Goal: Task Accomplishment & Management: Manage account settings

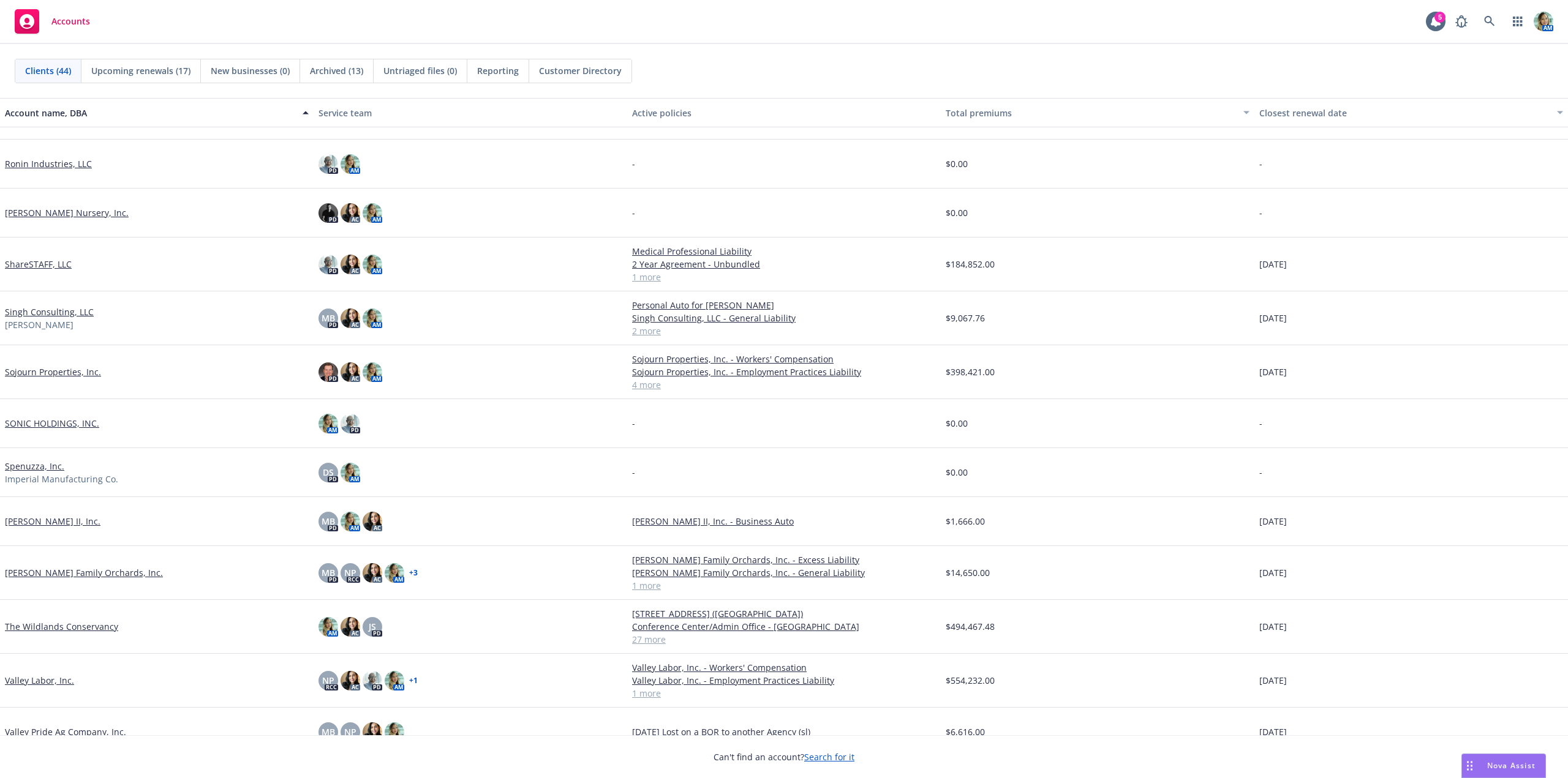
scroll to position [1469, 0]
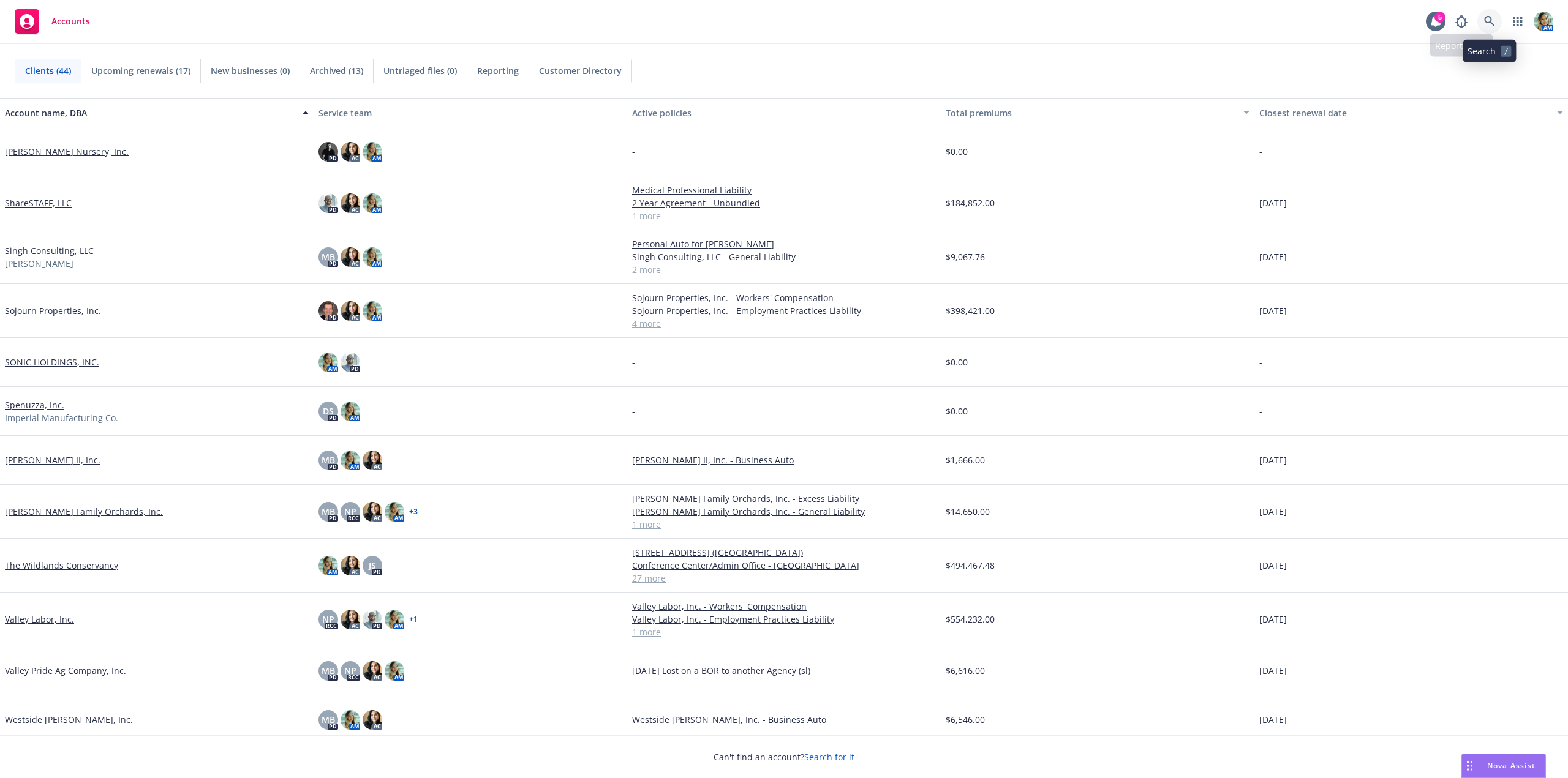
click at [1487, 23] on icon at bounding box center [1489, 21] width 10 height 10
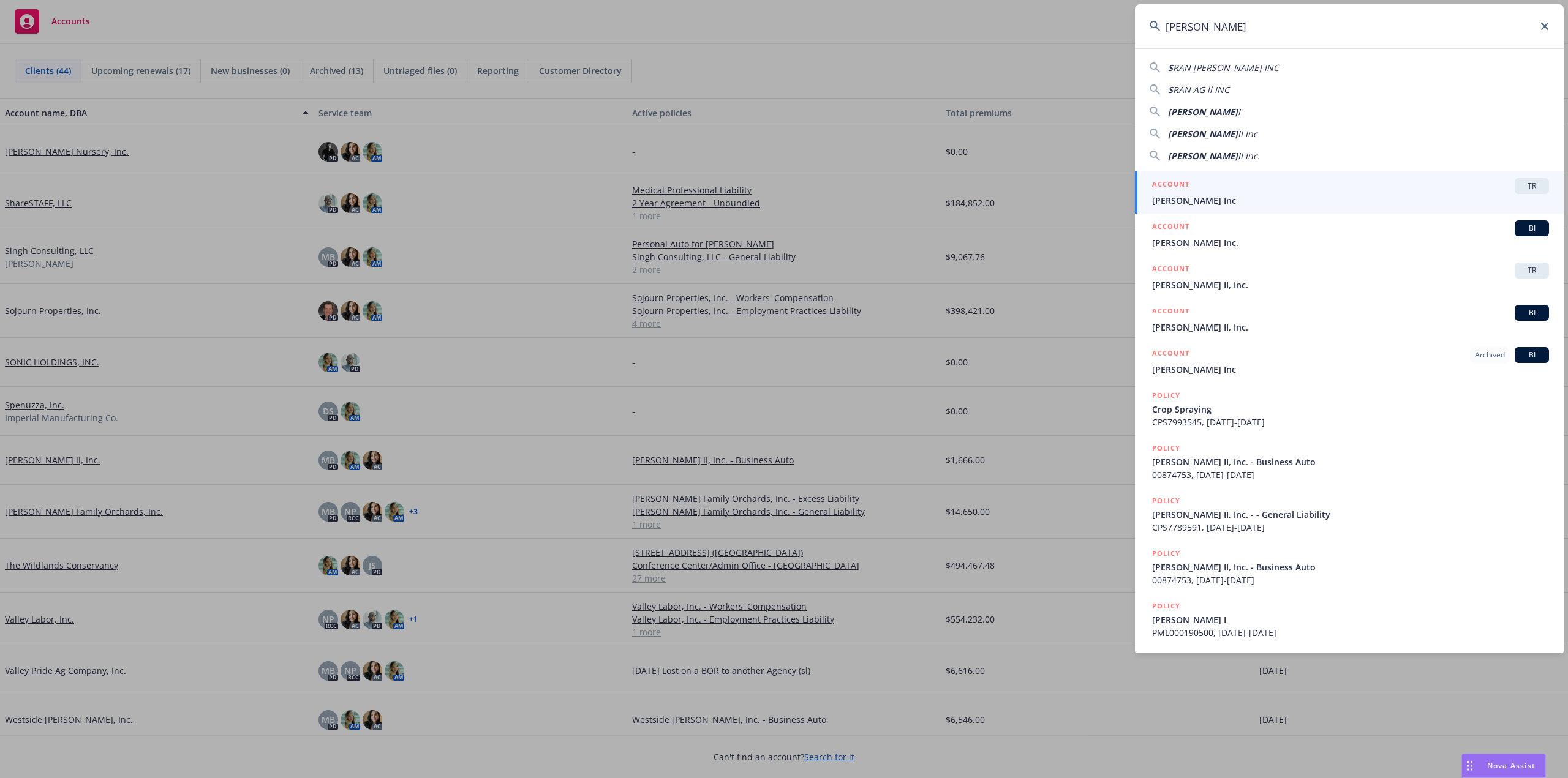
type input "Sran Ag"
click at [1212, 195] on span "Sran Ag Inc" at bounding box center [1350, 200] width 397 height 13
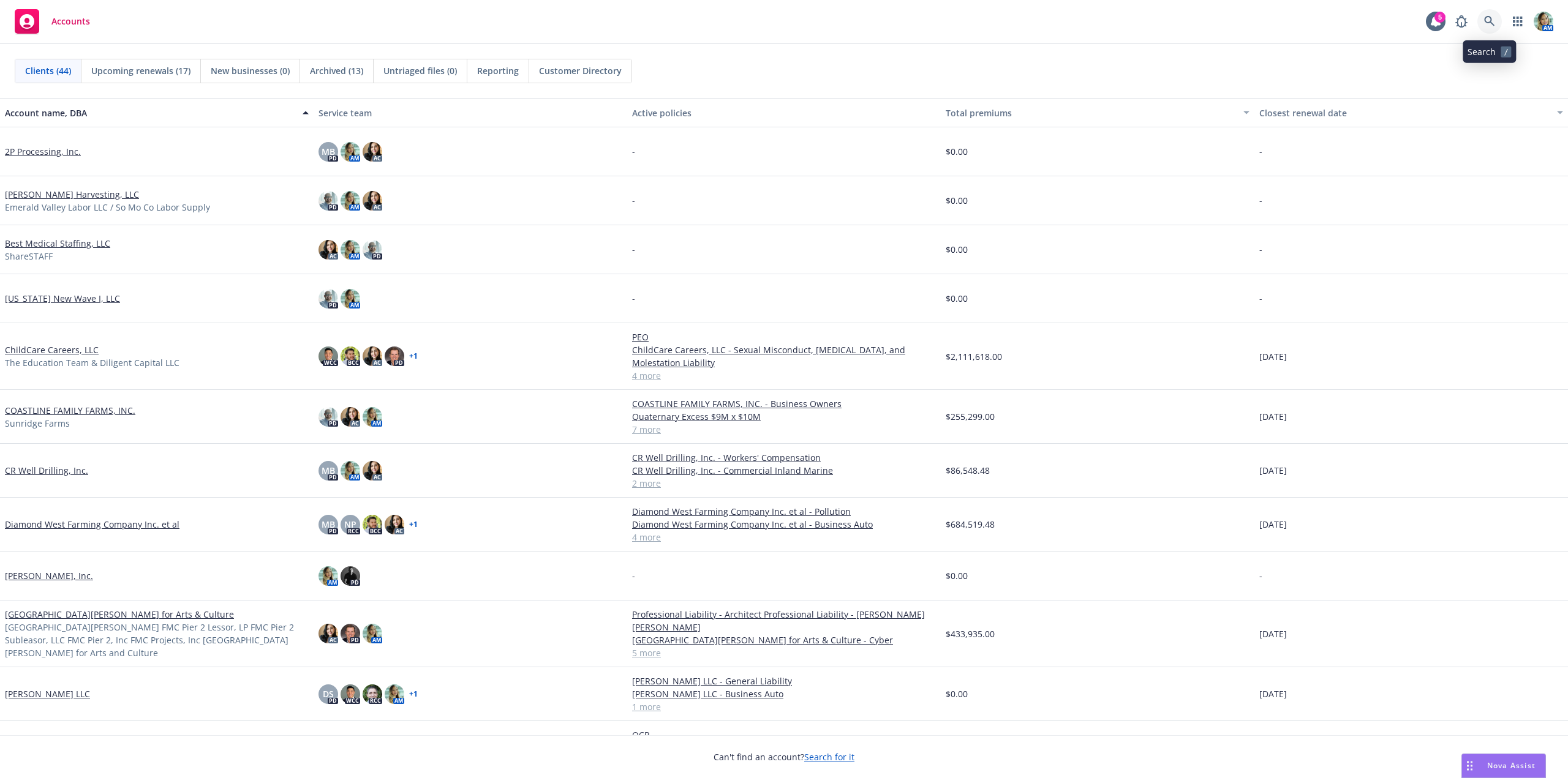
click at [1487, 23] on icon at bounding box center [1489, 21] width 10 height 10
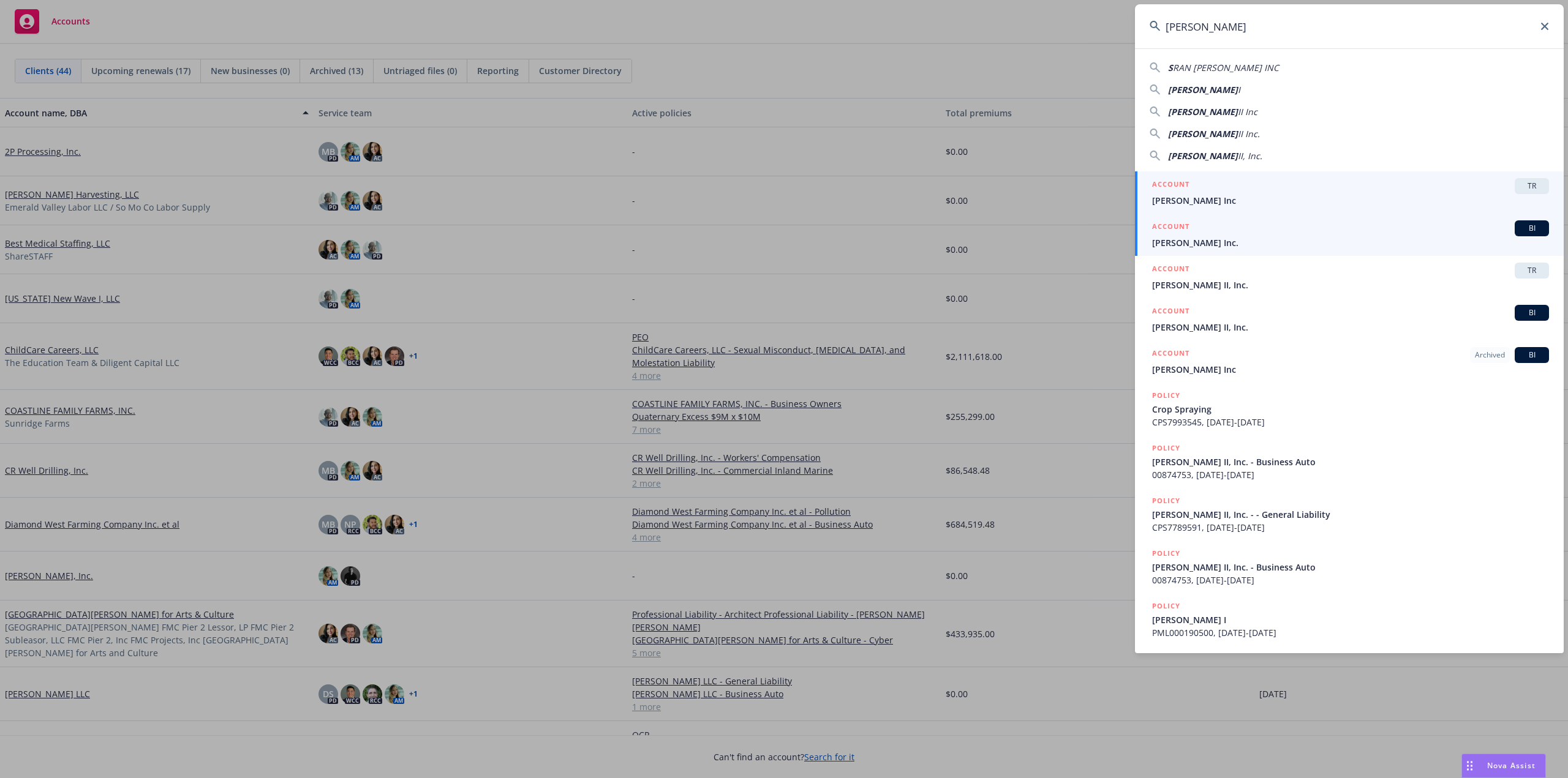
type input "Sran Ag"
click at [1208, 229] on div "ACCOUNT BI" at bounding box center [1350, 228] width 397 height 16
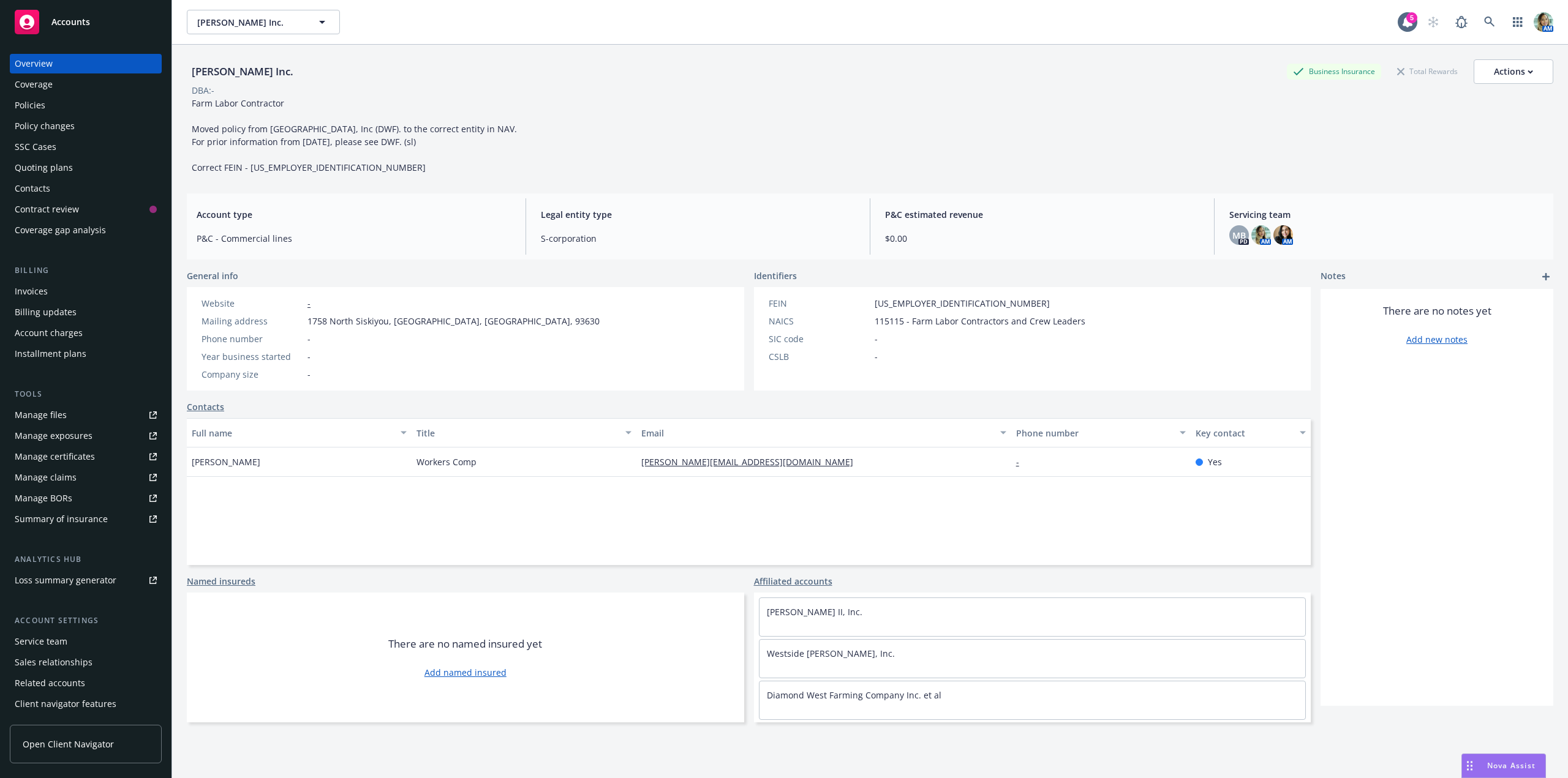
click at [61, 169] on div "Quoting plans" at bounding box center [43, 167] width 58 height 19
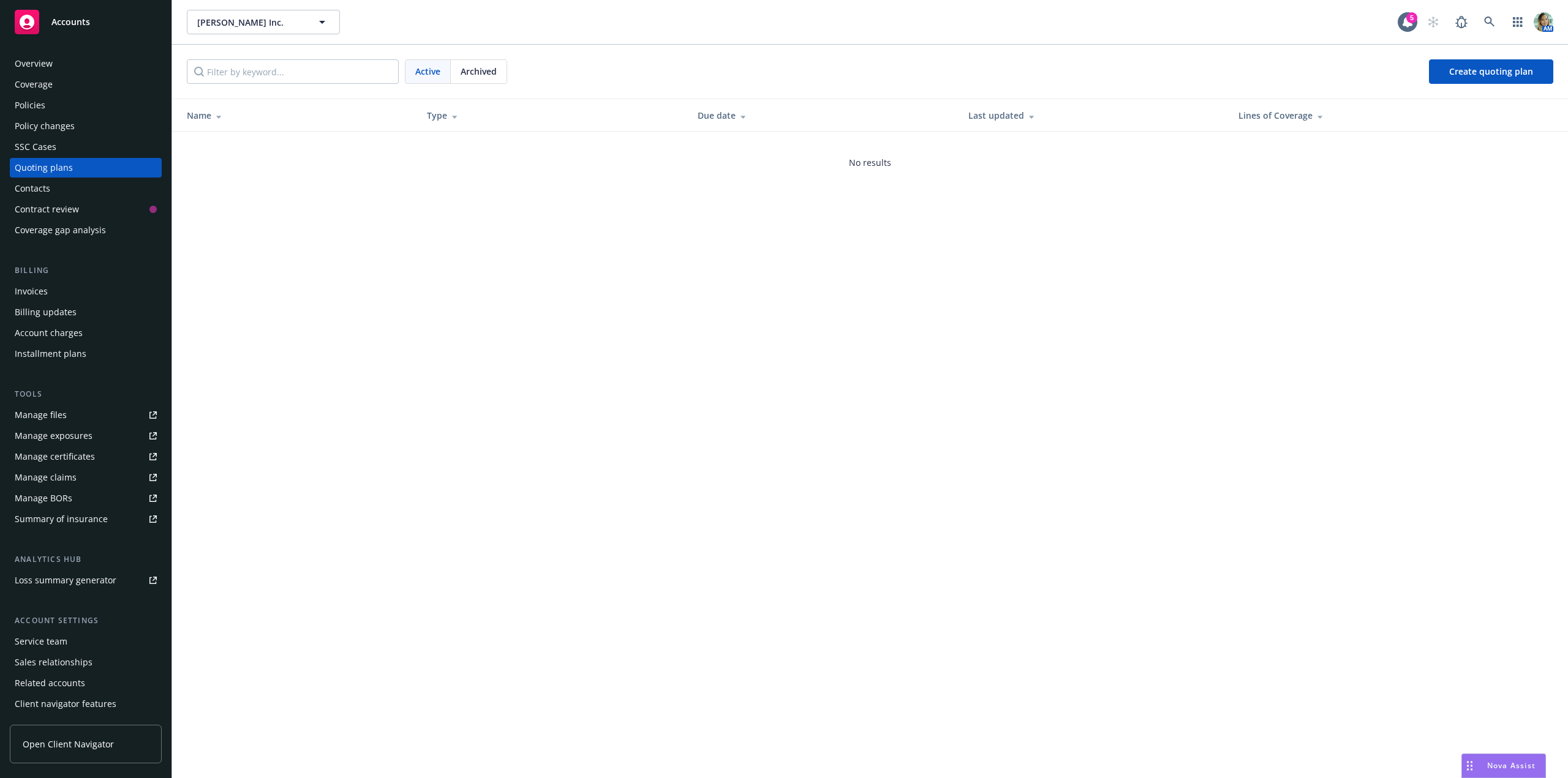
click at [473, 75] on span "Archived" at bounding box center [479, 71] width 36 height 13
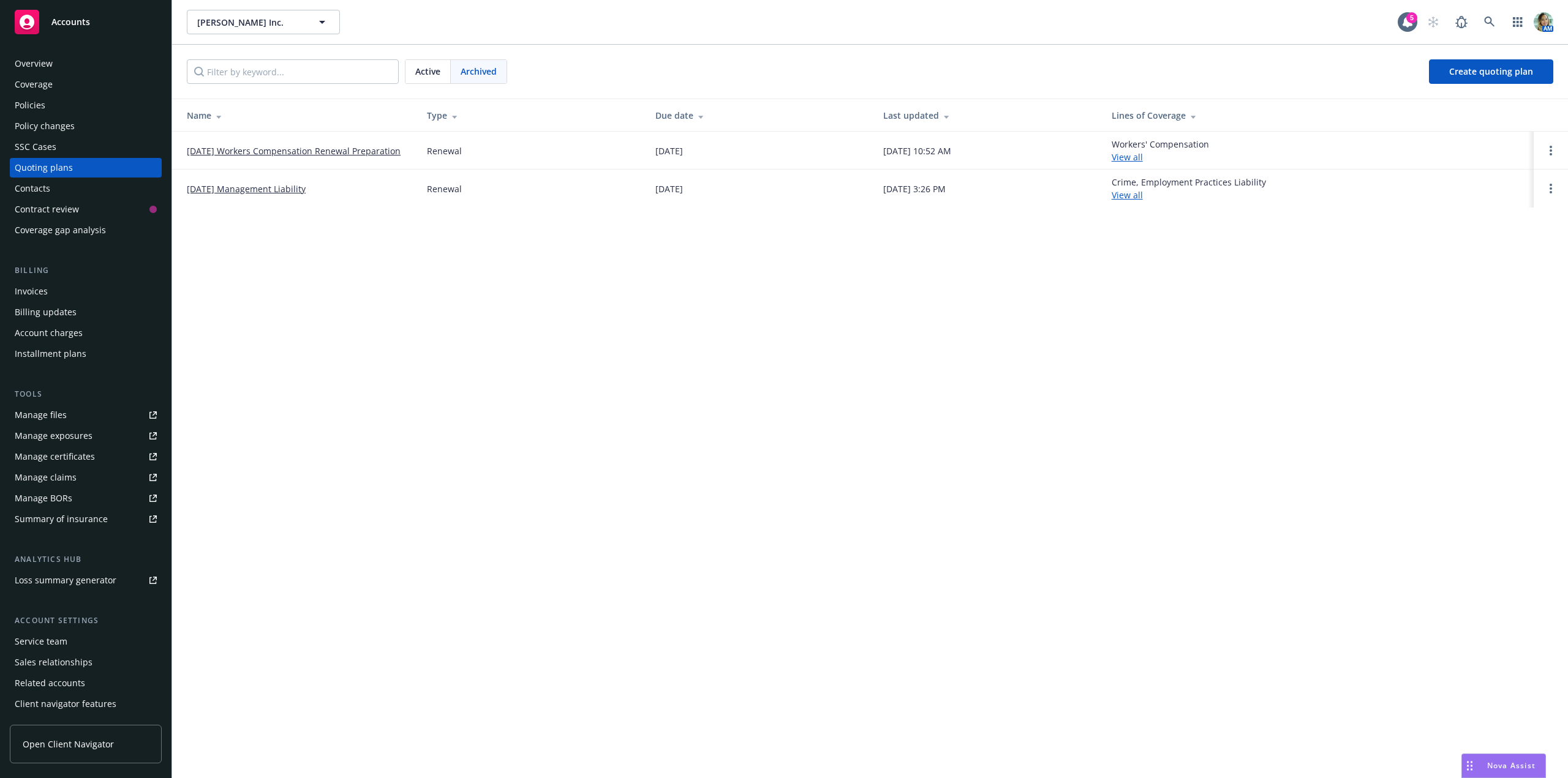
click at [374, 150] on link "9/16/25 Workers Compensation Renewal Preparation" at bounding box center [293, 151] width 214 height 13
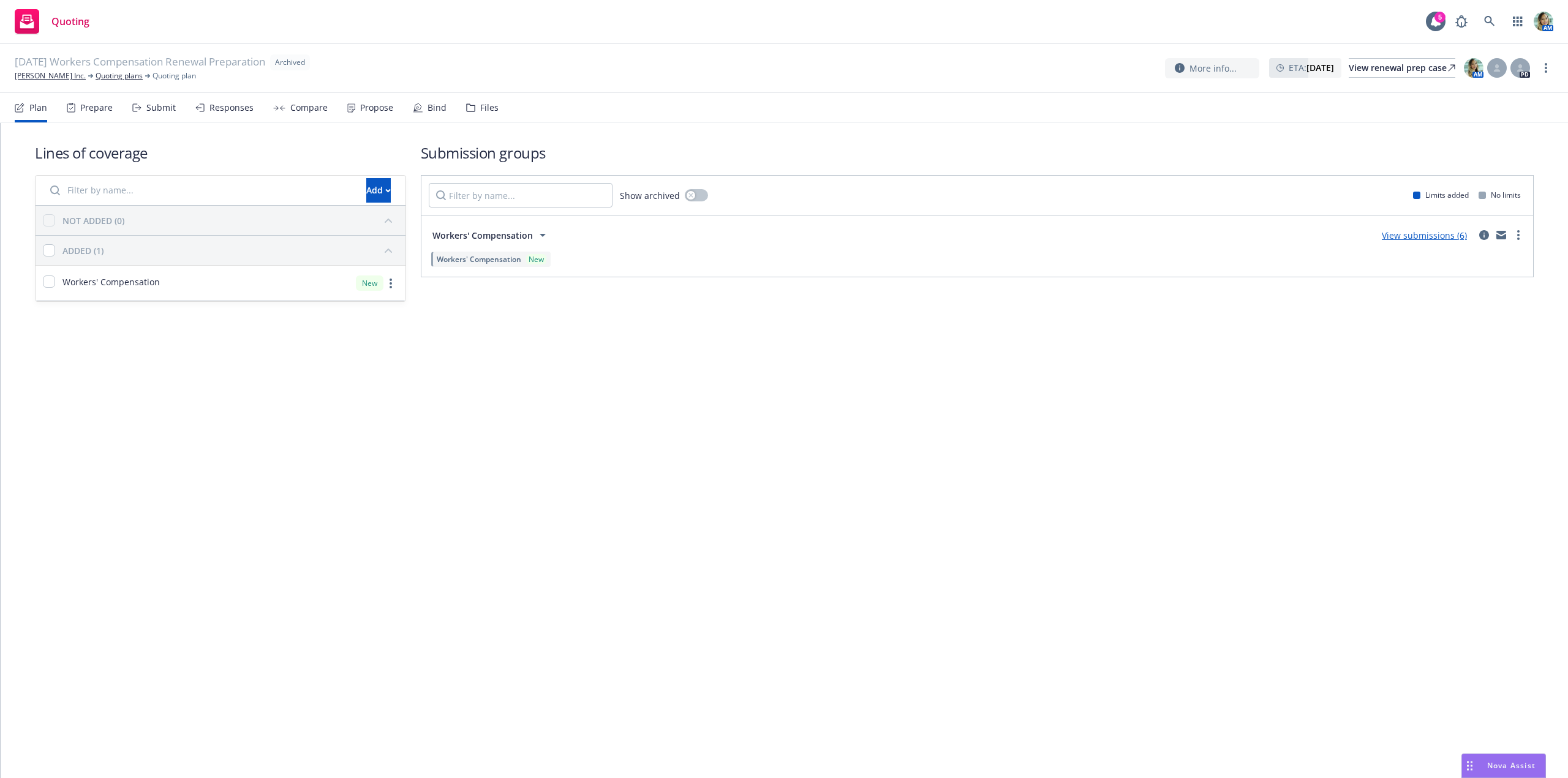
click at [1390, 234] on link "View submissions (6)" at bounding box center [1425, 235] width 85 height 12
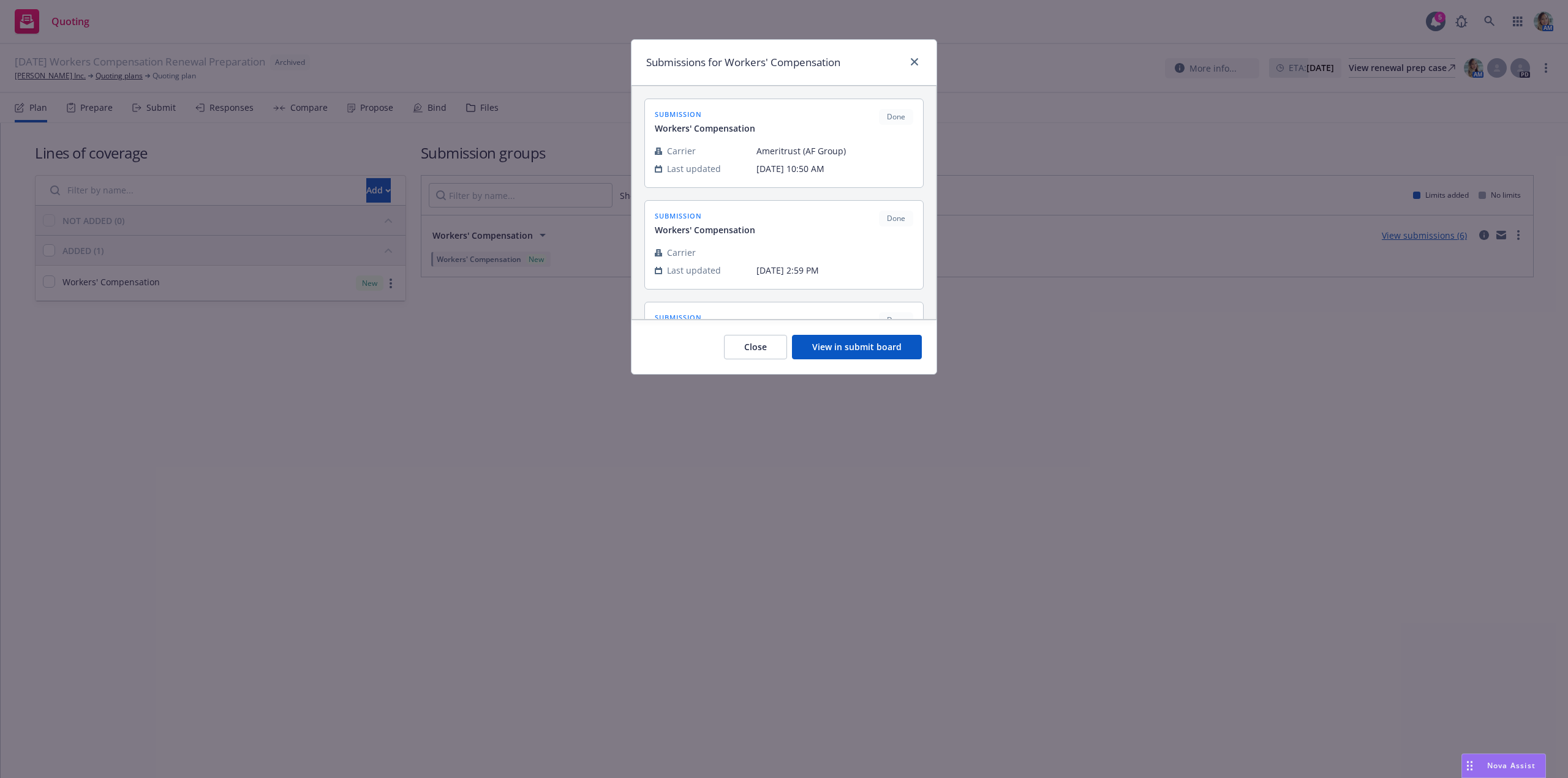
click at [895, 357] on button "View in submit board" at bounding box center [857, 347] width 130 height 25
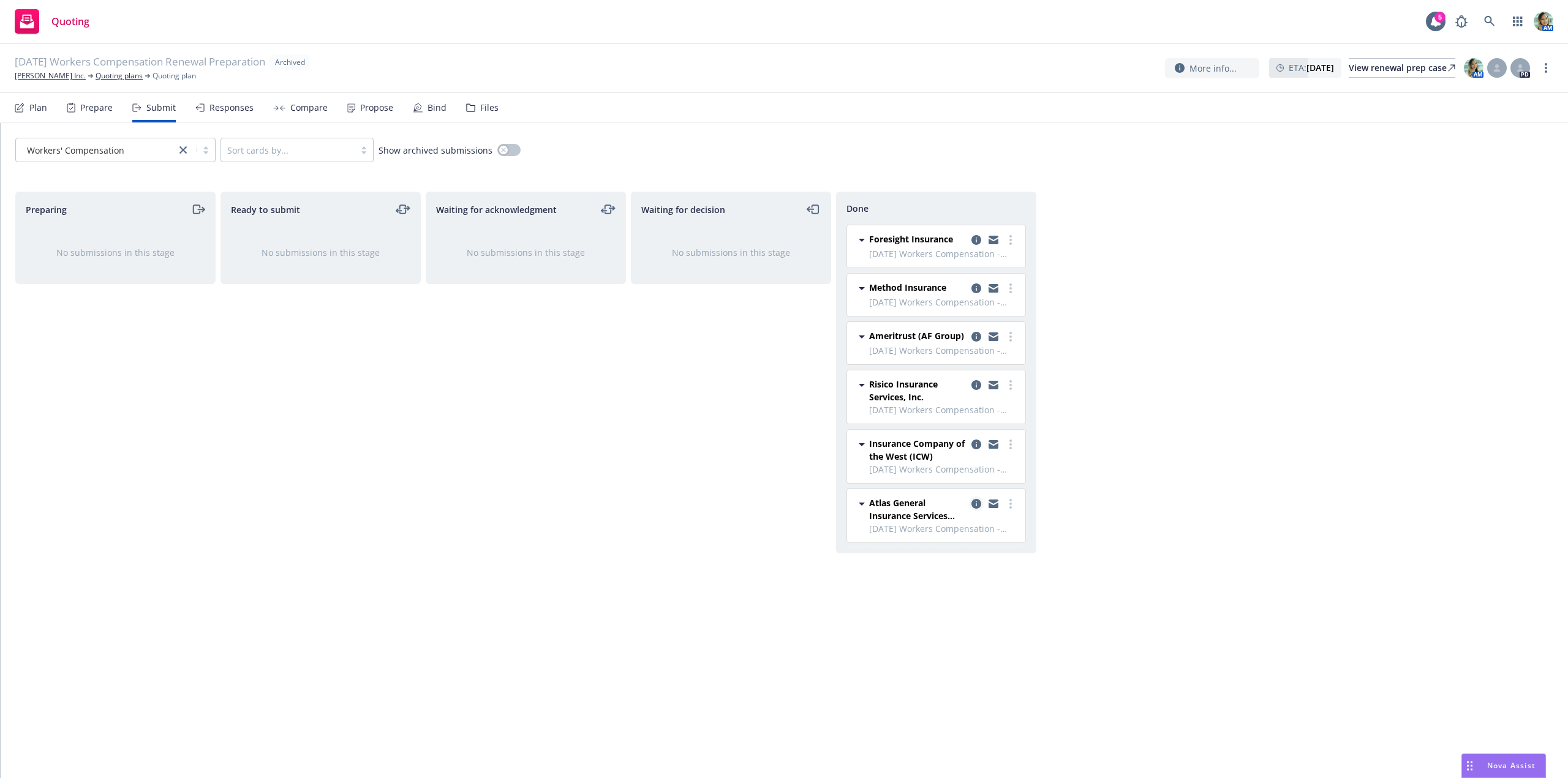
click at [976, 503] on icon "copy logging email" at bounding box center [976, 504] width 10 height 10
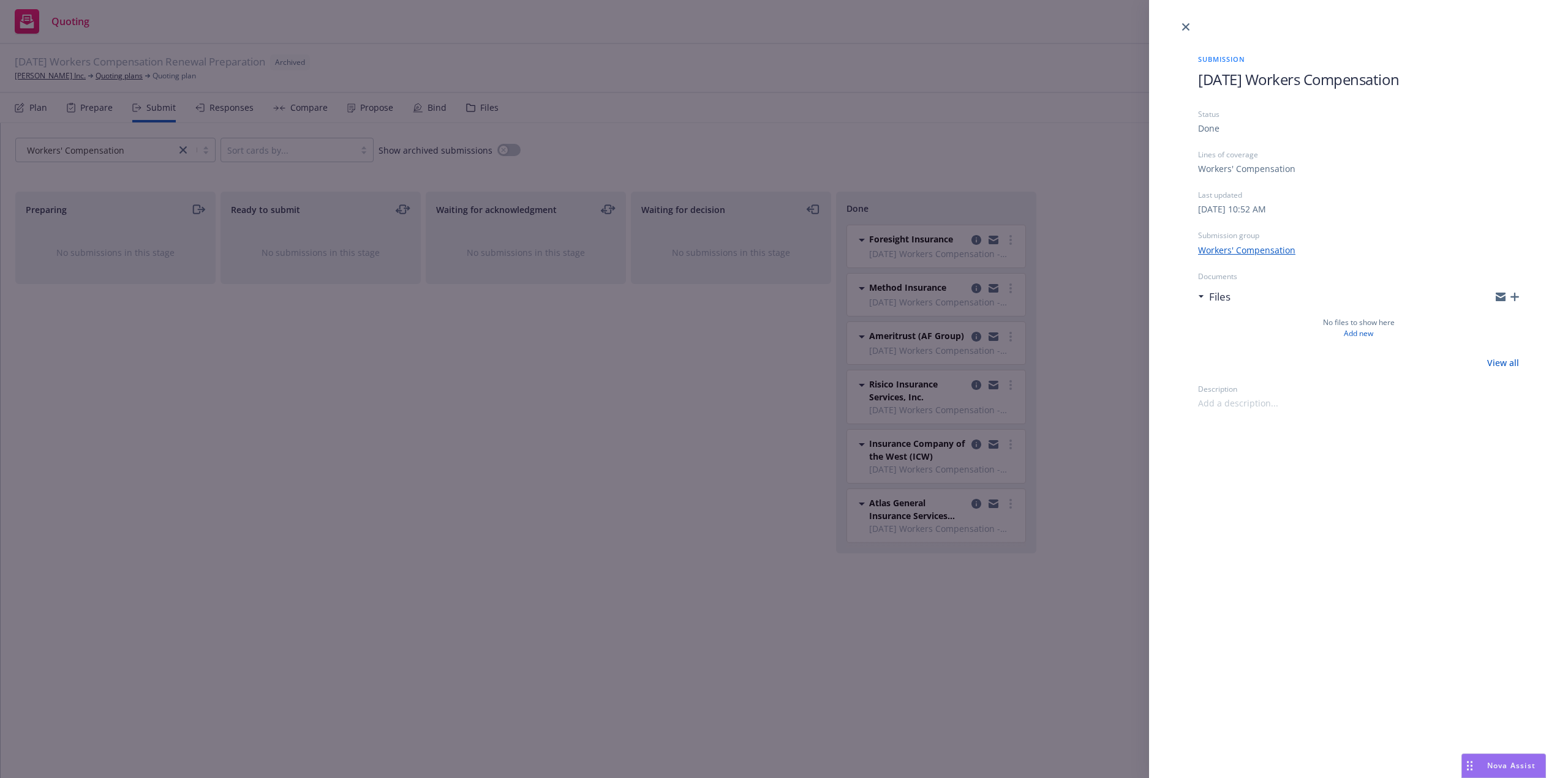
click at [1516, 300] on icon "button" at bounding box center [1514, 297] width 8 height 8
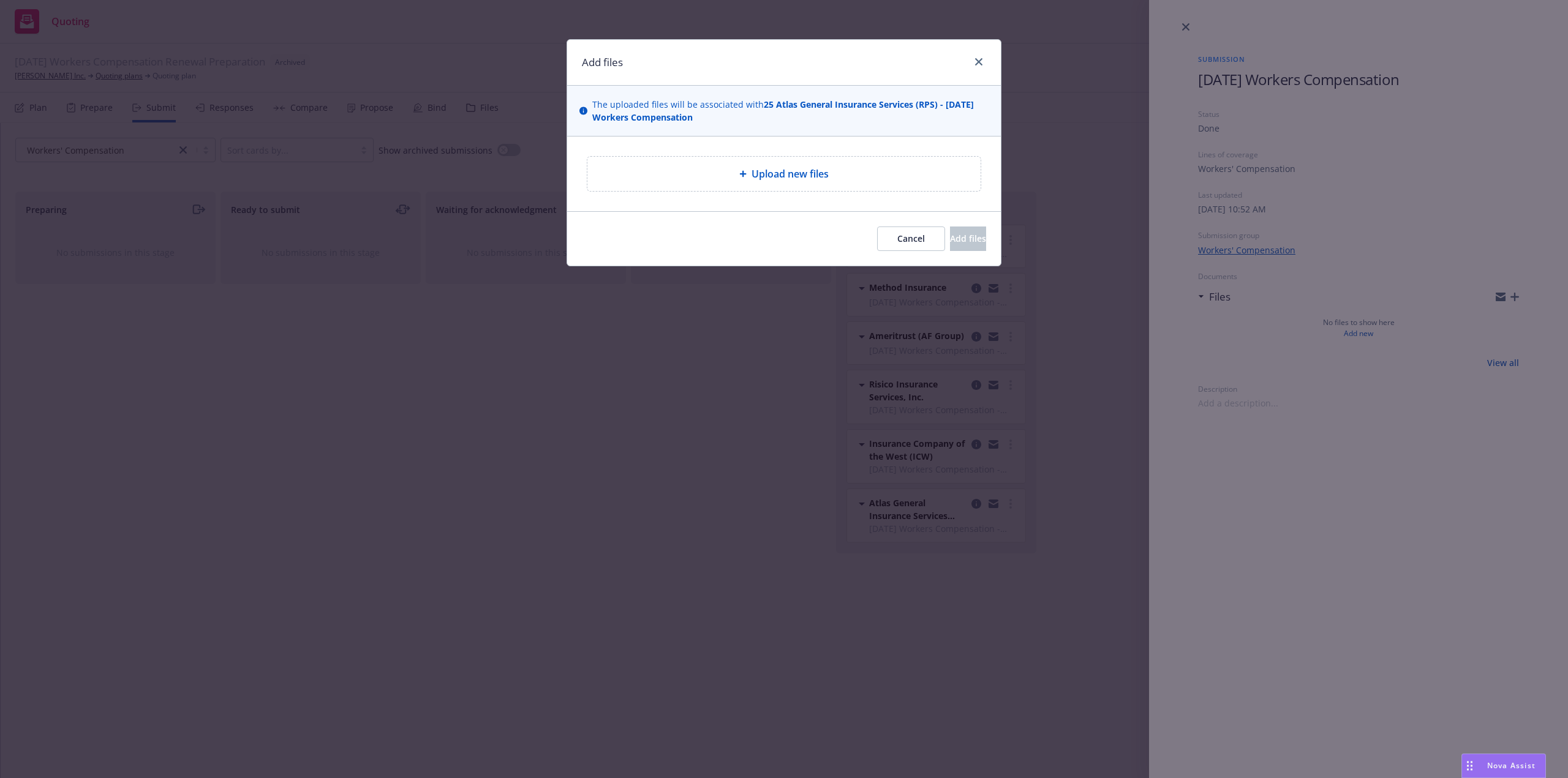
click at [666, 179] on div "Upload new files" at bounding box center [784, 174] width 373 height 14
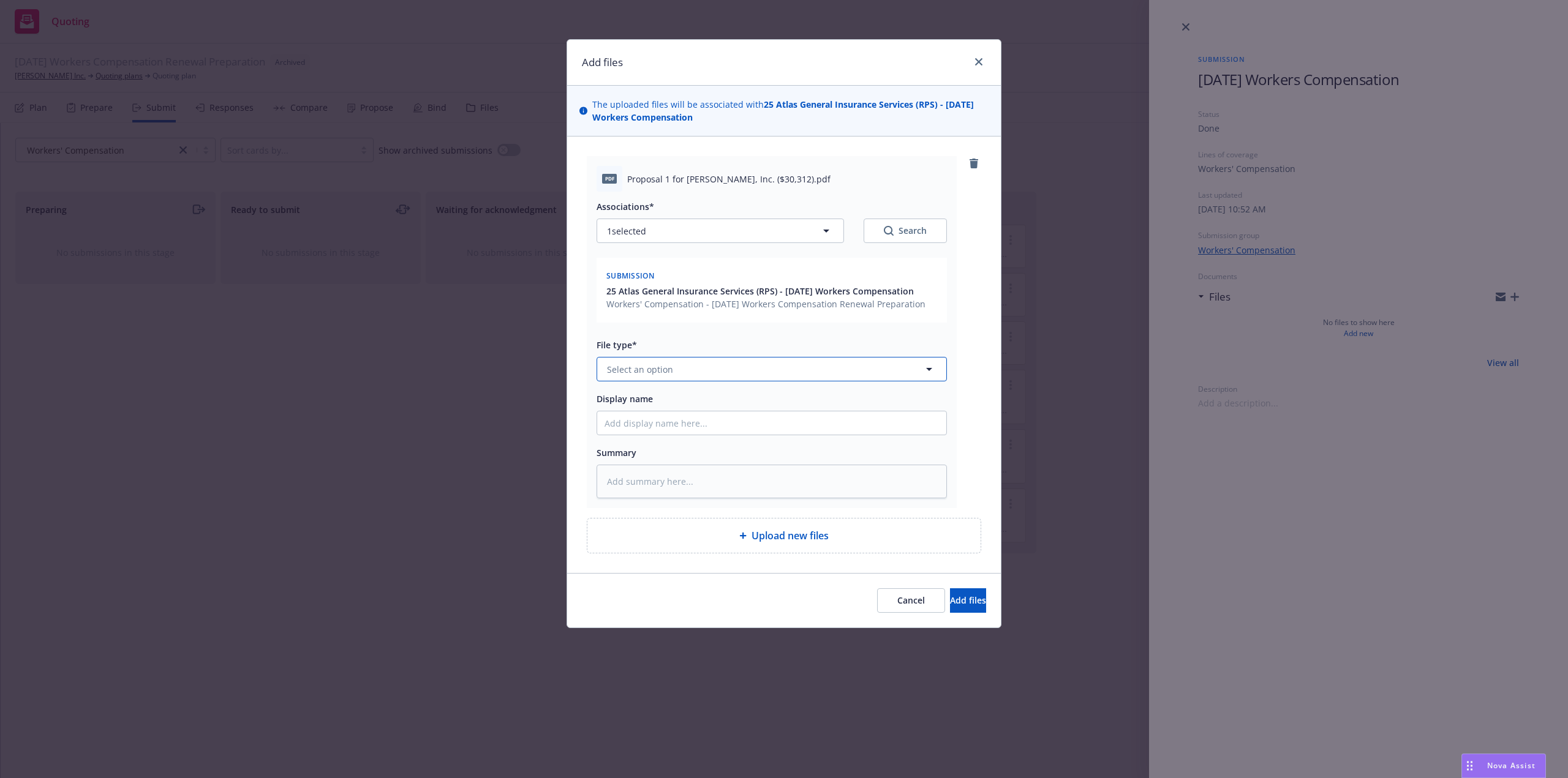
click at [668, 370] on span "Select an option" at bounding box center [640, 369] width 66 height 13
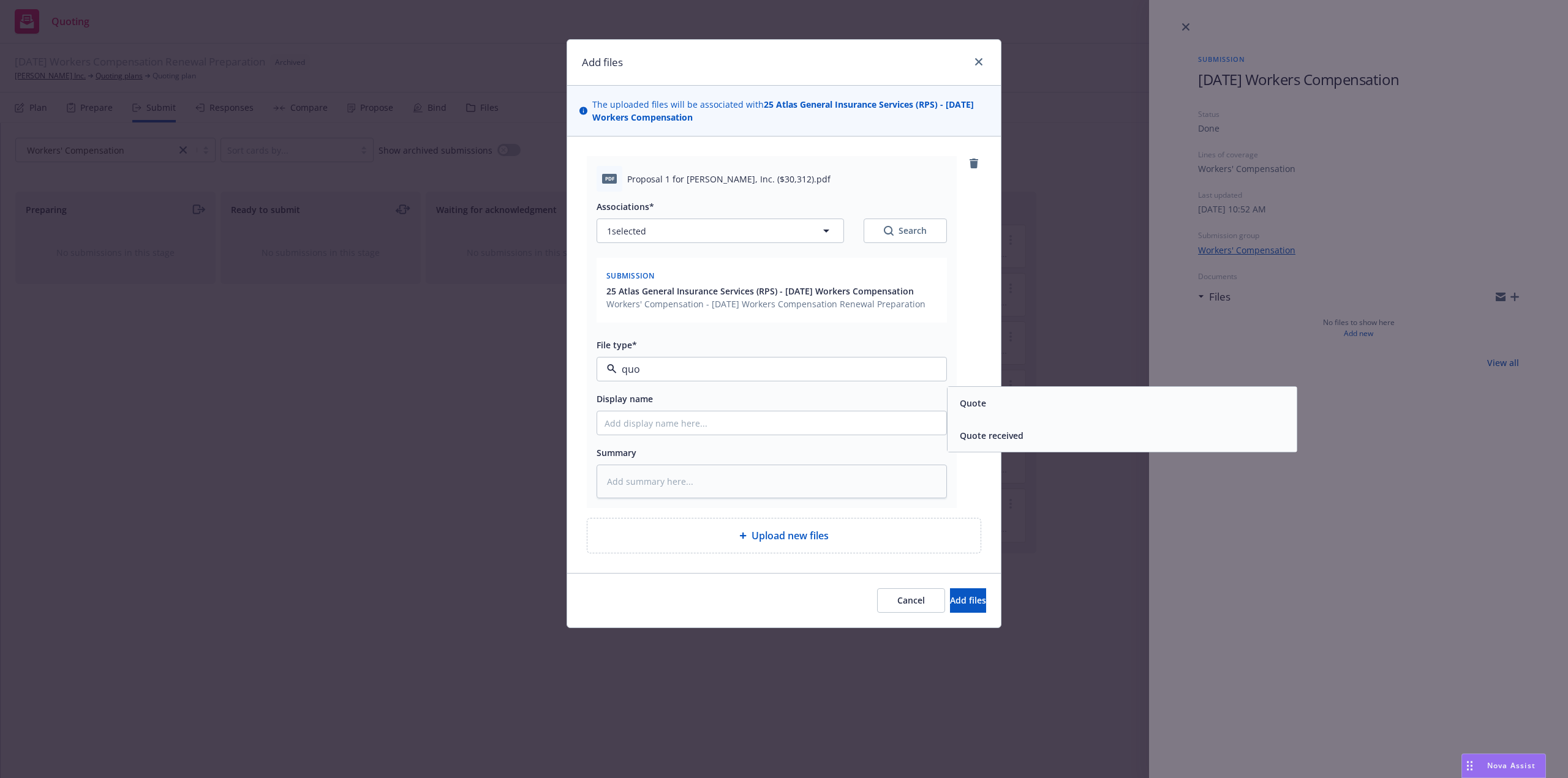
type input "quot"
click at [996, 410] on div "Quote" at bounding box center [1122, 403] width 334 height 18
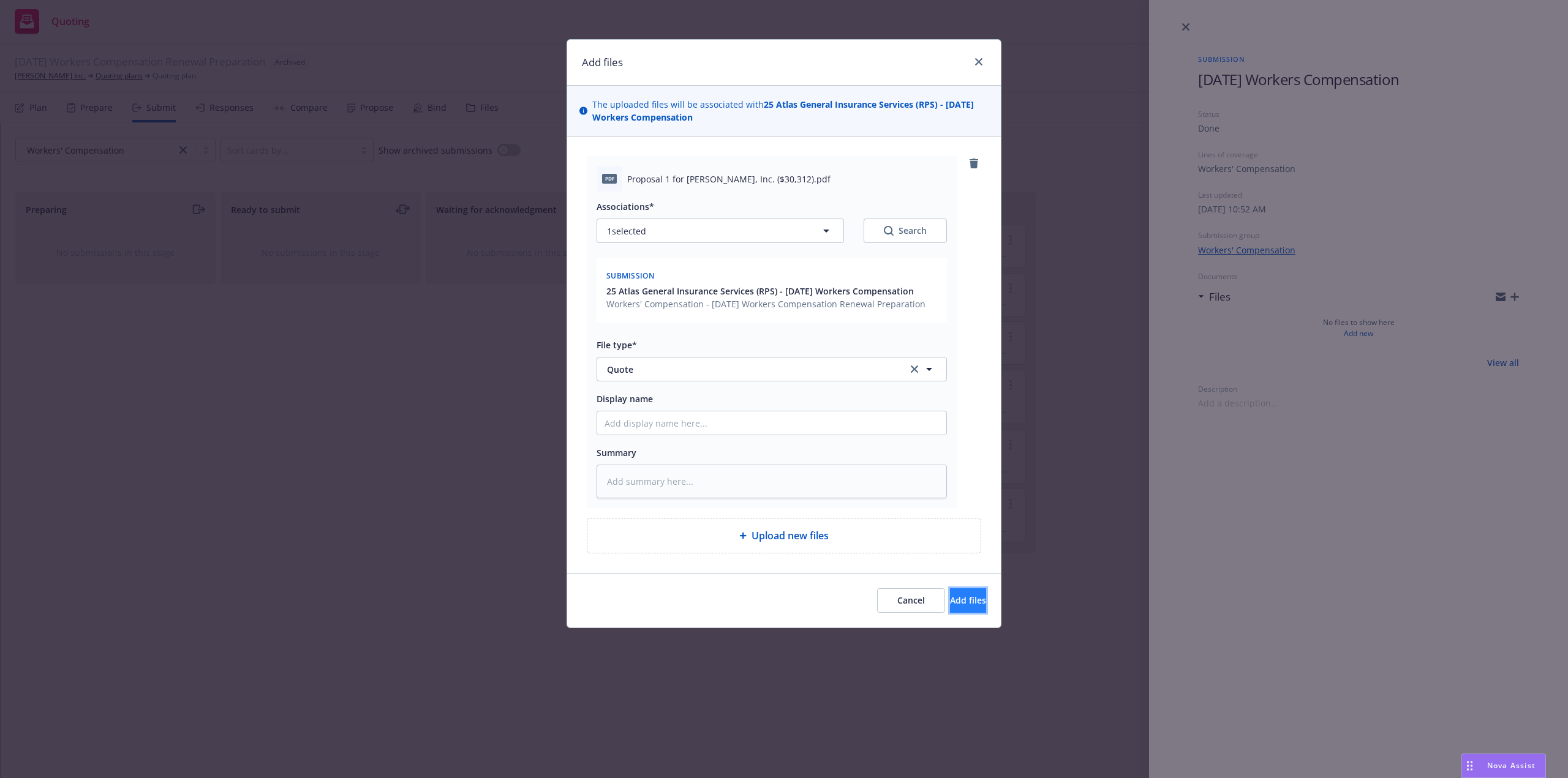
click at [950, 603] on span "Add files" at bounding box center [968, 600] width 36 height 12
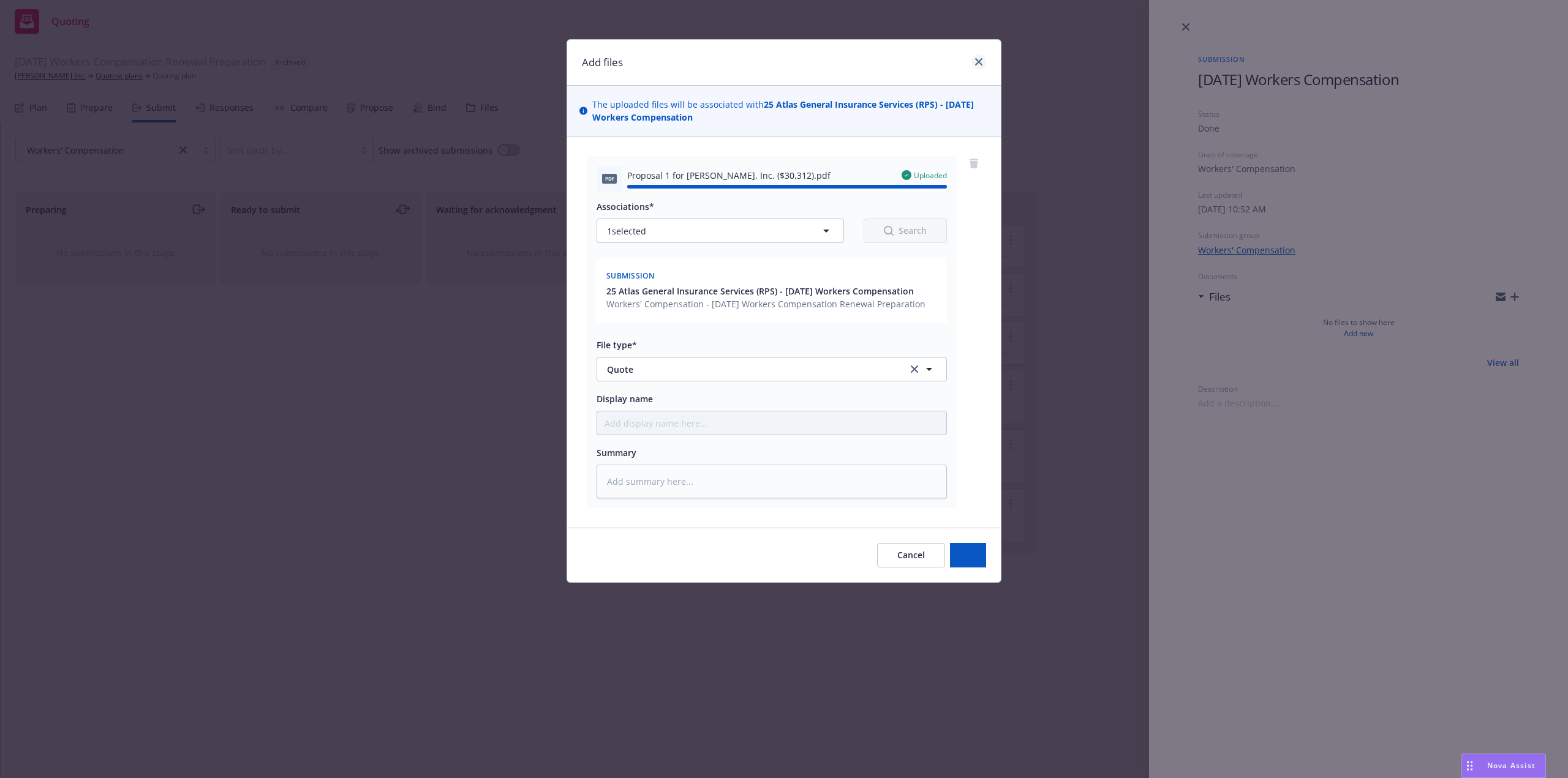
type textarea "x"
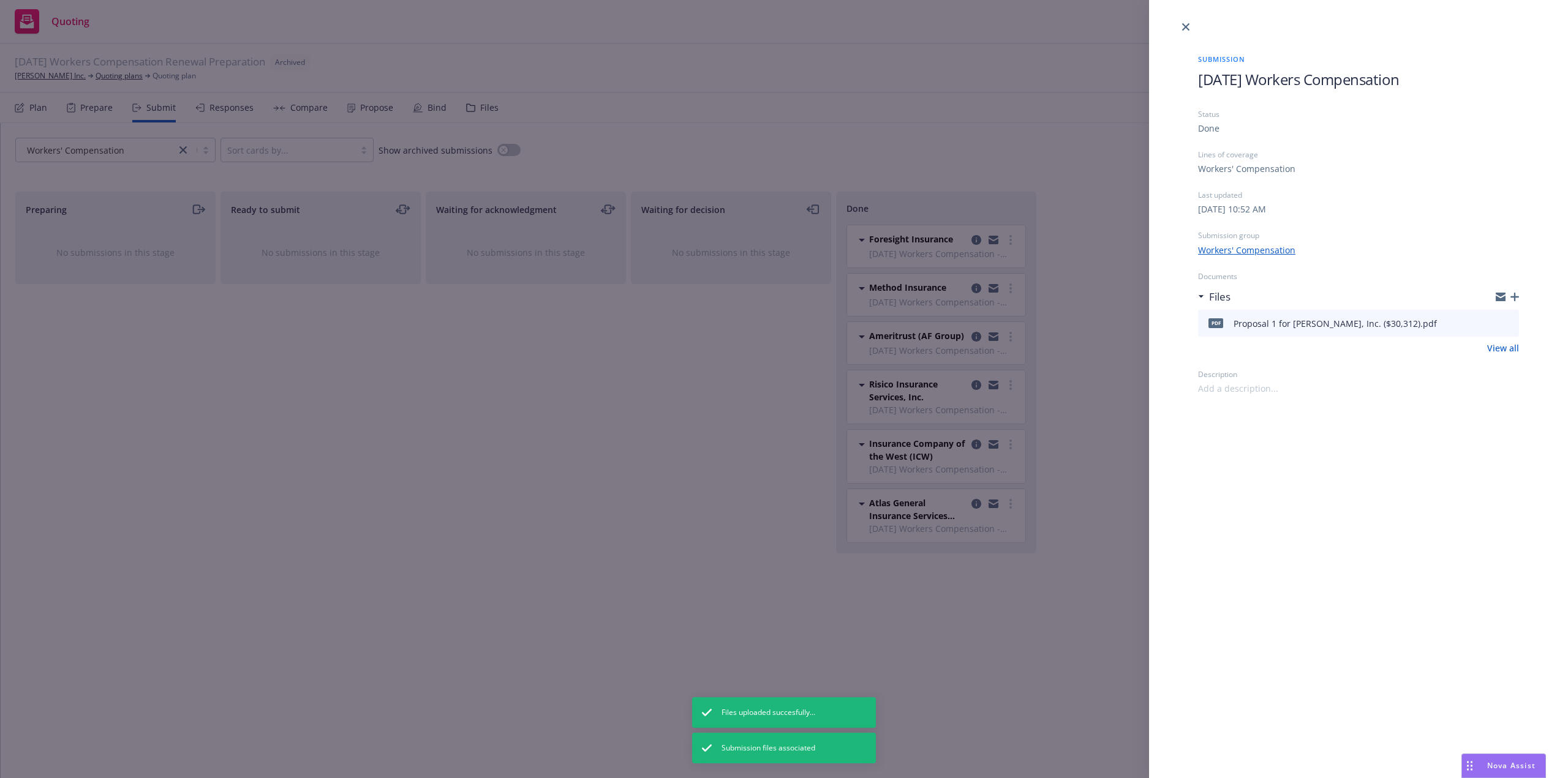
click at [558, 432] on div "Submission 9/16/25 Workers Compensation Status Done Lines of coverage Workers' …" at bounding box center [784, 389] width 1568 height 778
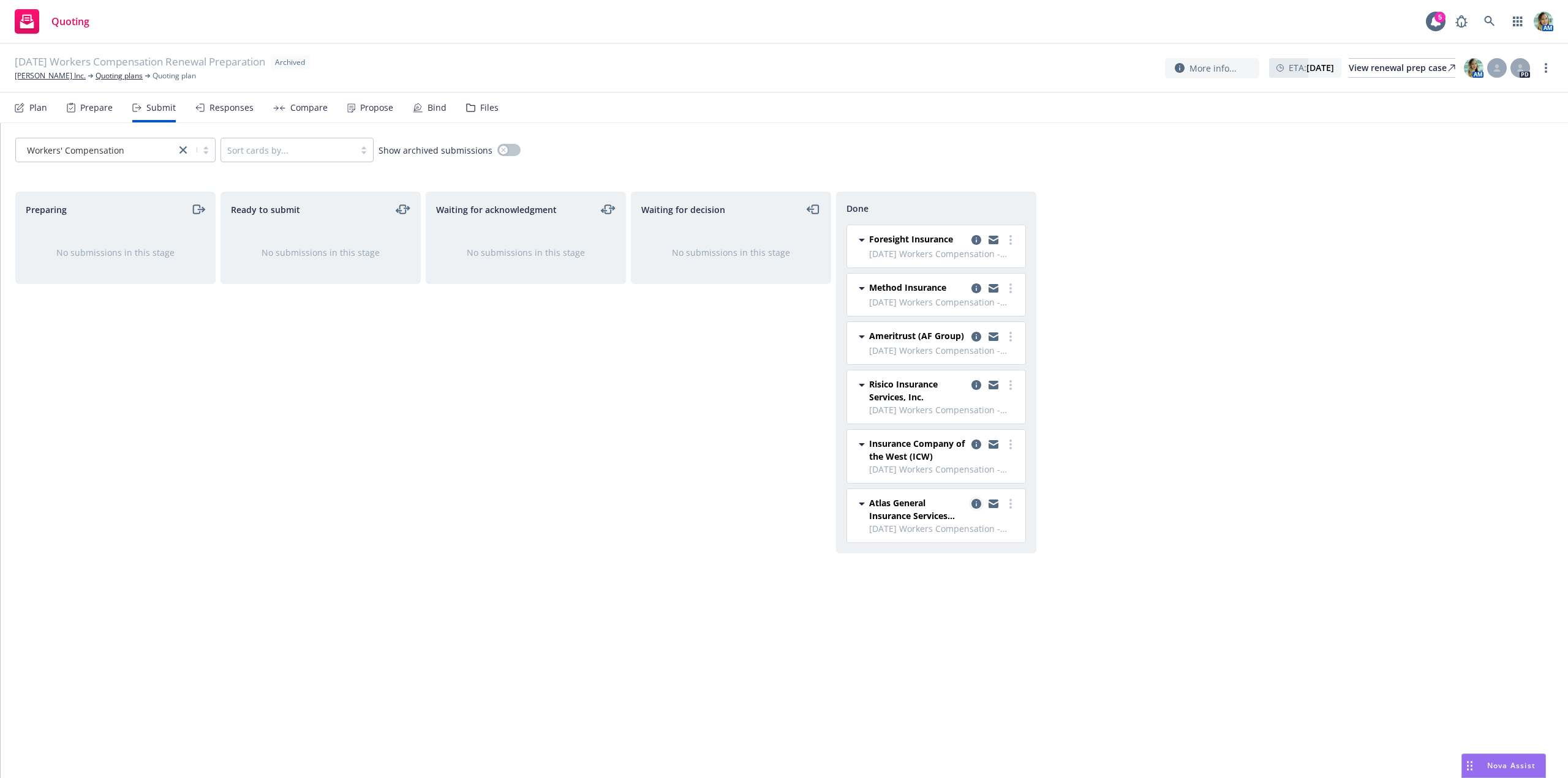
click at [978, 504] on icon "copy logging email" at bounding box center [976, 504] width 10 height 10
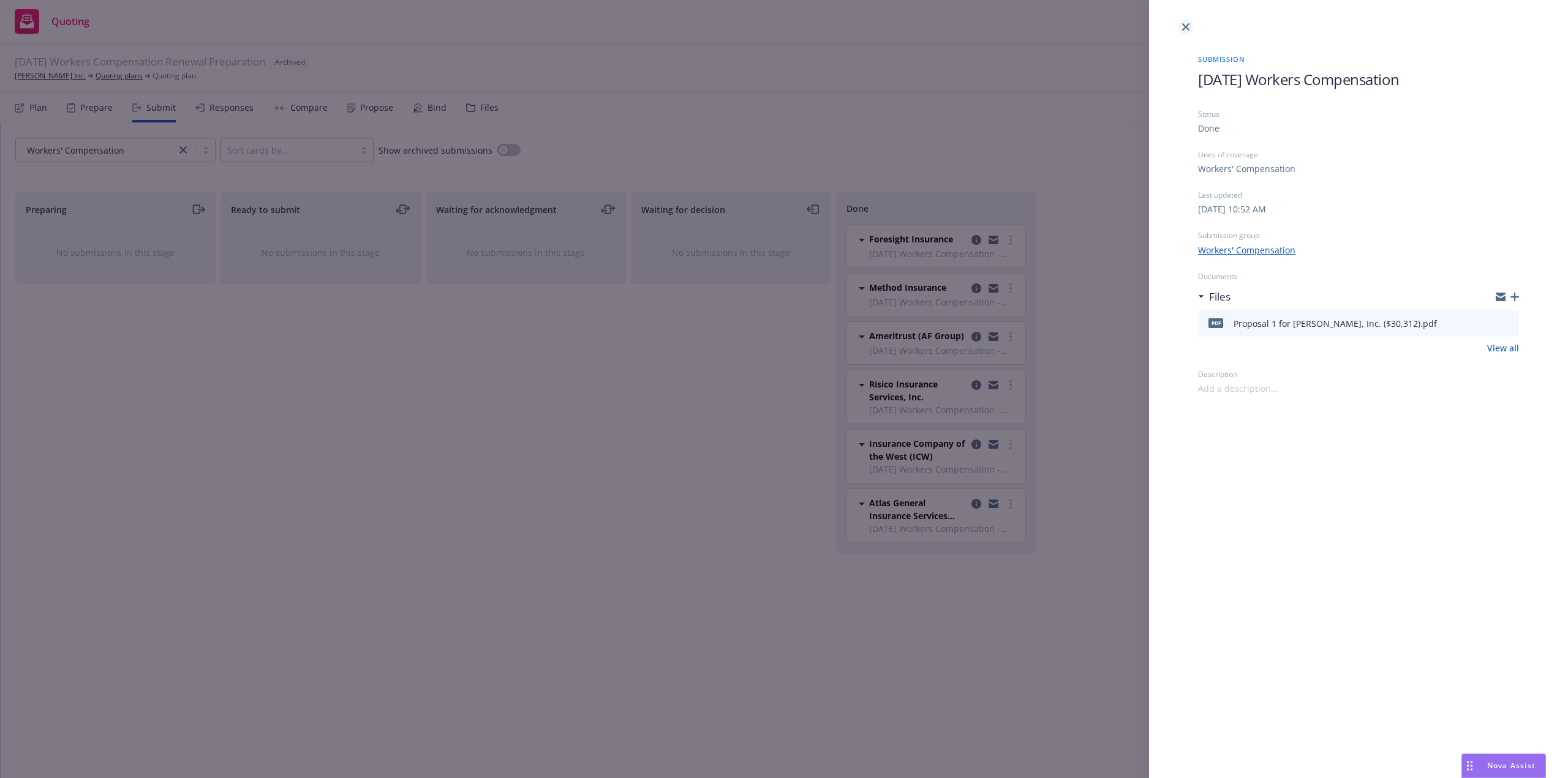
click at [1182, 30] on link "close" at bounding box center [1186, 26] width 14 height 14
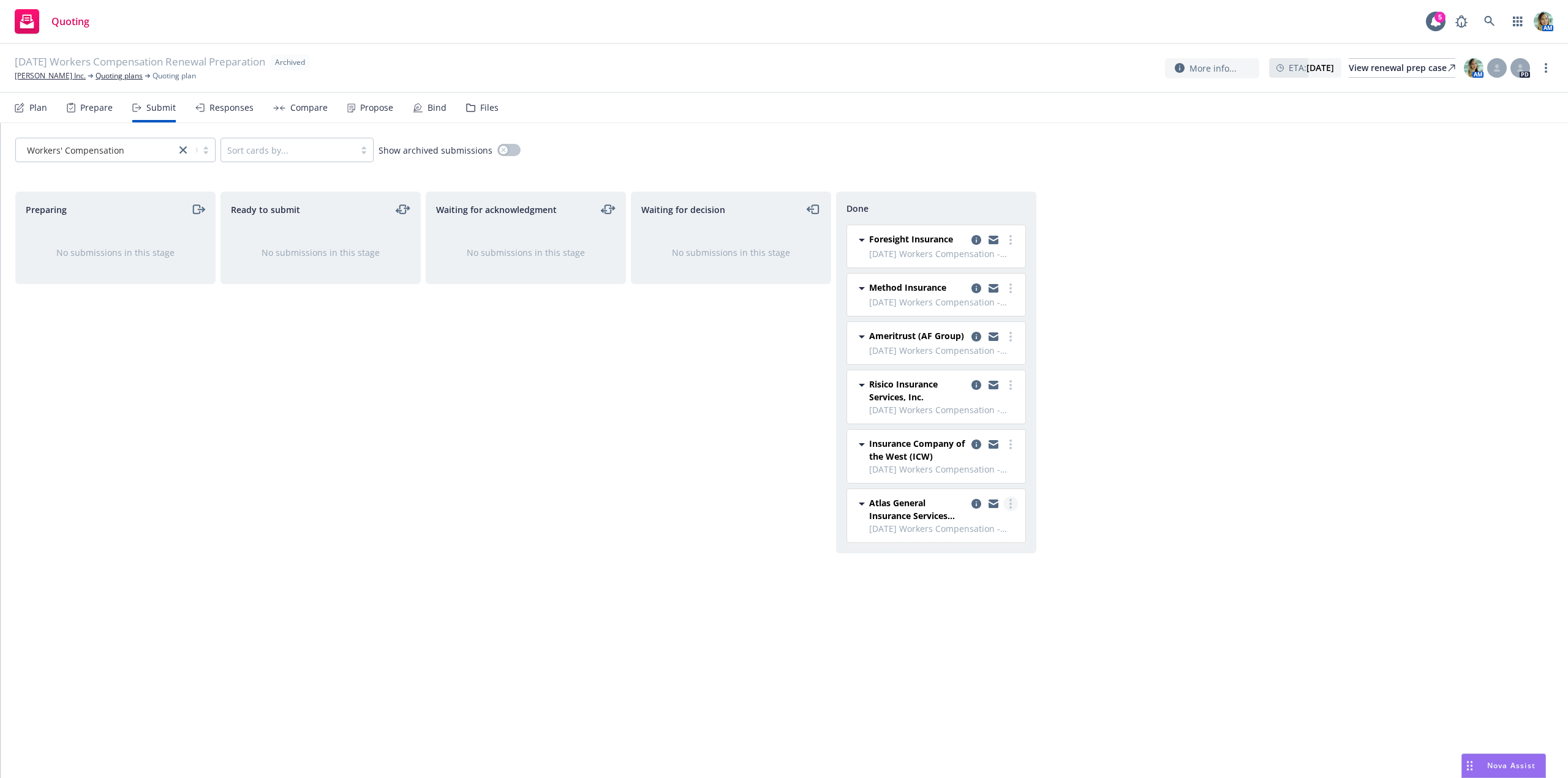
click at [1014, 505] on link "more" at bounding box center [1010, 503] width 14 height 14
click at [969, 556] on span "Add accepted decision" at bounding box center [956, 553] width 123 height 12
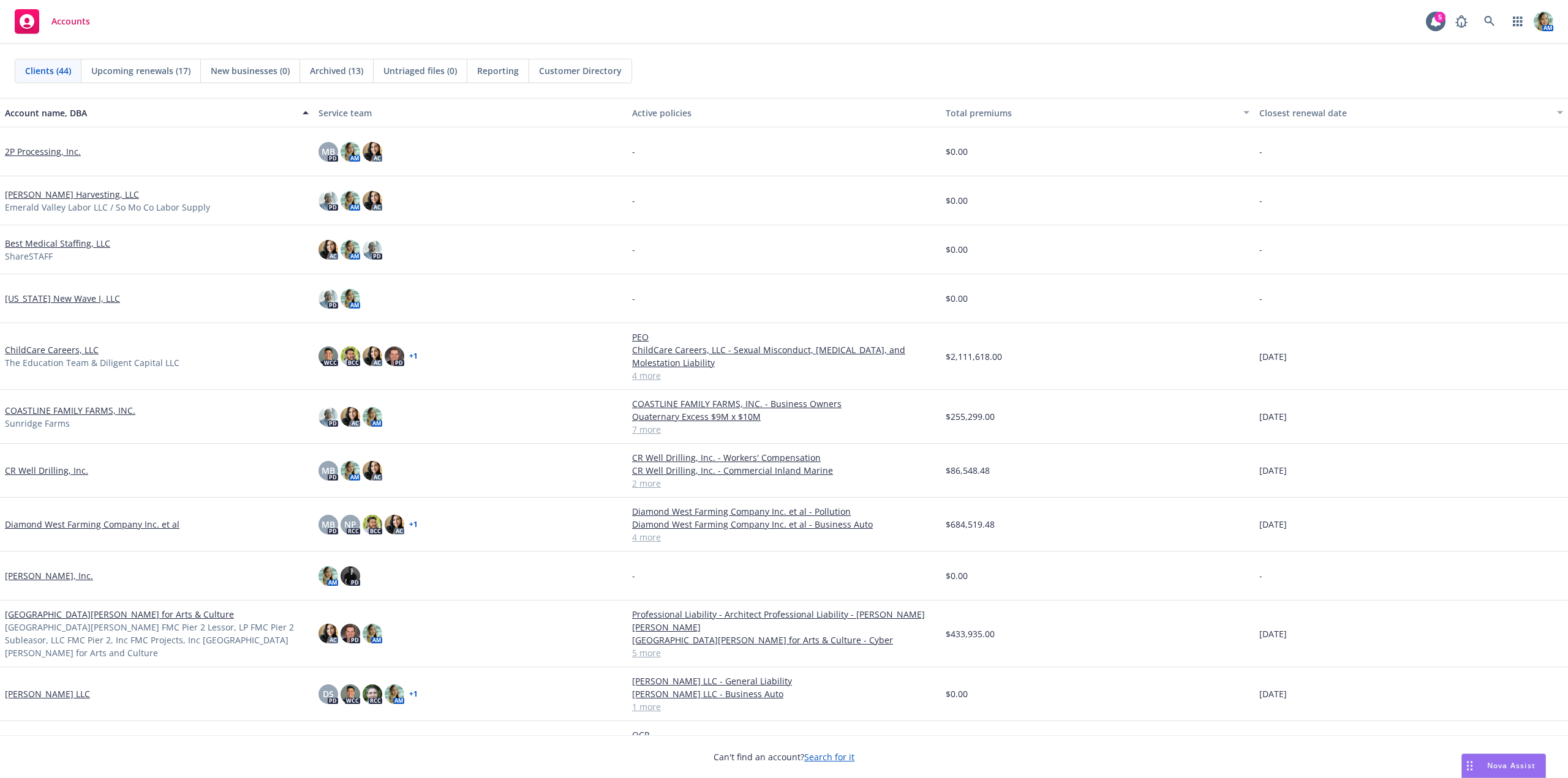
click at [78, 529] on link "Diamond West Farming Company Inc. et al" at bounding box center [92, 524] width 174 height 13
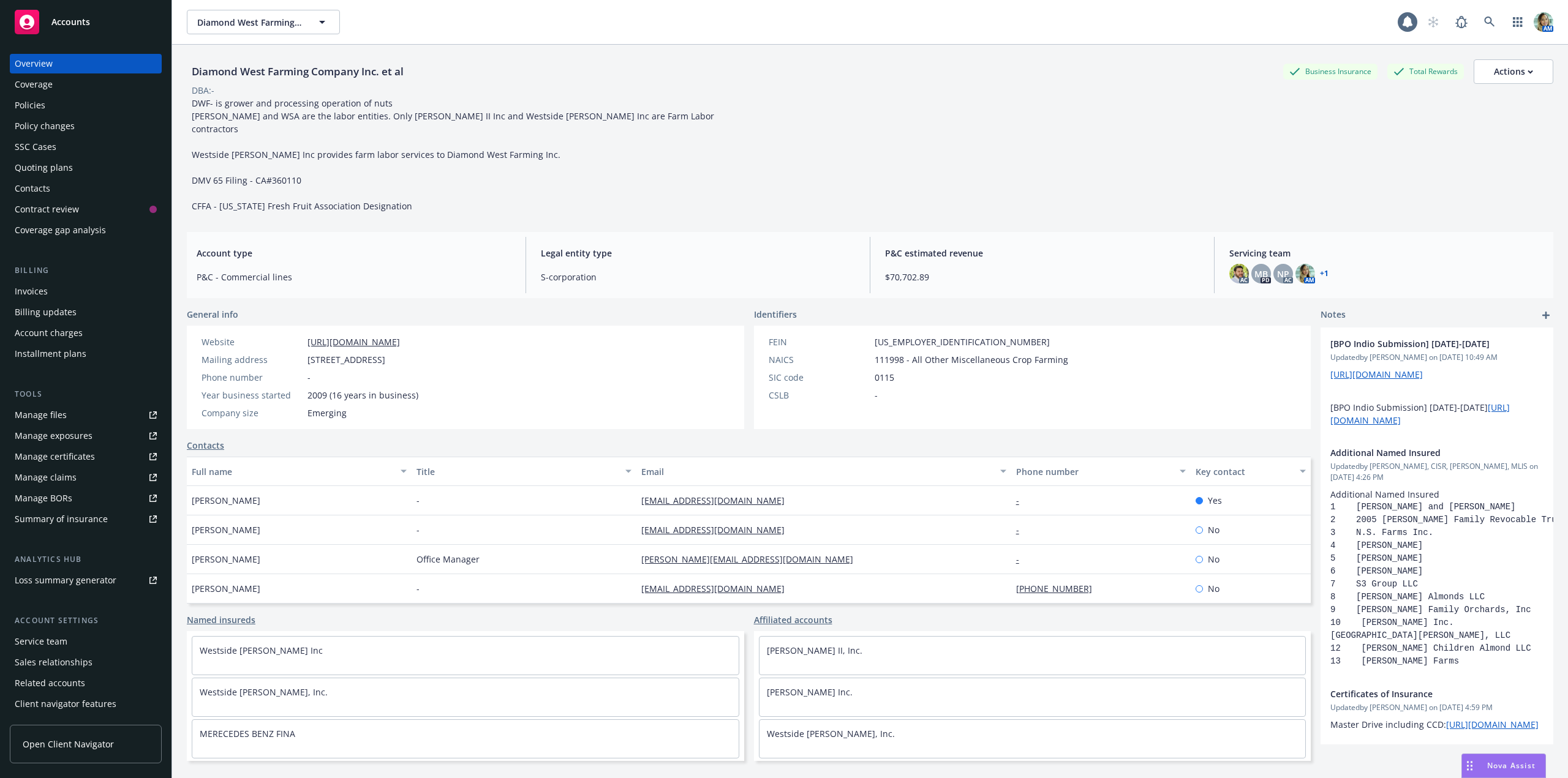
click at [33, 112] on div "Policies" at bounding box center [30, 105] width 30 height 19
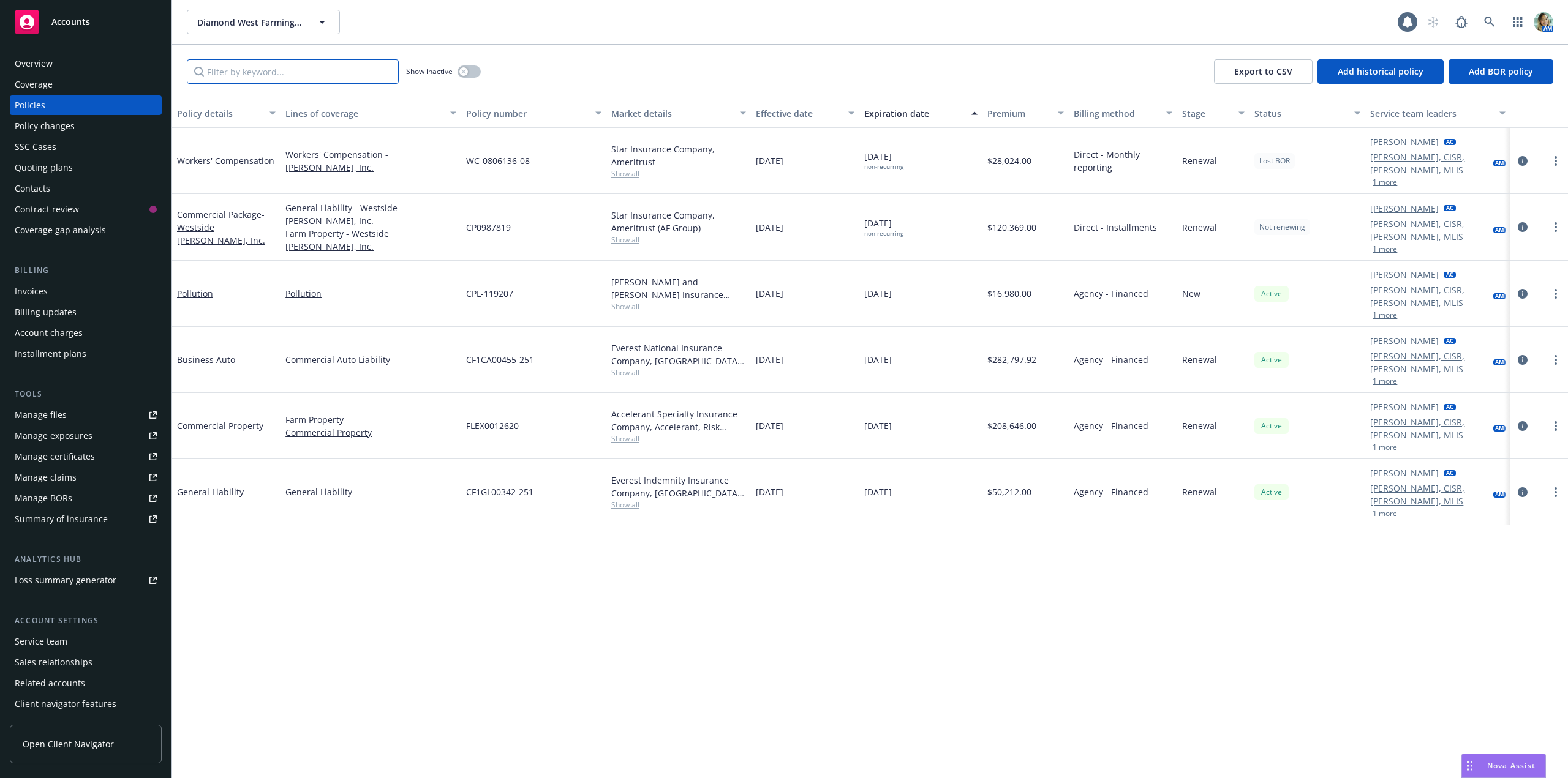
click at [240, 67] on input "Filter by keyword..." at bounding box center [293, 72] width 212 height 25
click at [239, 155] on link "Workers' Compensation" at bounding box center [225, 160] width 97 height 12
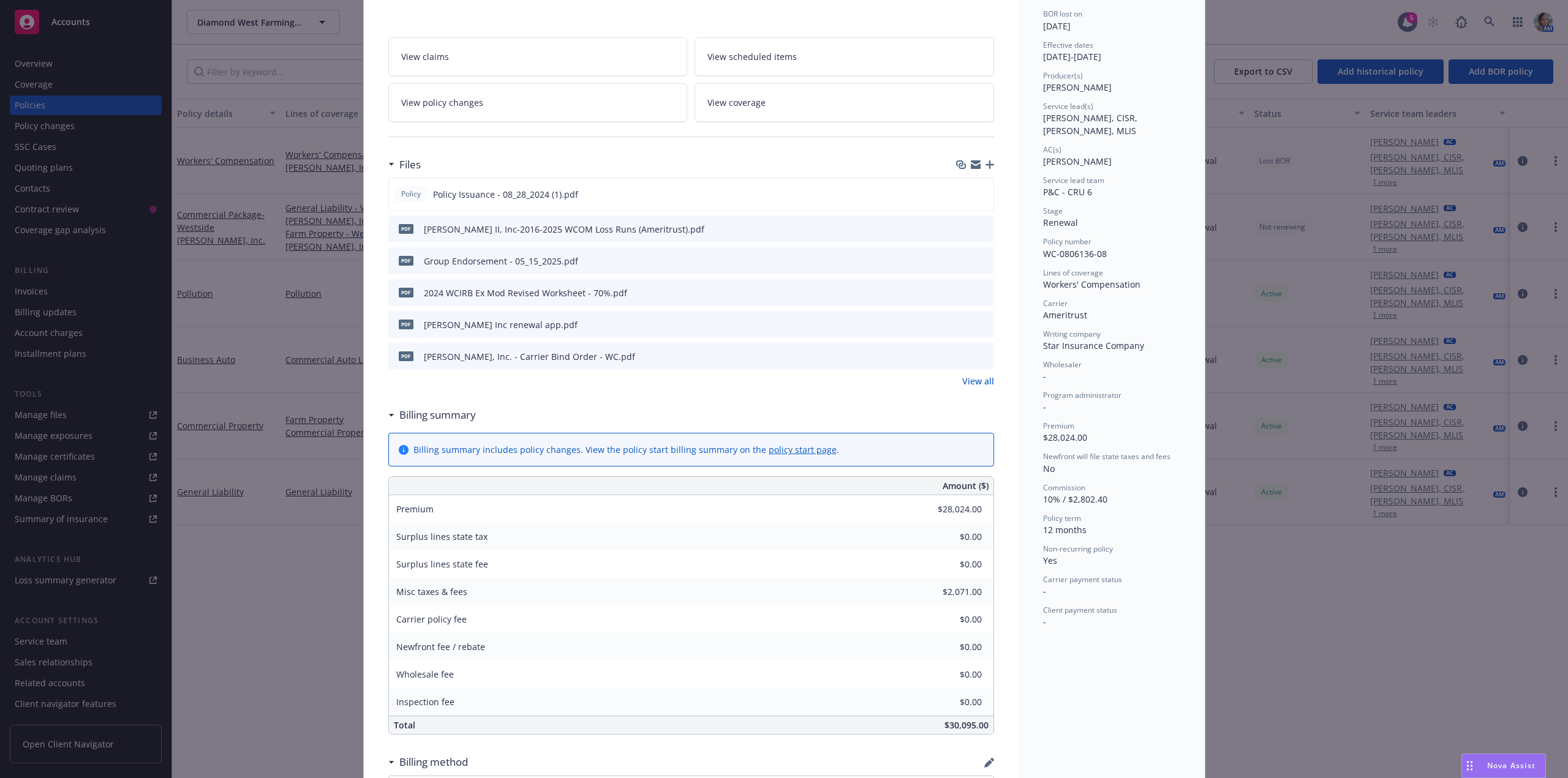
scroll to position [245, 0]
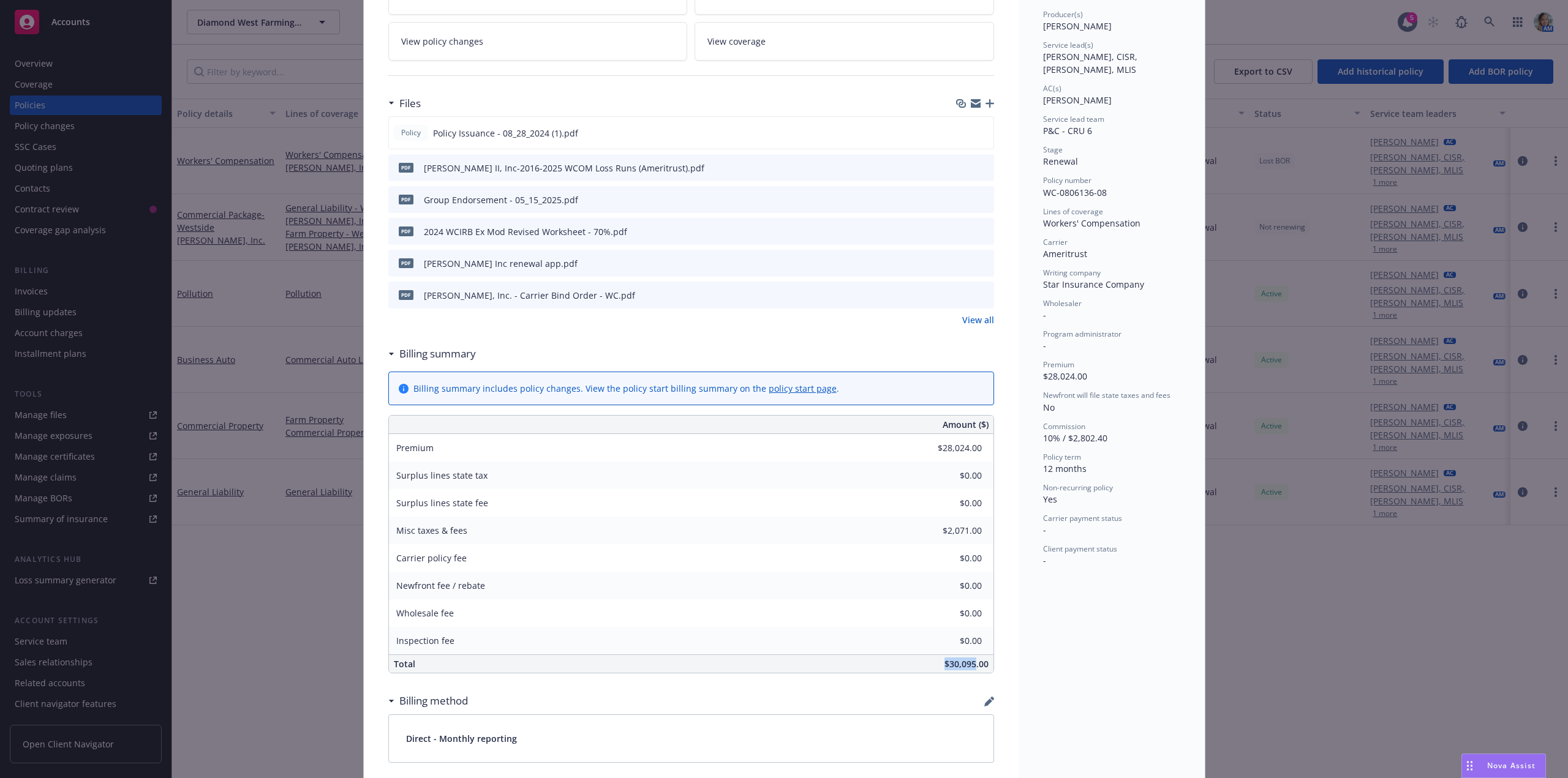
drag, startPoint x: 933, startPoint y: 667, endPoint x: 972, endPoint y: 672, distance: 39.3
click at [972, 672] on div "$30,095.00" at bounding box center [783, 664] width 421 height 18
copy span "$30,095"
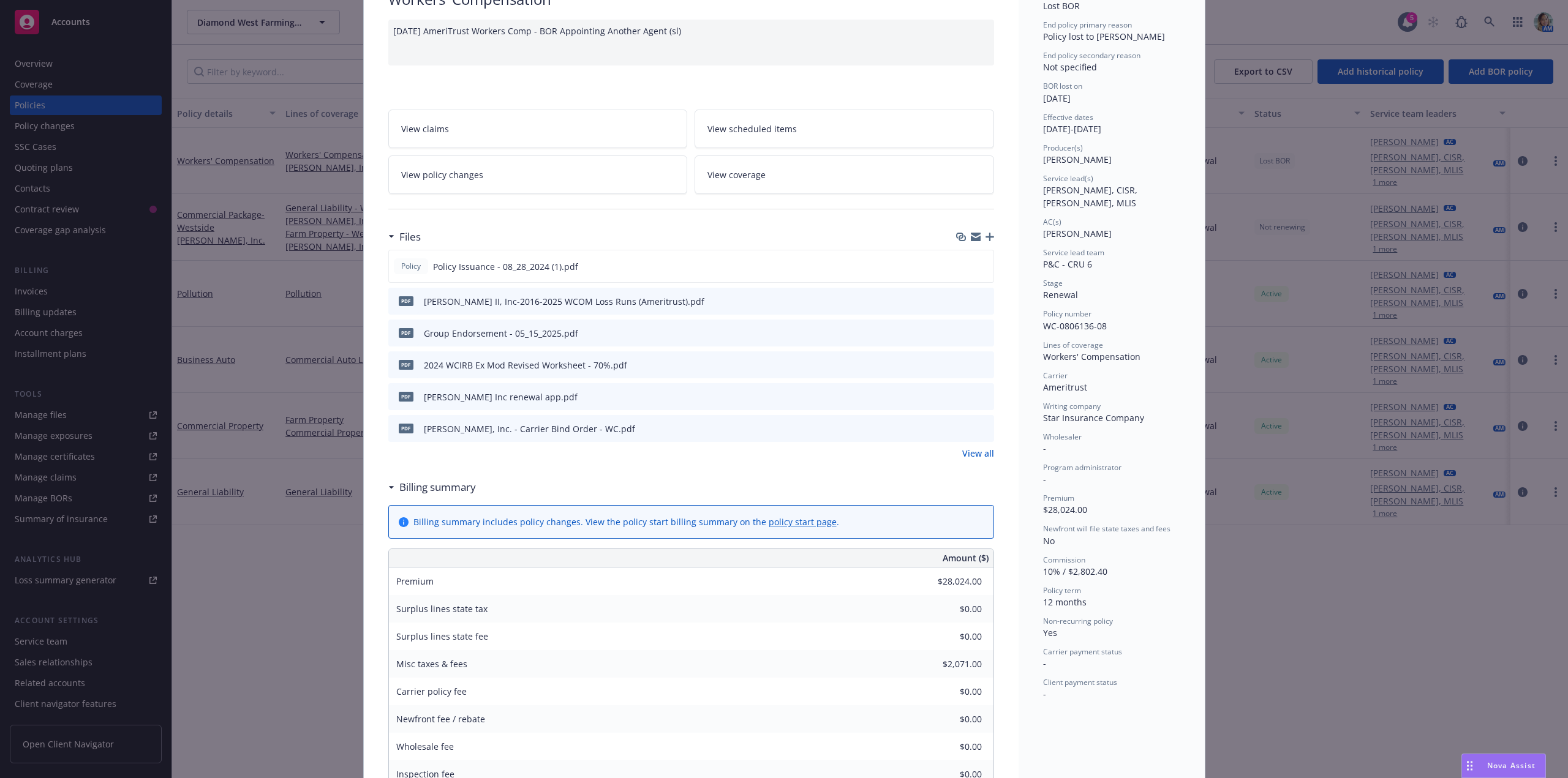
scroll to position [0, 0]
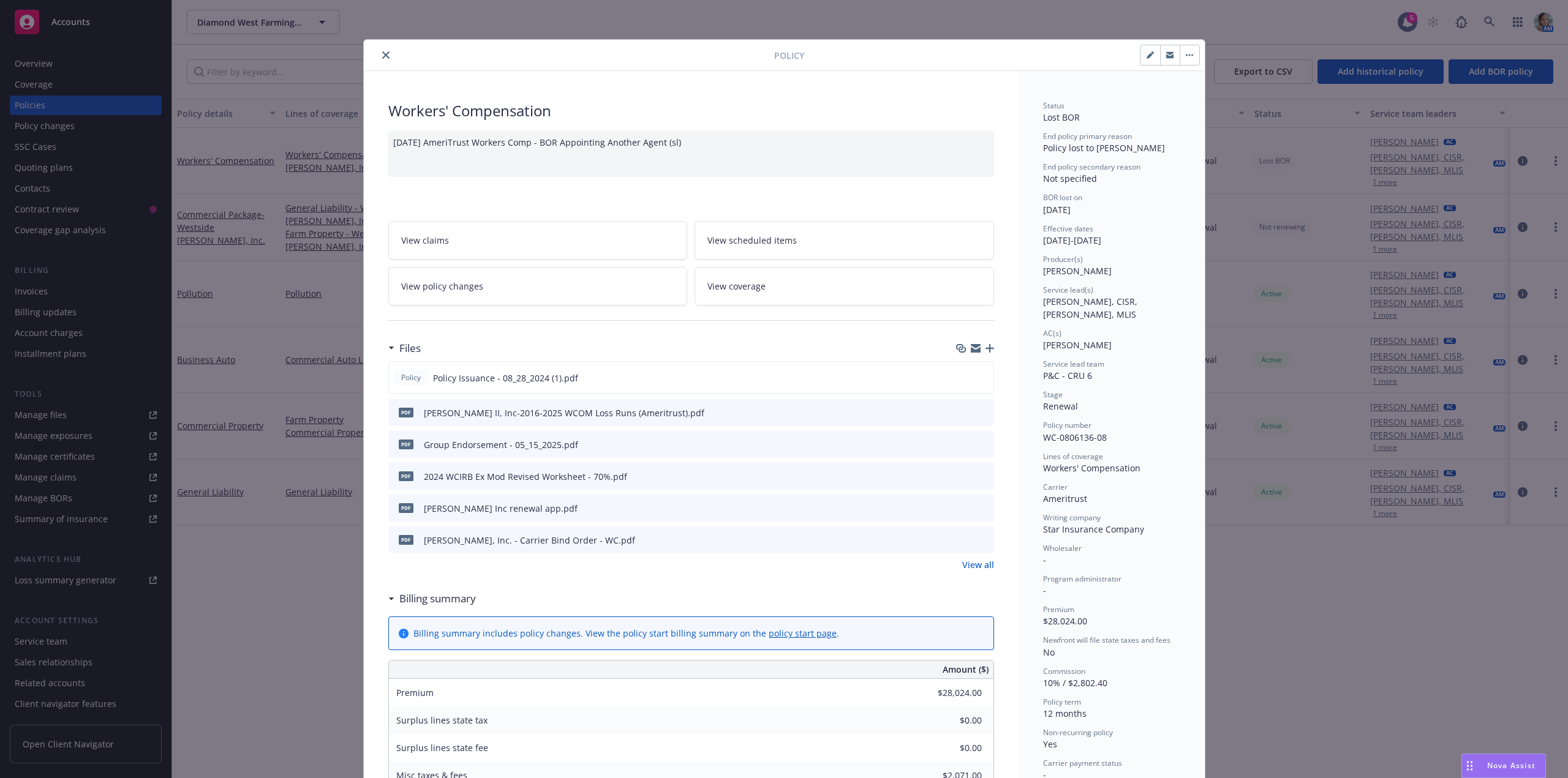
click at [382, 56] on icon "close" at bounding box center [386, 55] width 8 height 8
click at [45, 166] on div "Quoting plans" at bounding box center [43, 167] width 58 height 19
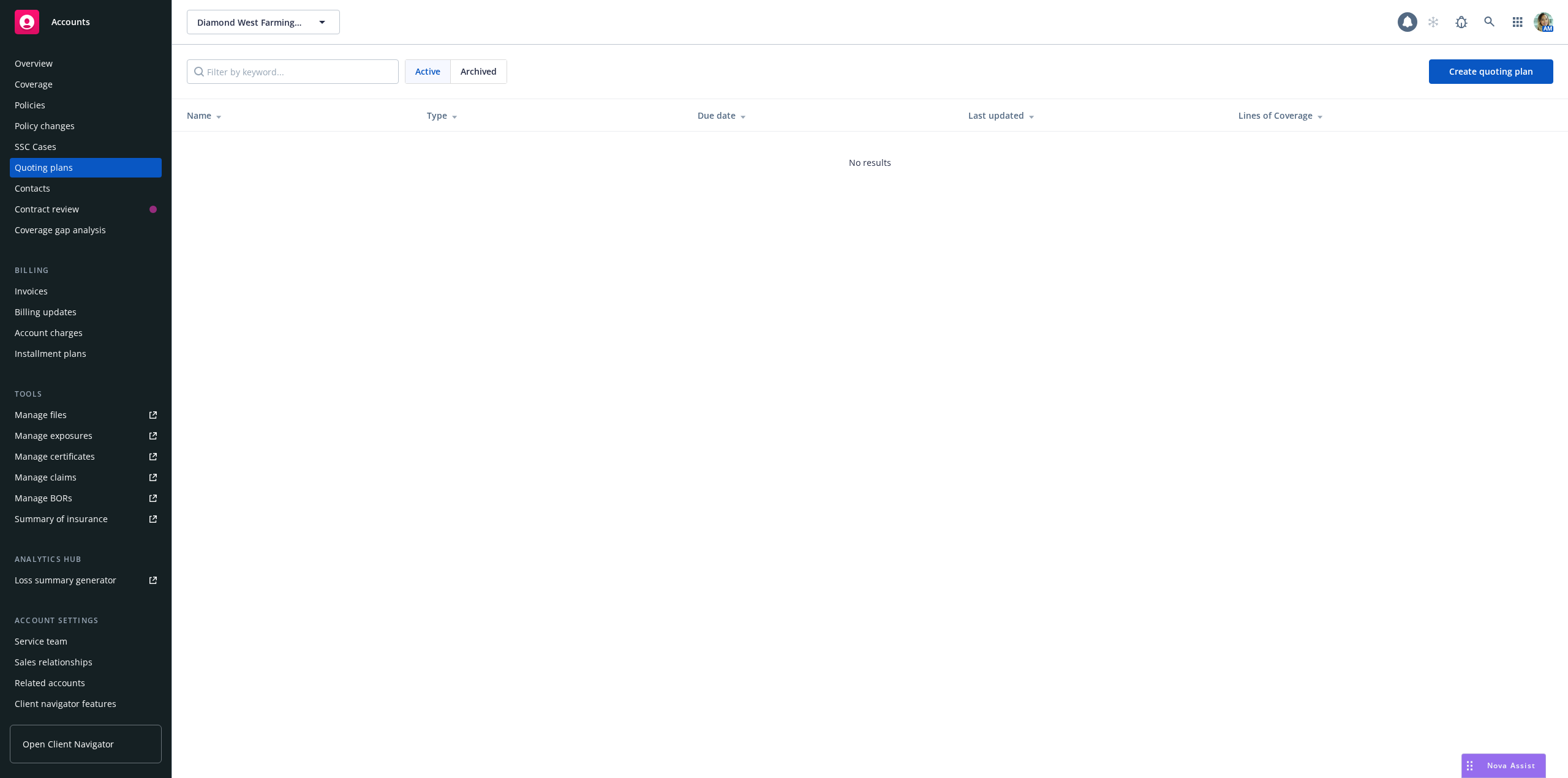
click at [479, 73] on span "Archived" at bounding box center [479, 71] width 36 height 13
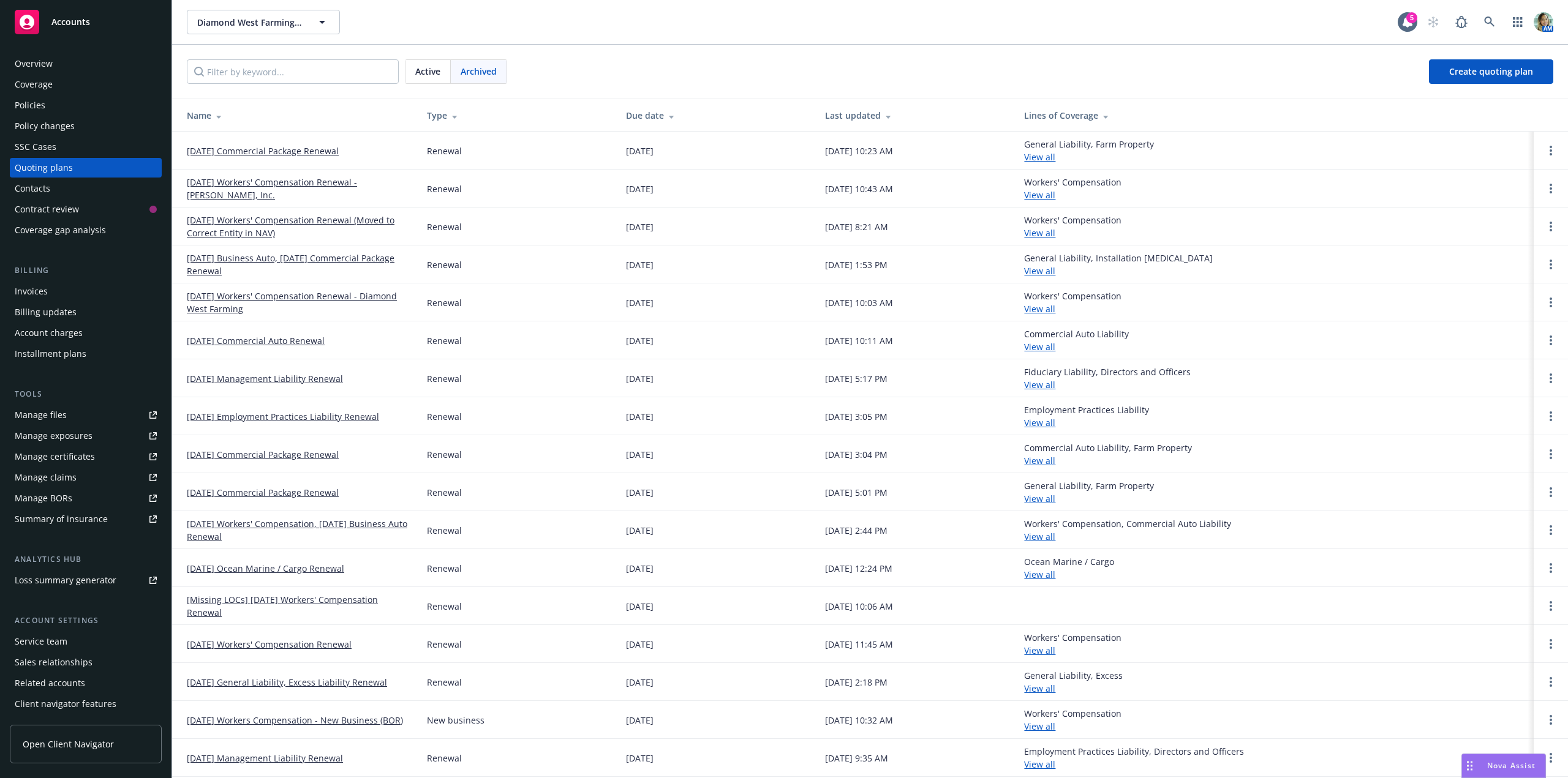
click at [305, 180] on link "09/16/25 Workers' Compensation Renewal - Sran Ag, Inc." at bounding box center [297, 188] width 220 height 25
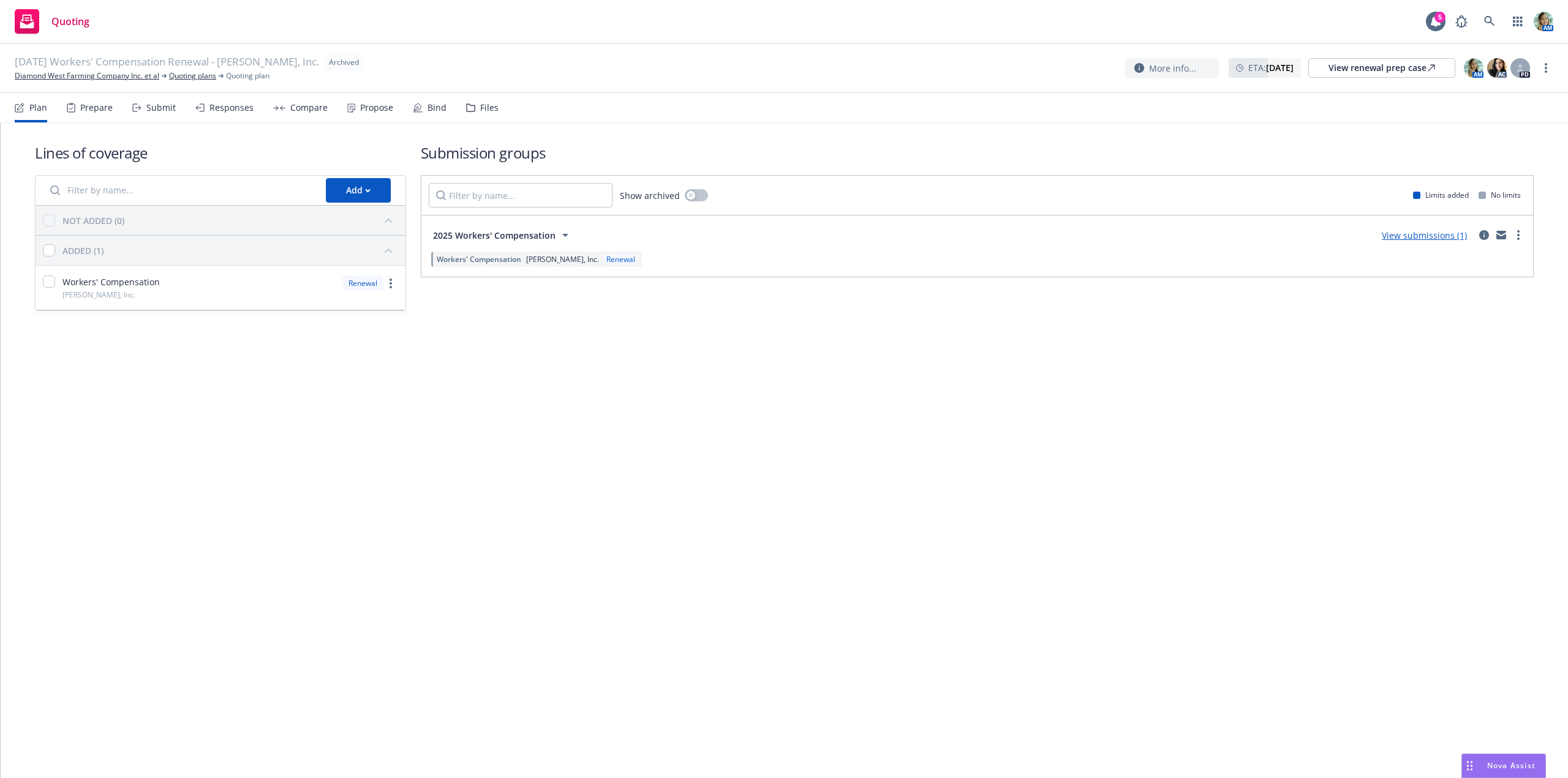
click at [362, 454] on div "Lines of coverage Add NOT ADDED (0) ADDED (1) Workers' Compensation [PERSON_NAM…" at bounding box center [784, 450] width 1567 height 655
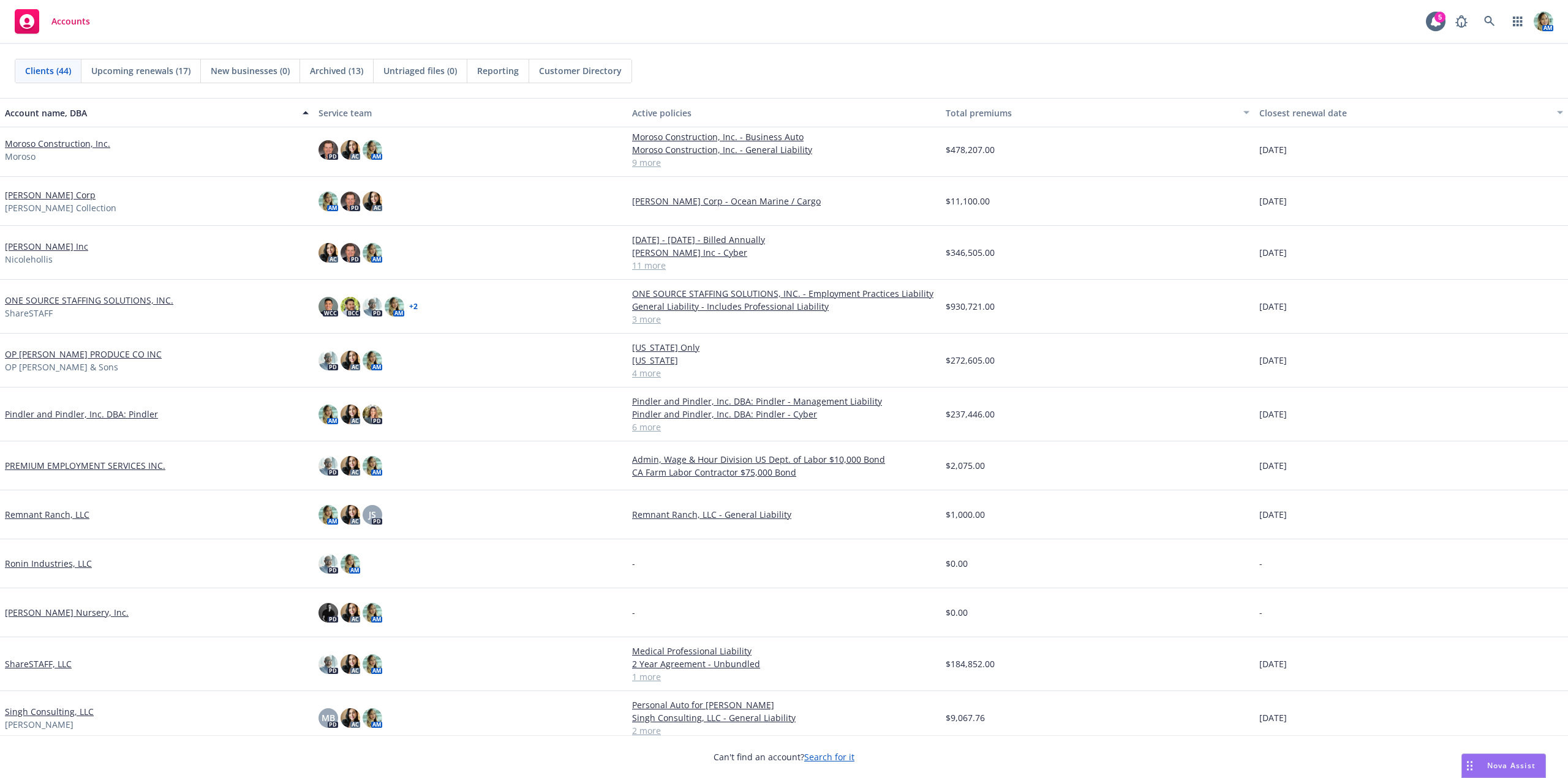
scroll to position [1030, 0]
click at [63, 247] on link "[PERSON_NAME] Inc" at bounding box center [46, 249] width 83 height 13
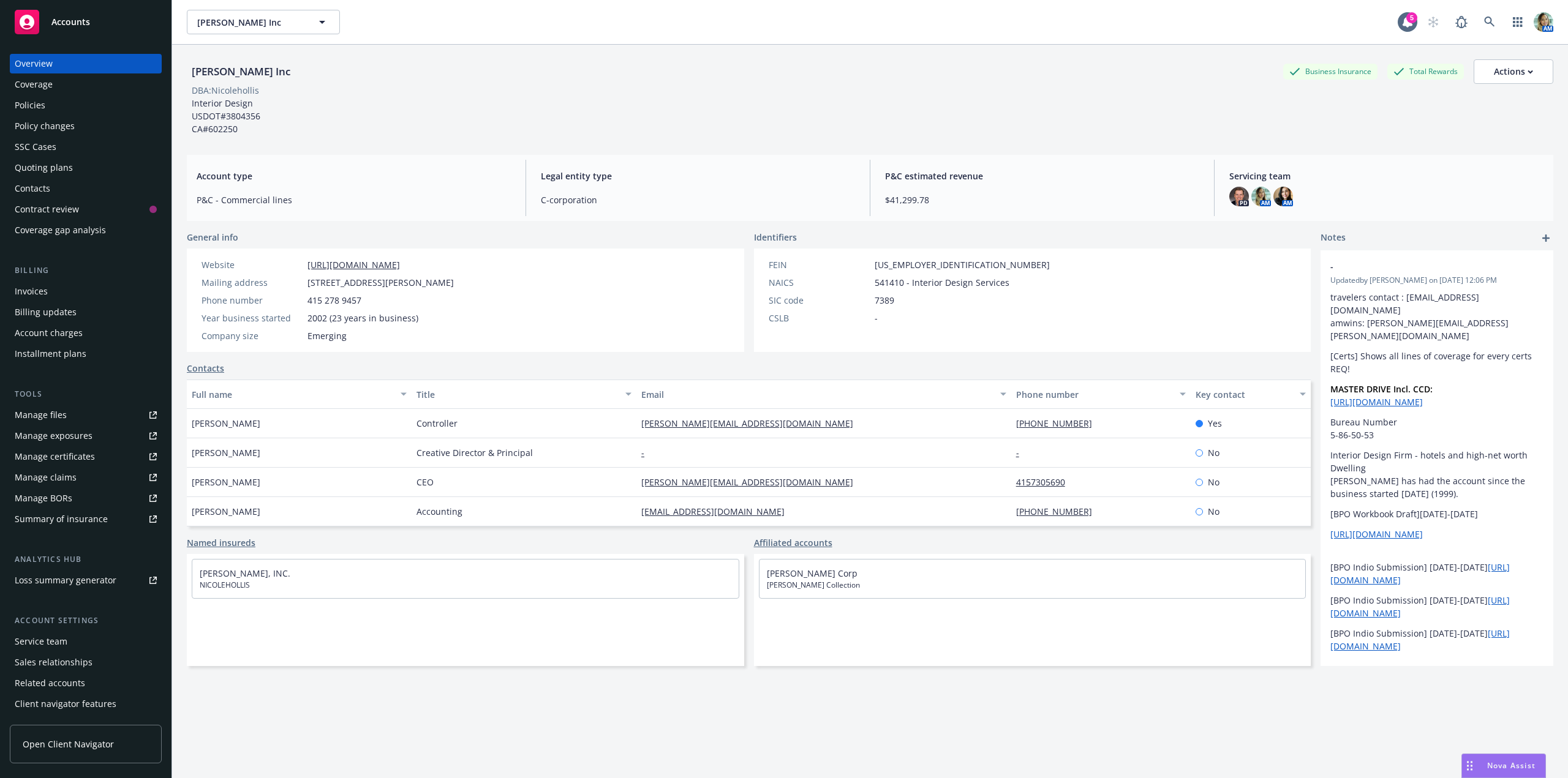
click at [58, 417] on div "Manage files" at bounding box center [41, 415] width 52 height 19
click at [340, 118] on div "[PERSON_NAME] Inc Business Insurance Total Rewards Actions DBA: Nicolehollis In…" at bounding box center [869, 97] width 1366 height 76
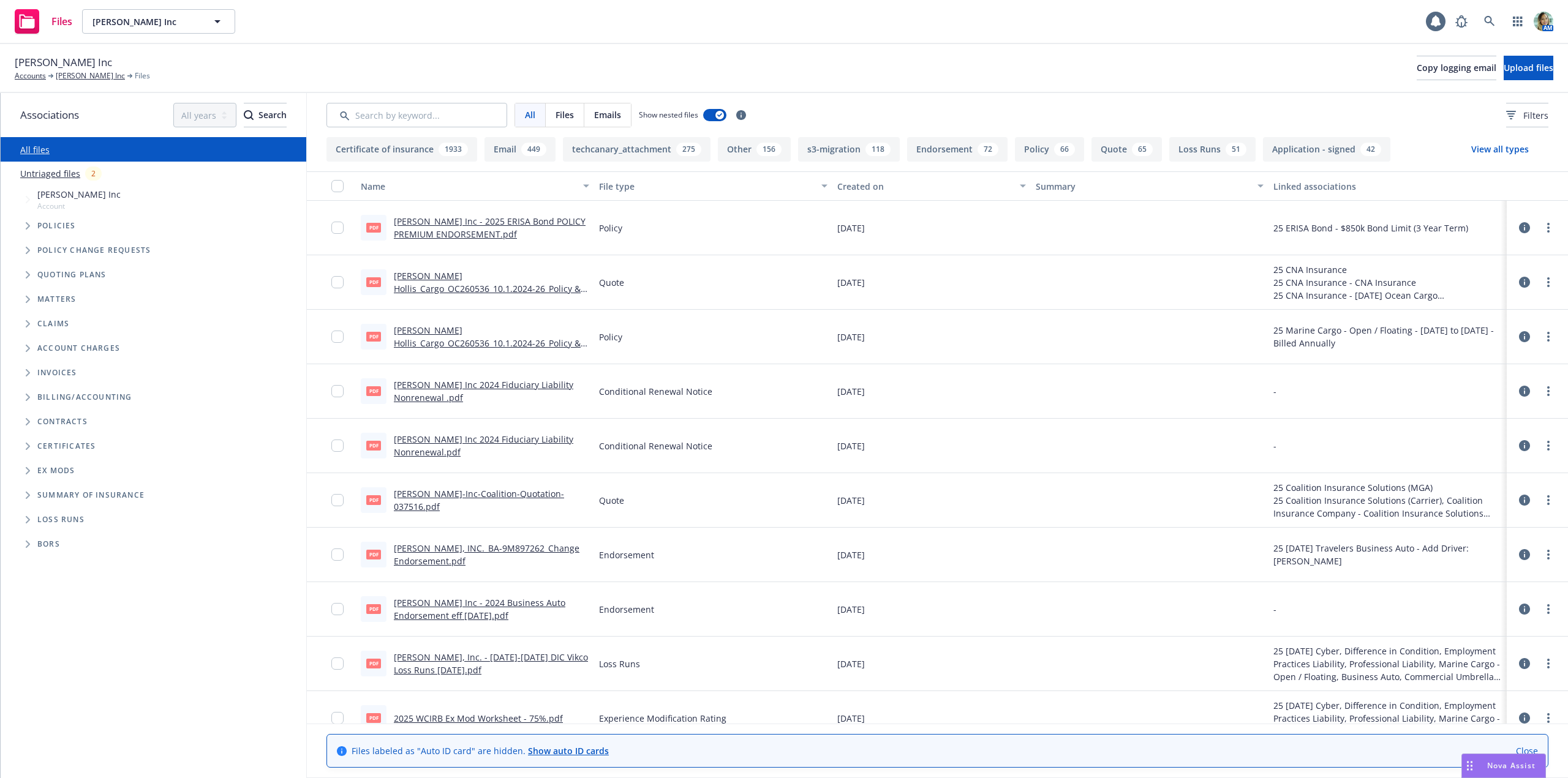
click at [58, 176] on link "Untriaged files" at bounding box center [50, 174] width 60 height 13
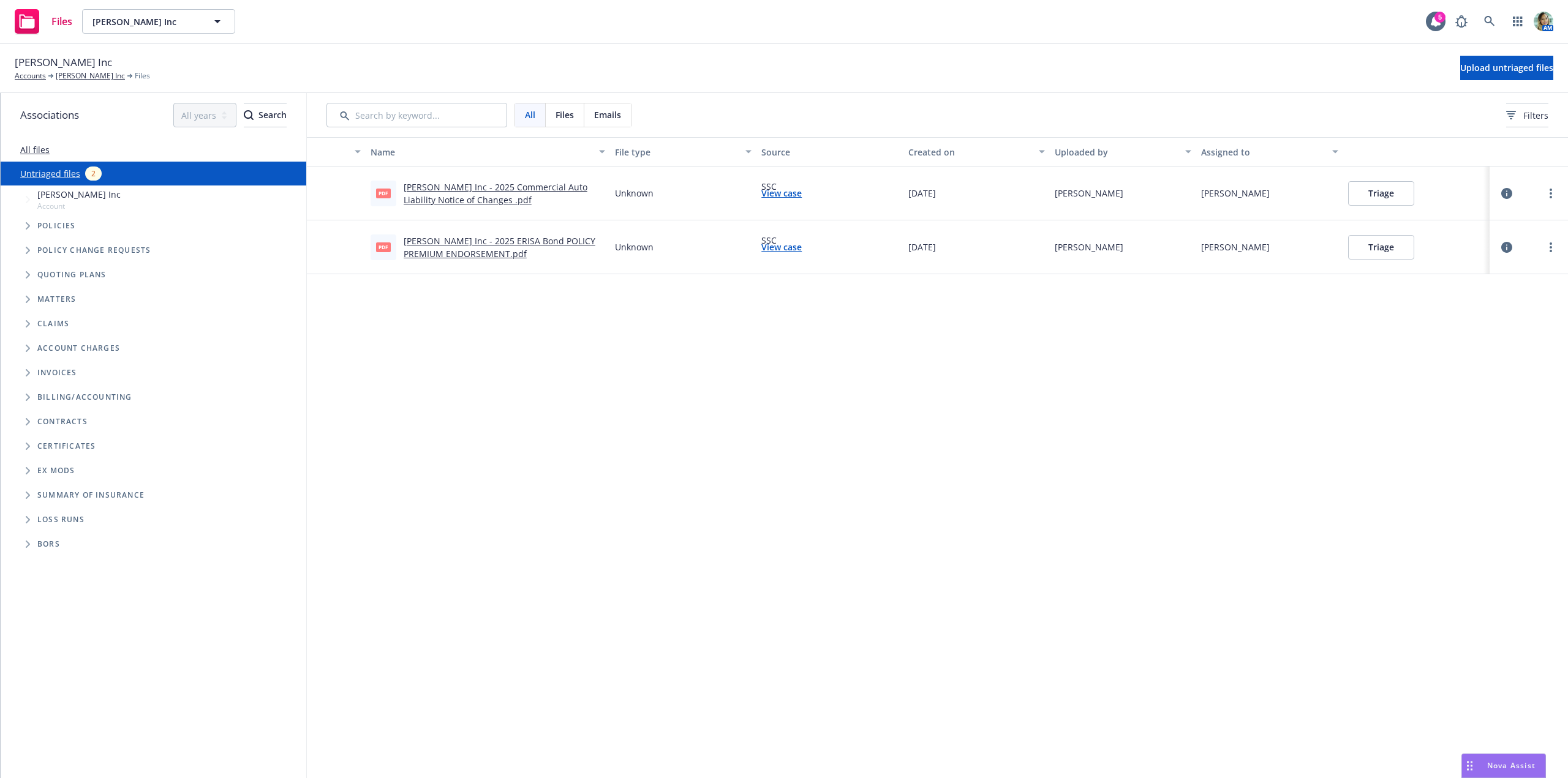
click at [1372, 188] on button "Triage" at bounding box center [1381, 193] width 66 height 25
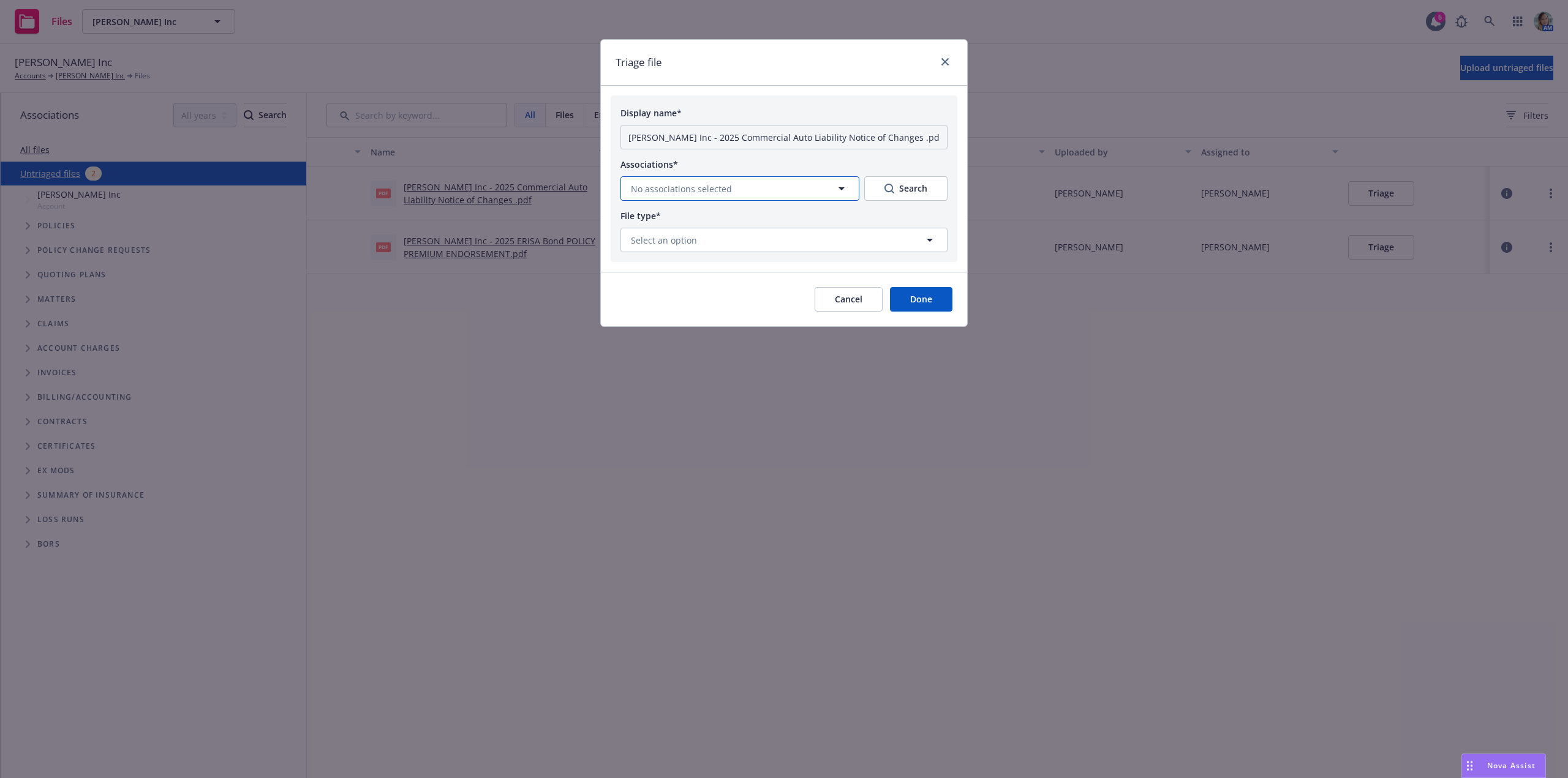
click at [736, 191] on button "No associations selected" at bounding box center [740, 189] width 239 height 25
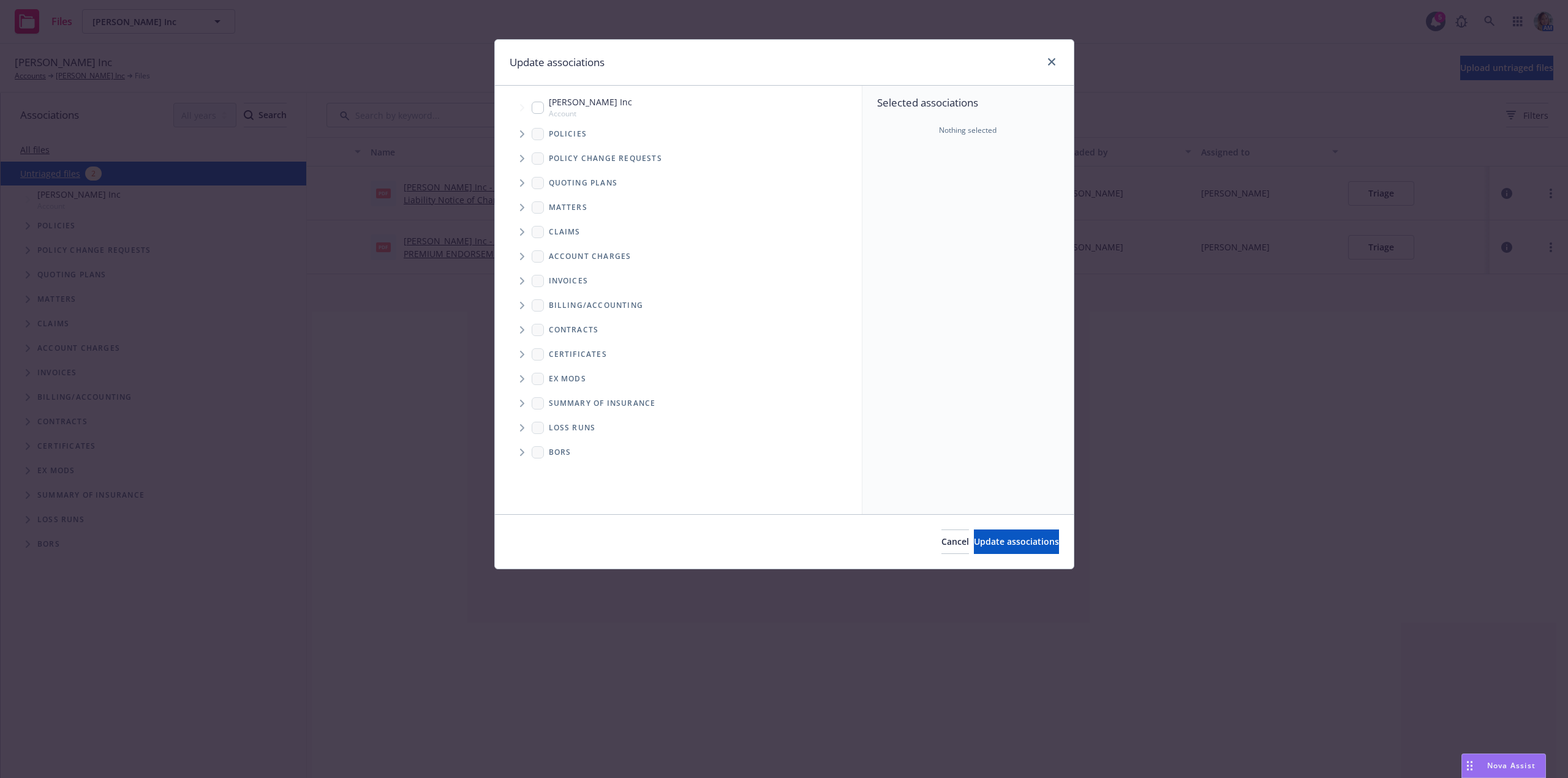
click at [541, 107] on input "Tree Example" at bounding box center [538, 108] width 12 height 12
checkbox input "true"
click at [974, 532] on button "Update associations" at bounding box center [1017, 542] width 85 height 25
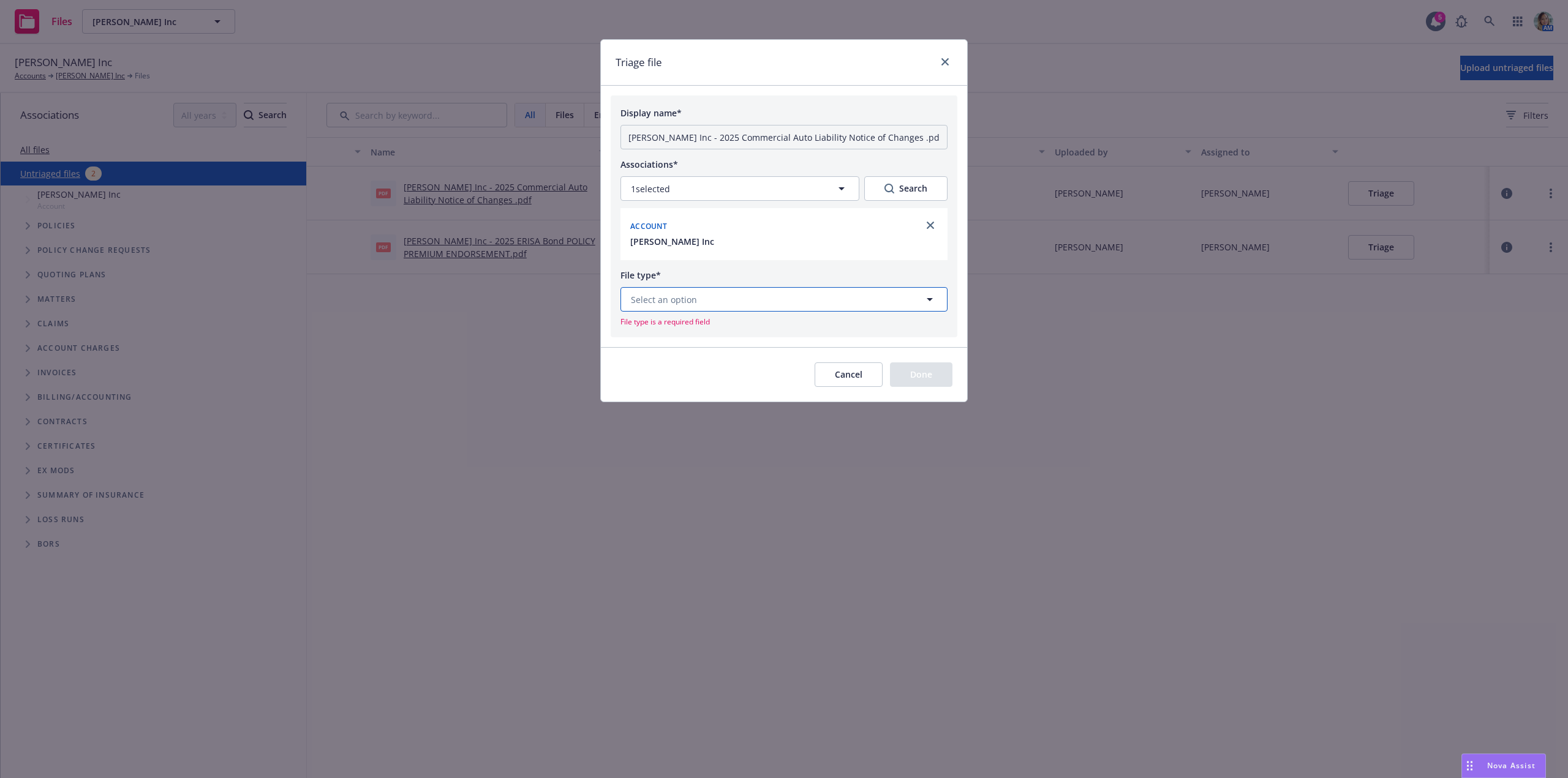
click at [699, 304] on button "Select an option" at bounding box center [784, 299] width 327 height 25
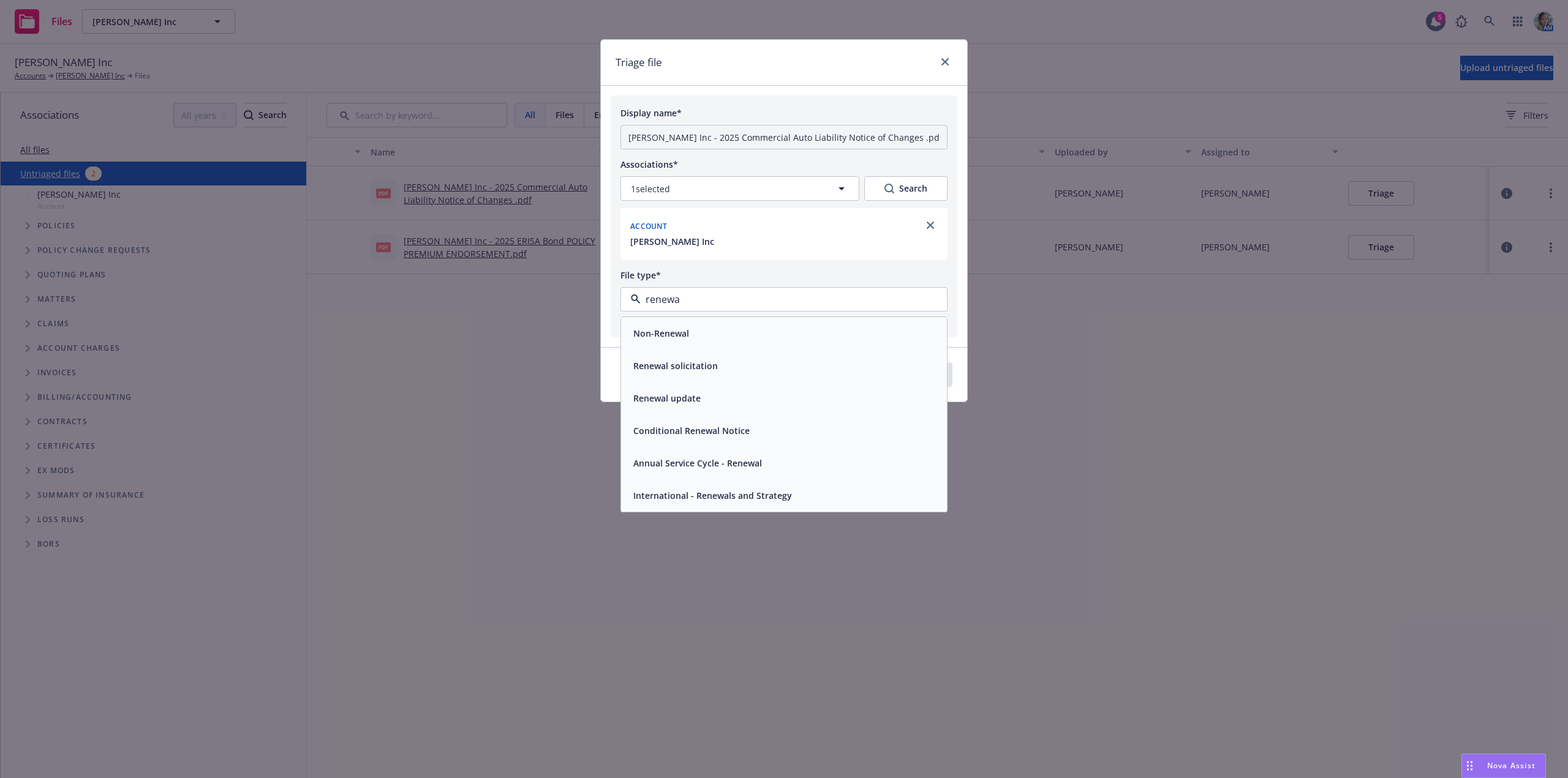
type input "renewal"
click at [715, 426] on span "Conditional Renewal Notice" at bounding box center [691, 430] width 116 height 13
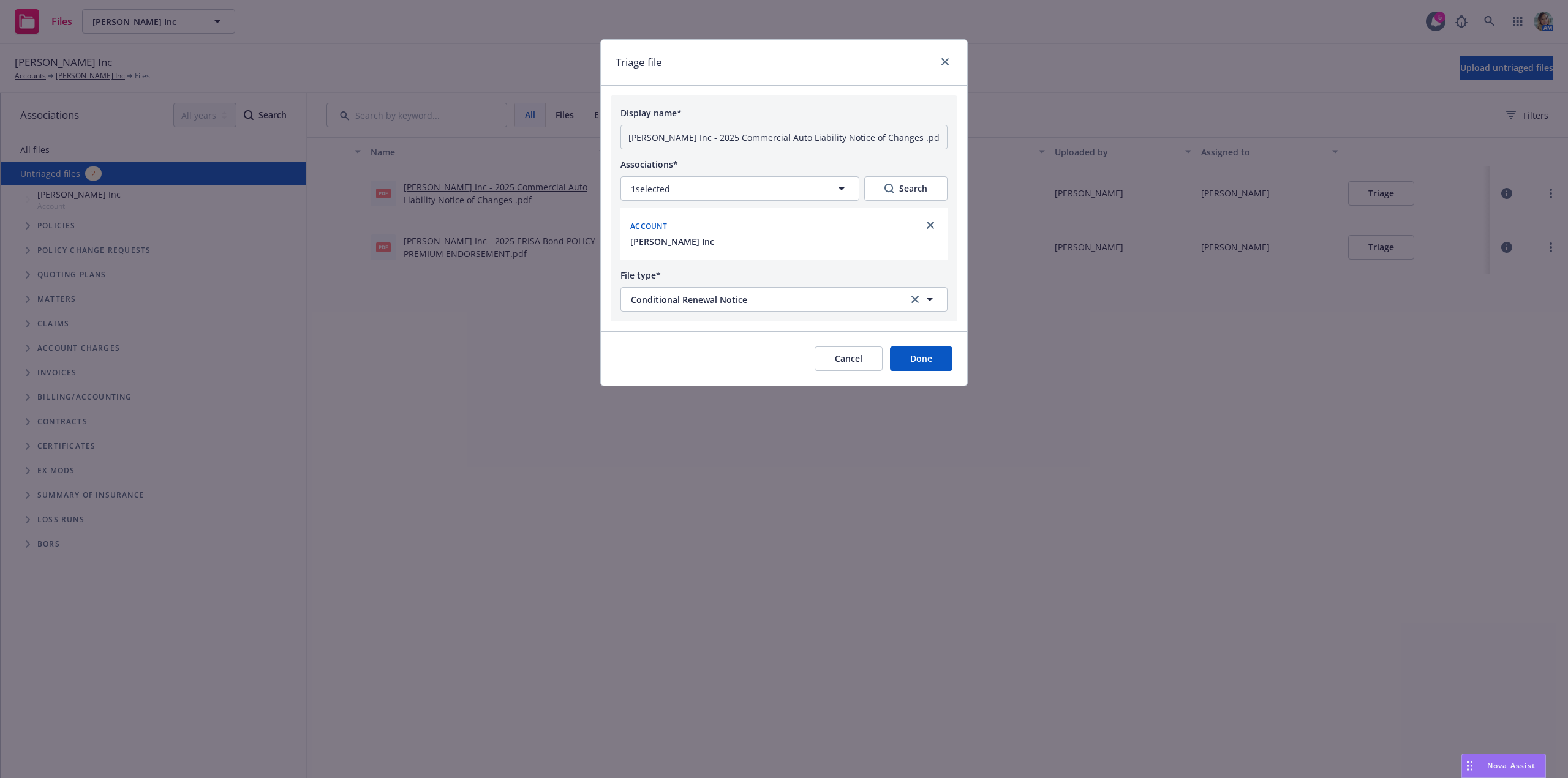
click at [912, 367] on button "Done" at bounding box center [921, 359] width 63 height 25
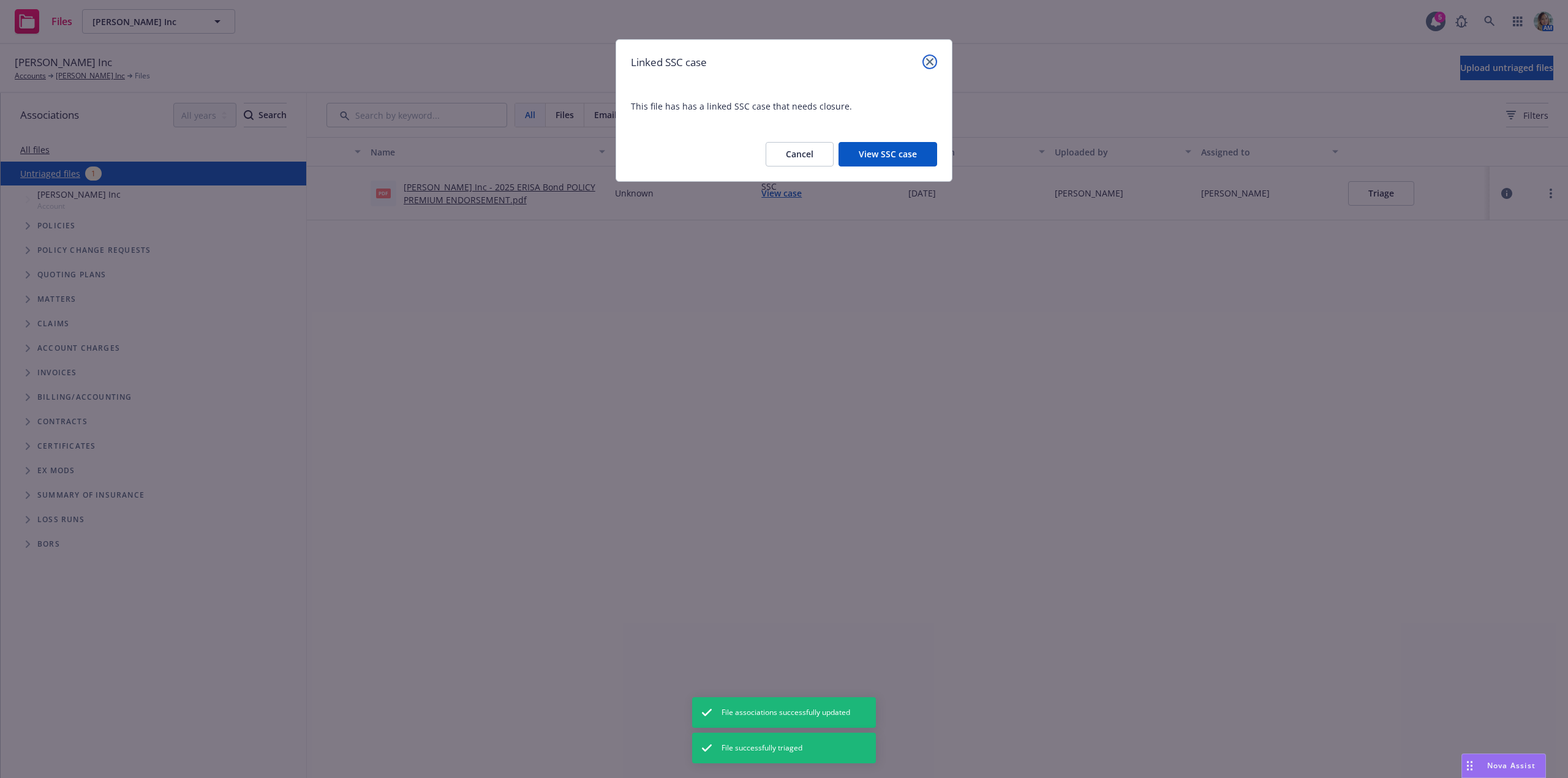
drag, startPoint x: 936, startPoint y: 58, endPoint x: 929, endPoint y: 64, distance: 9.2
click at [935, 59] on link "close" at bounding box center [929, 61] width 14 height 14
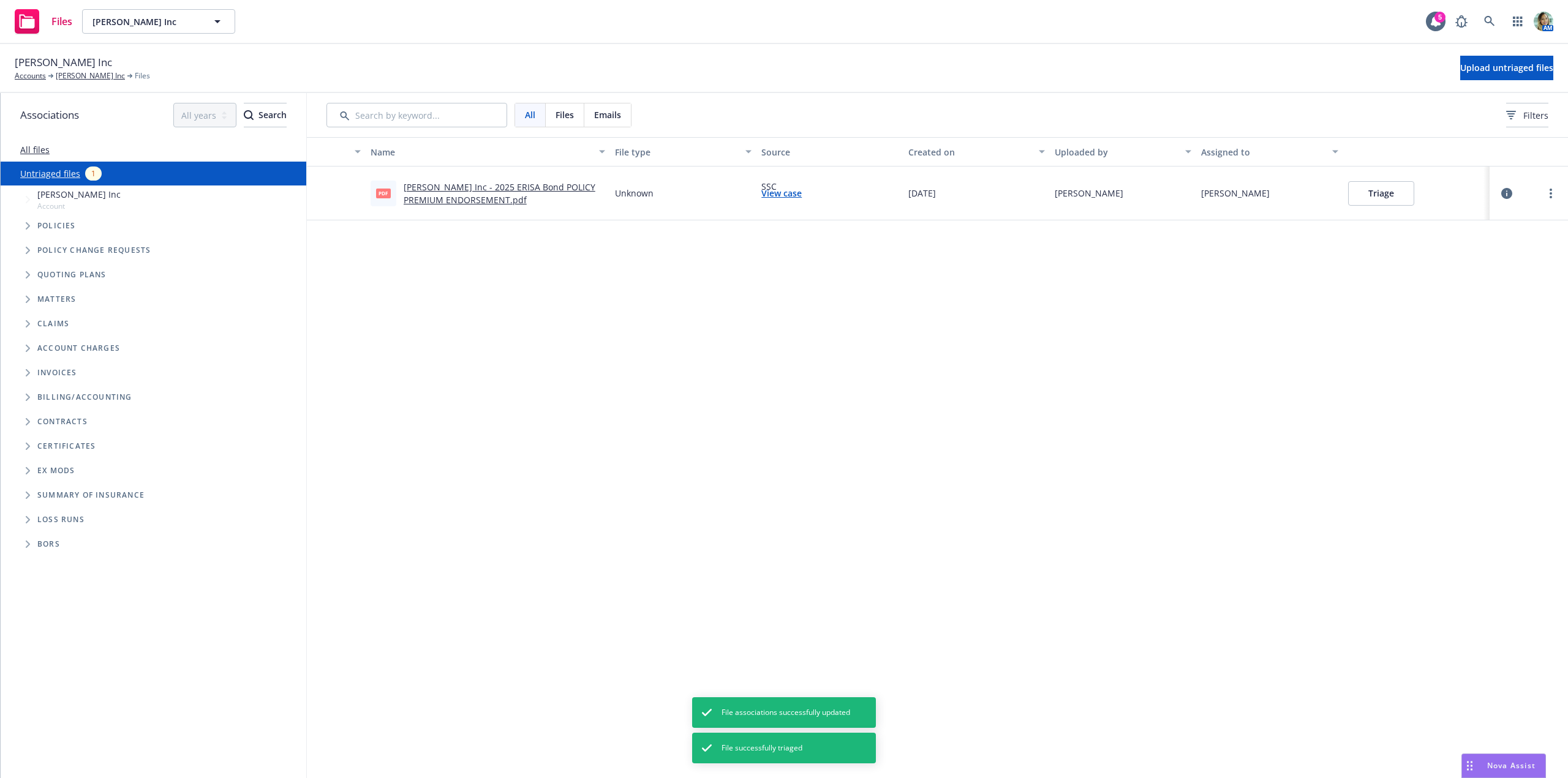
click at [484, 190] on link "Nicole Hollis Inc - 2025 ERISA Bond POLICY PREMIUM ENDORSEMENT.pdf" at bounding box center [499, 193] width 192 height 25
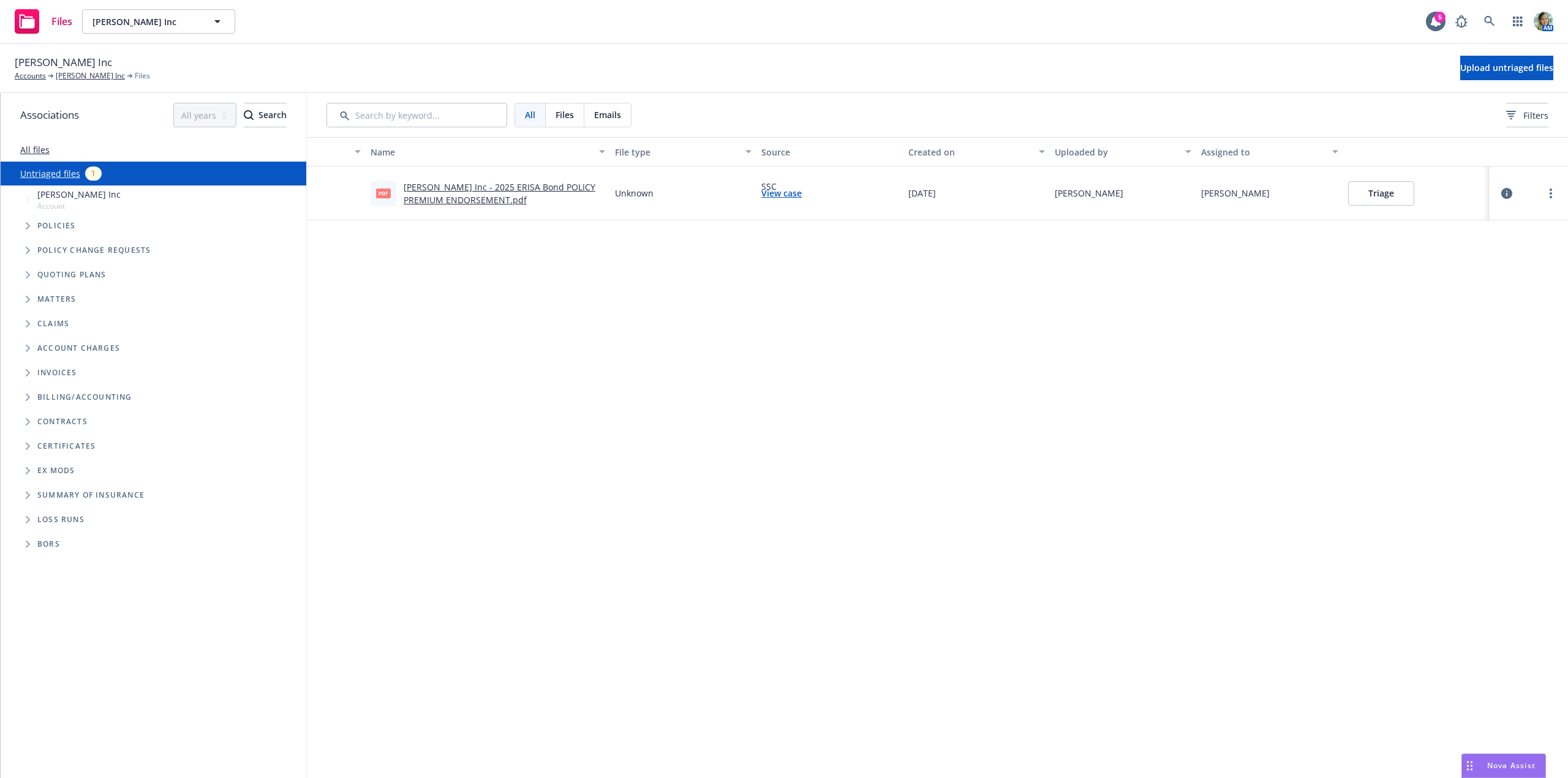
click at [1408, 196] on button "Triage" at bounding box center [1381, 193] width 66 height 25
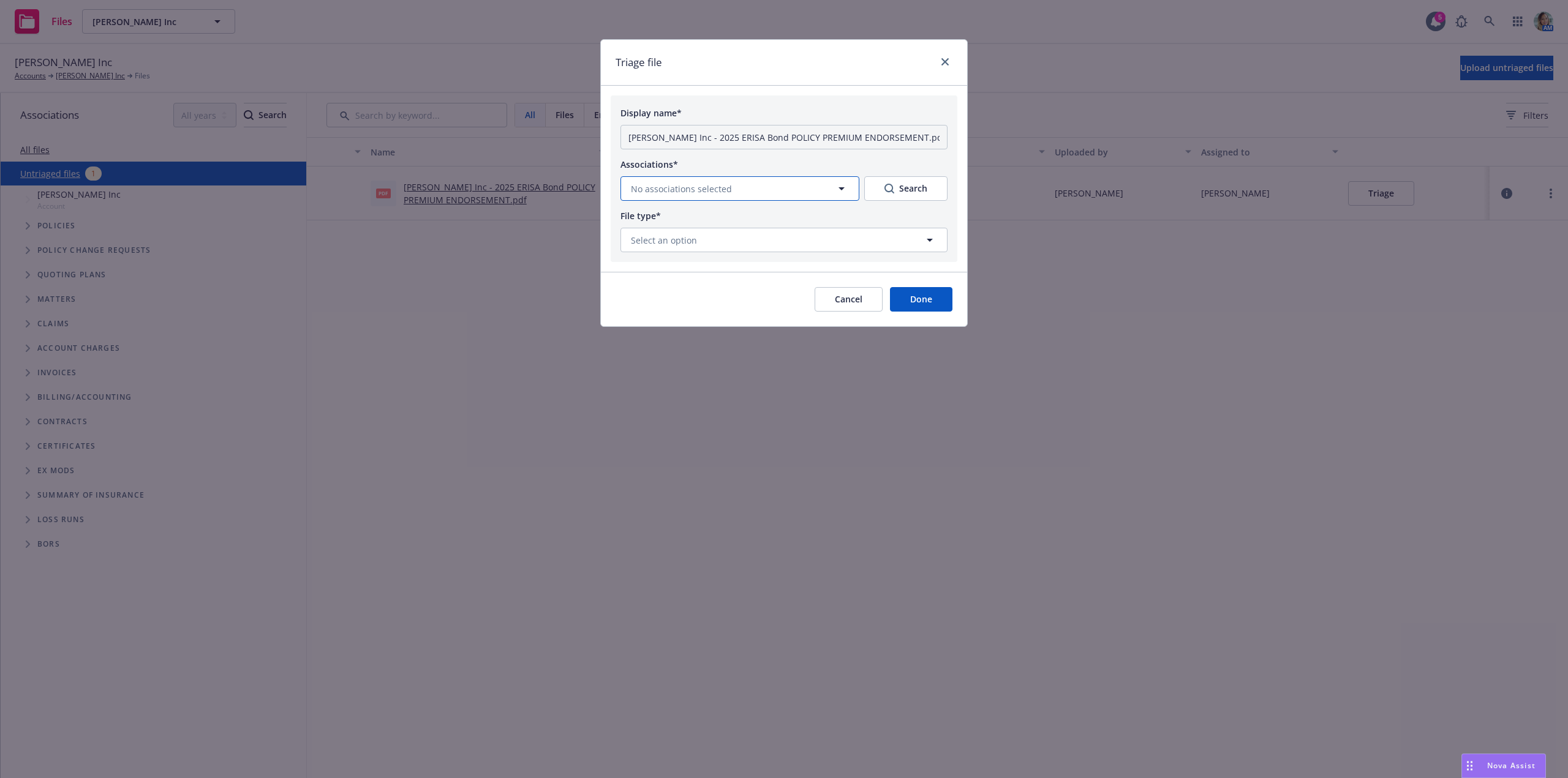
click at [752, 191] on button "No associations selected" at bounding box center [740, 189] width 239 height 25
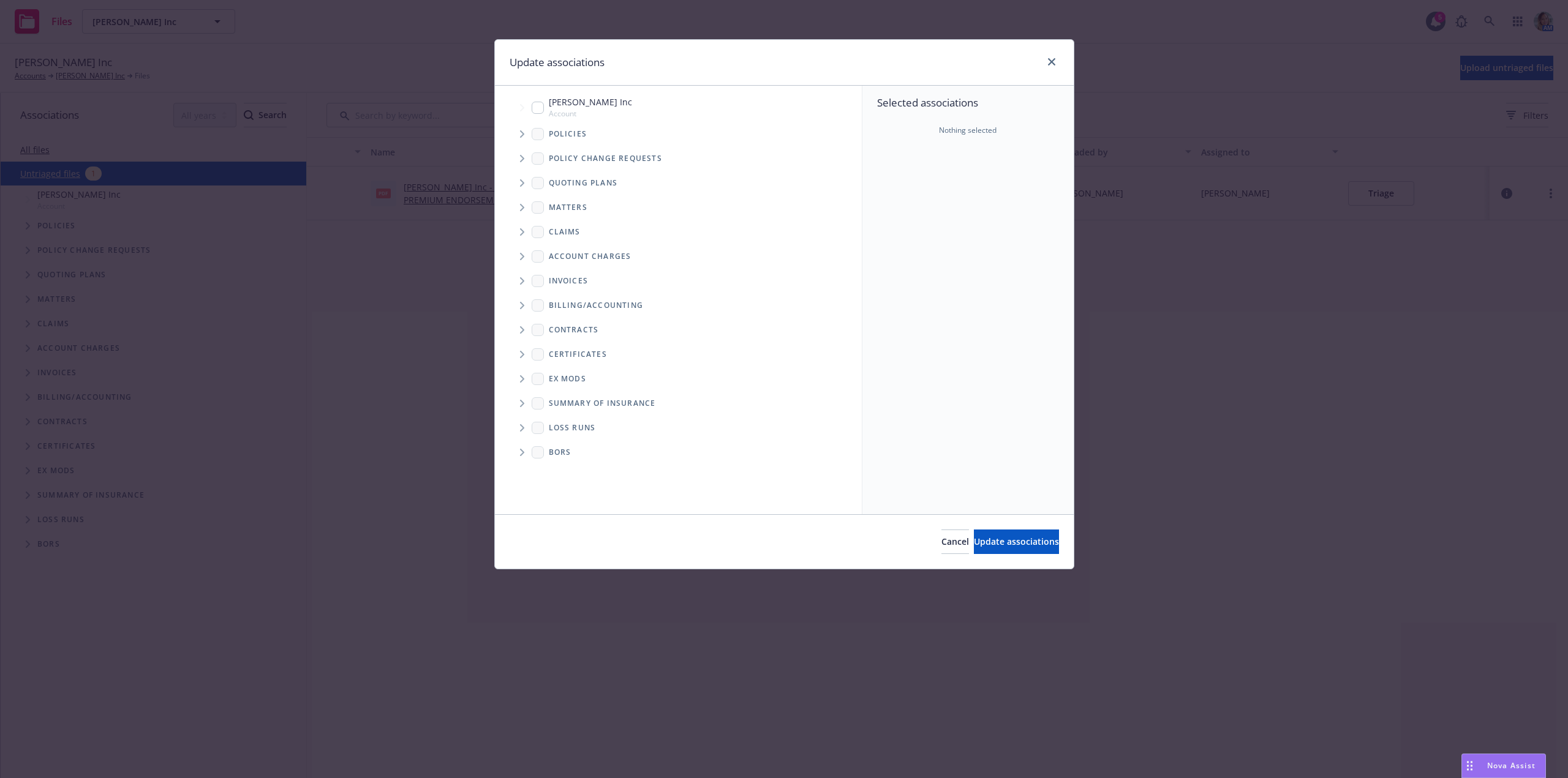
drag, startPoint x: 533, startPoint y: 102, endPoint x: 628, endPoint y: 201, distance: 137.2
click at [534, 102] on input "Tree Example" at bounding box center [538, 108] width 12 height 12
checkbox input "true"
click at [1005, 536] on span "Update associations" at bounding box center [1017, 541] width 85 height 12
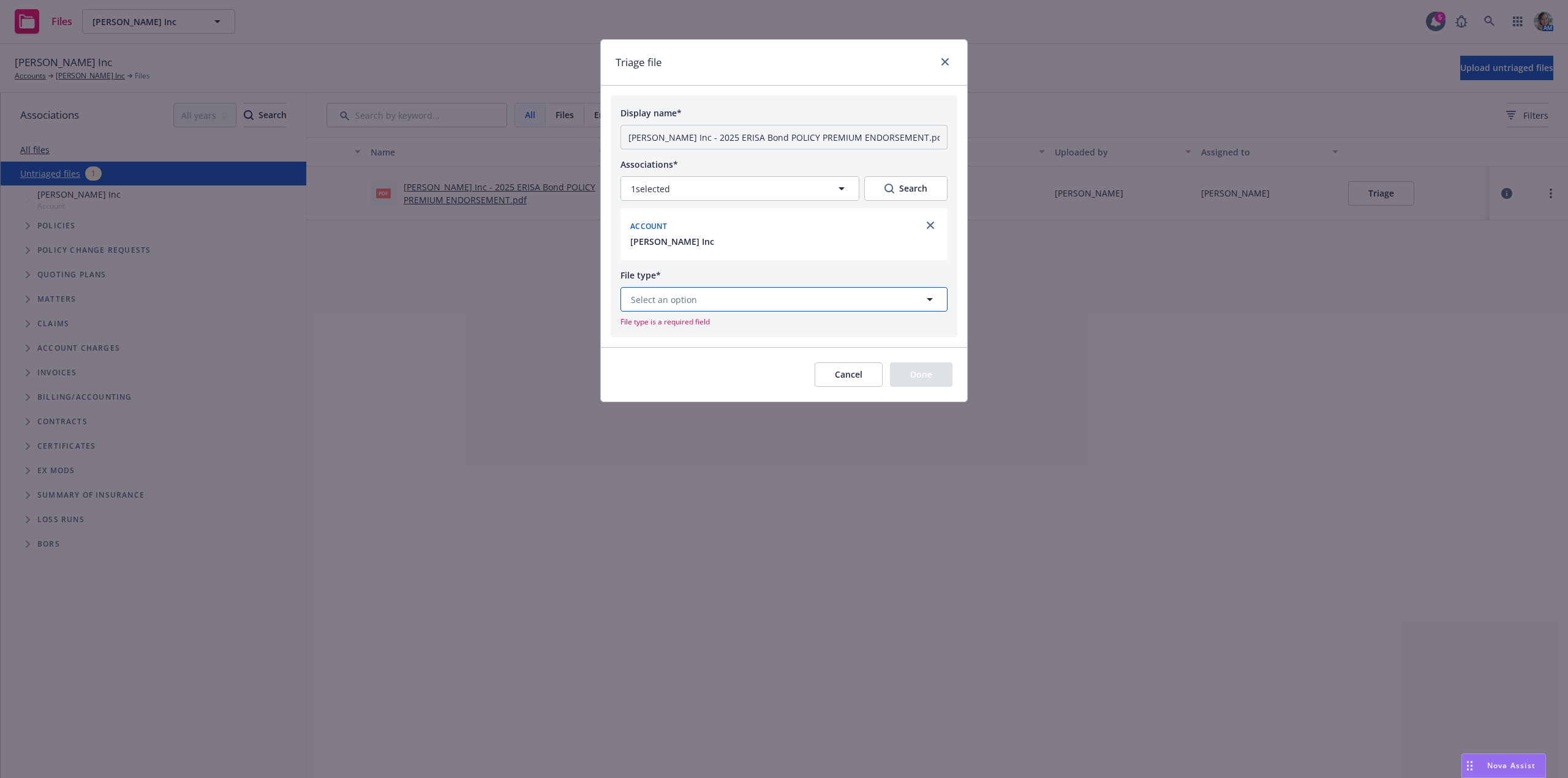
click at [747, 302] on button "Select an option" at bounding box center [784, 299] width 327 height 25
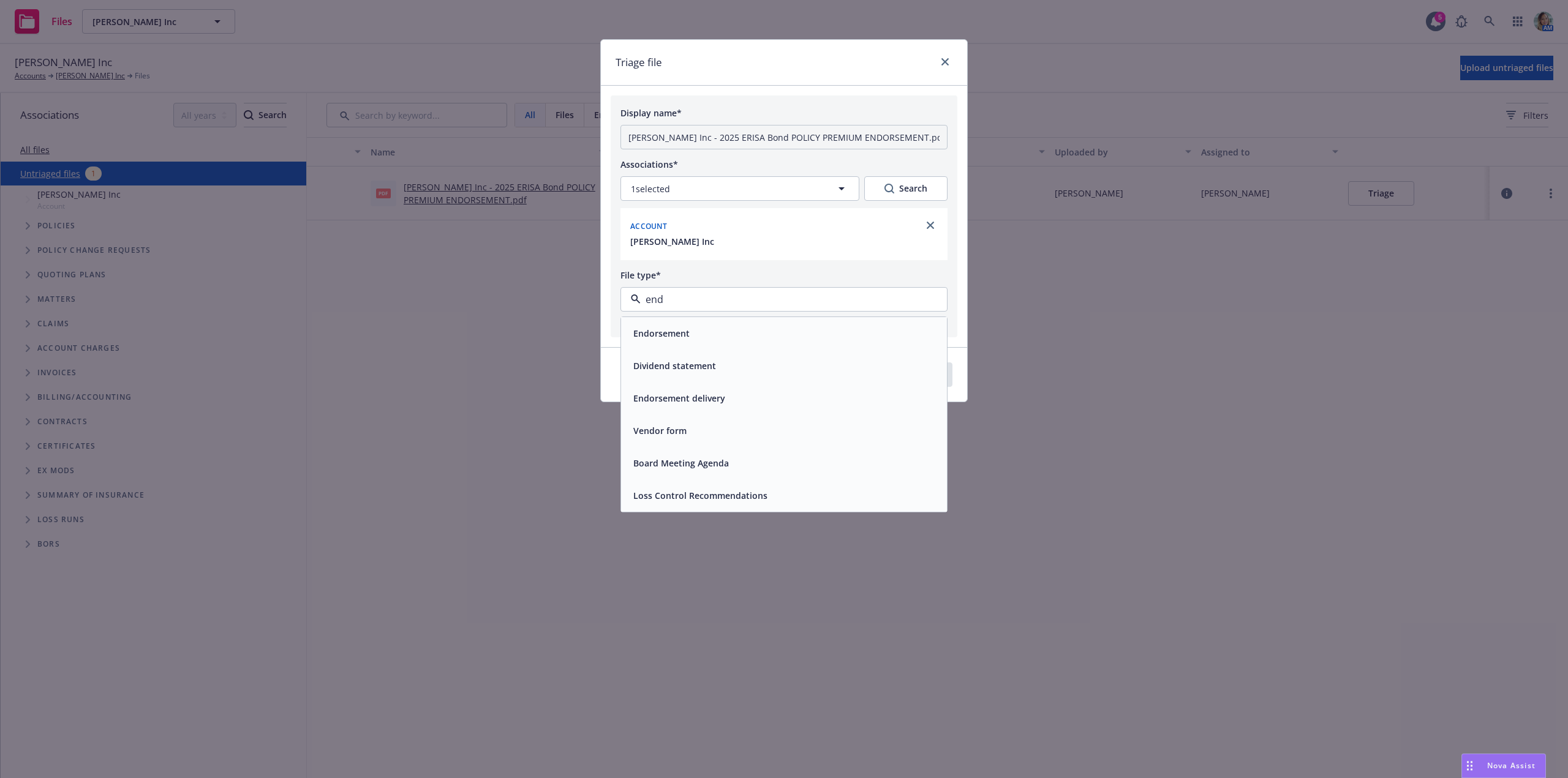
drag, startPoint x: 723, startPoint y: 297, endPoint x: 639, endPoint y: 293, distance: 84.1
click at [639, 293] on div "end" at bounding box center [784, 299] width 327 height 25
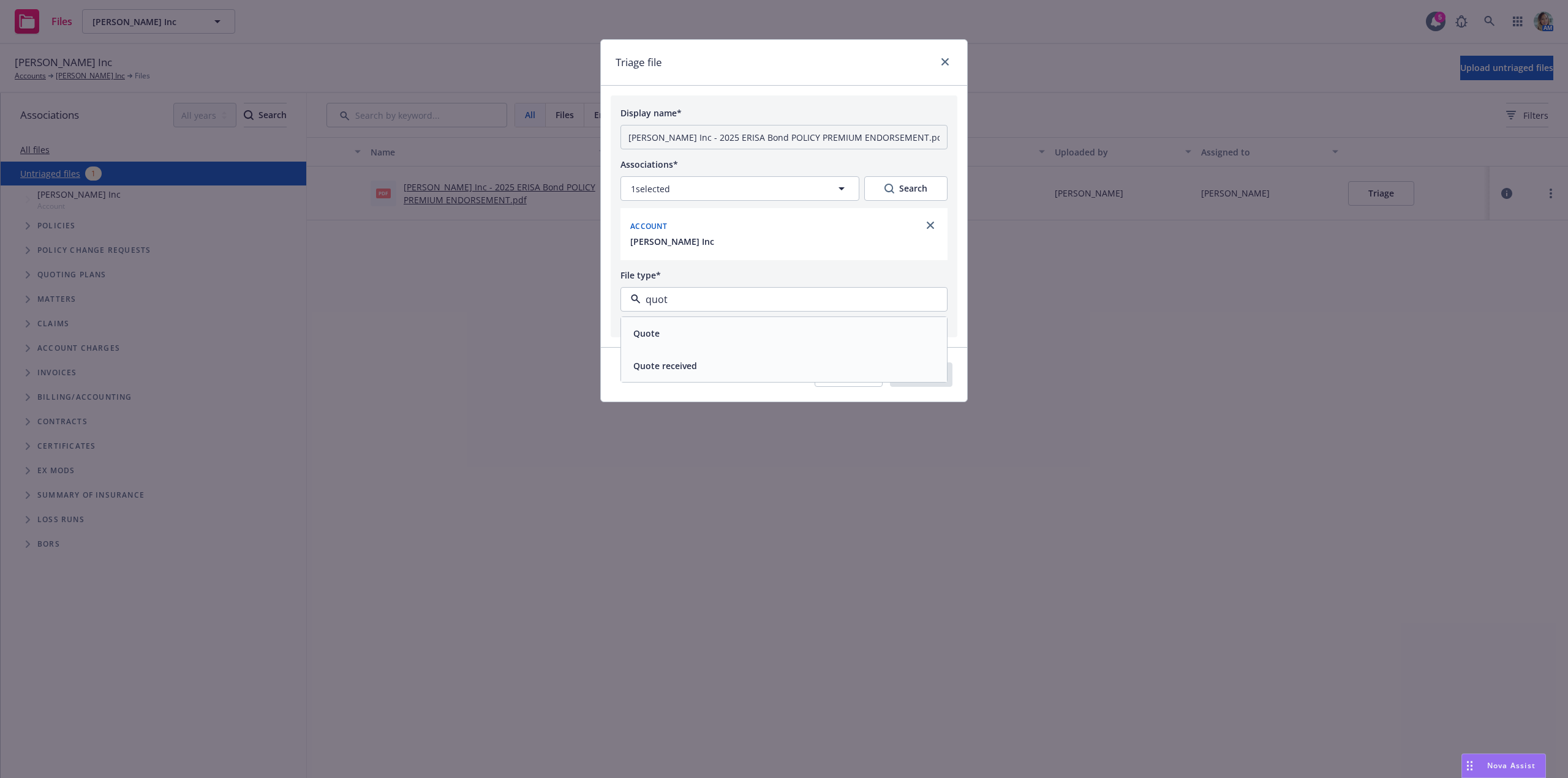
type input "quote"
click at [663, 328] on div "Quote" at bounding box center [784, 333] width 311 height 18
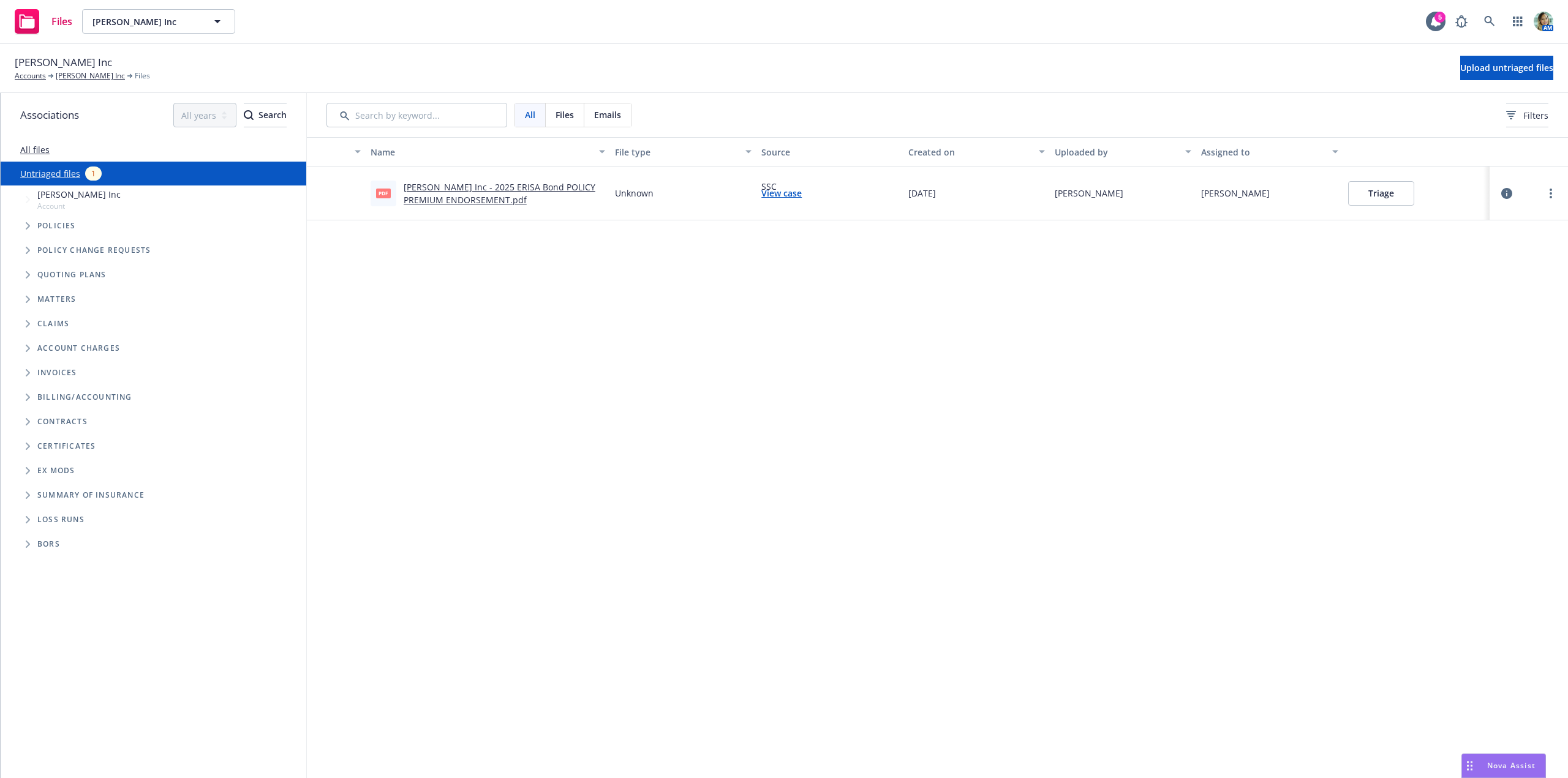
drag, startPoint x: 844, startPoint y: 461, endPoint x: 908, endPoint y: 386, distance: 98.6
click at [1387, 206] on div "Triage" at bounding box center [1416, 193] width 146 height 54
click at [1367, 194] on button "Triage" at bounding box center [1381, 193] width 66 height 25
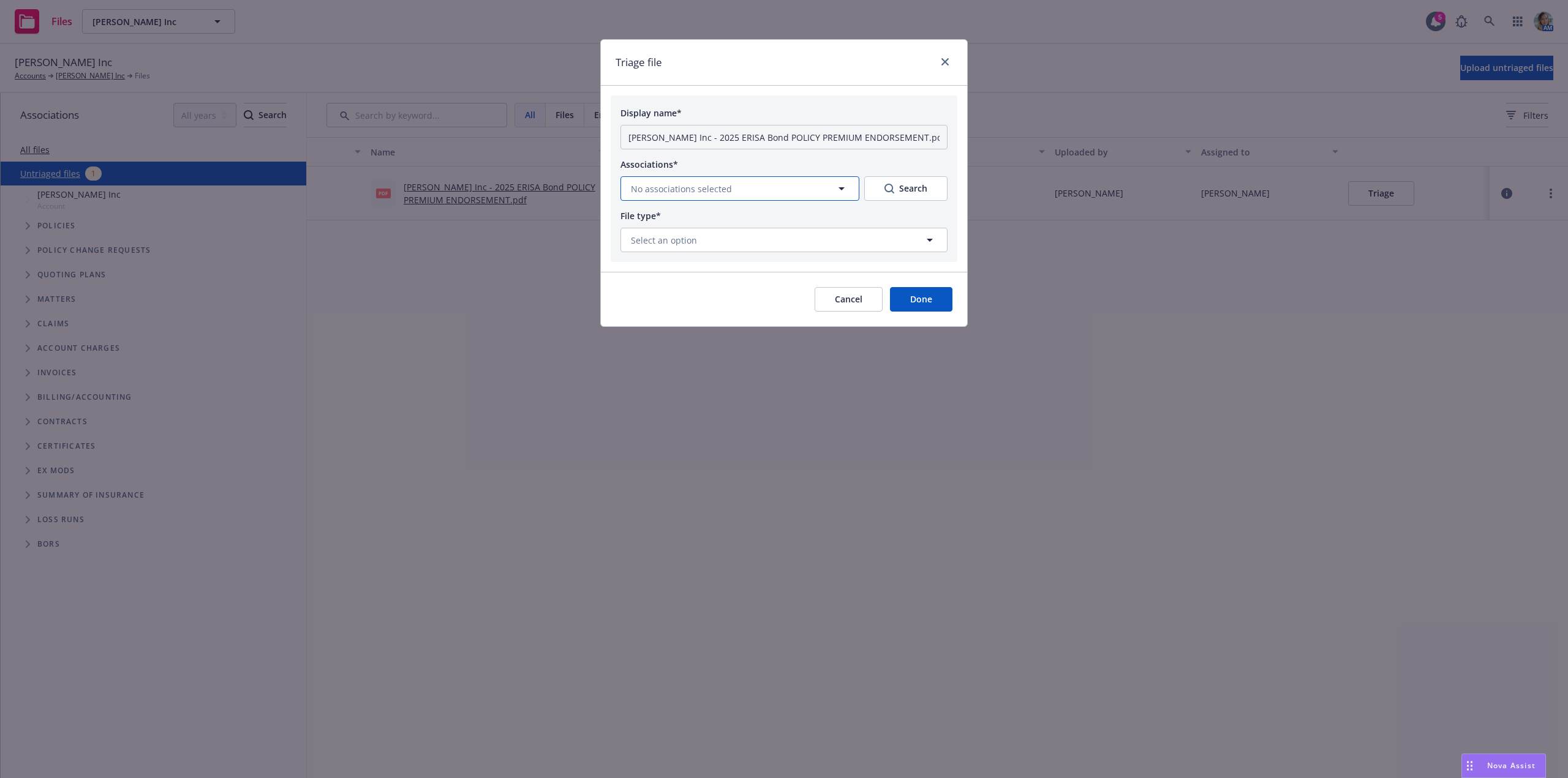
click at [699, 186] on span "No associations selected" at bounding box center [681, 189] width 101 height 13
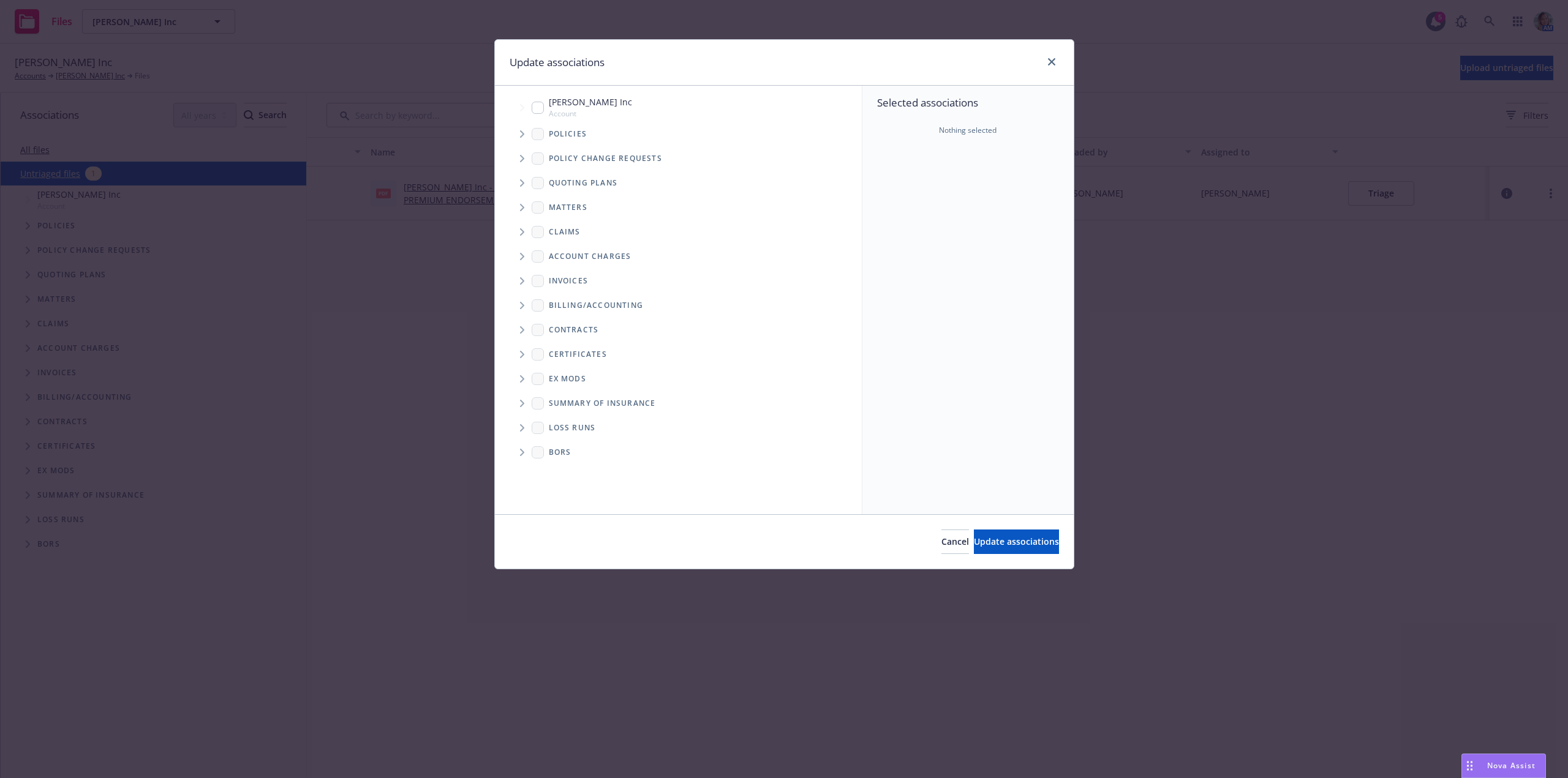
click at [545, 109] on div "Nicole Hollis Inc Account" at bounding box center [582, 107] width 101 height 23
checkbox input "true"
click at [985, 547] on span "Update associations" at bounding box center [1017, 541] width 85 height 12
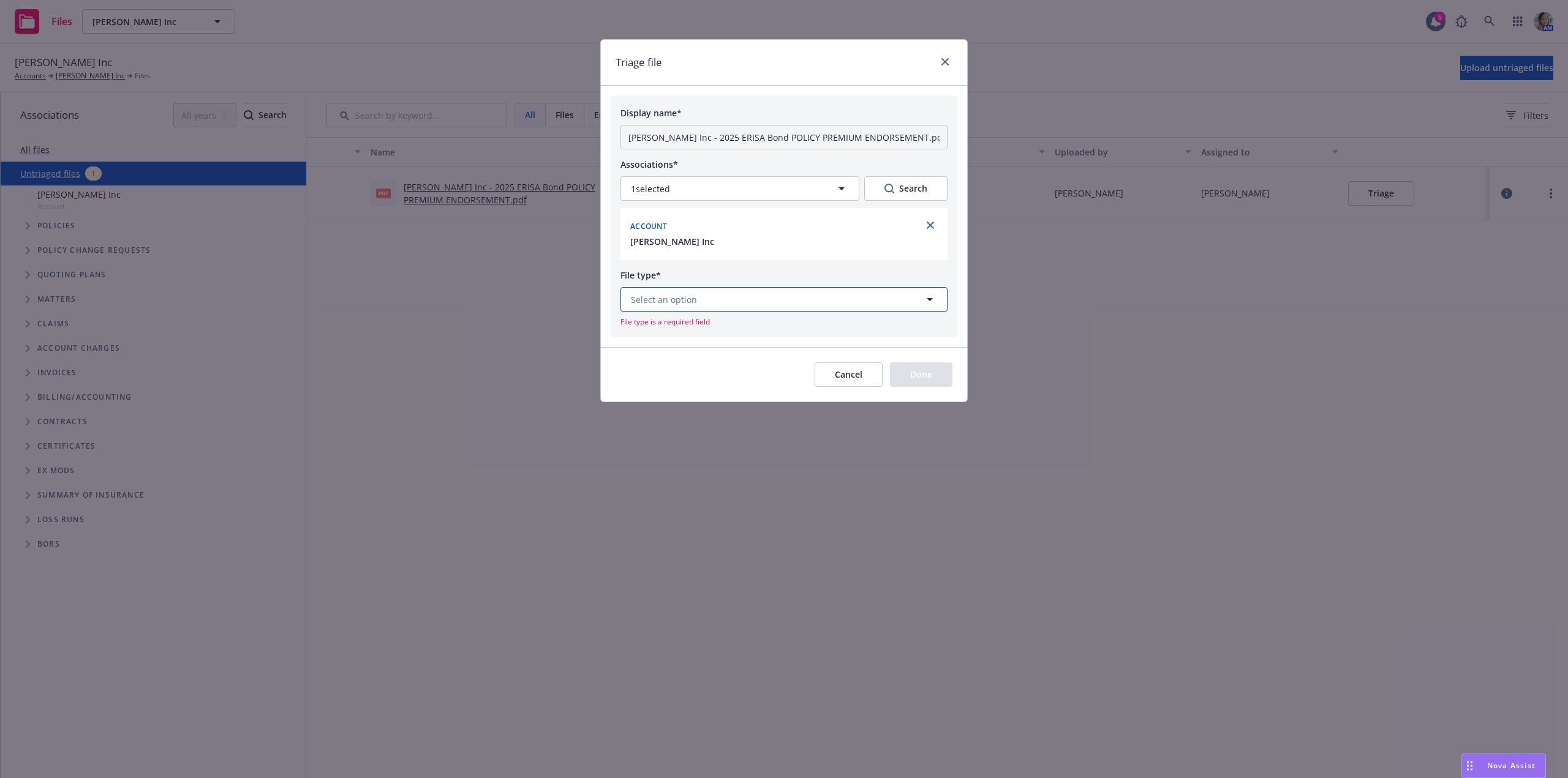
click at [739, 302] on button "Select an option" at bounding box center [784, 299] width 327 height 25
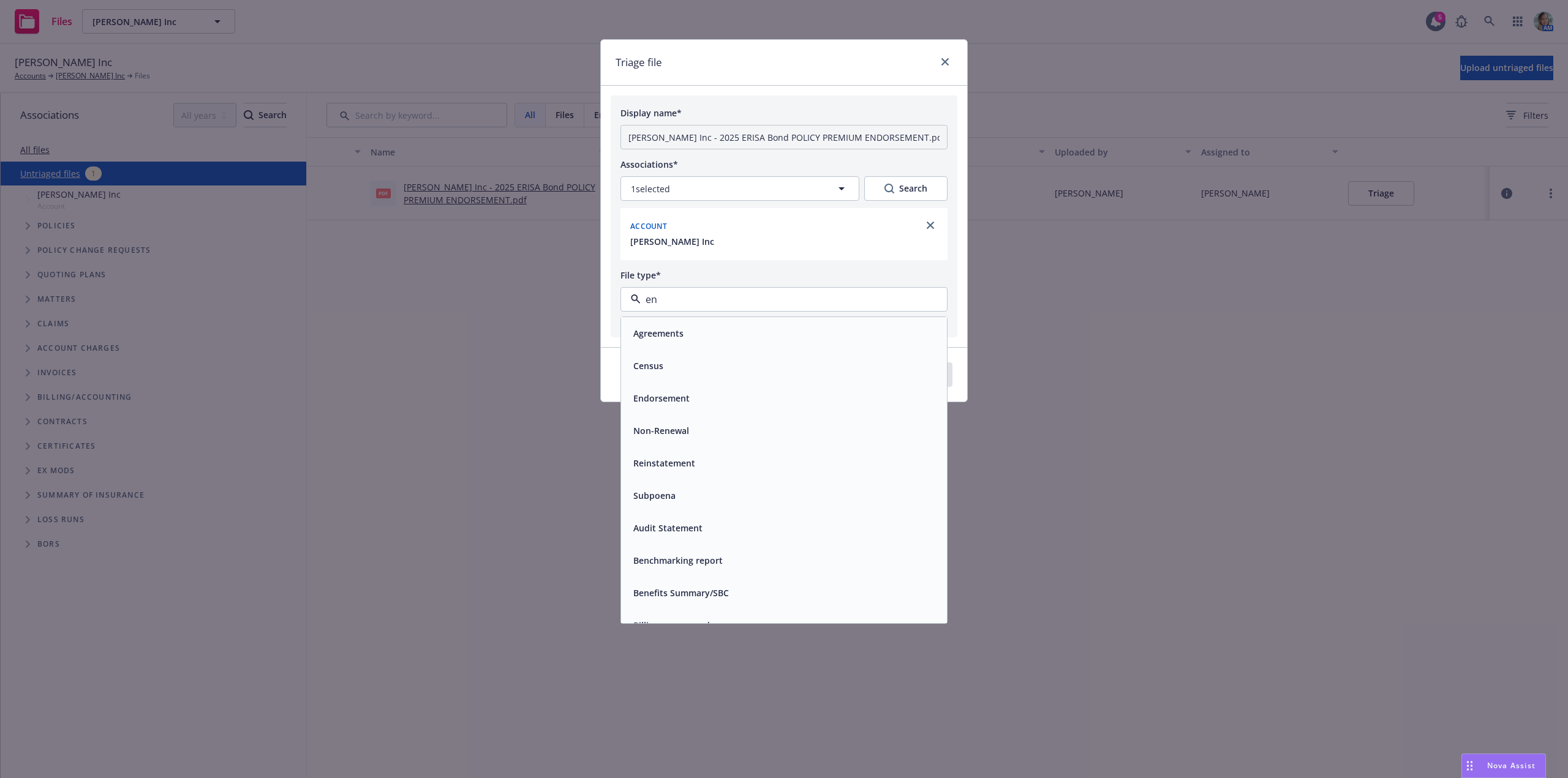
type input "end"
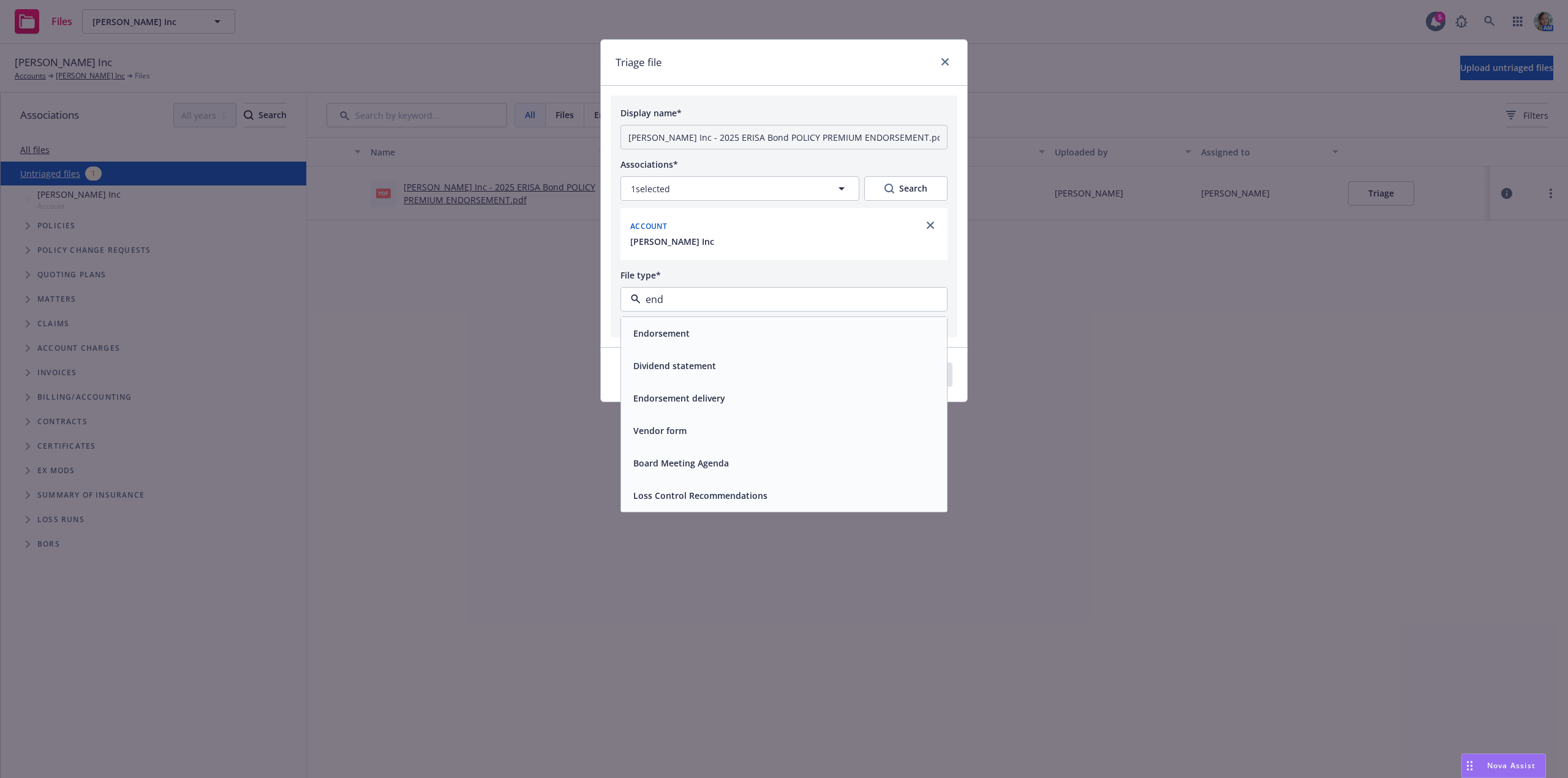
click at [717, 334] on div "Endorsement" at bounding box center [784, 333] width 311 height 18
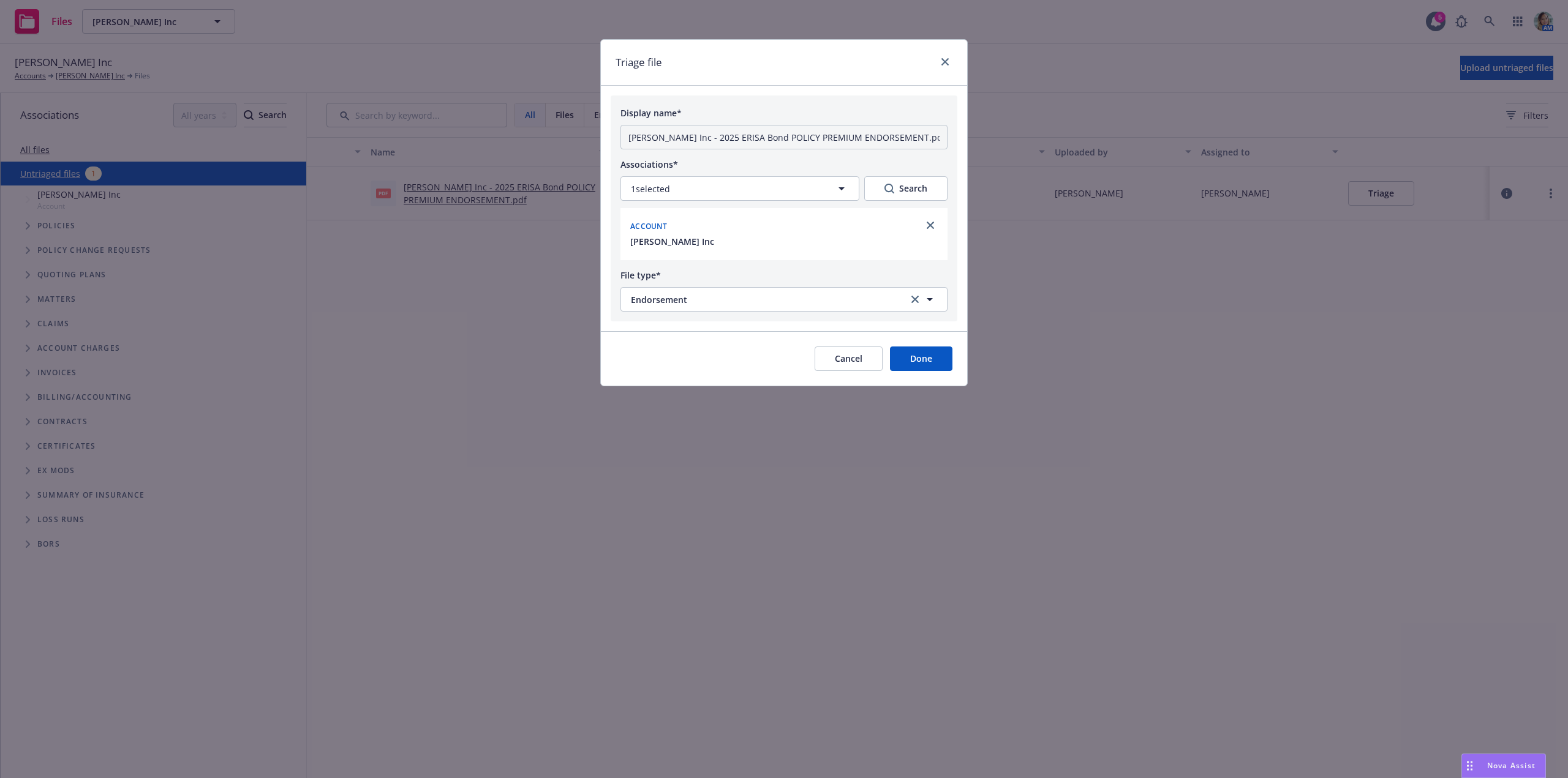
click at [891, 360] on button "Done" at bounding box center [921, 359] width 63 height 25
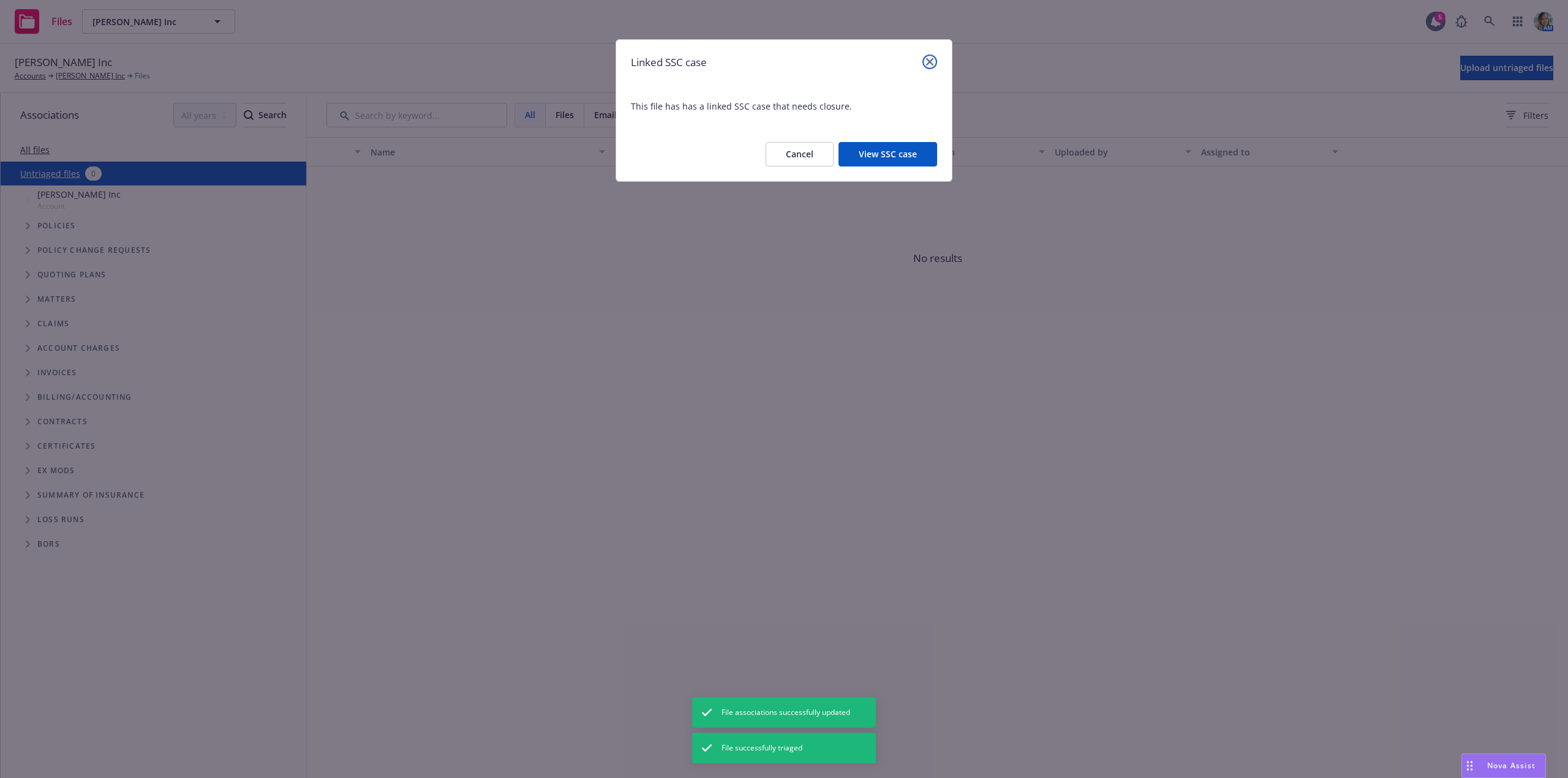
click at [935, 58] on link "close" at bounding box center [929, 61] width 14 height 14
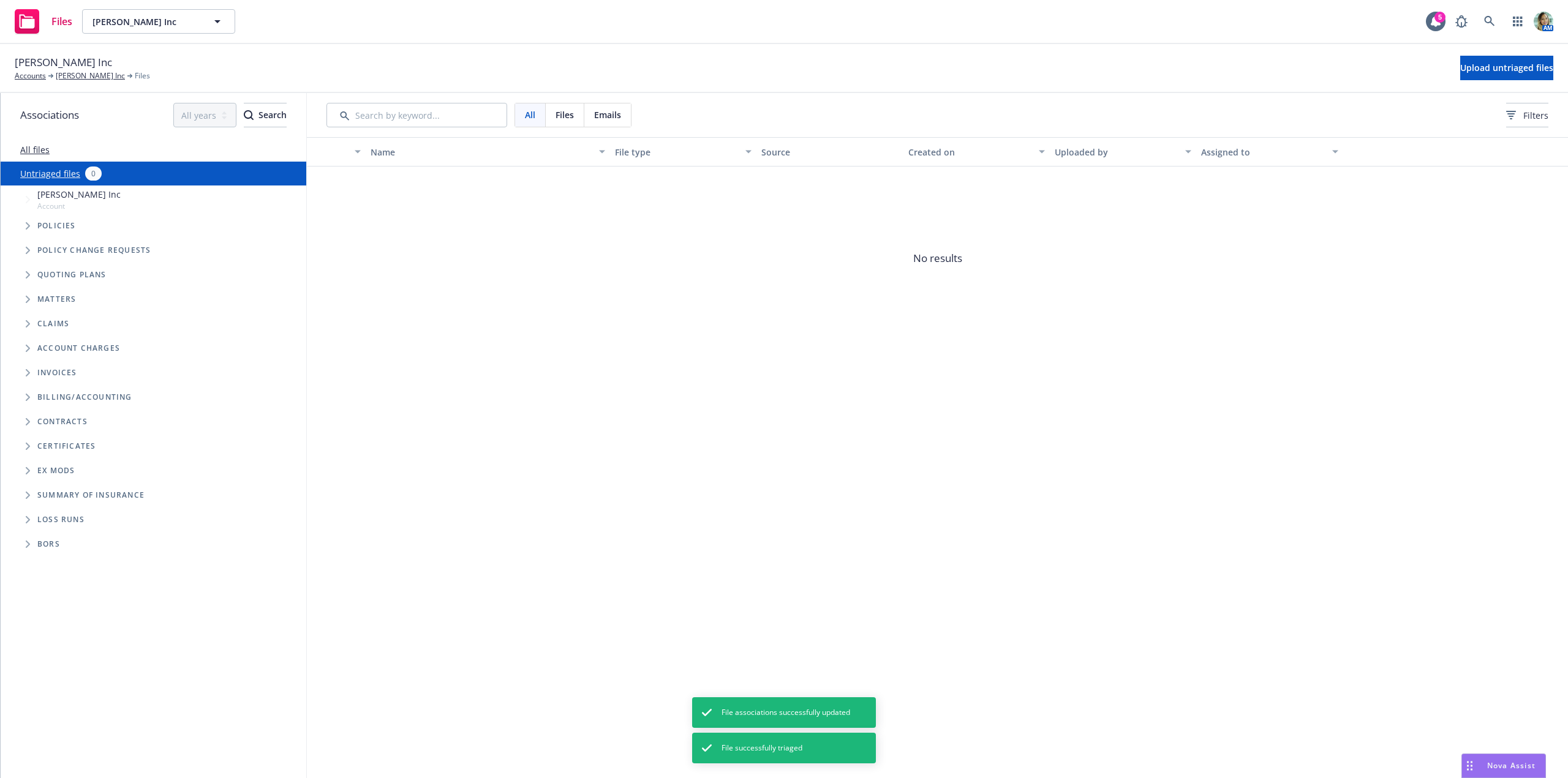
click at [588, 285] on span "No results" at bounding box center [937, 258] width 1261 height 184
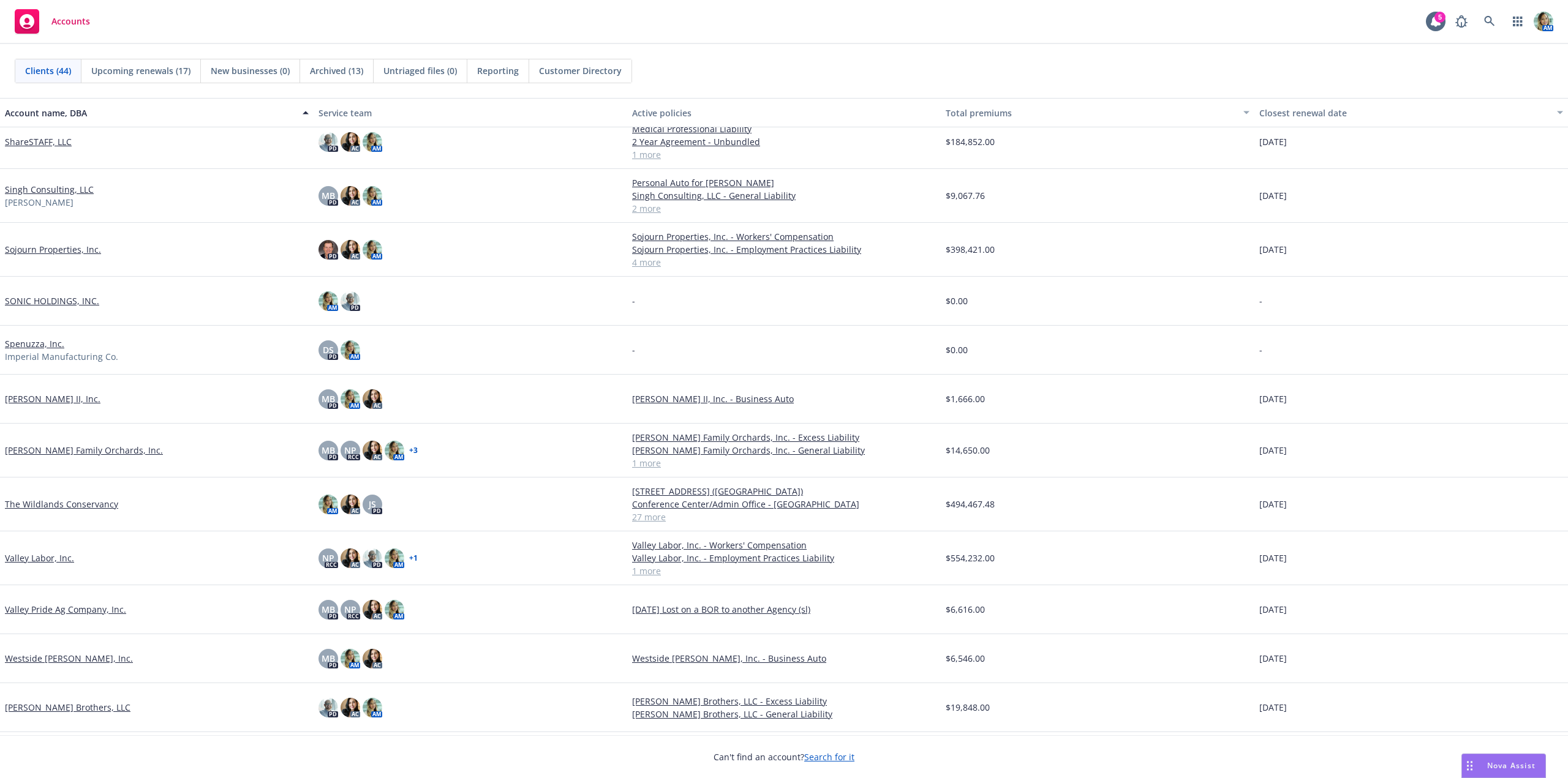
scroll to position [1581, 0]
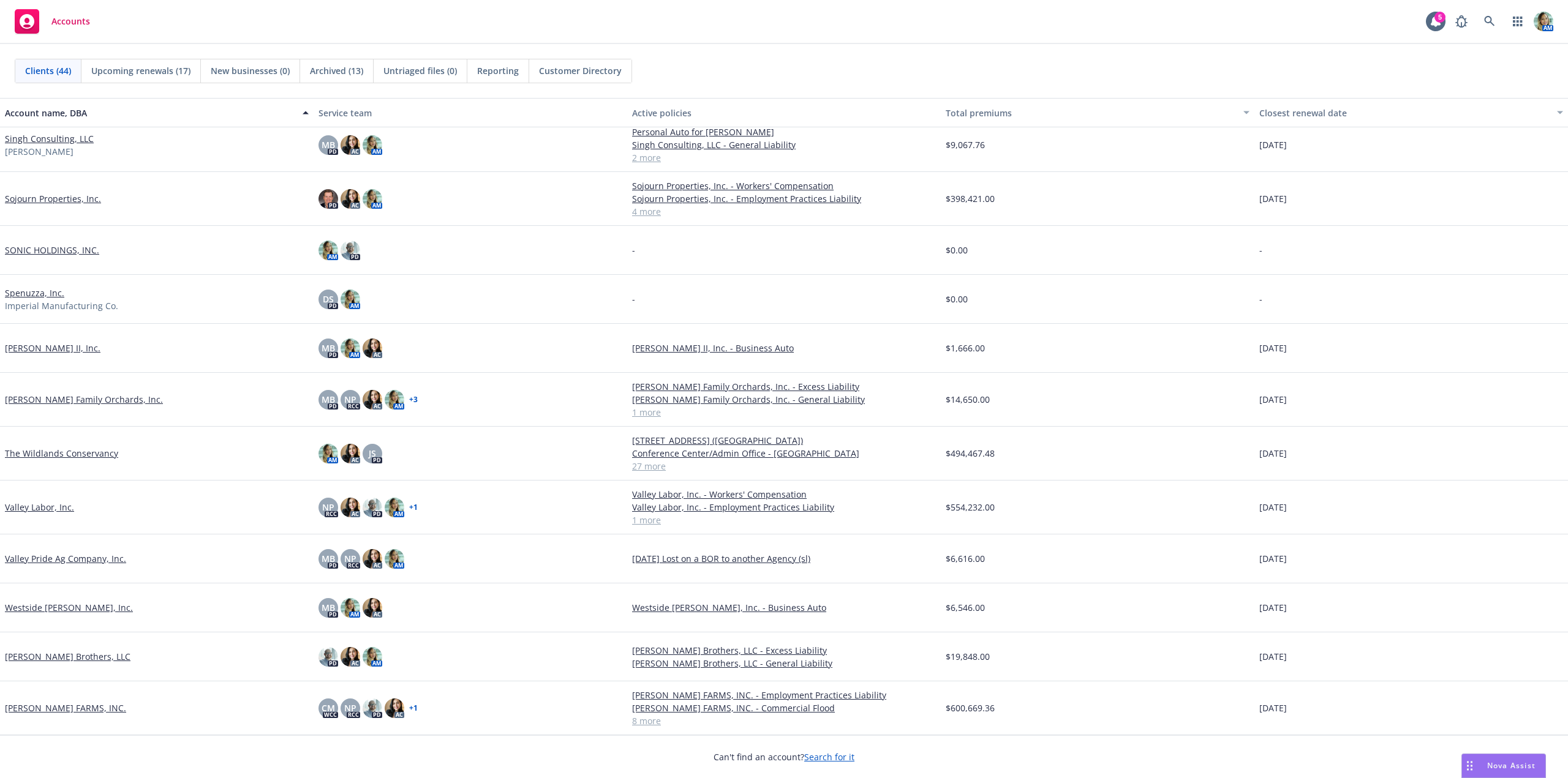
click at [70, 459] on link "The Wildlands Conservancy" at bounding box center [61, 453] width 113 height 13
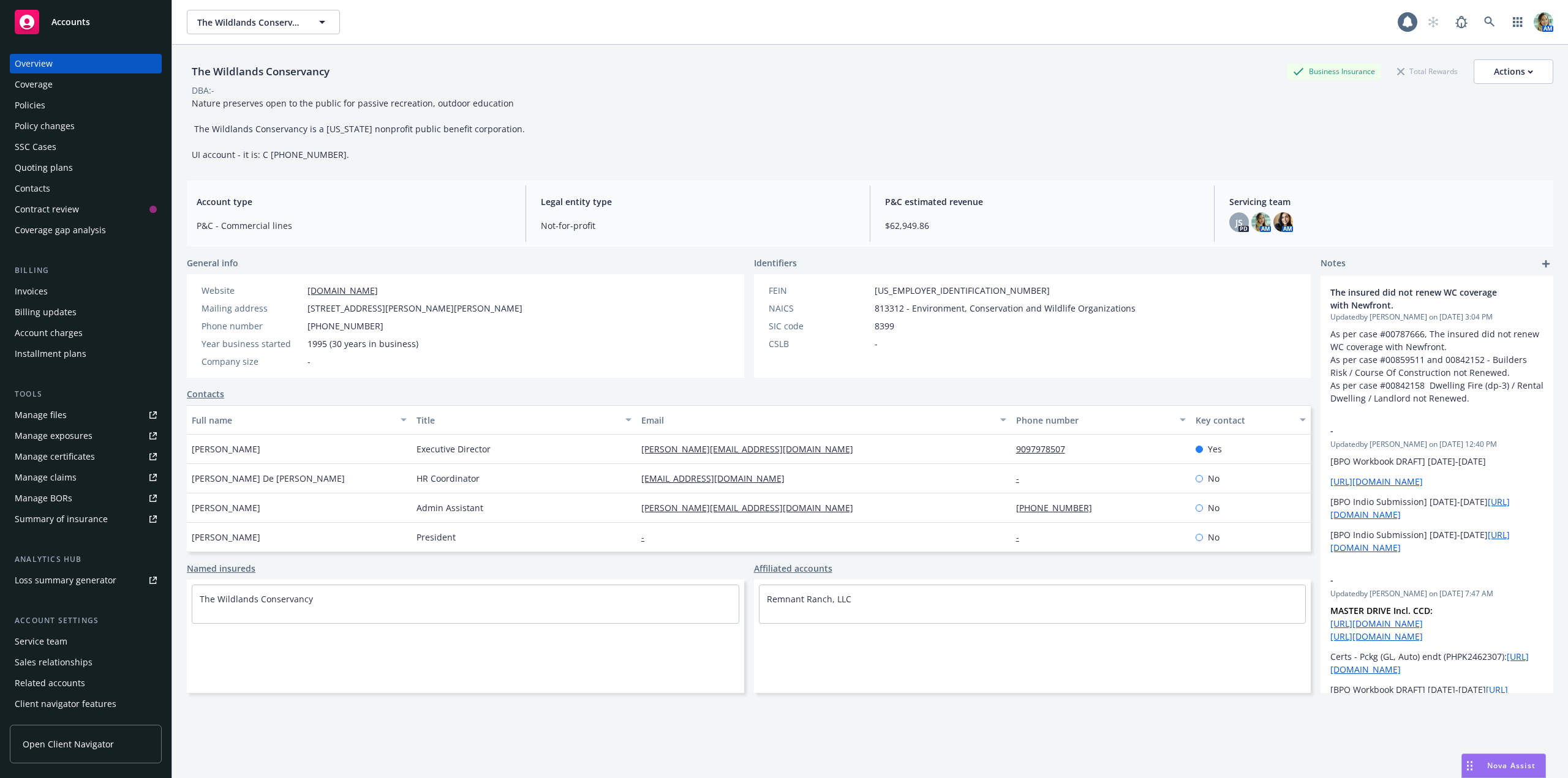
click at [36, 107] on div "Policies" at bounding box center [30, 105] width 30 height 19
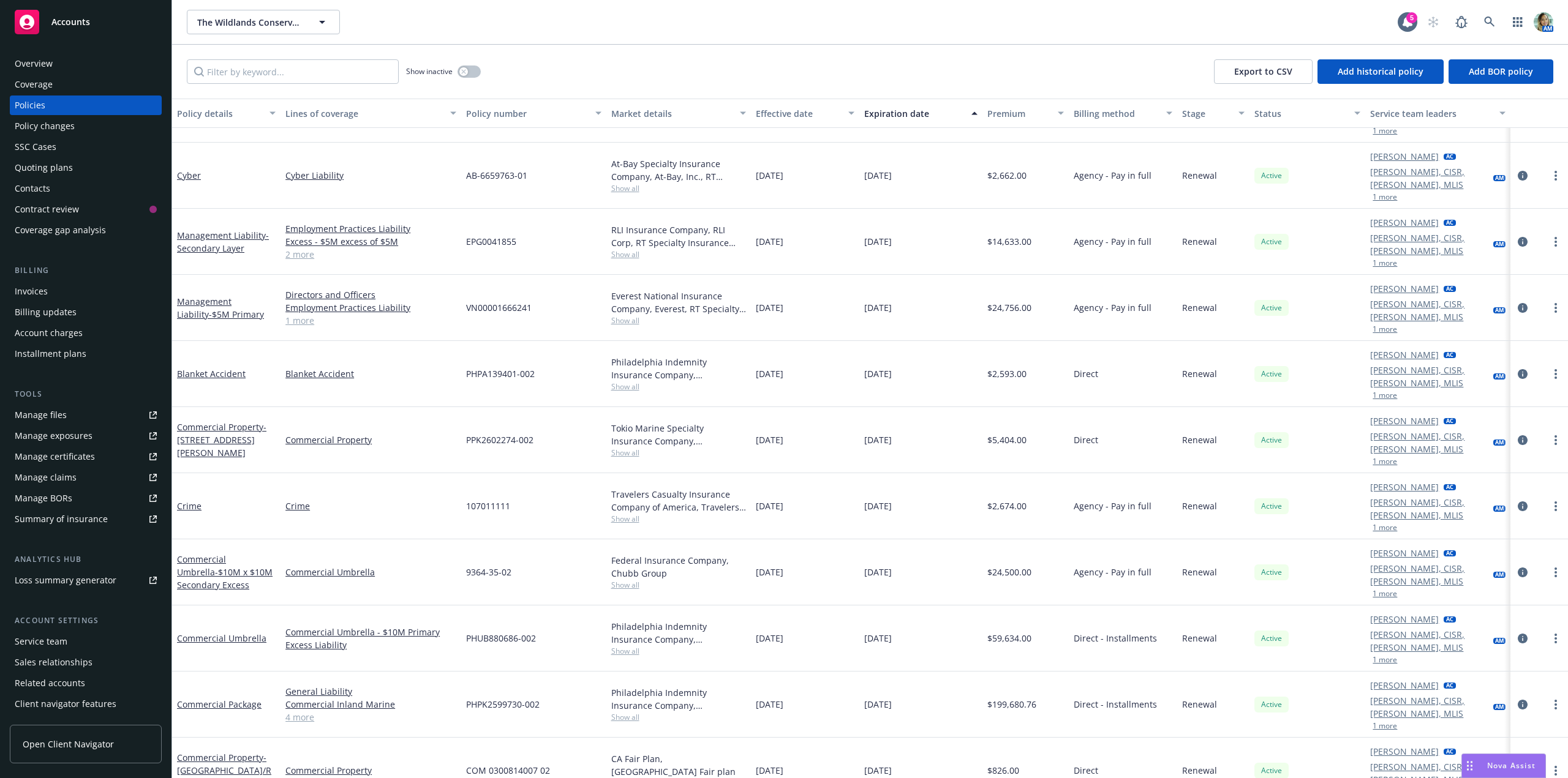
scroll to position [123, 0]
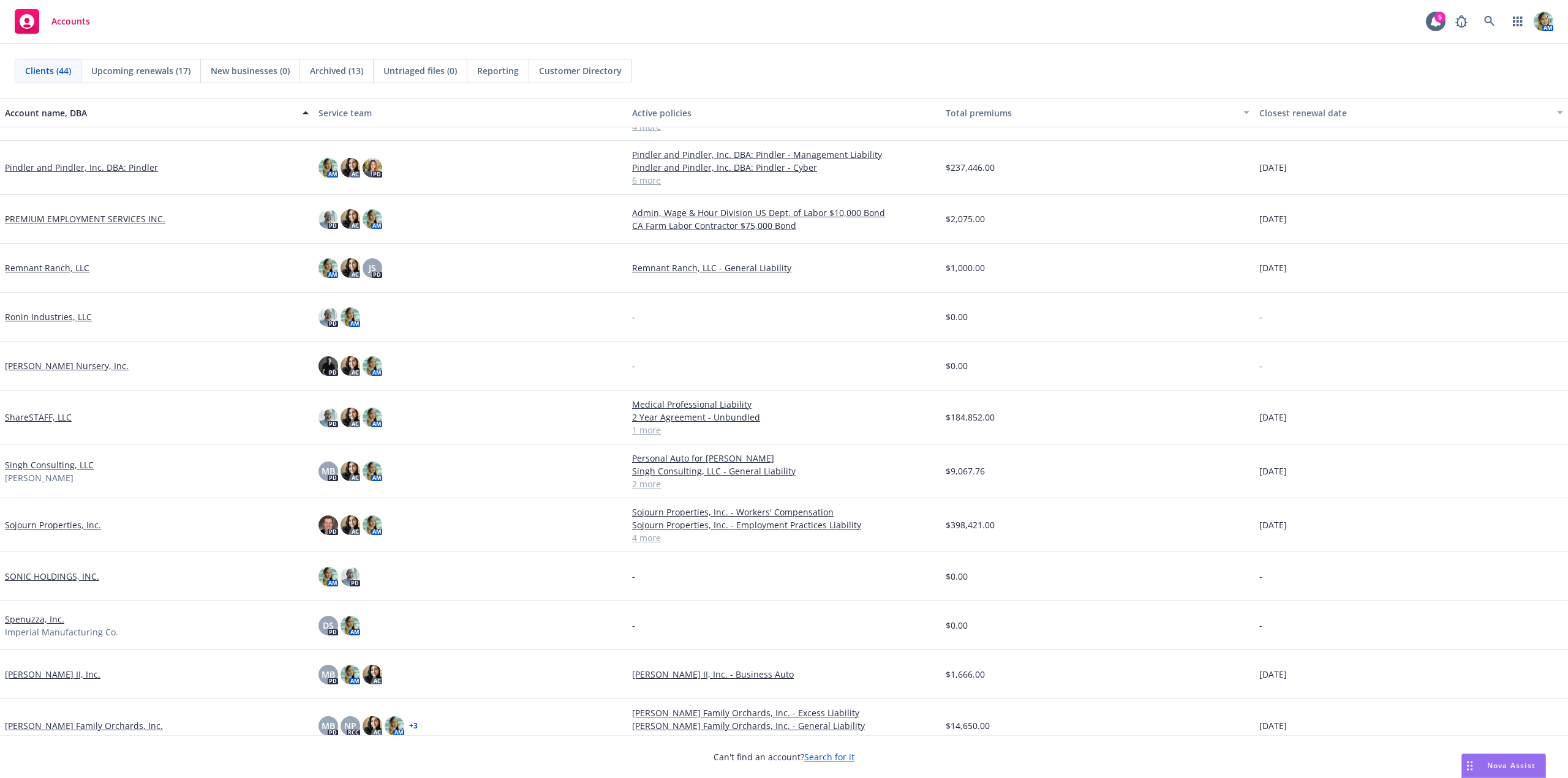
scroll to position [918, 0]
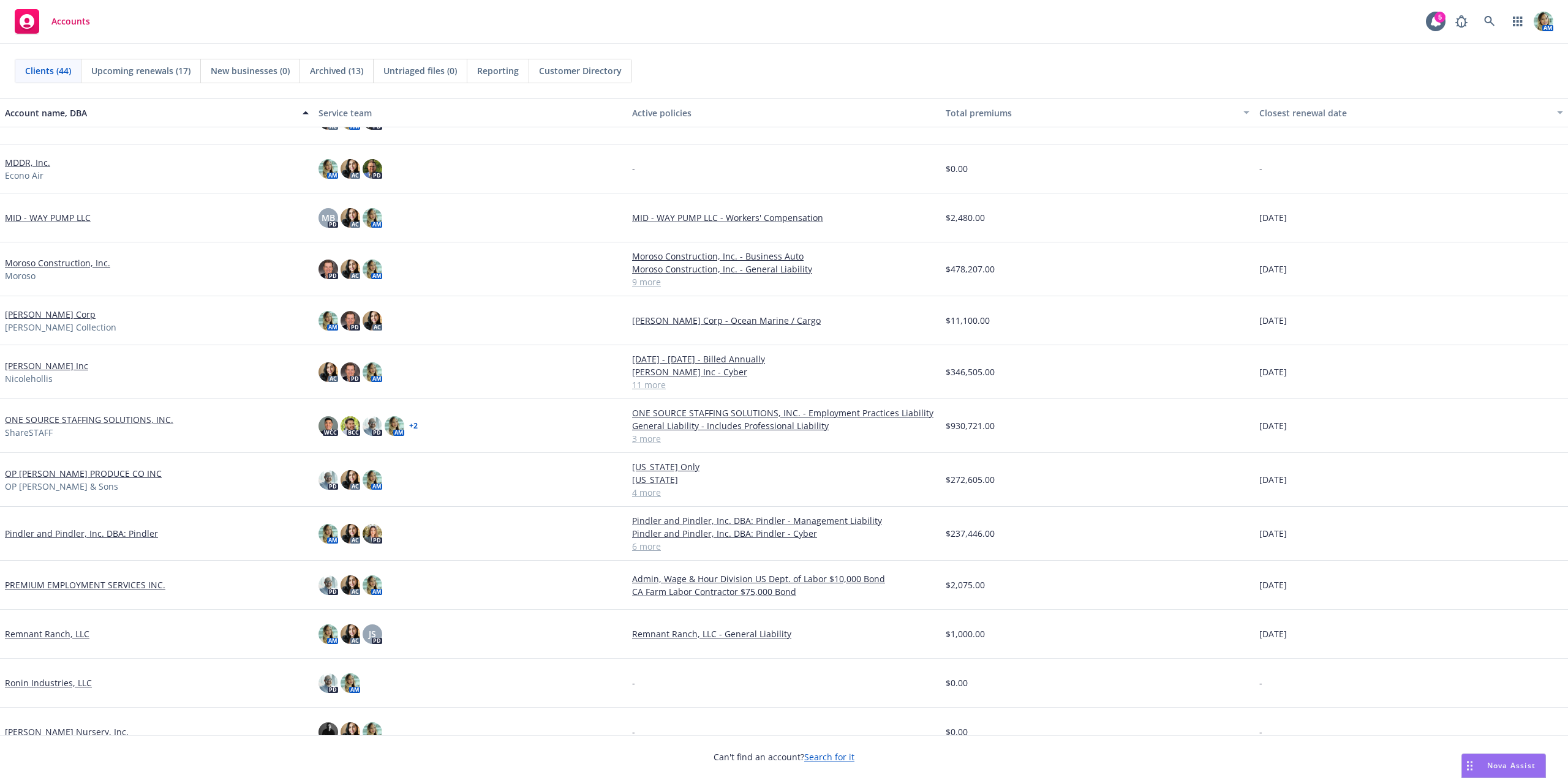
click at [66, 311] on link "[PERSON_NAME] Corp" at bounding box center [50, 314] width 91 height 13
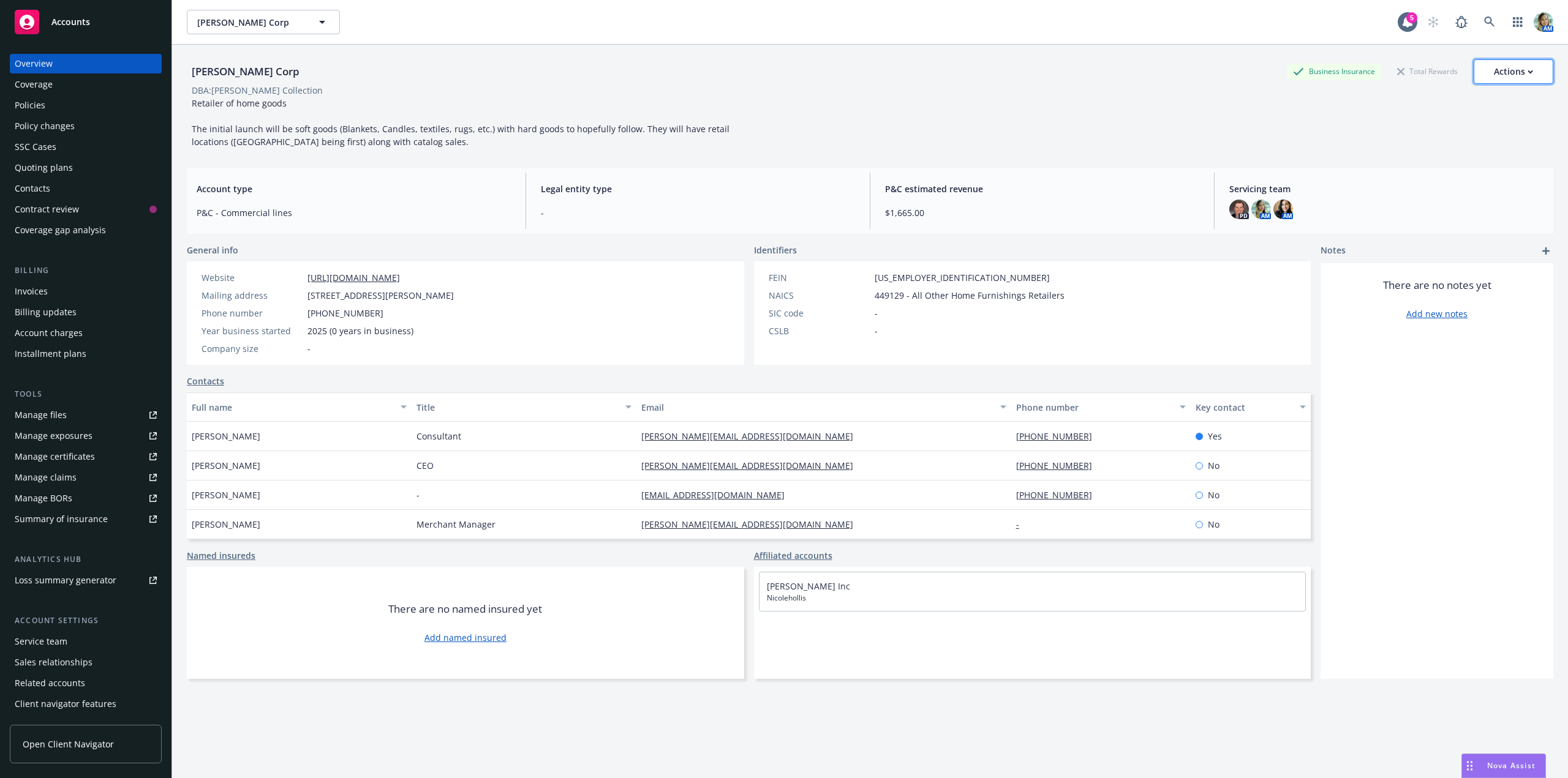
click at [1496, 72] on div "Actions" at bounding box center [1513, 72] width 39 height 23
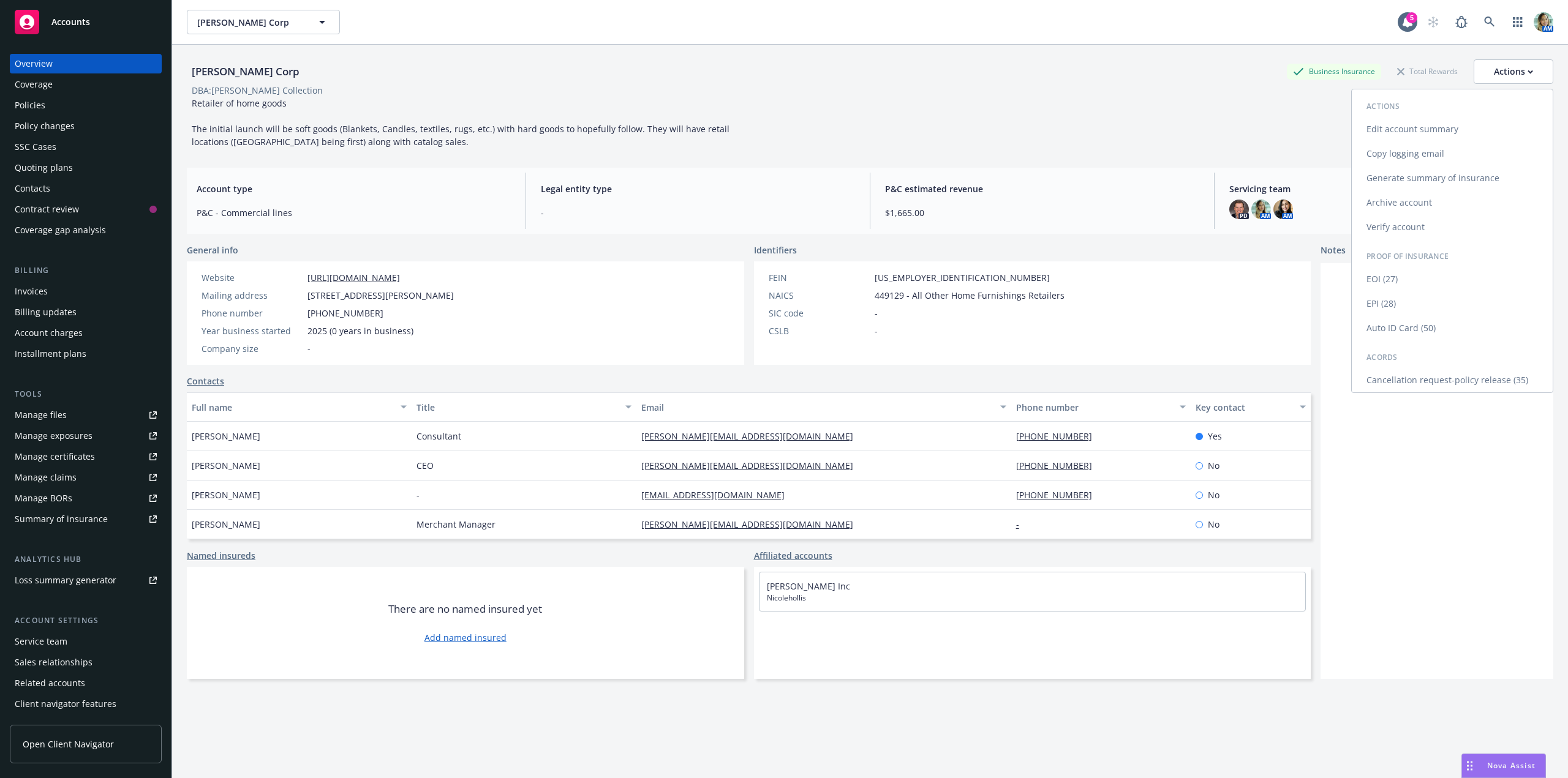
click at [1407, 128] on link "Edit account summary" at bounding box center [1452, 129] width 201 height 25
select select "US"
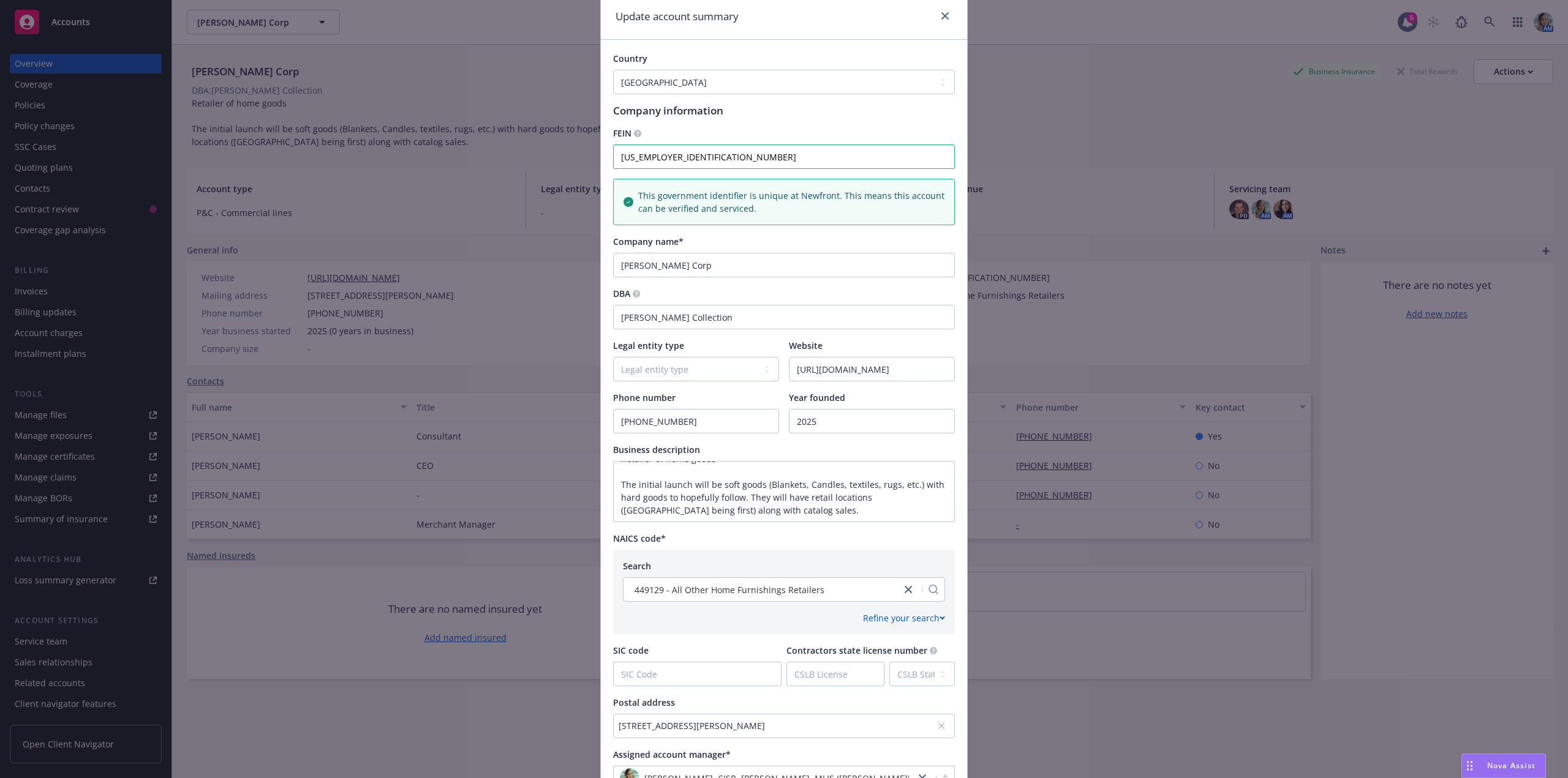
scroll to position [123, 0]
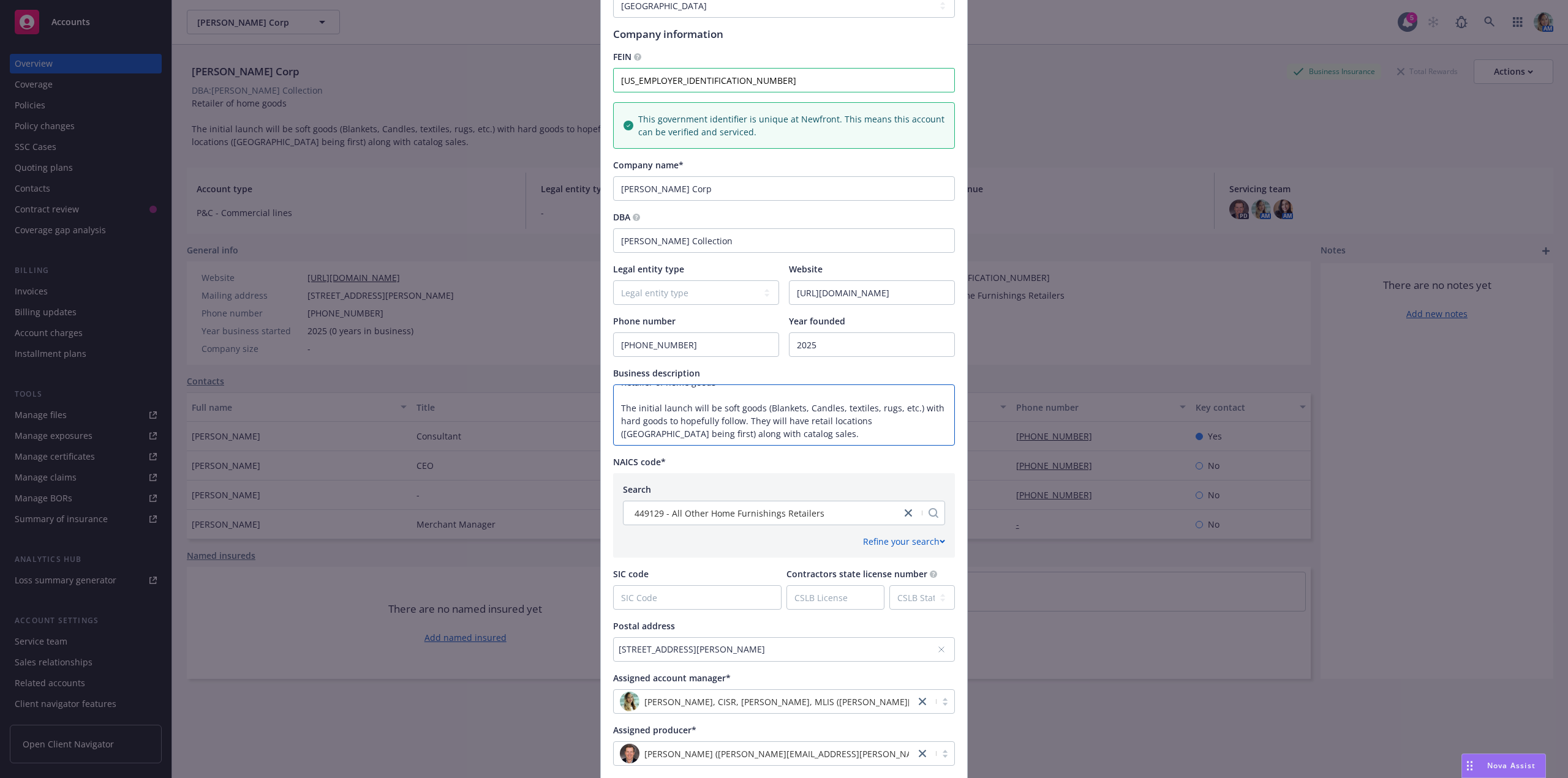
click at [741, 432] on textarea "Retailer of home goods The initial launch will be soft goods (Blankets, Candles…" at bounding box center [784, 414] width 342 height 61
paste textarea "common ownership its 100% wholly owned entity of Nicole Hollis Inc."
drag, startPoint x: 621, startPoint y: 439, endPoint x: 614, endPoint y: 439, distance: 7.0
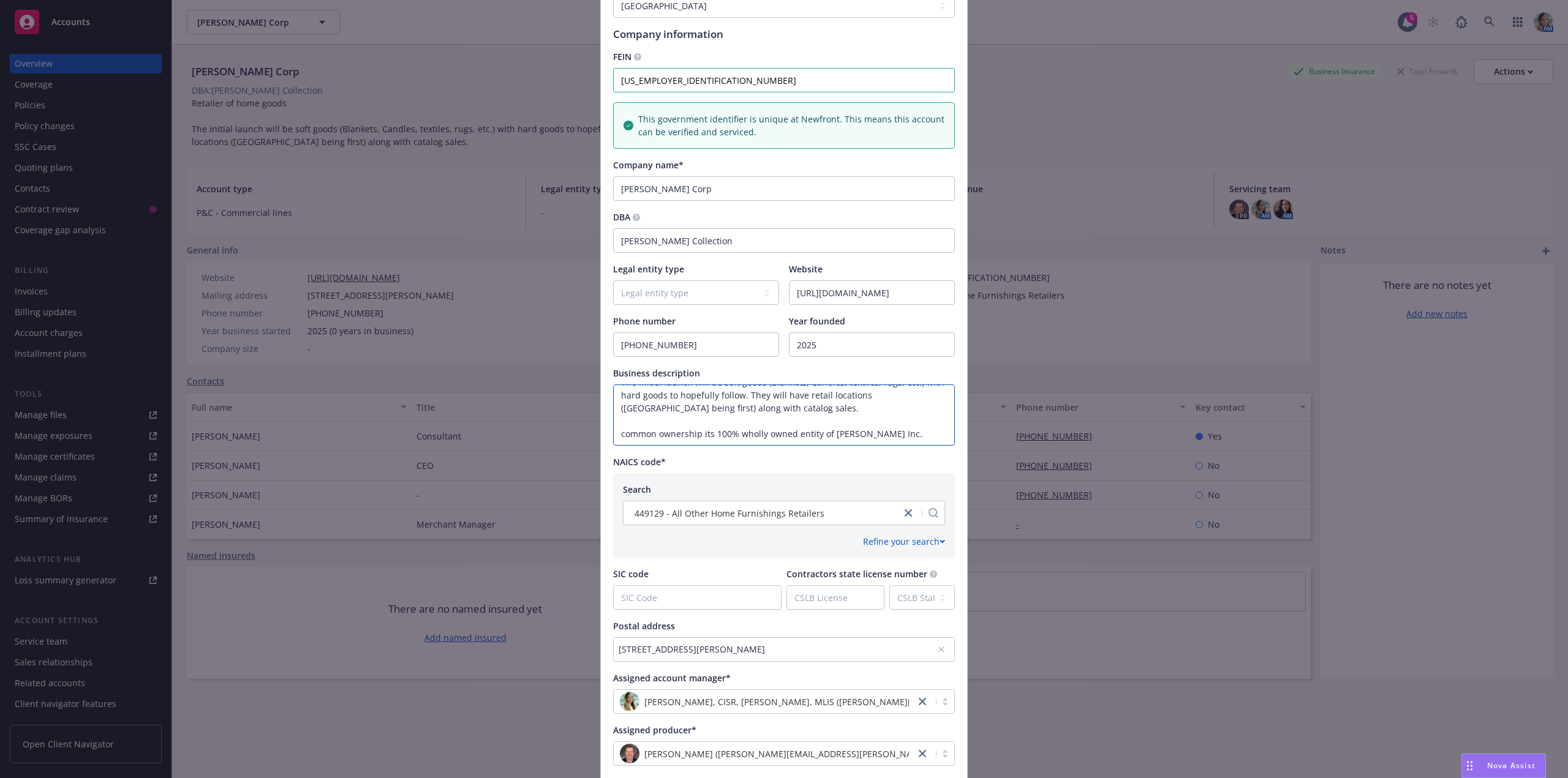
click at [614, 439] on textarea "Retailer of home goods The initial launch will be soft goods (Blankets, Candles…" at bounding box center [784, 414] width 342 height 61
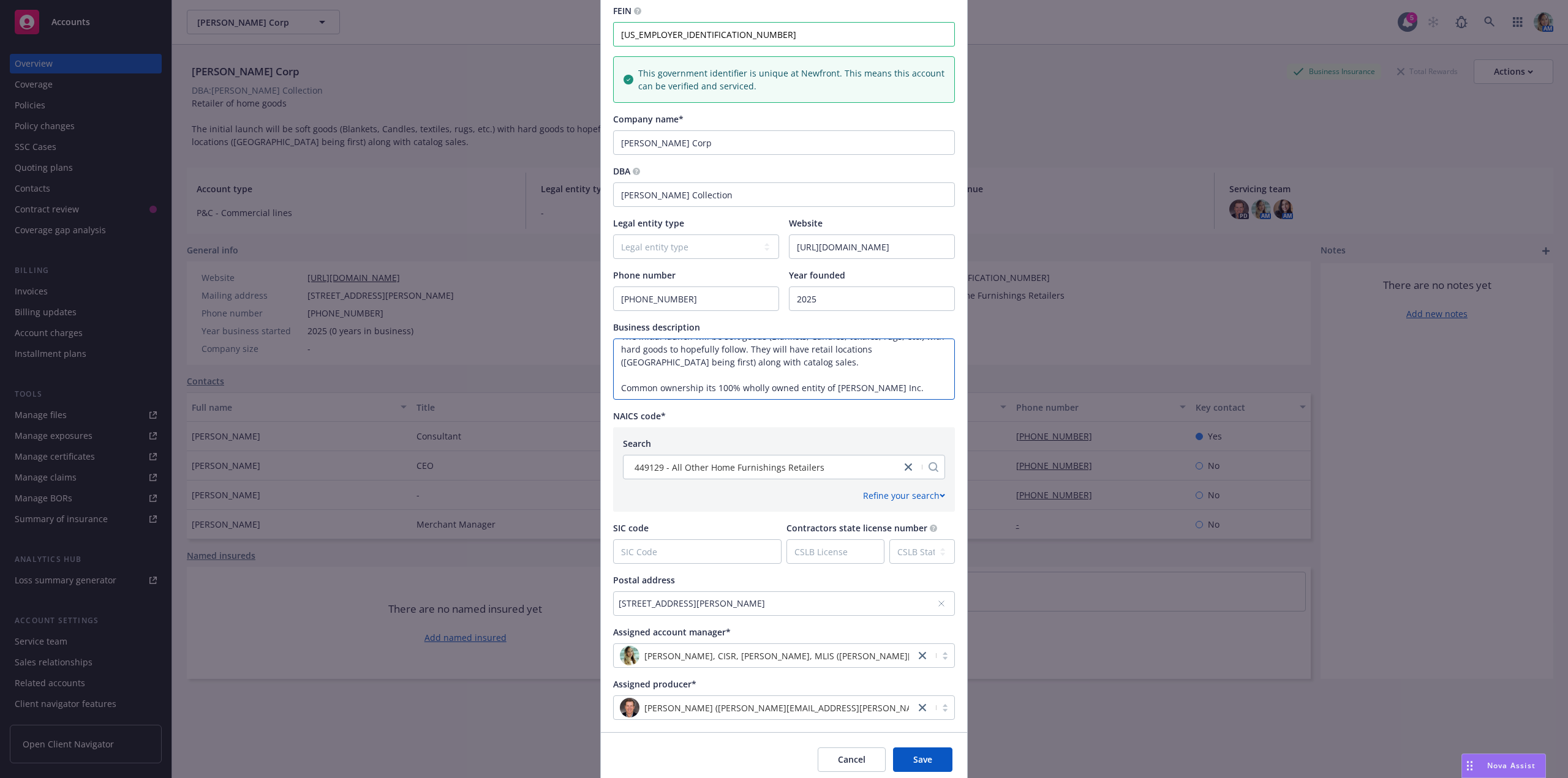
scroll to position [217, 0]
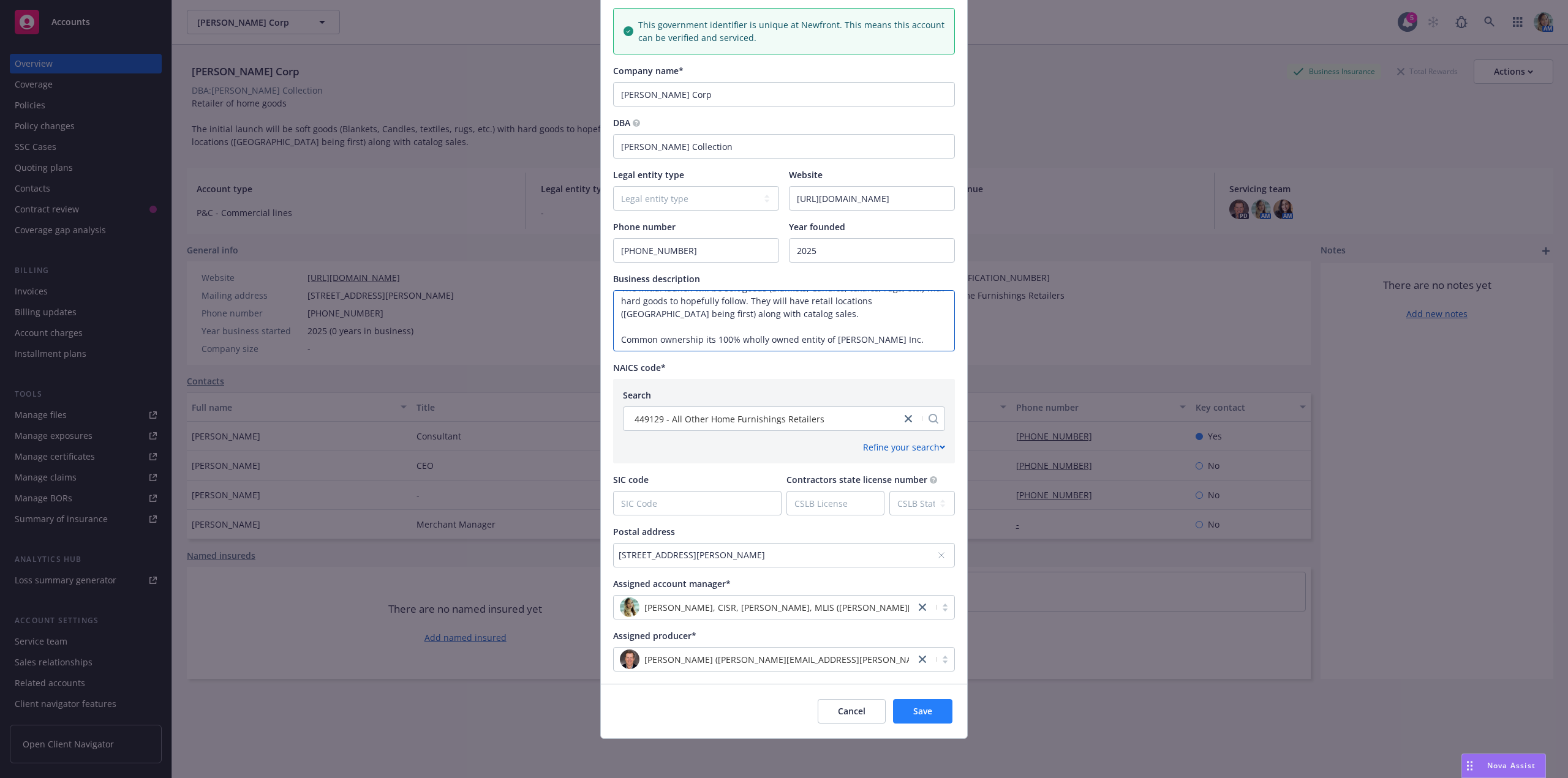
type textarea "Retailer of home goods The initial launch will be soft goods (Blankets, Candles…"
click at [900, 708] on button "Save" at bounding box center [922, 711] width 59 height 25
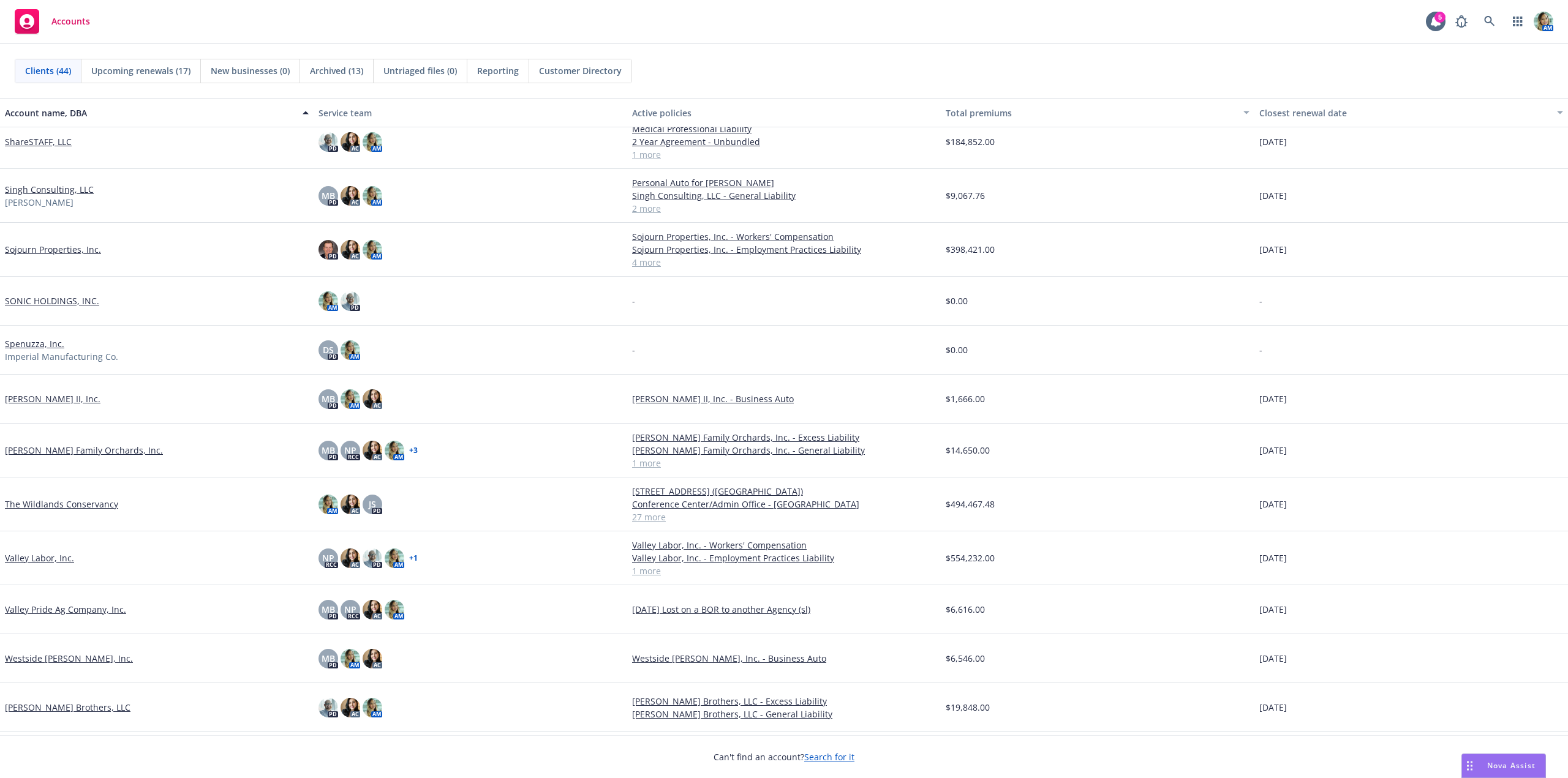
scroll to position [1581, 0]
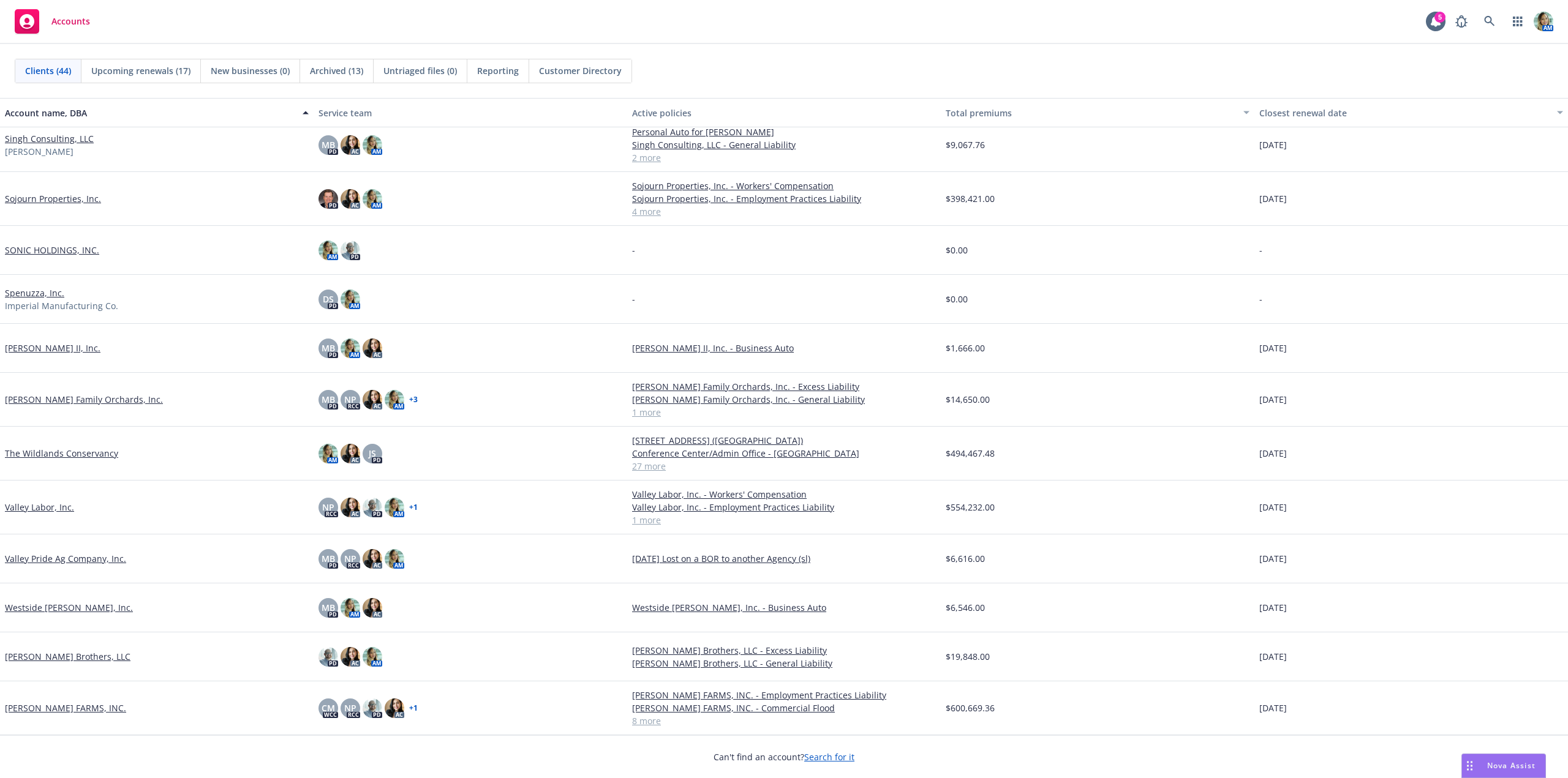
click at [74, 453] on link "The Wildlands Conservancy" at bounding box center [61, 453] width 113 height 13
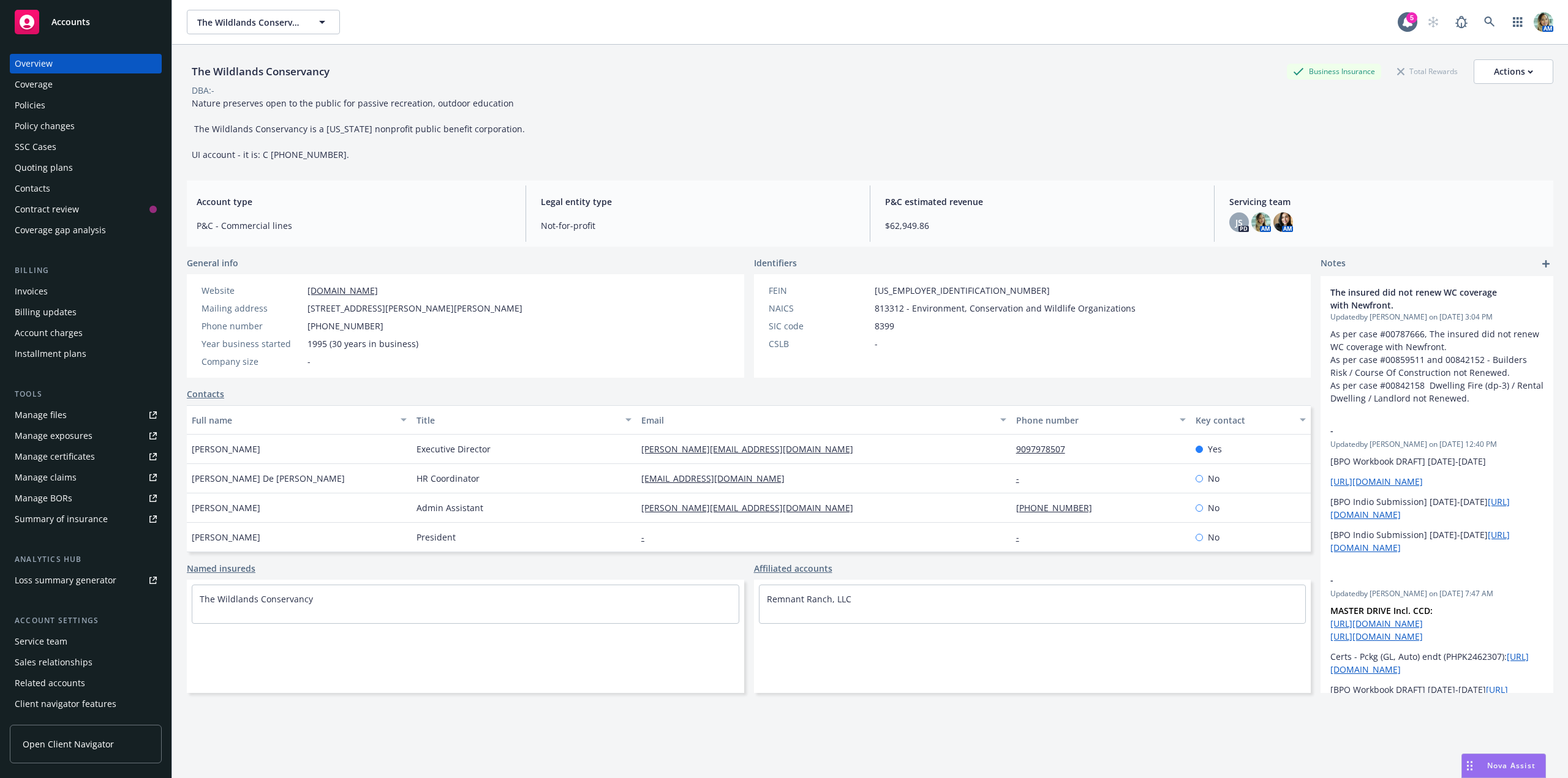
click at [67, 406] on link "Manage files" at bounding box center [85, 415] width 152 height 19
click at [77, 437] on div "Manage exposures" at bounding box center [53, 436] width 78 height 19
click at [74, 130] on div "Policy changes" at bounding box center [85, 126] width 142 height 19
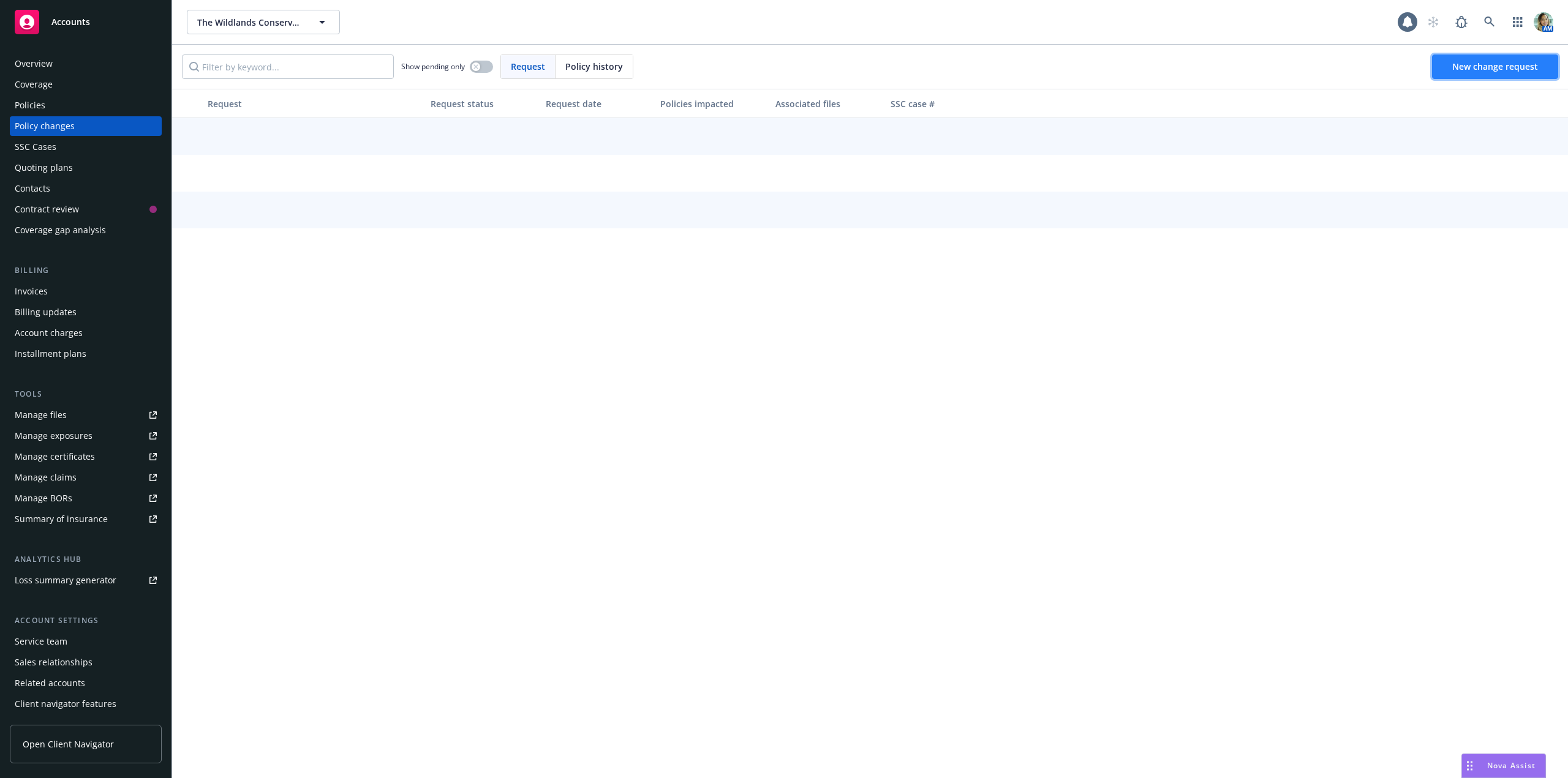
click at [1458, 69] on span "New change request" at bounding box center [1495, 66] width 85 height 12
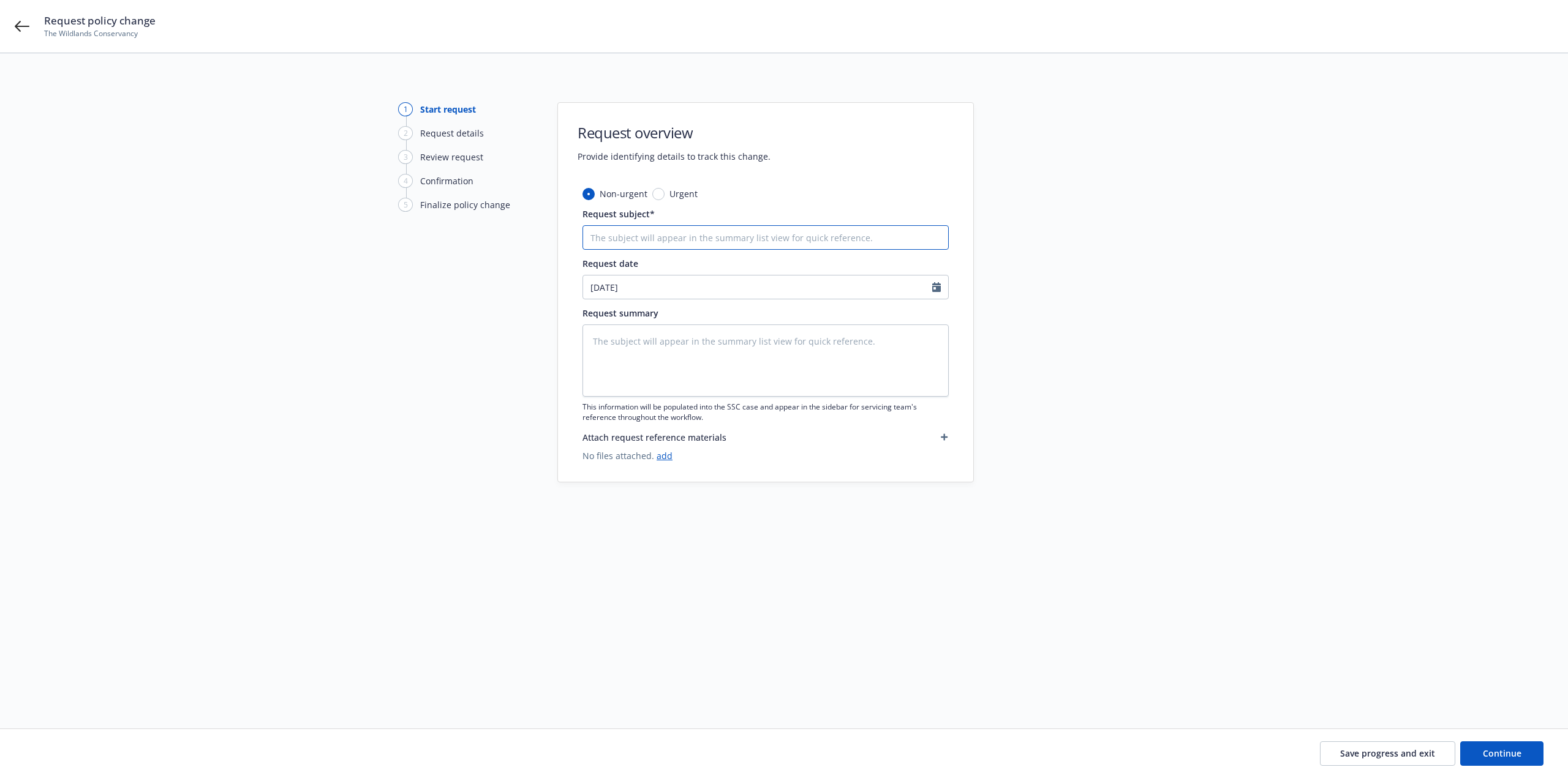
click at [620, 238] on input "Request subject*" at bounding box center [765, 238] width 367 height 25
type textarea "x"
type input "8"
type textarea "x"
type input "8/"
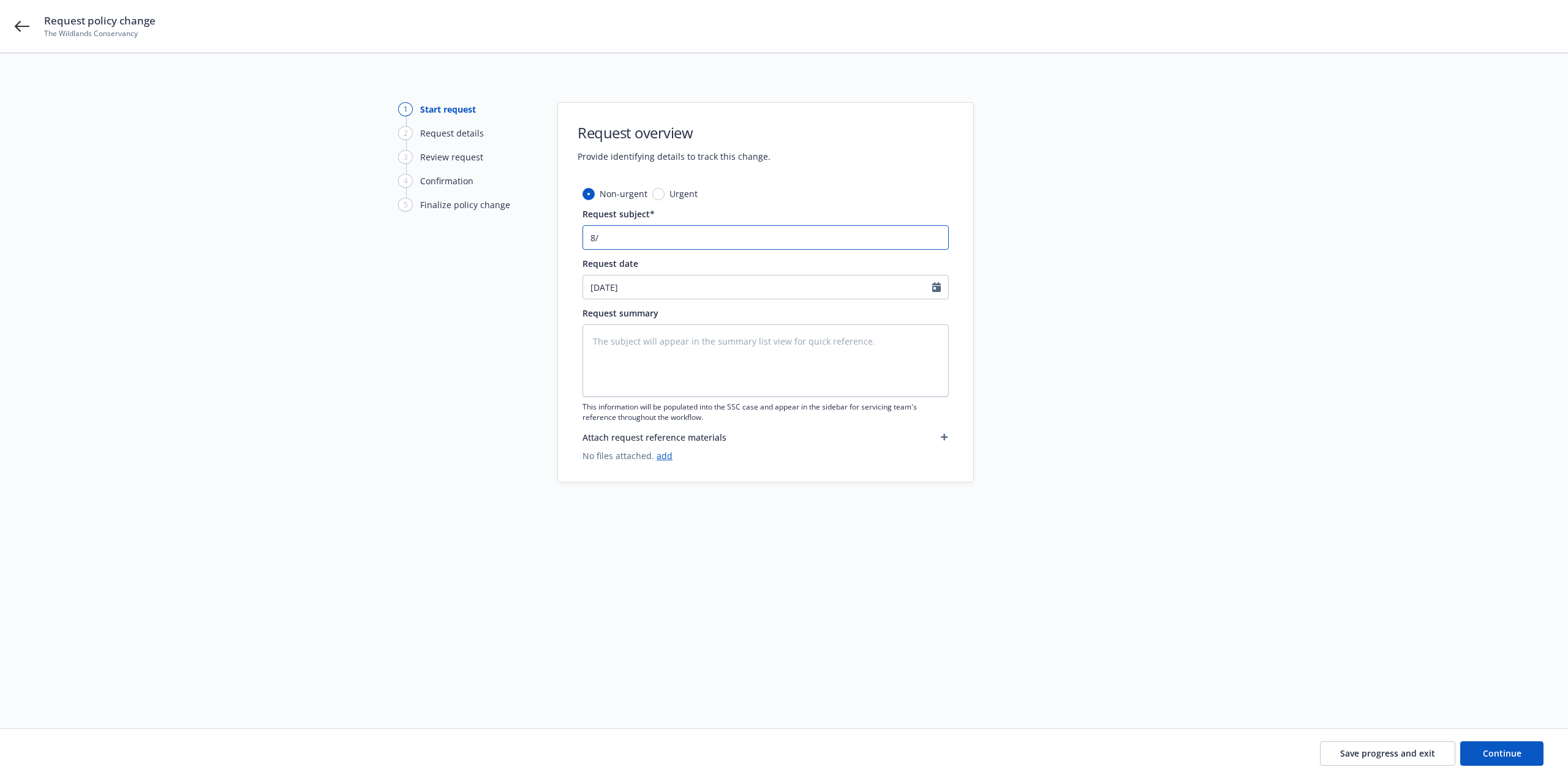
type textarea "x"
type input "8/2"
type textarea "x"
type input "8/20"
type textarea "x"
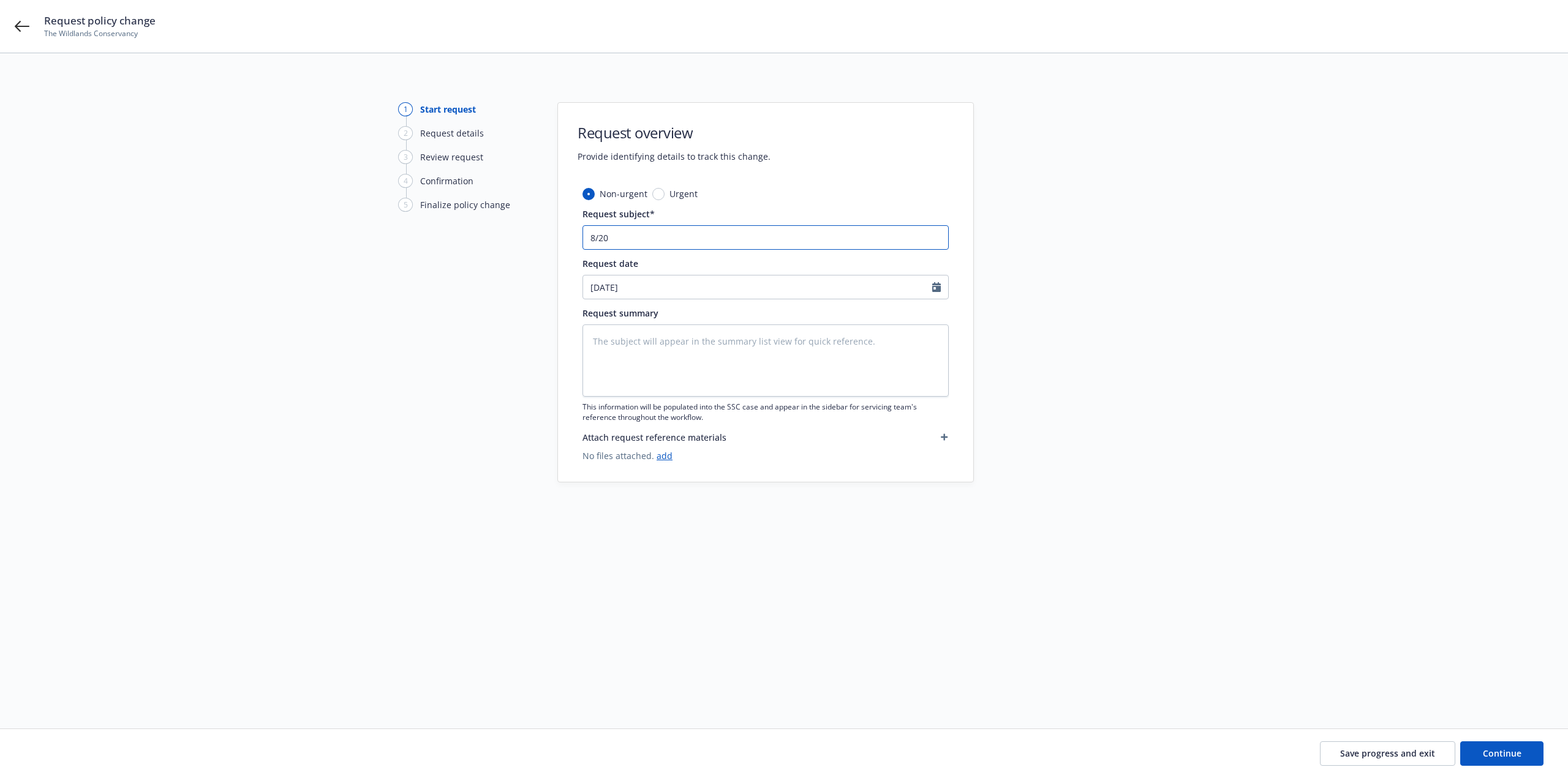
type input "8/20/"
type textarea "x"
type input "8/20/2"
type textarea "x"
type input "8/20/25"
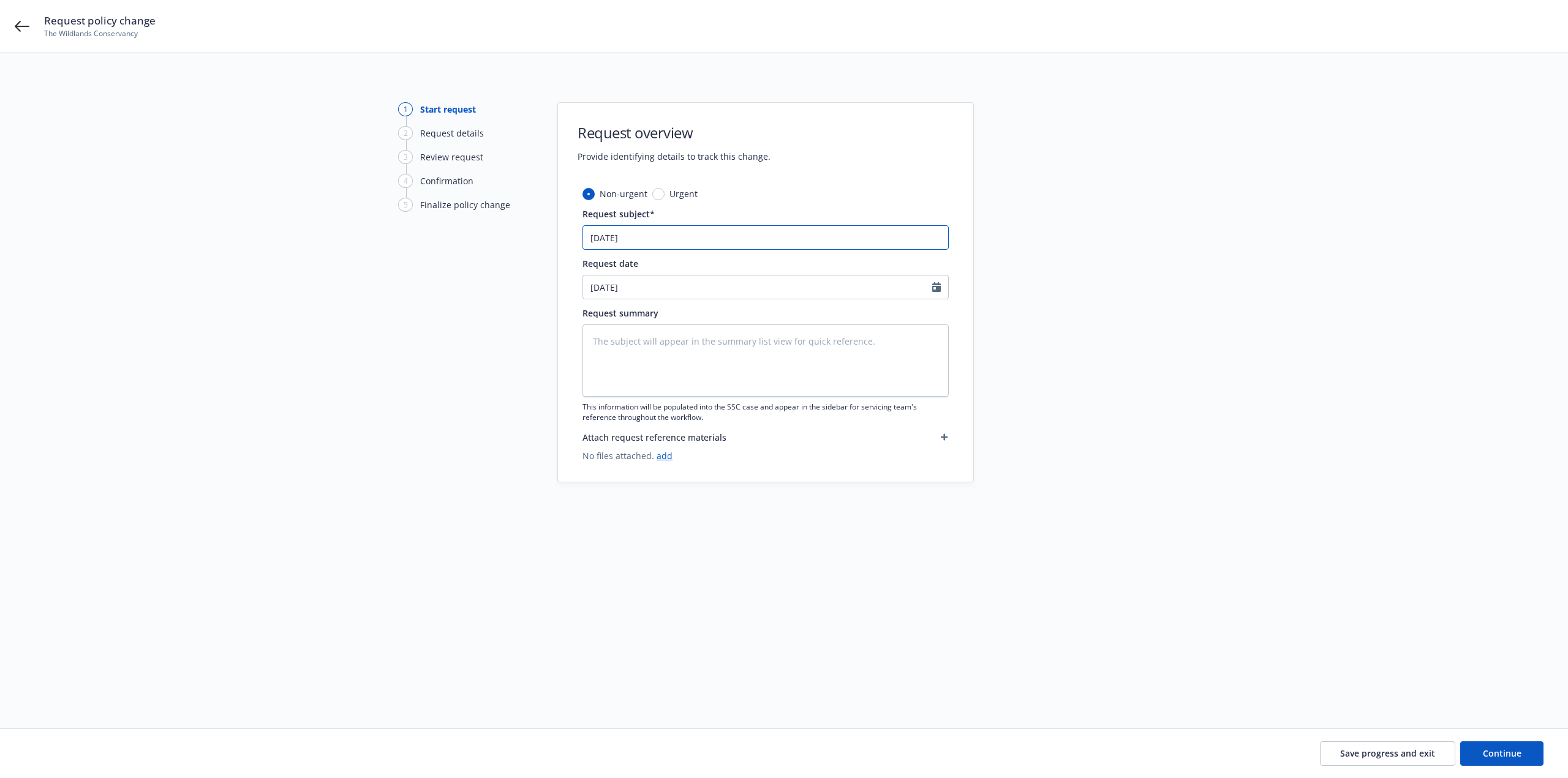
type textarea "x"
type input "8/20/25"
type textarea "x"
type input "8/20/25 P"
type textarea "x"
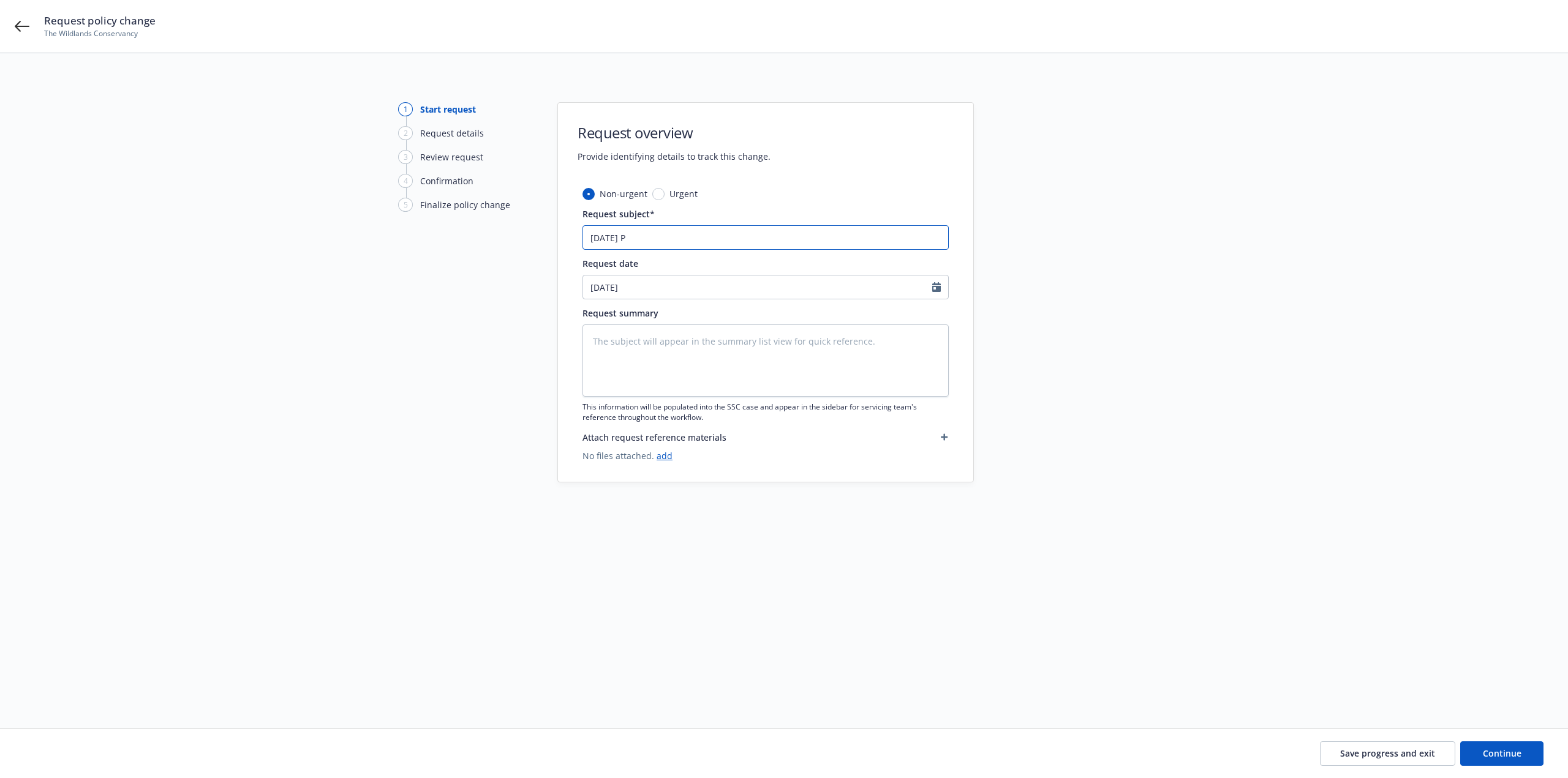
type input "8/20/25 PH"
type textarea "x"
type input "8/20/25 PHL"
type textarea "x"
type input "8/20/25 PHLY"
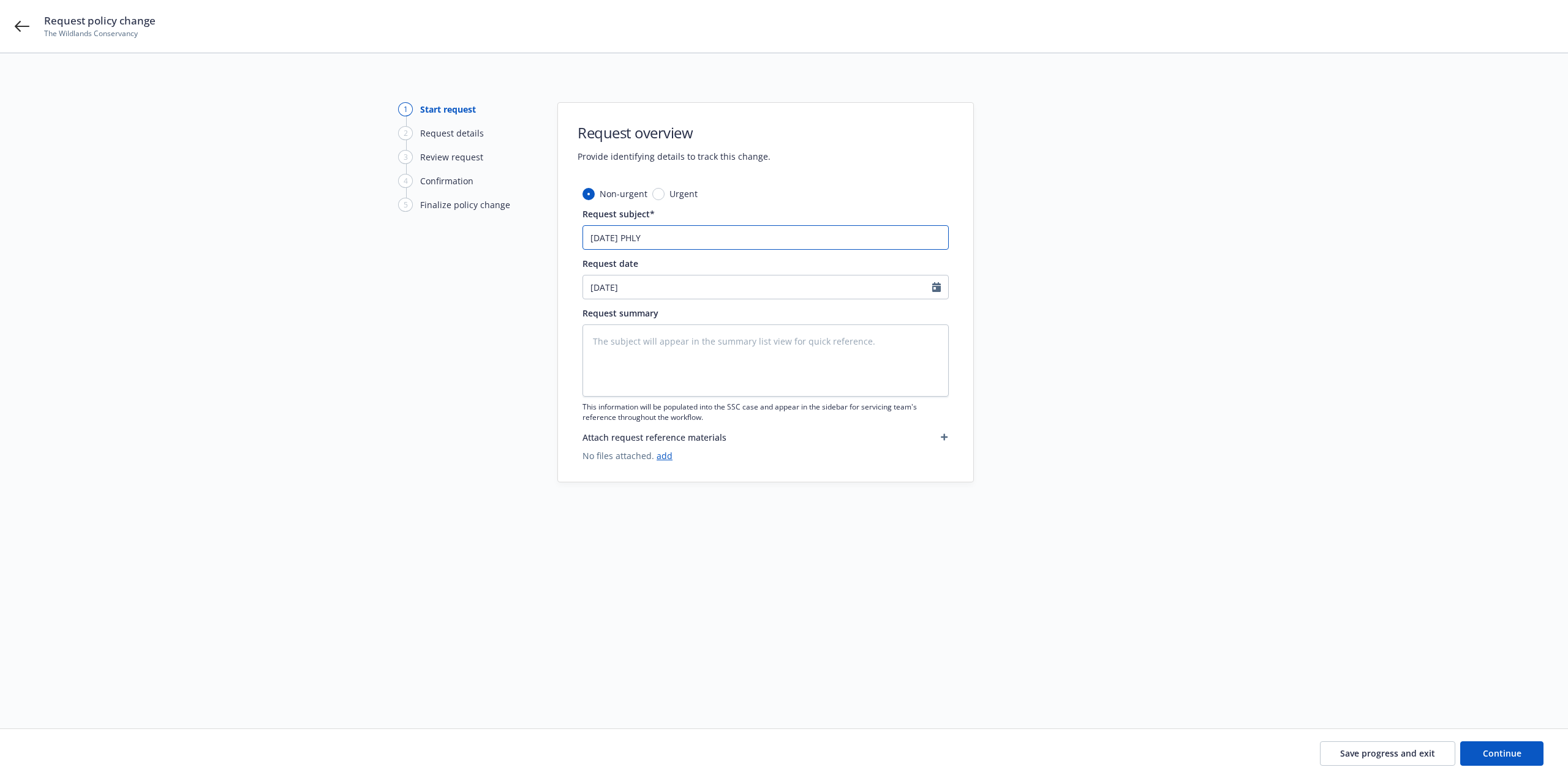
type textarea "x"
type input "8/20/25 PHLY"
type textarea "x"
type input "8/20/25 PHLY u"
type textarea "x"
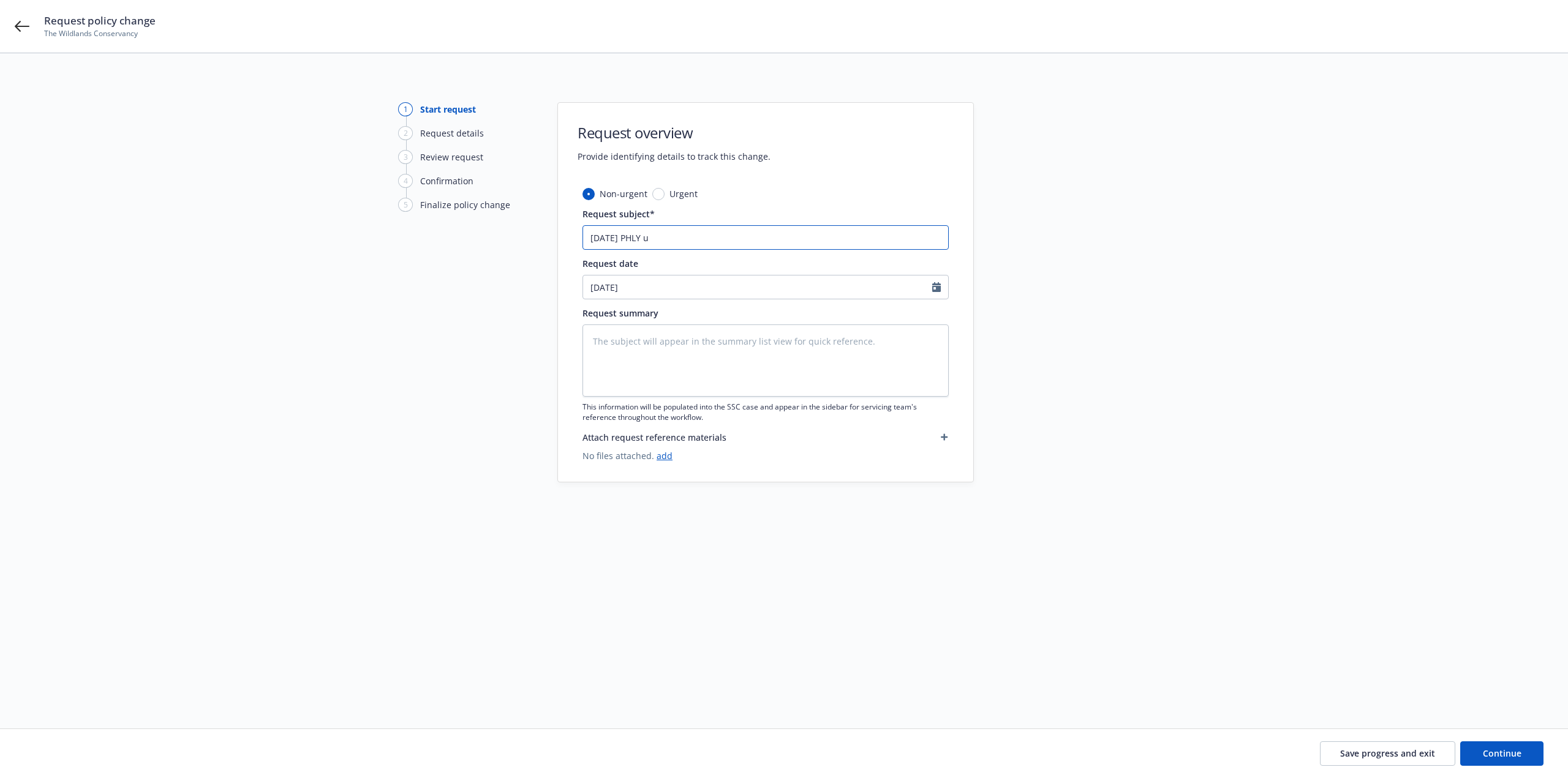
type input "8/20/25 PHLY"
type textarea "x"
type input "8/20/25 PHLY B"
type textarea "x"
type input "8/20/25 PHLY Bu"
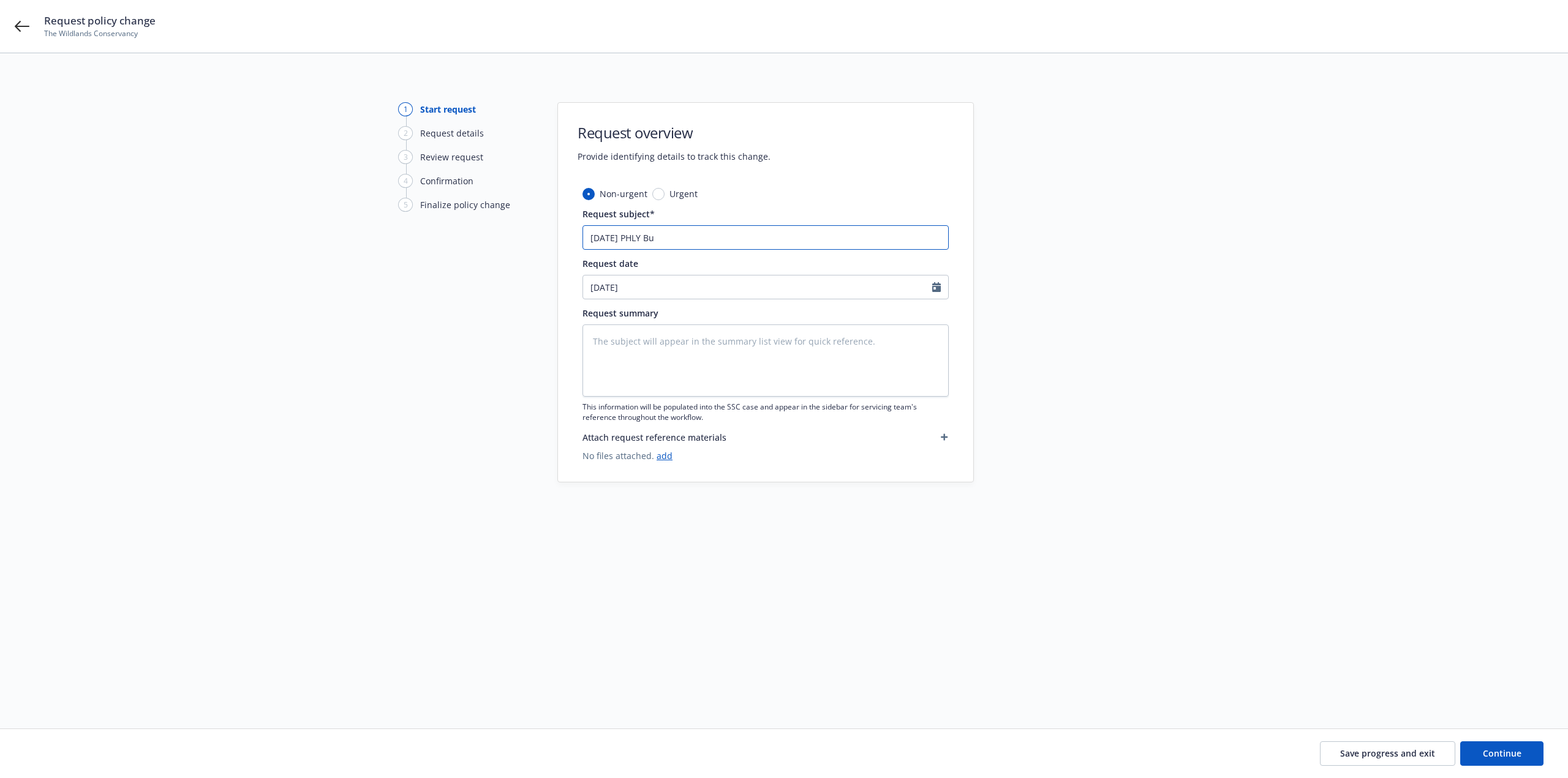
type textarea "x"
type input "8/20/25 PHLY Bus"
type textarea "x"
type input "8/20/25 PHLY Busi"
type textarea "x"
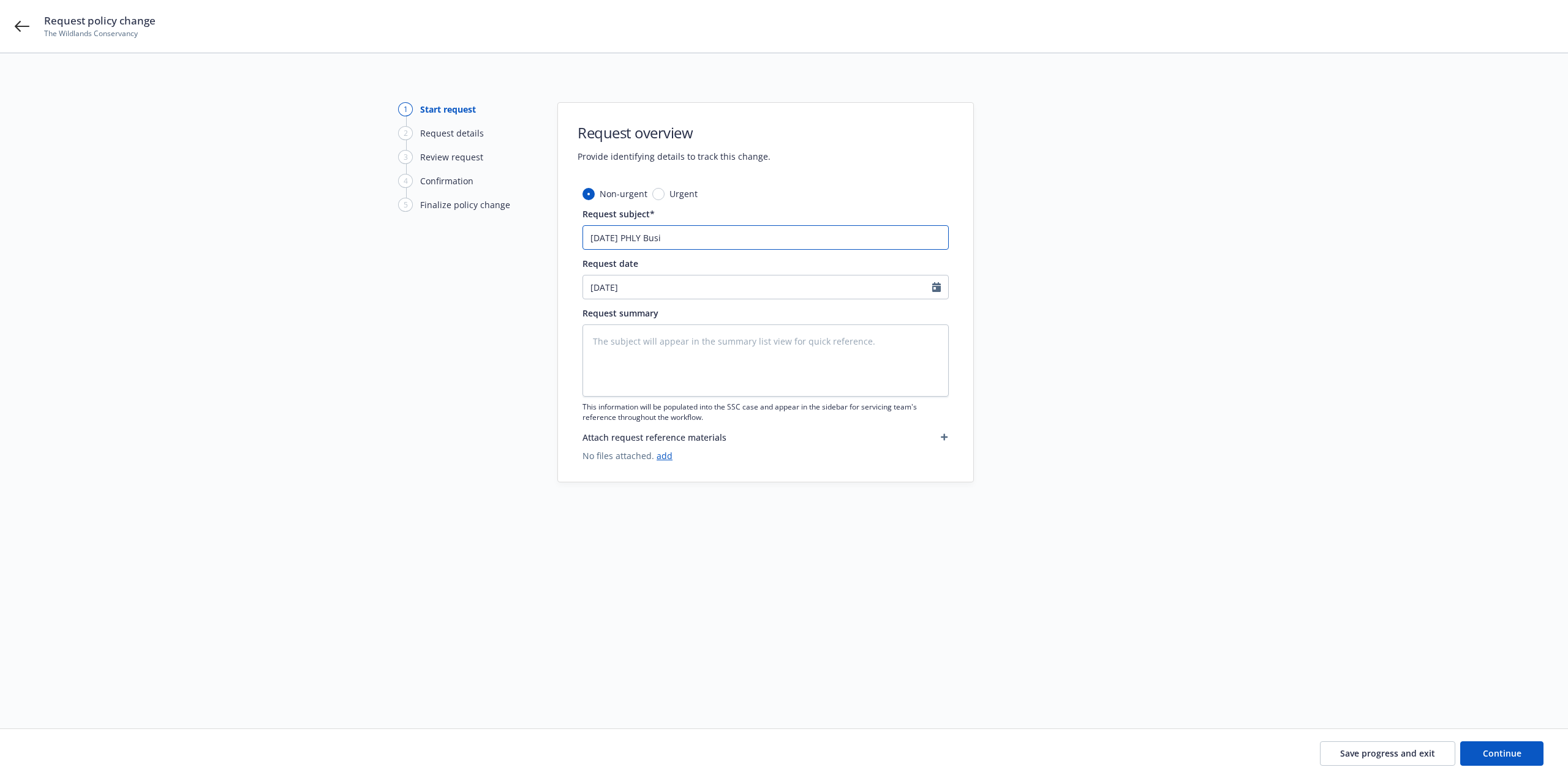
type input "8/20/25 PHLY Busin"
type textarea "x"
type input "8/20/25 PHLY Busine"
type textarea "x"
type input "8/20/25 PHLY Busines"
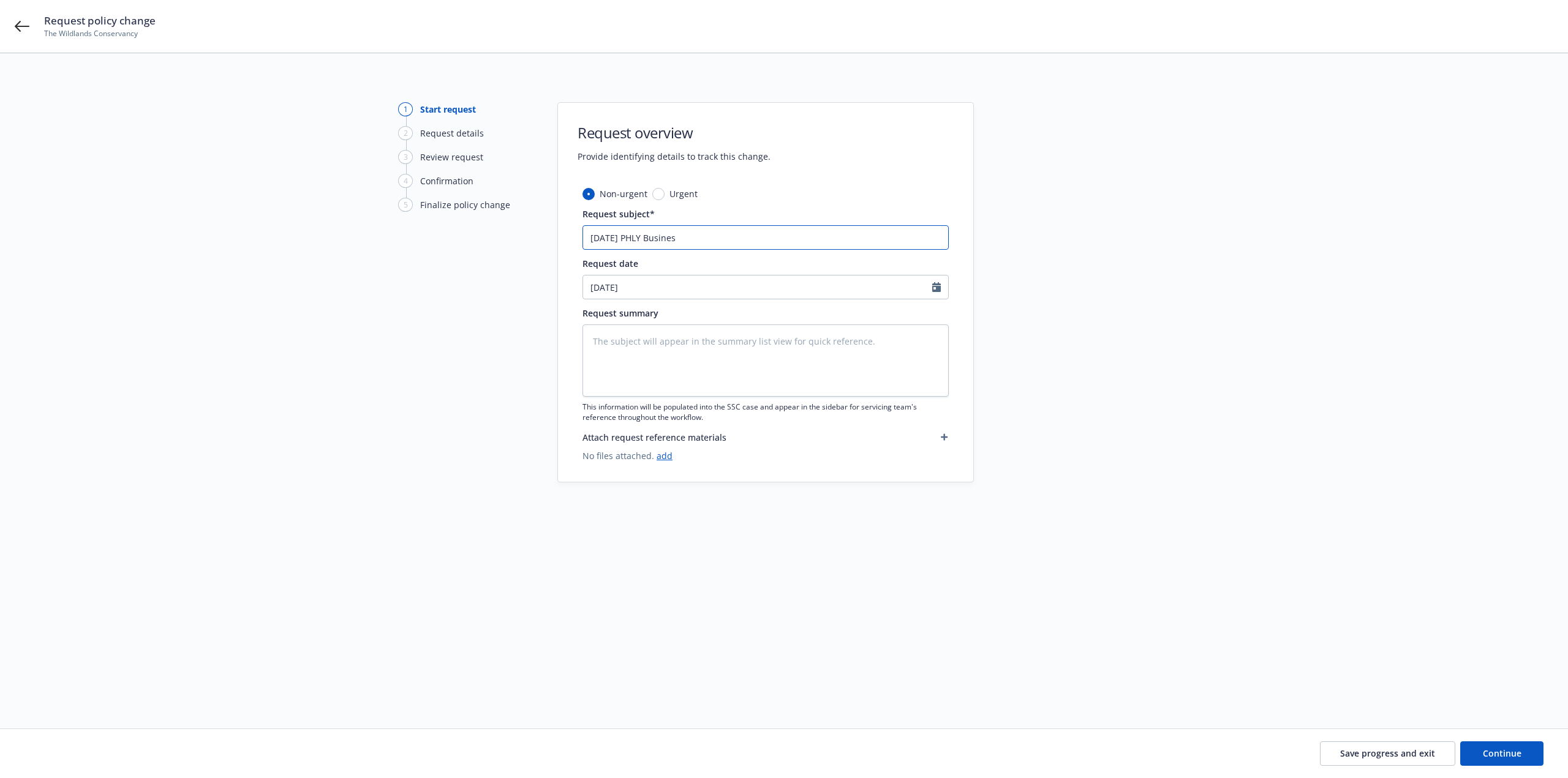
type textarea "x"
type input "8/20/25 PHLY Business"
type textarea "x"
type input "8/20/25 PHLY Business"
type textarea "x"
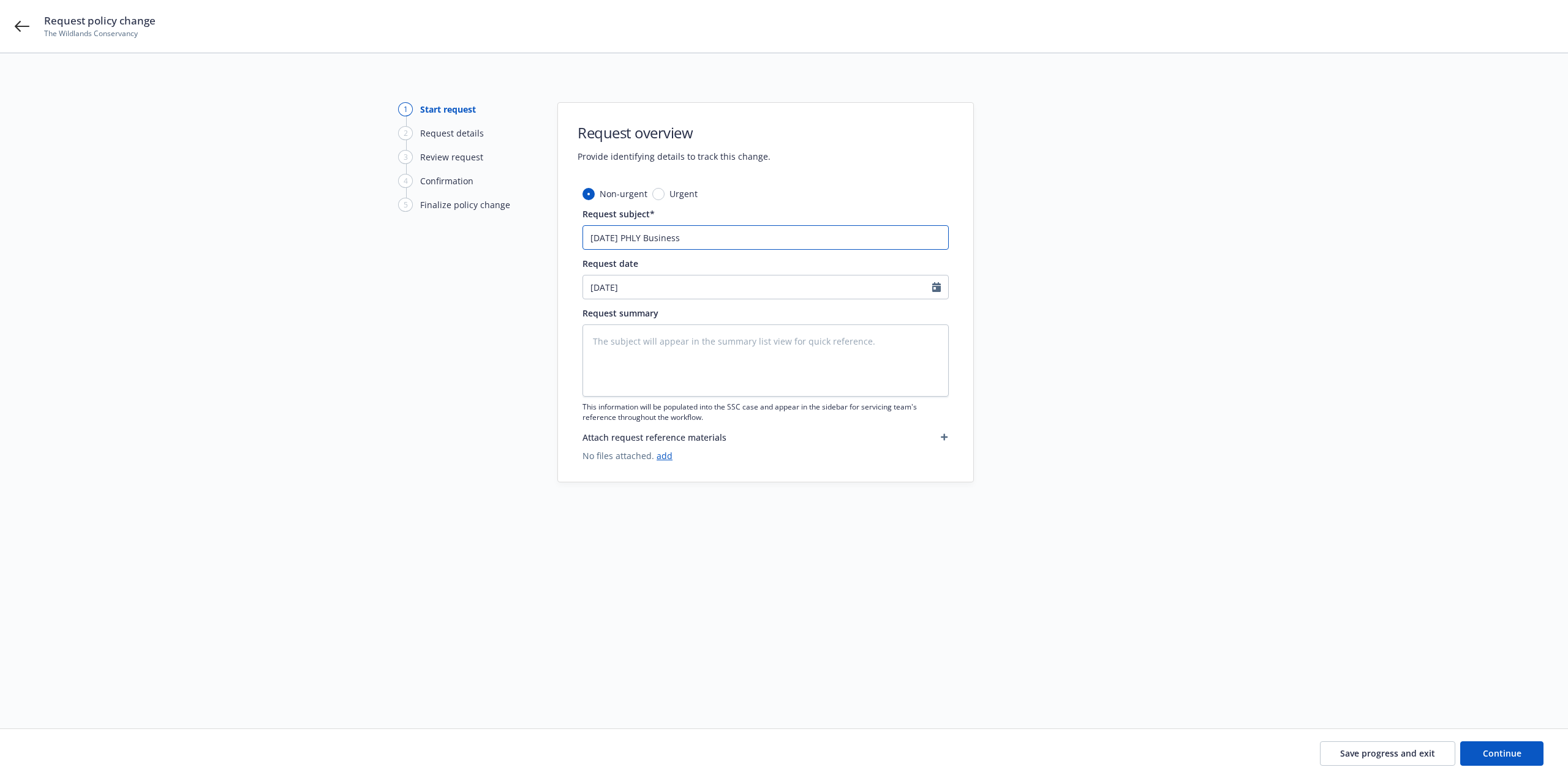
type input "8/20/25 PHLY Business A"
type textarea "x"
type input "8/20/25 PHLY Business Au"
type textarea "x"
type input "8/20/25 PHLY Business Auto"
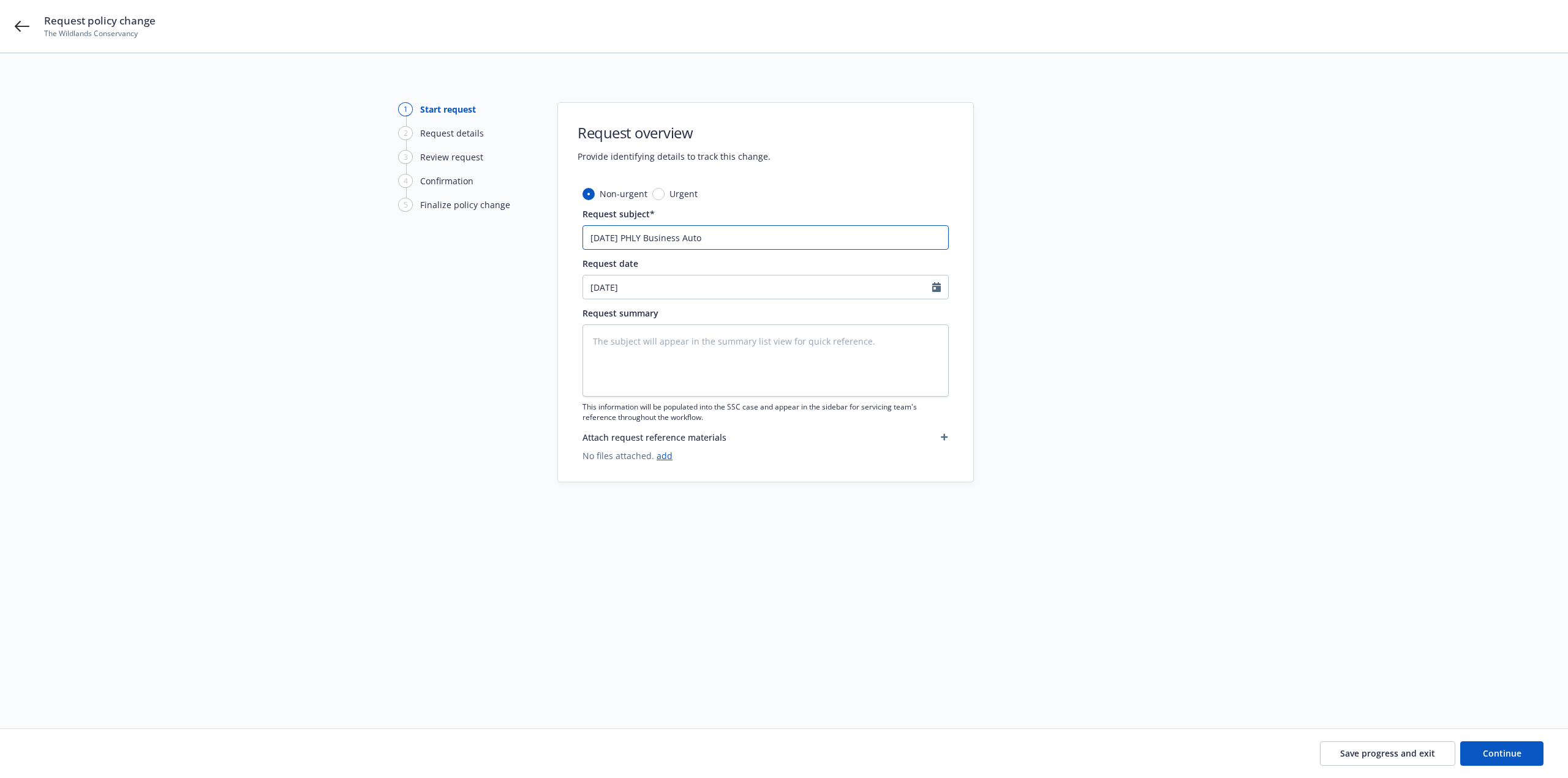
type textarea "x"
type input "8/20/25 PHLY Business Auto"
type textarea "x"
type input "8/20/25 PHLY Business Auto -"
type textarea "x"
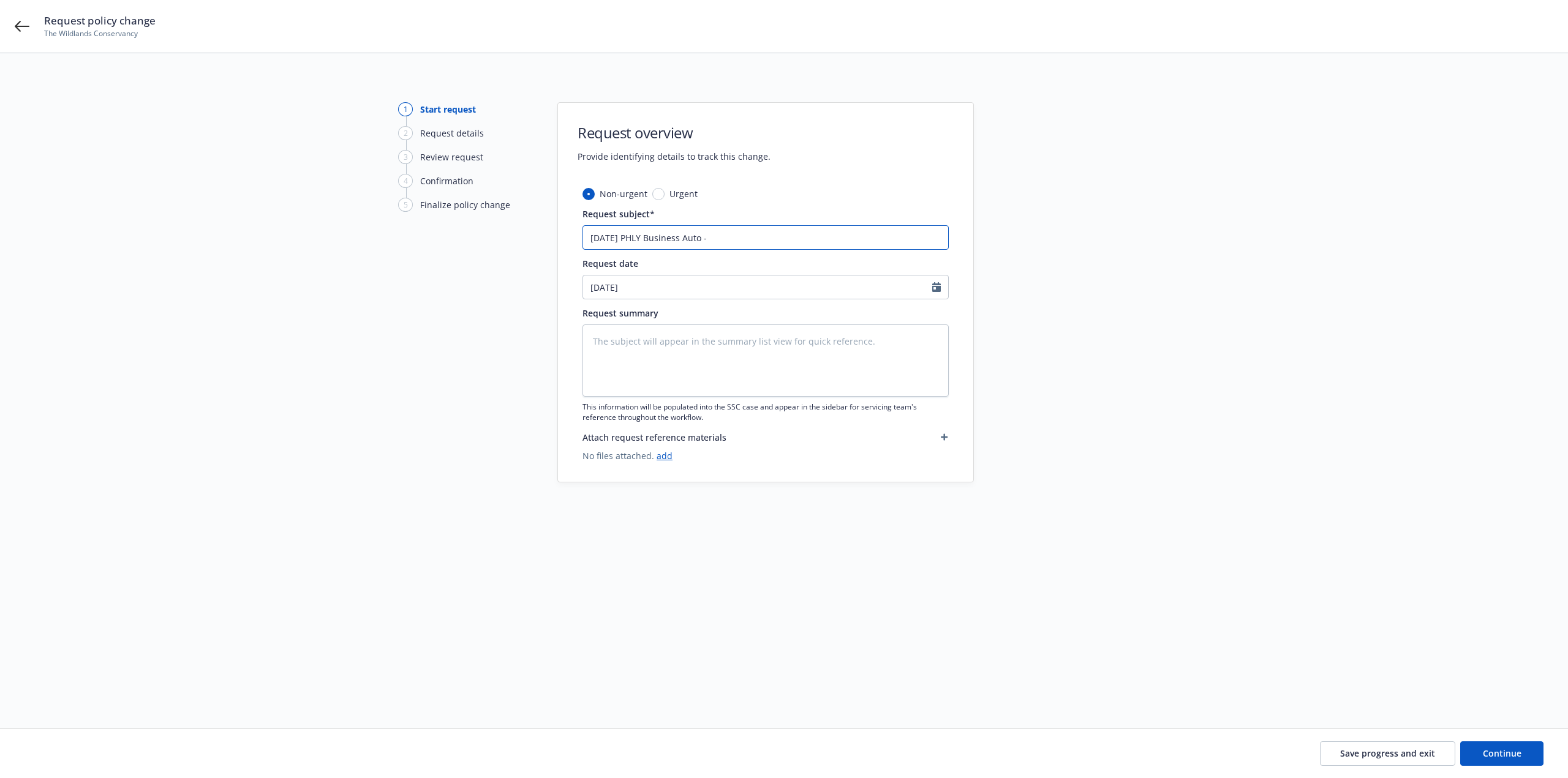
type input "8/20/25 PHLY Business Auto -"
type textarea "x"
type input "8/20/25 PHLY Business Auto - A"
type textarea "x"
type input "8/20/25 PHLY Business Auto - Ad"
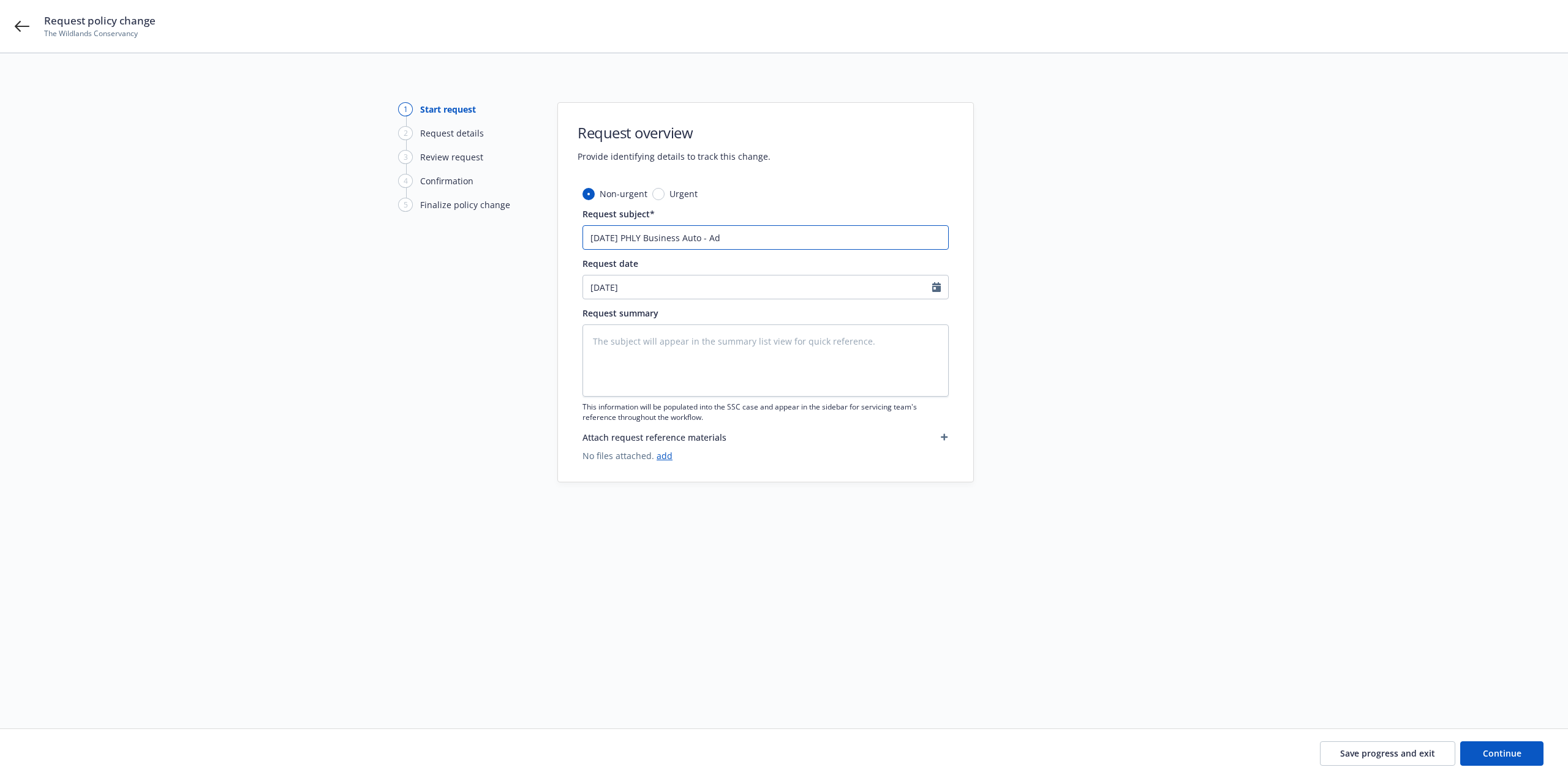
type textarea "x"
type input "8/20/25 PHLY Business Auto - Ad"
type textarea "x"
type input "8/20/25 PHLY Business Auto - Ad"
type textarea "x"
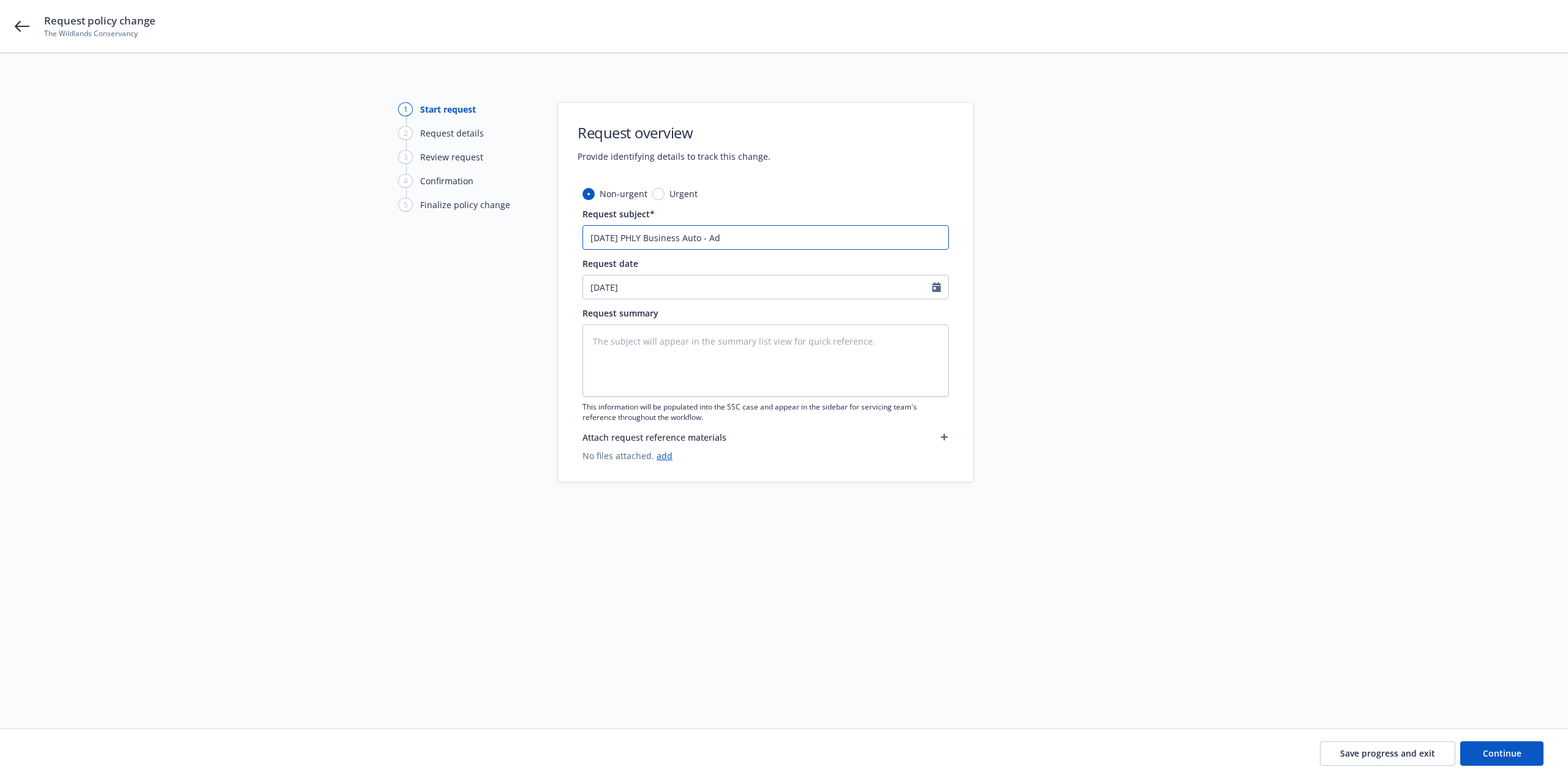
type input "8/20/25 PHLY Business Auto - Add"
type textarea "x"
type input "8/20/25 PHLY Business Auto - Add"
type textarea "x"
type input "8/20/25 PHLY Business Auto - Add d"
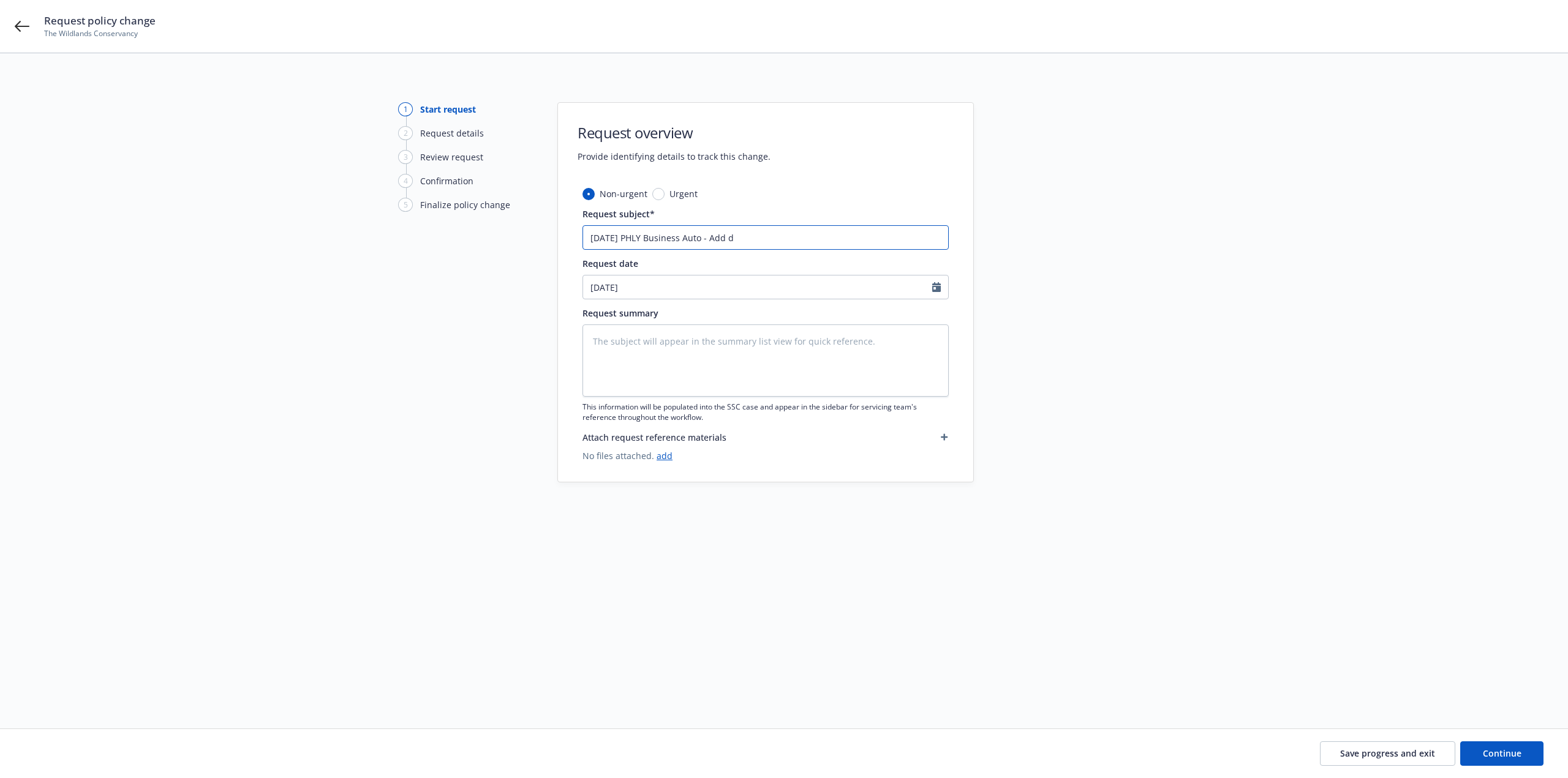
type textarea "x"
type input "8/20/25 PHLY Business Auto - Add dr"
type textarea "x"
type input "8/20/25 PHLY Business Auto - Add d"
type textarea "x"
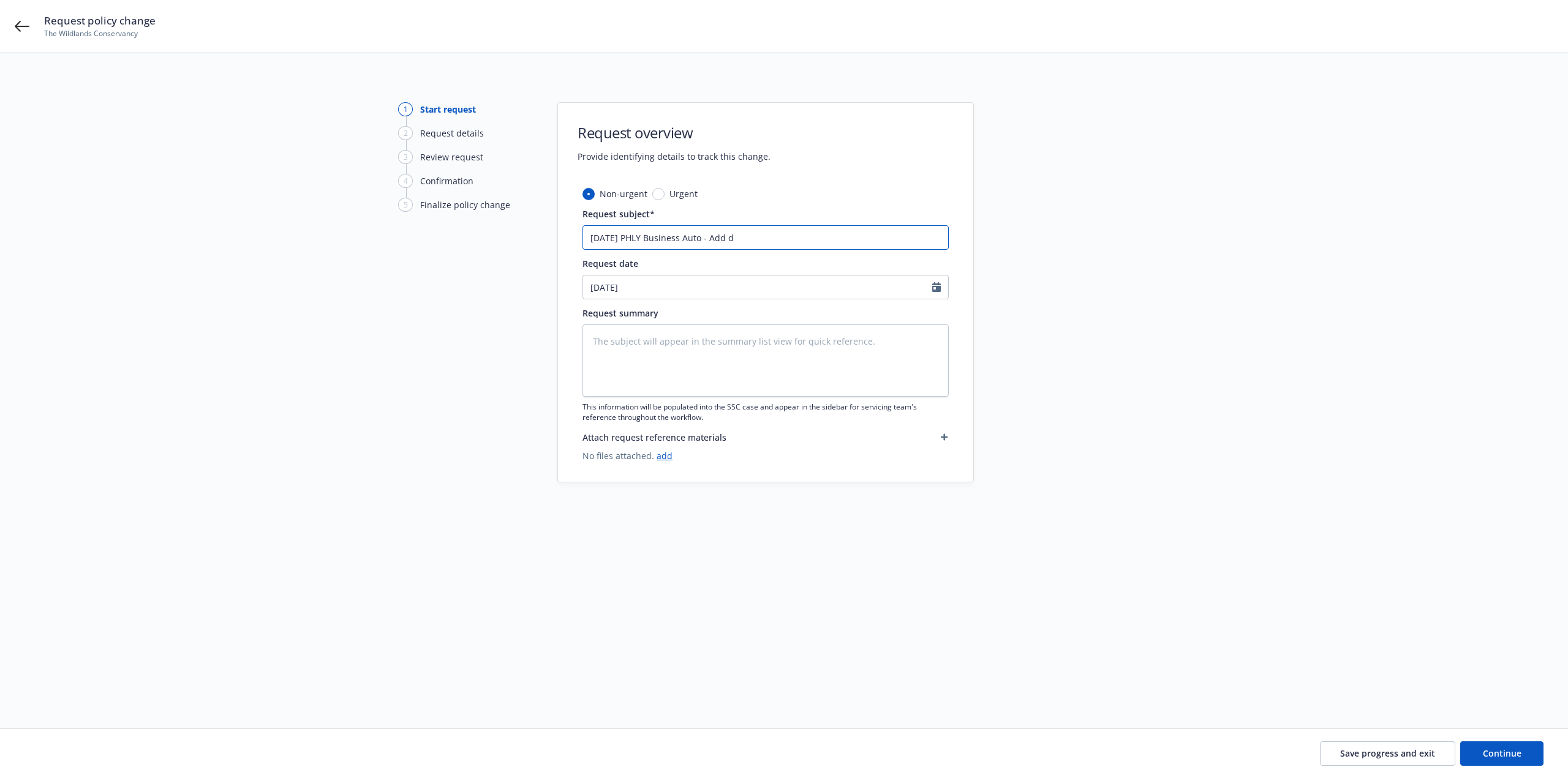
type input "8/20/25 PHLY Business Auto - Add"
type textarea "x"
type input "8/20/25 PHLY Business Auto - Add D"
type textarea "x"
type input "8/20/25 PHLY Business Auto - Add Dri"
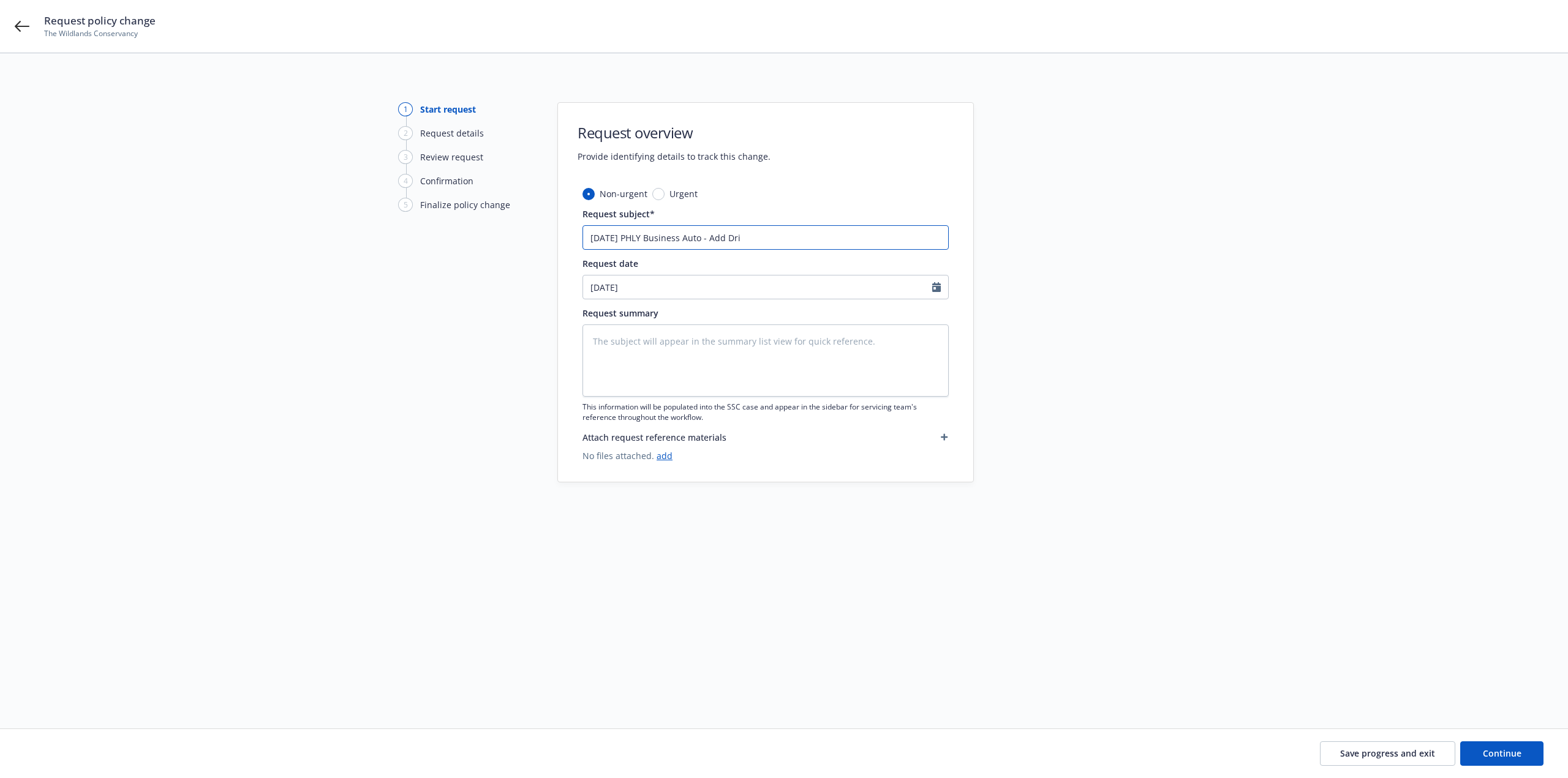
type textarea "x"
type input "8/20/25 PHLY Business Auto - Add Driv"
type textarea "x"
type input "8/20/25 PHLY Business Auto - Add Drive"
type textarea "x"
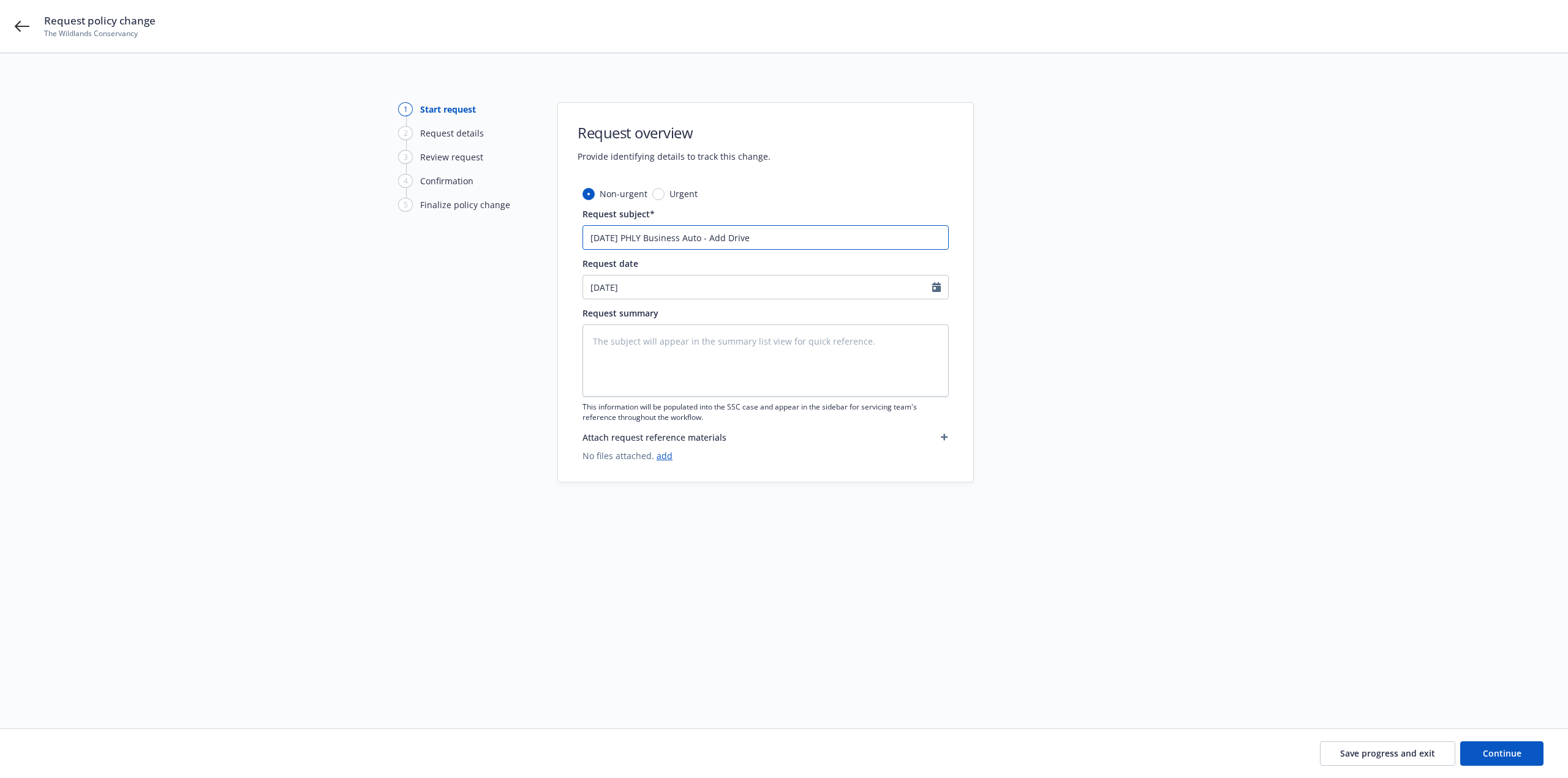
type input "8/20/25 PHLY Business Auto - Add Driver"
type textarea "x"
type input "8/20/25 PHLY Business Auto - Add Driver"
paste input "Michael Avila"
type textarea "x"
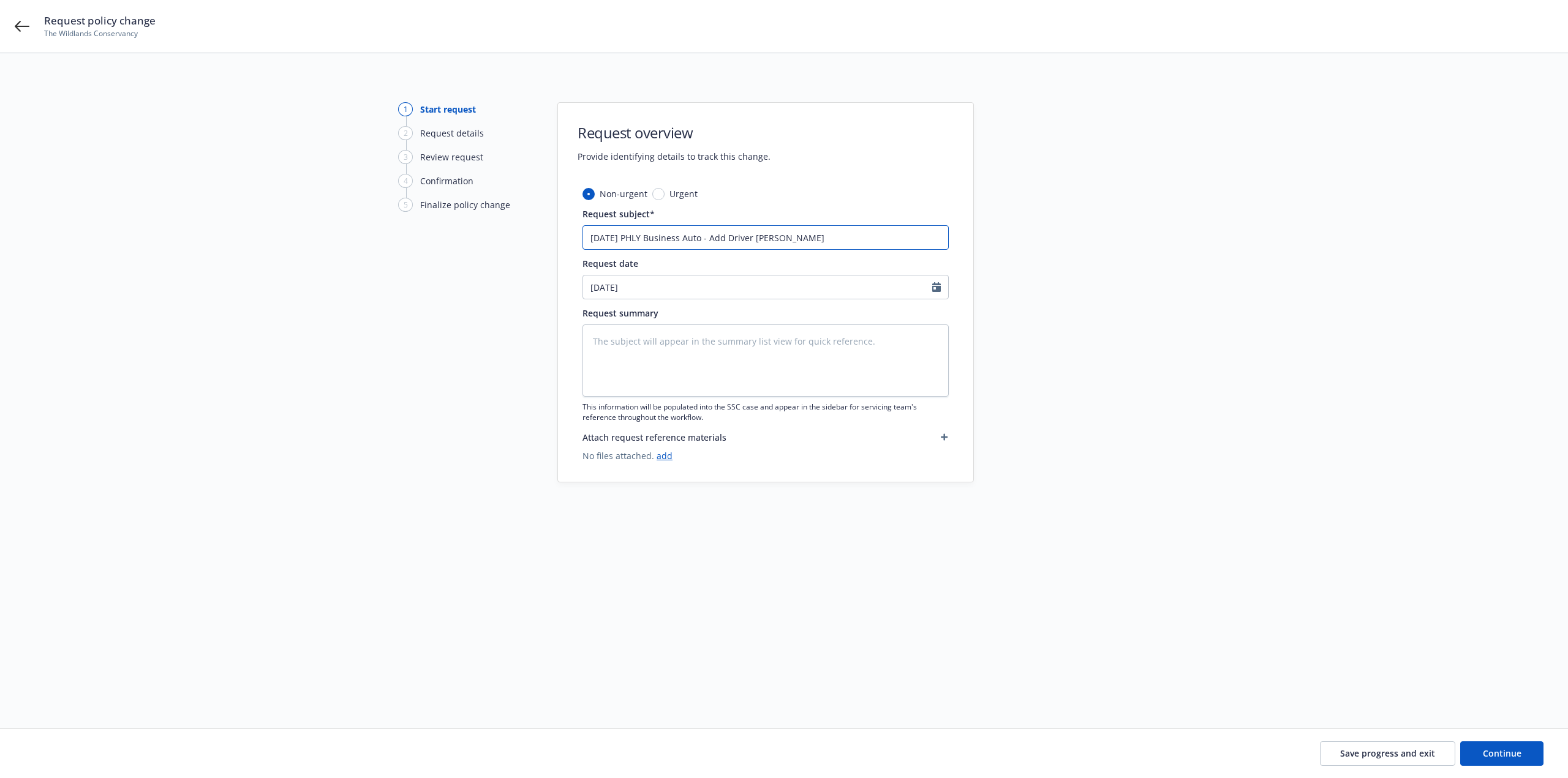
drag, startPoint x: 830, startPoint y: 240, endPoint x: 588, endPoint y: 249, distance: 242.2
click at [588, 249] on input "8/20/25 PHLY Business Auto - Add Driver Michael Avila" at bounding box center [765, 238] width 367 height 25
type input "8/20/25 PHLY Business Auto - Add Driver Michael Avila"
click at [639, 329] on textarea at bounding box center [765, 360] width 367 height 72
paste textarea "8/20/25 PHLY Business Auto - Add Driver Michael Avila"
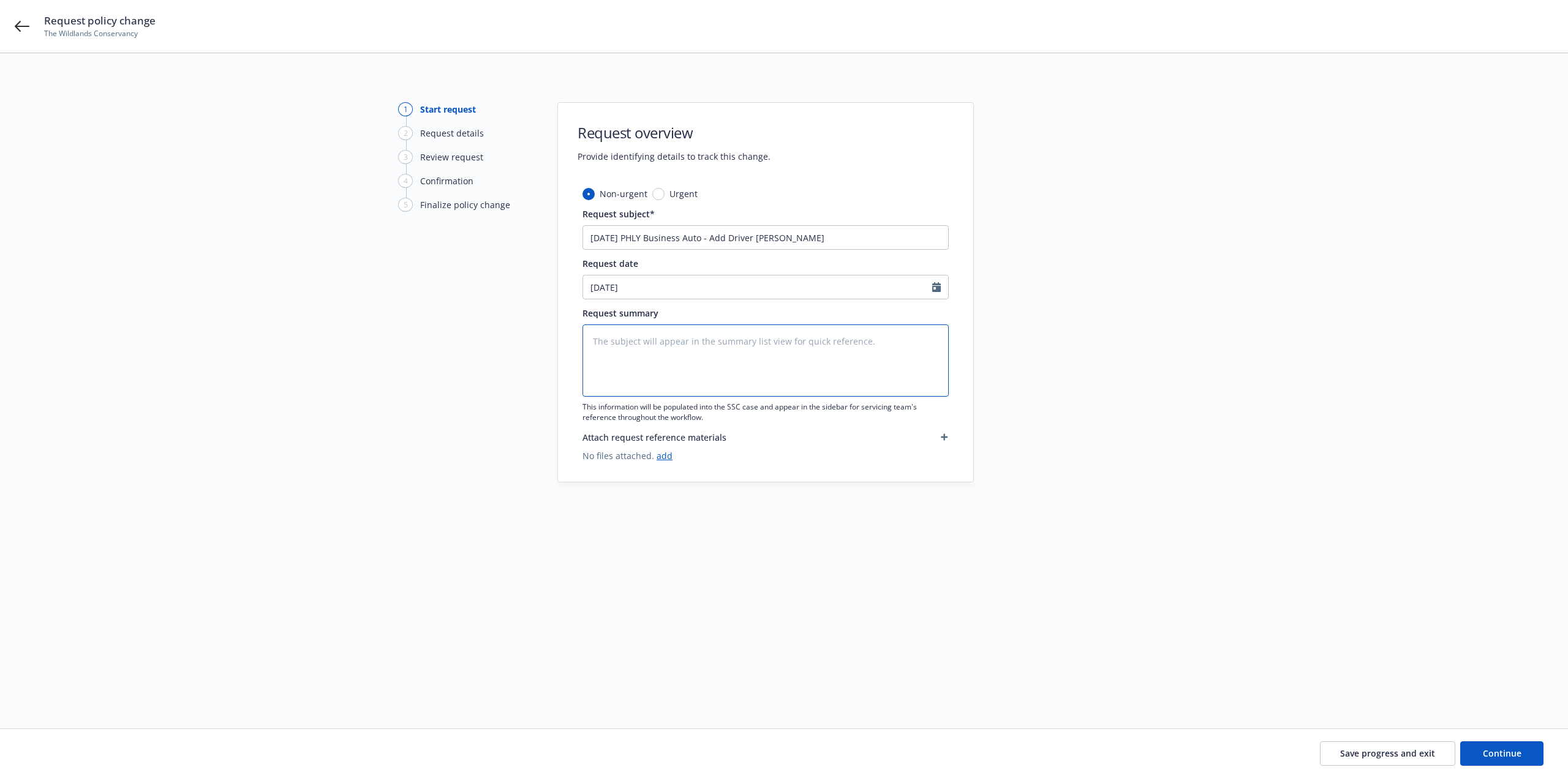
type textarea "x"
type textarea "8/20/25 PHLY Business Auto - Add Driver Michael Avila"
click at [1536, 755] on button "Continue" at bounding box center [1501, 754] width 83 height 25
type textarea "x"
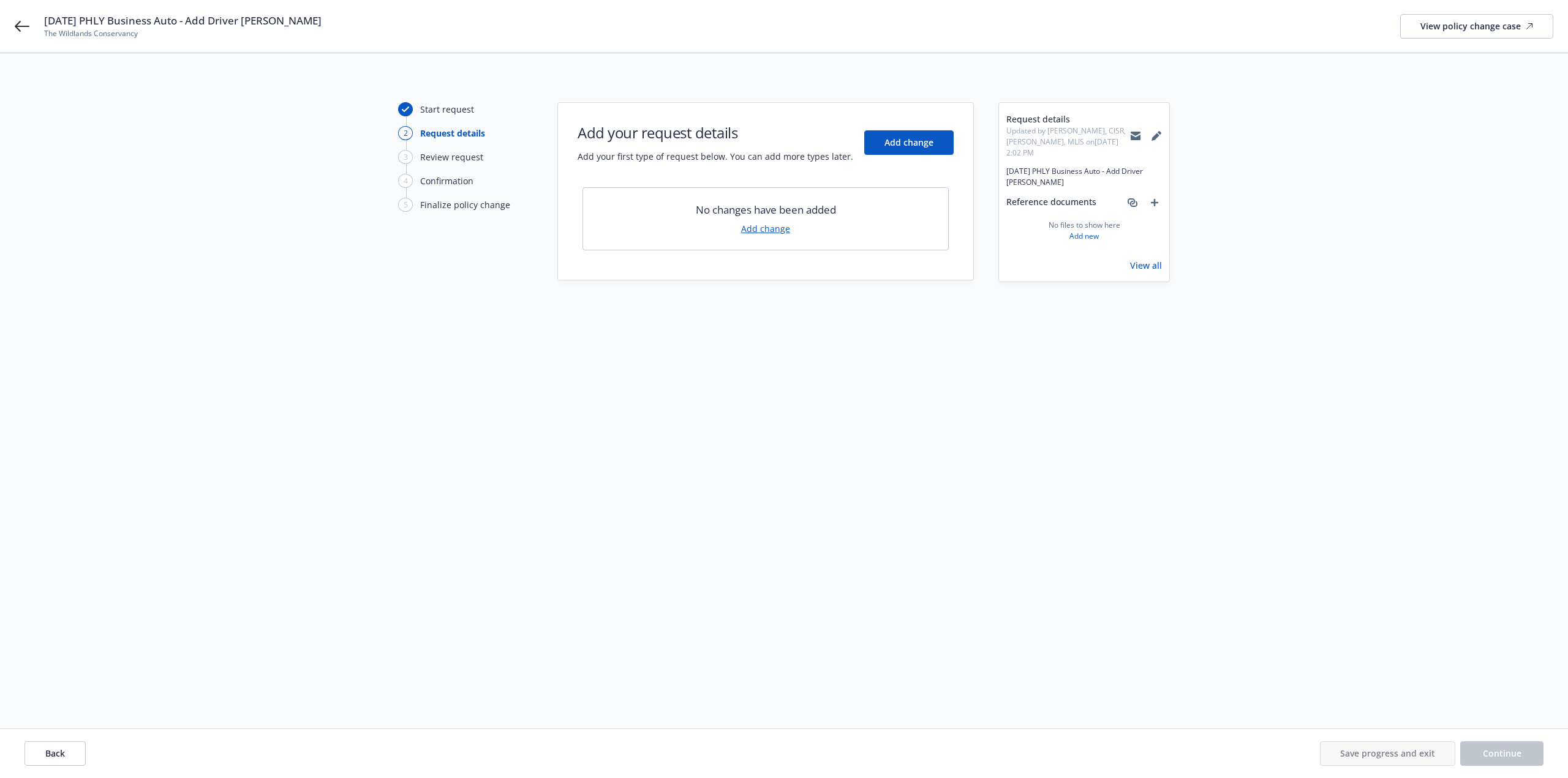
click at [782, 229] on link "Add change" at bounding box center [765, 229] width 49 height 13
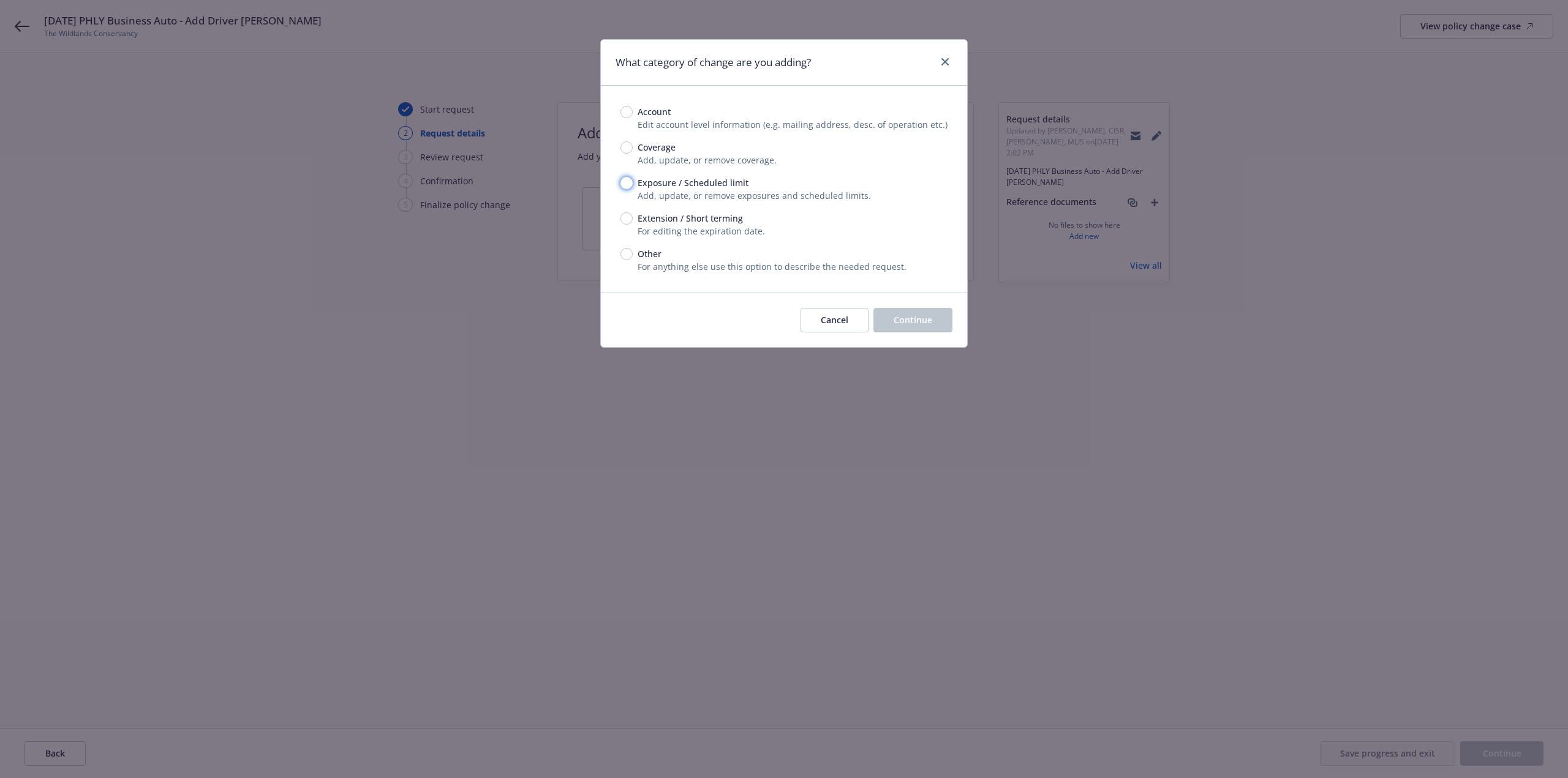
drag, startPoint x: 627, startPoint y: 184, endPoint x: 714, endPoint y: 232, distance: 99.4
click at [628, 184] on input "Exposure / Scheduled limit" at bounding box center [627, 183] width 12 height 12
radio input "true"
click at [915, 320] on span "Continue" at bounding box center [913, 319] width 39 height 12
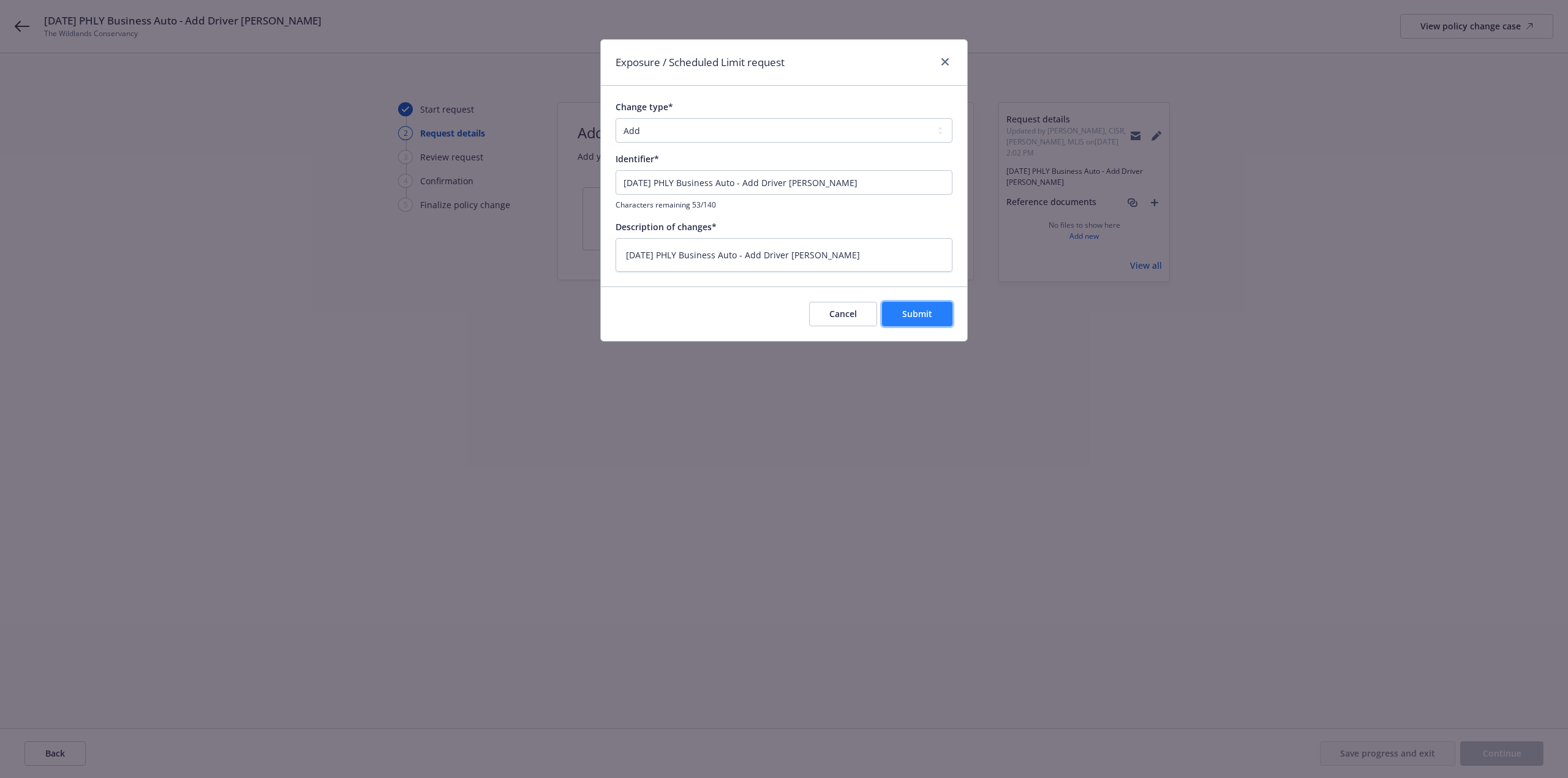
click at [905, 317] on span "Submit" at bounding box center [918, 313] width 30 height 12
type textarea "x"
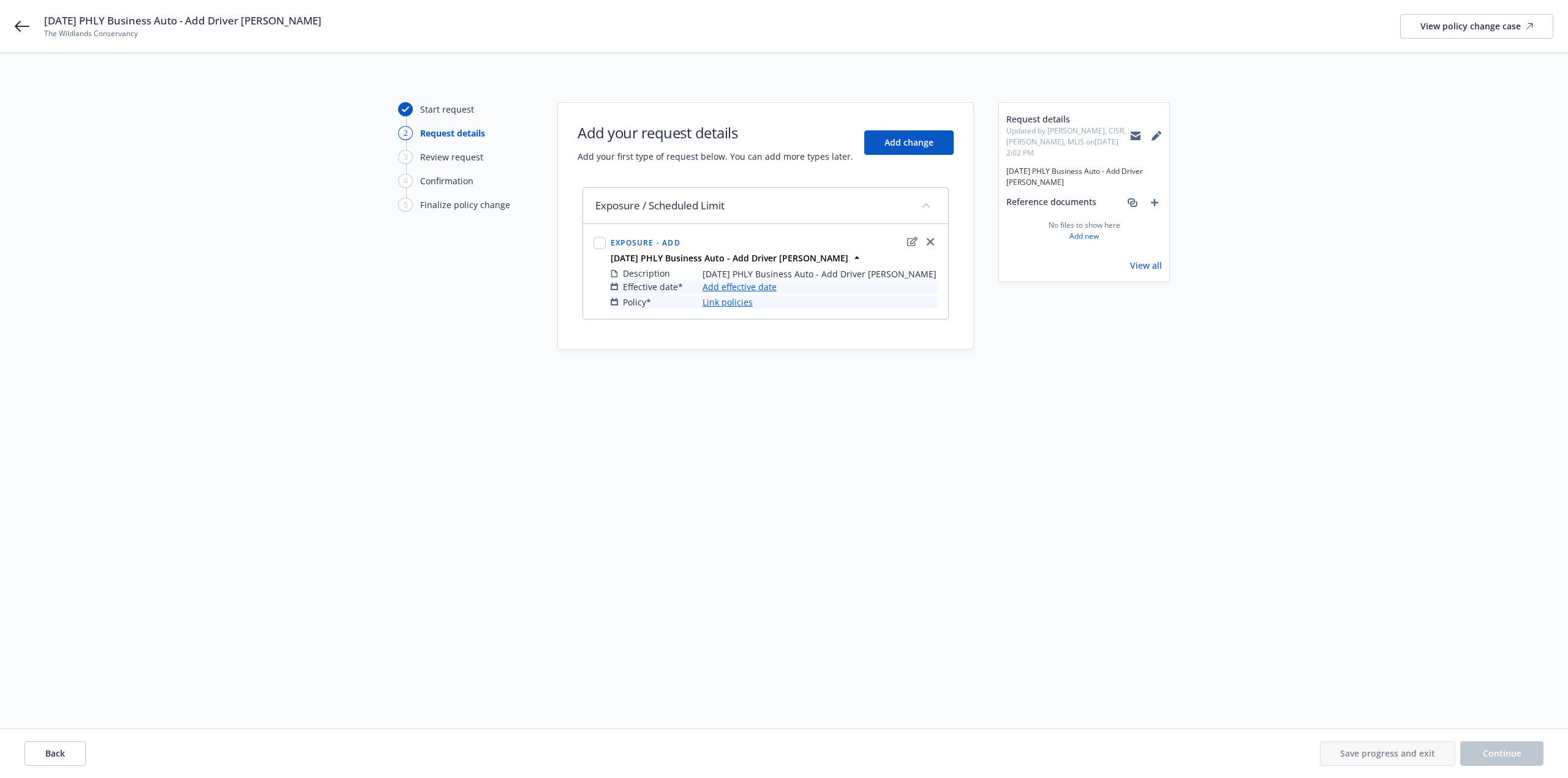
click at [770, 288] on link "Add effective date" at bounding box center [740, 286] width 74 height 13
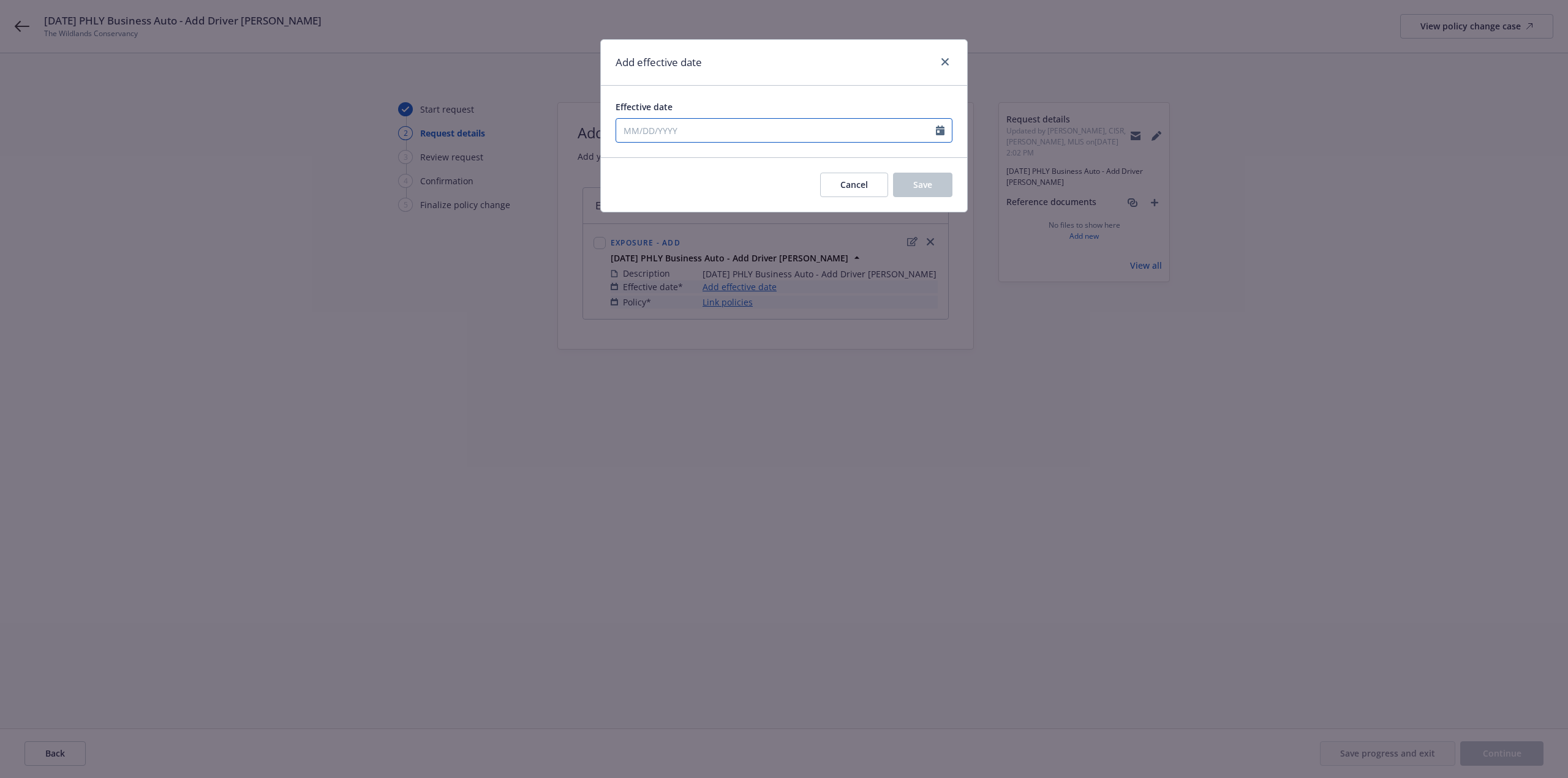
click at [675, 126] on input "Effective date" at bounding box center [776, 130] width 320 height 23
select select "8"
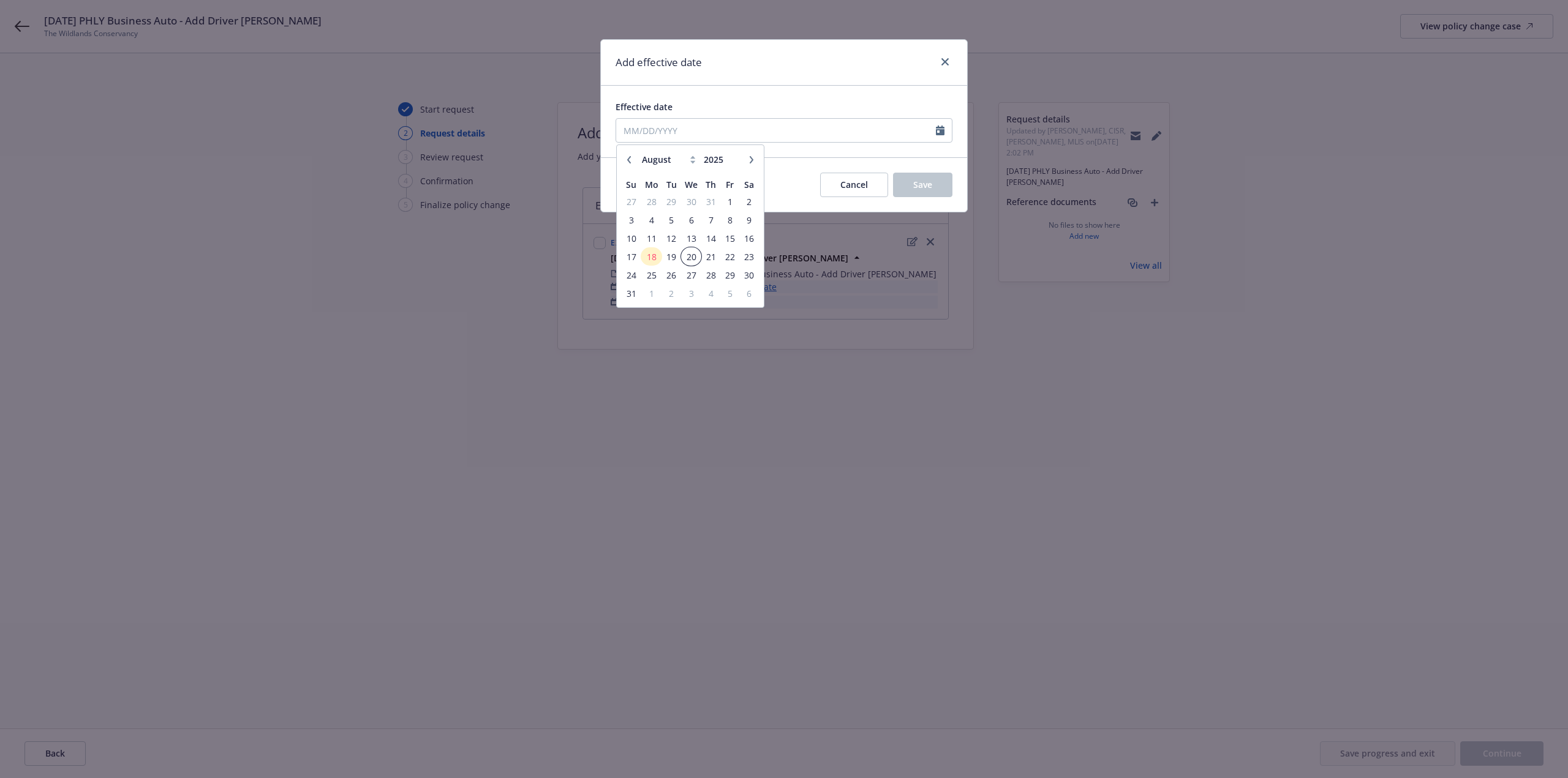
click at [699, 258] on span "20" at bounding box center [691, 257] width 18 height 15
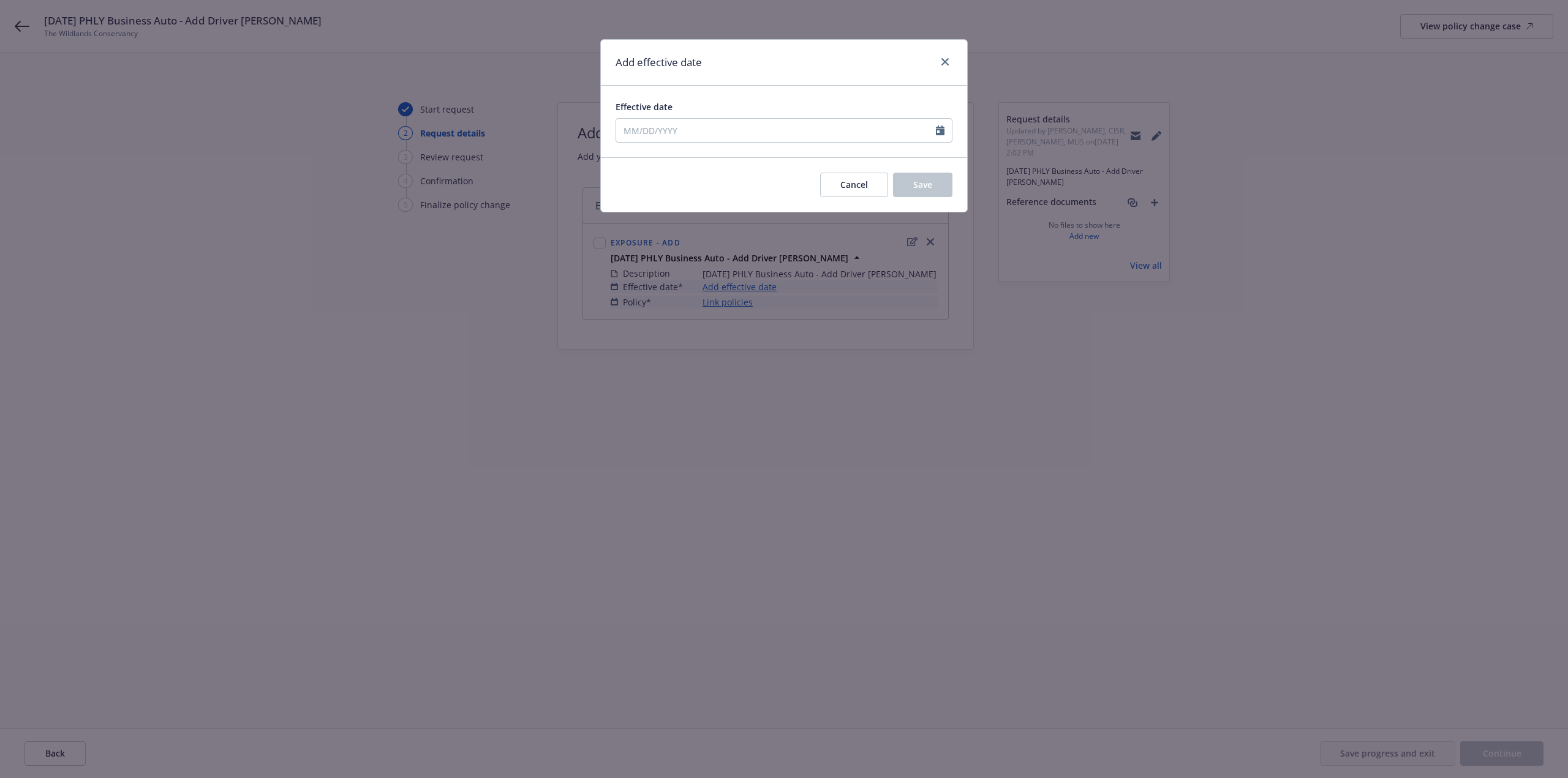
type input "08/20/2025"
click at [906, 186] on button "Save" at bounding box center [922, 185] width 59 height 25
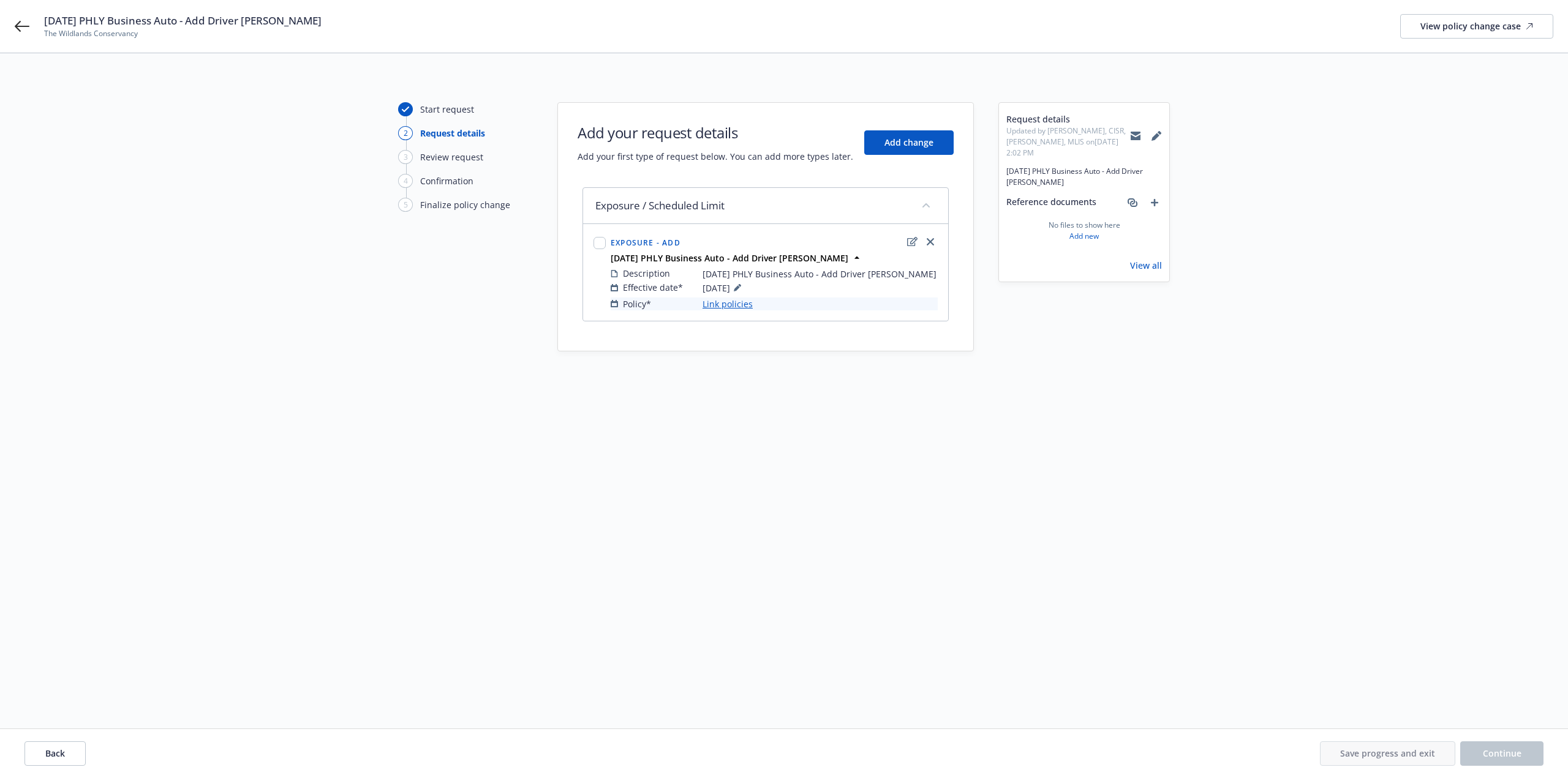
click at [735, 310] on link "Link policies" at bounding box center [728, 304] width 50 height 13
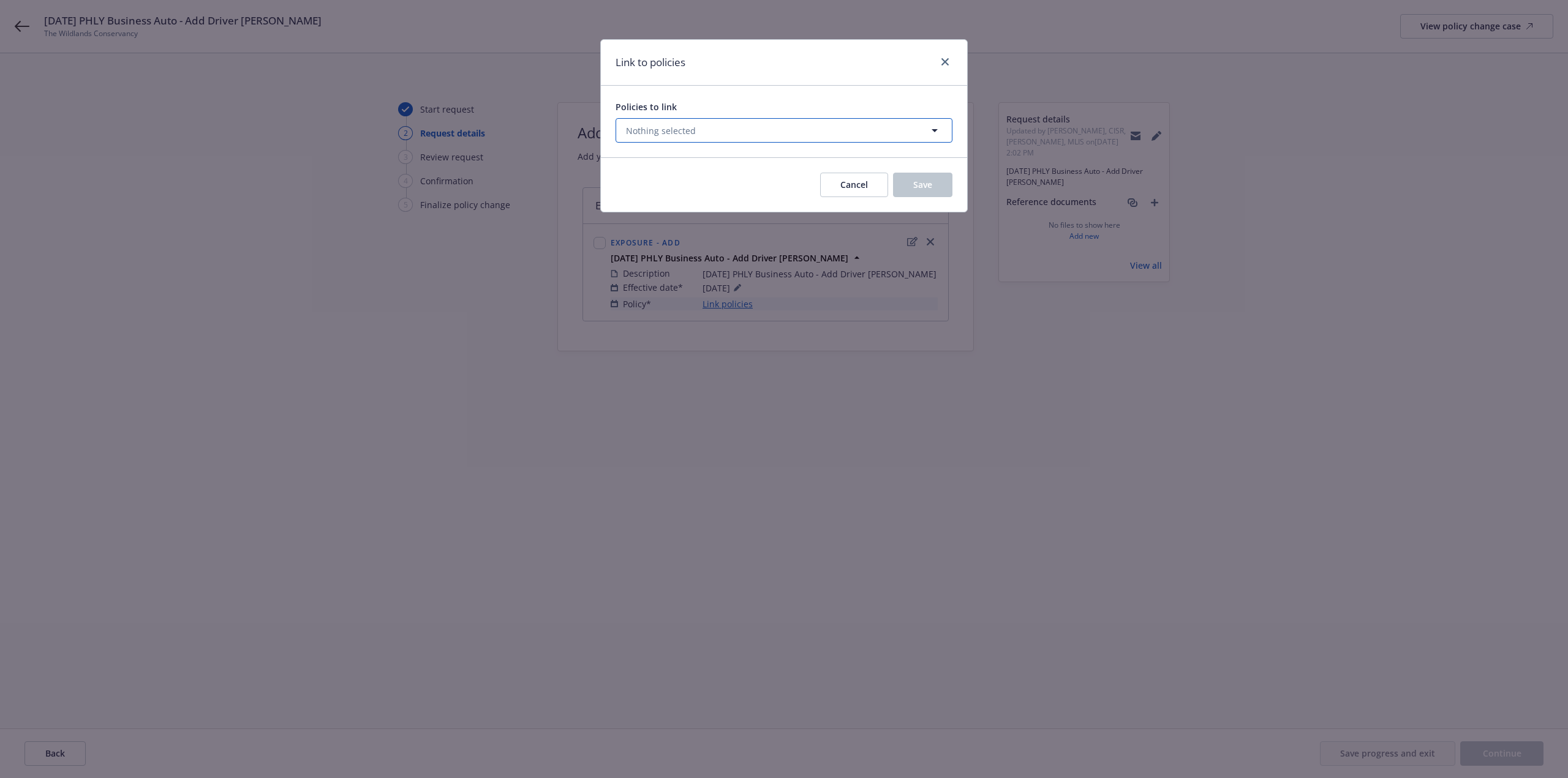
click at [677, 136] on button "Nothing selected" at bounding box center [783, 131] width 337 height 25
select select "ACTIVE"
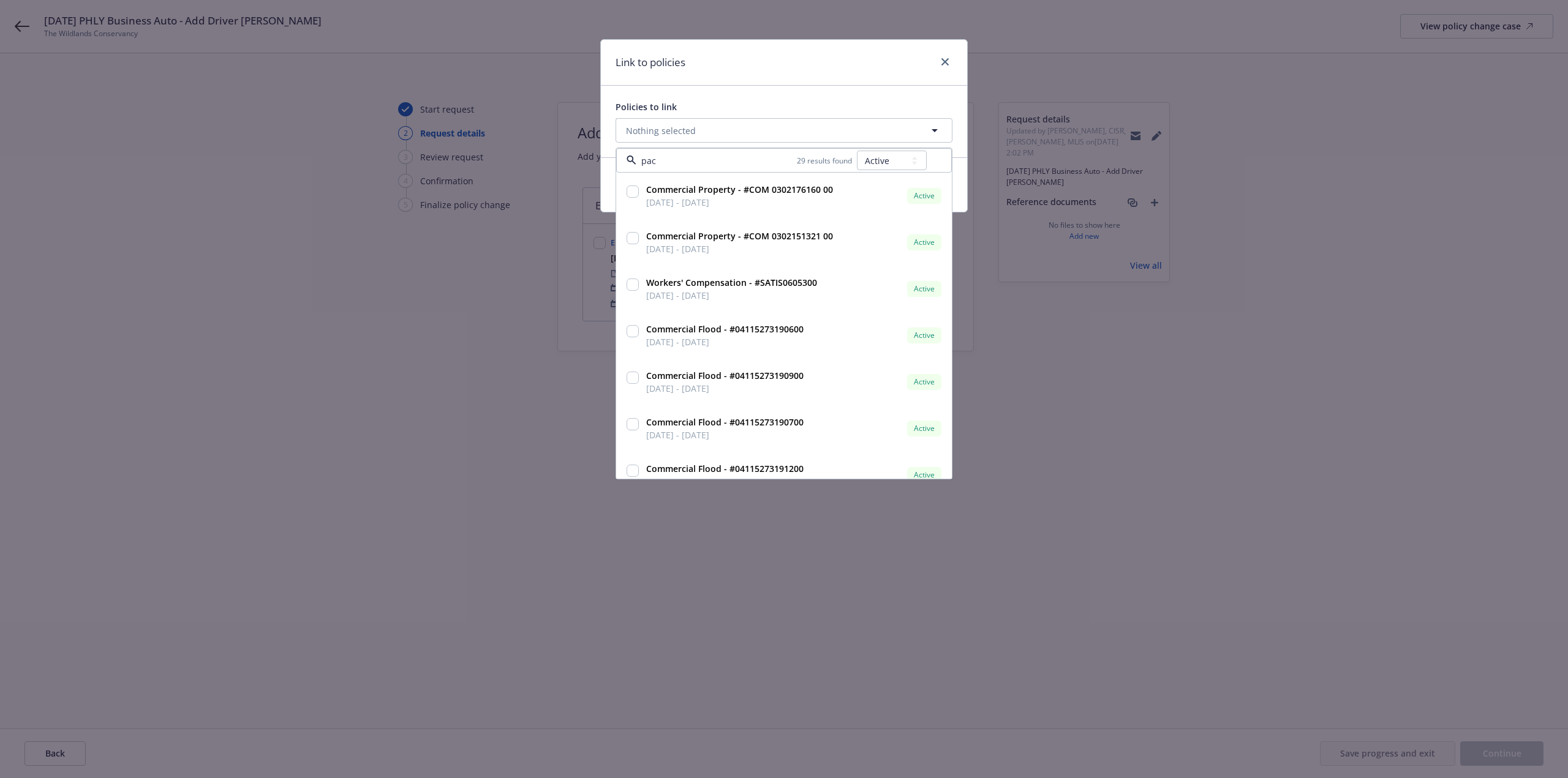
type input "pack"
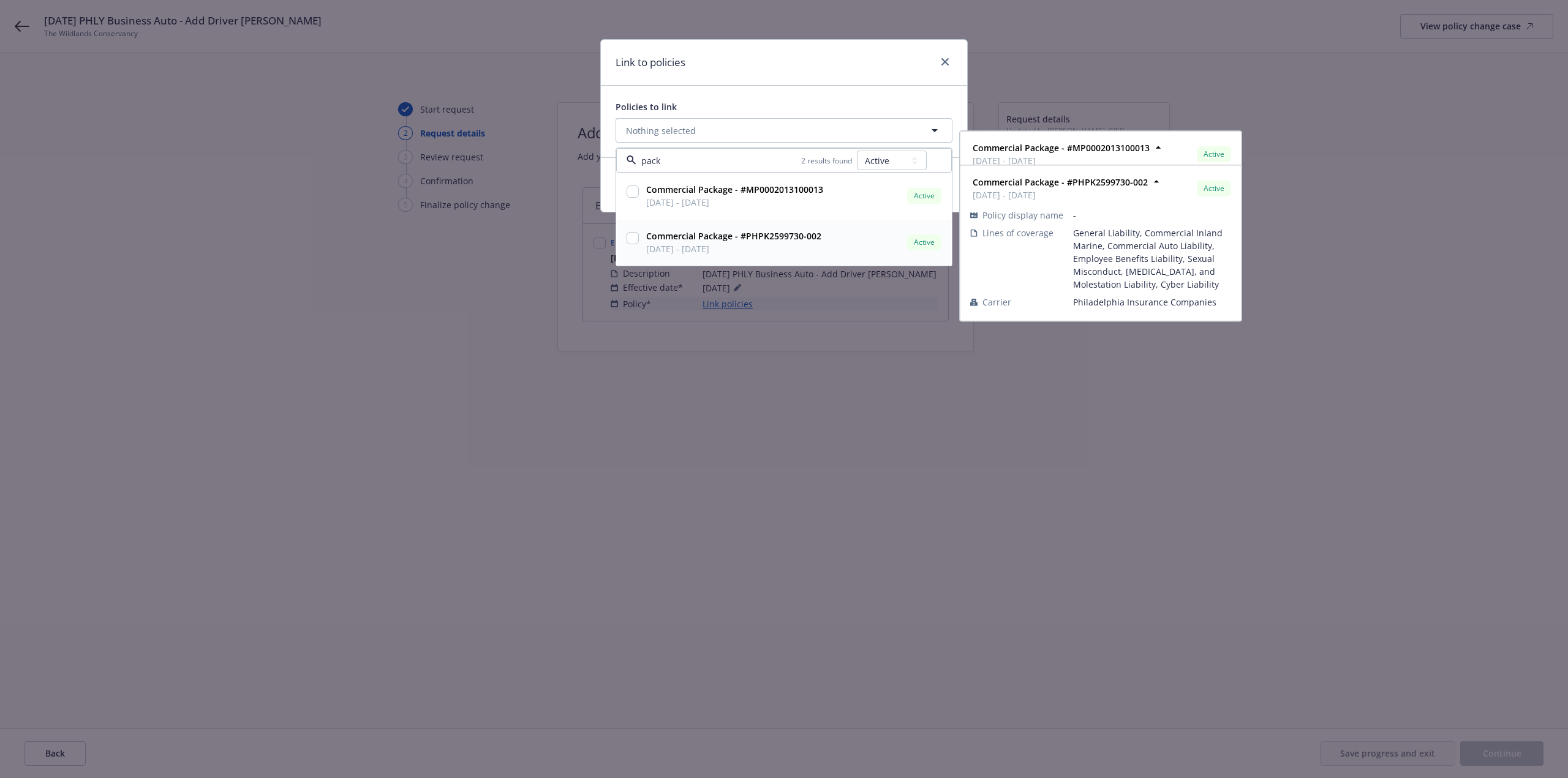
click at [657, 240] on strong "Commercial Package - #PHPK2599730-002" at bounding box center [734, 235] width 175 height 12
checkbox input "true"
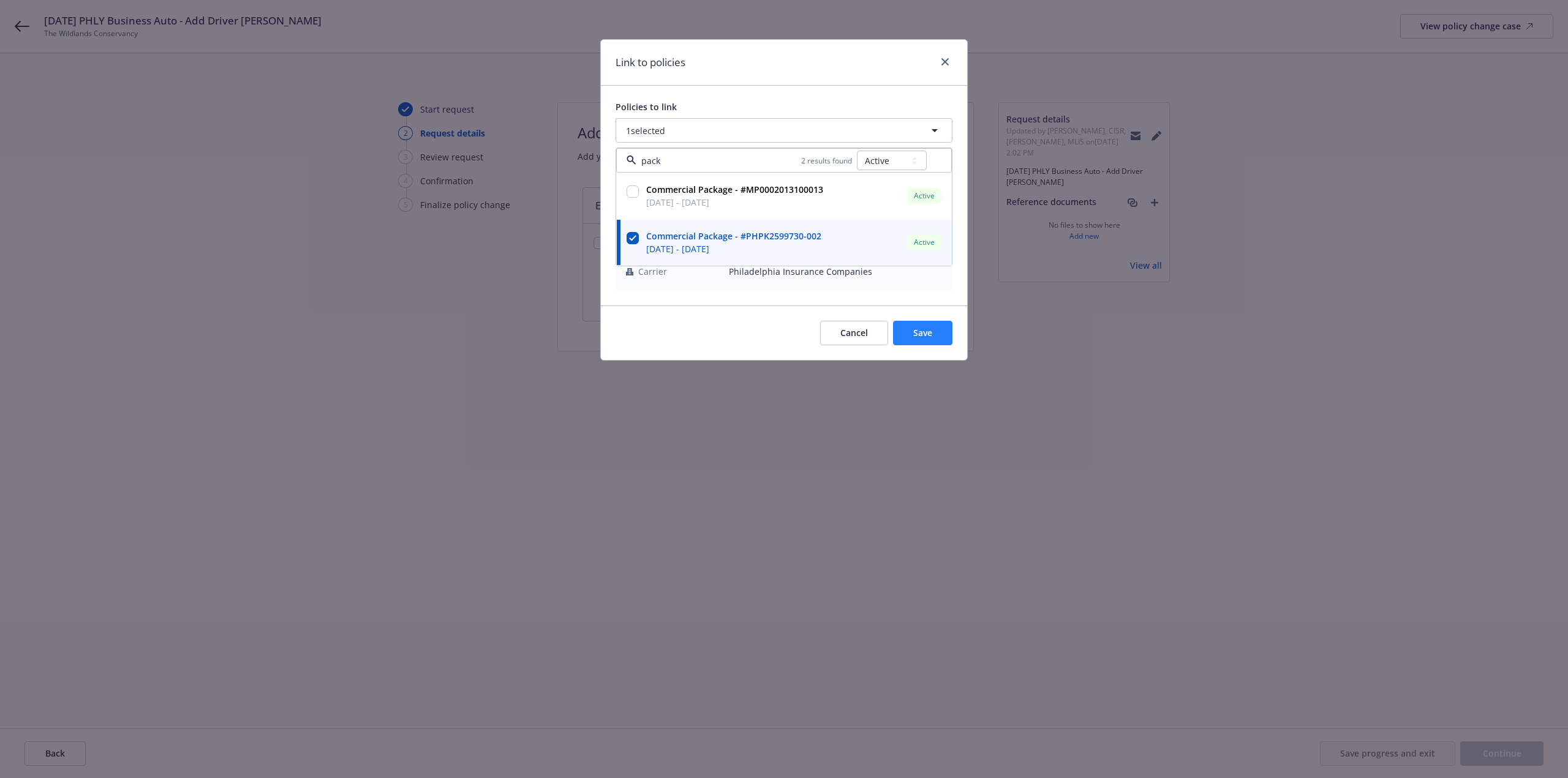
type input "pack"
click at [894, 327] on button "Save" at bounding box center [922, 333] width 59 height 25
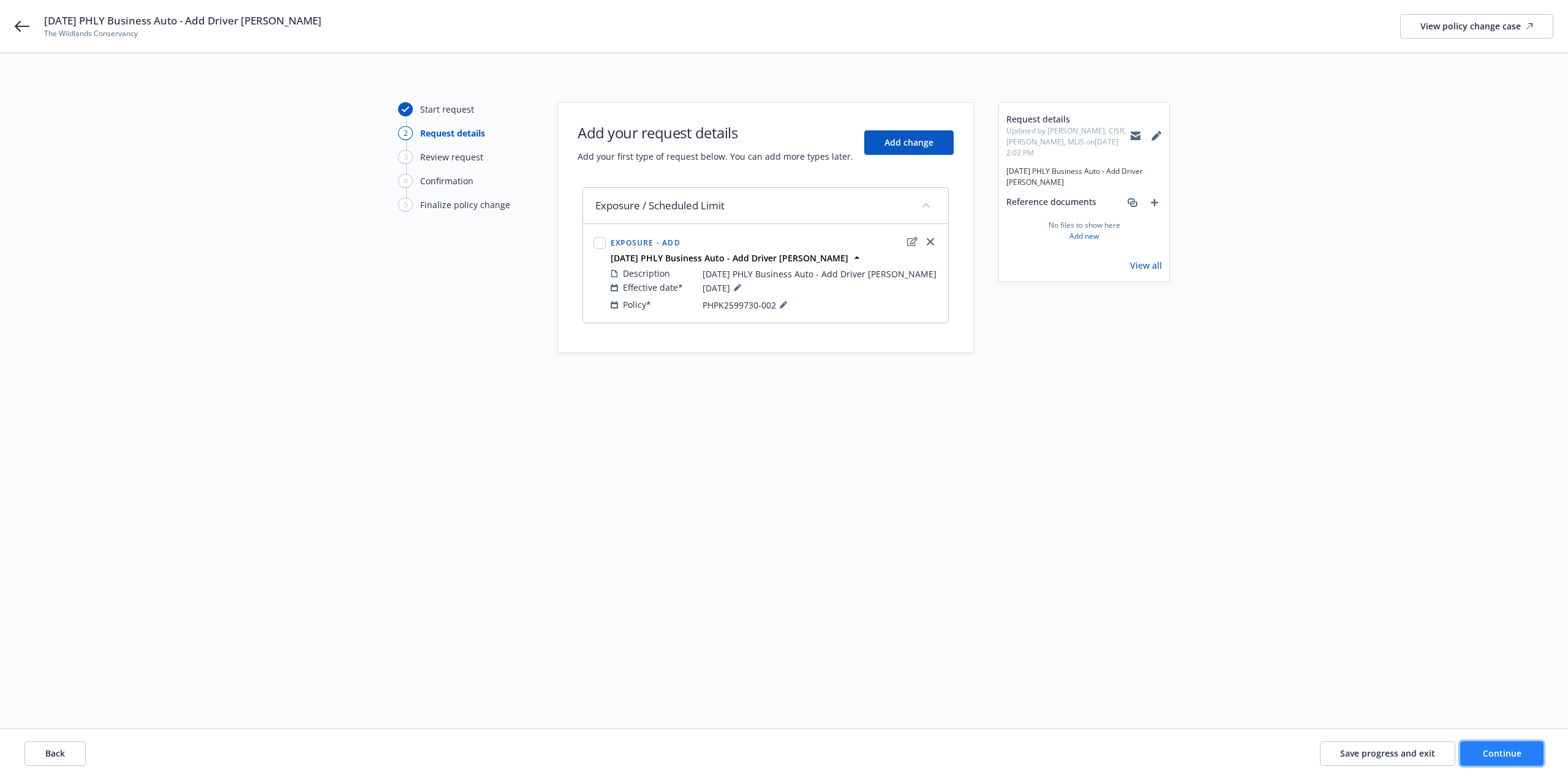
click at [1502, 748] on span "Continue" at bounding box center [1502, 753] width 39 height 12
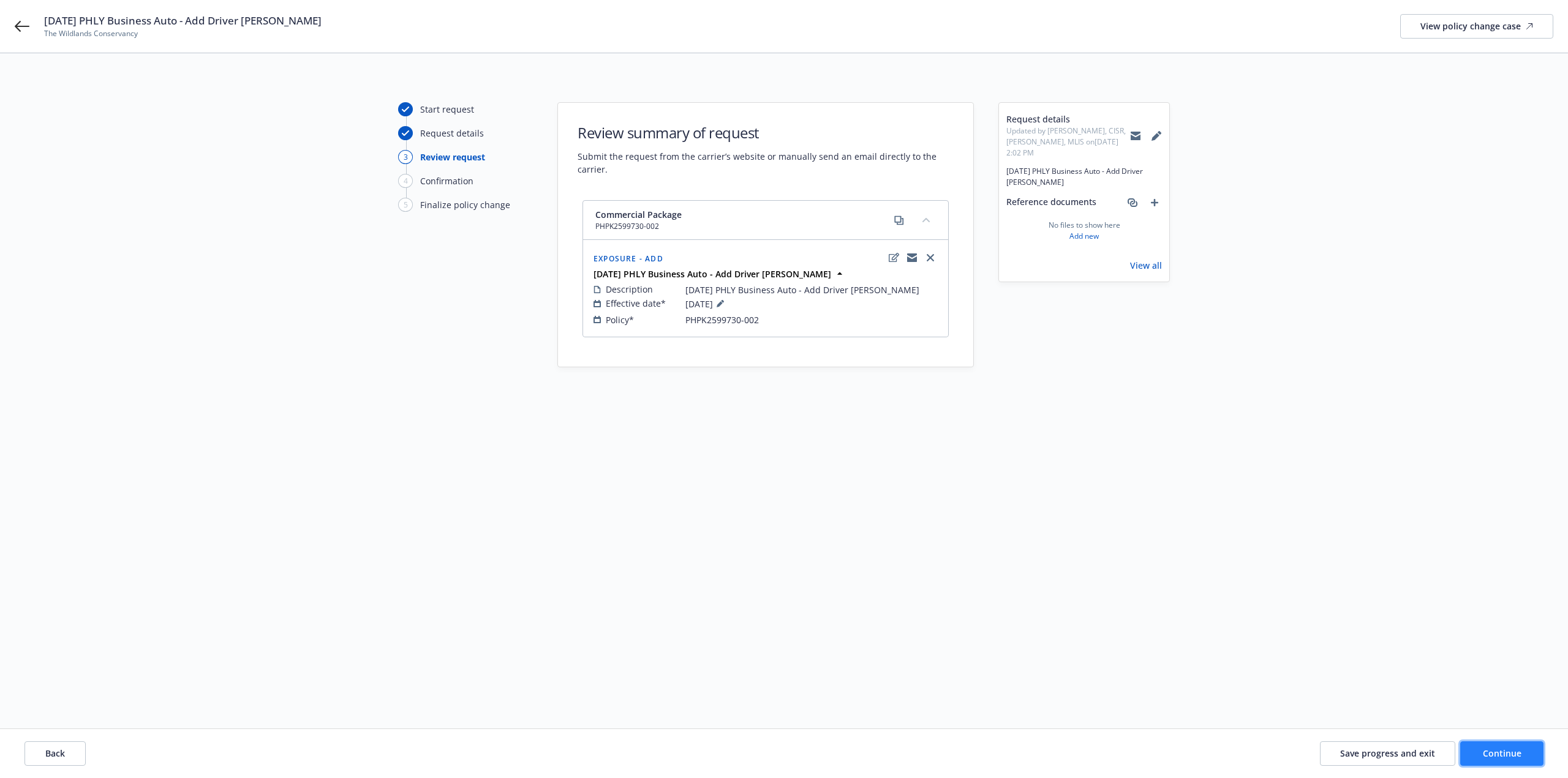
click at [1516, 757] on span "Continue" at bounding box center [1502, 753] width 39 height 12
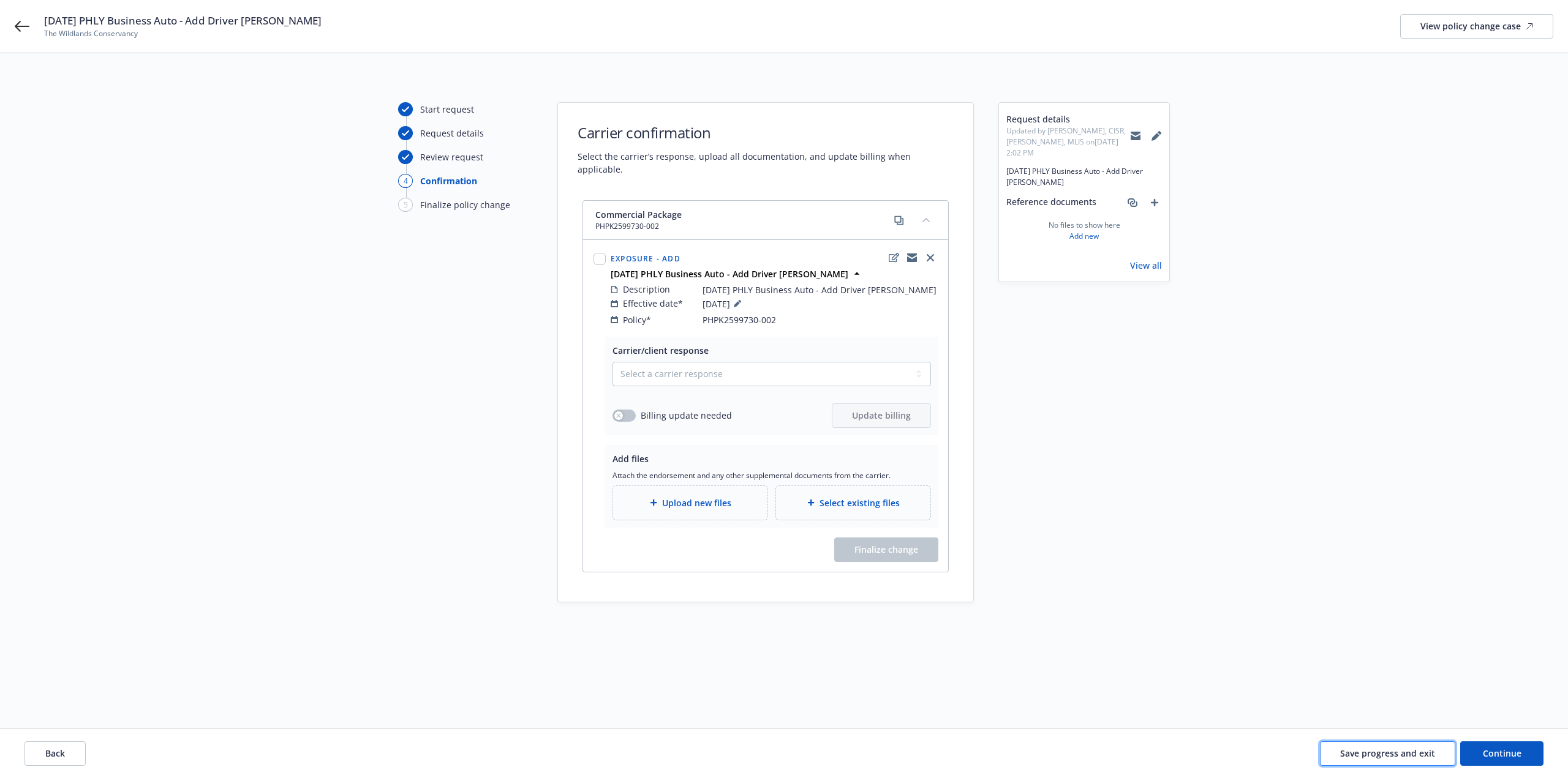
click at [1388, 748] on span "Save progress and exit" at bounding box center [1388, 753] width 95 height 12
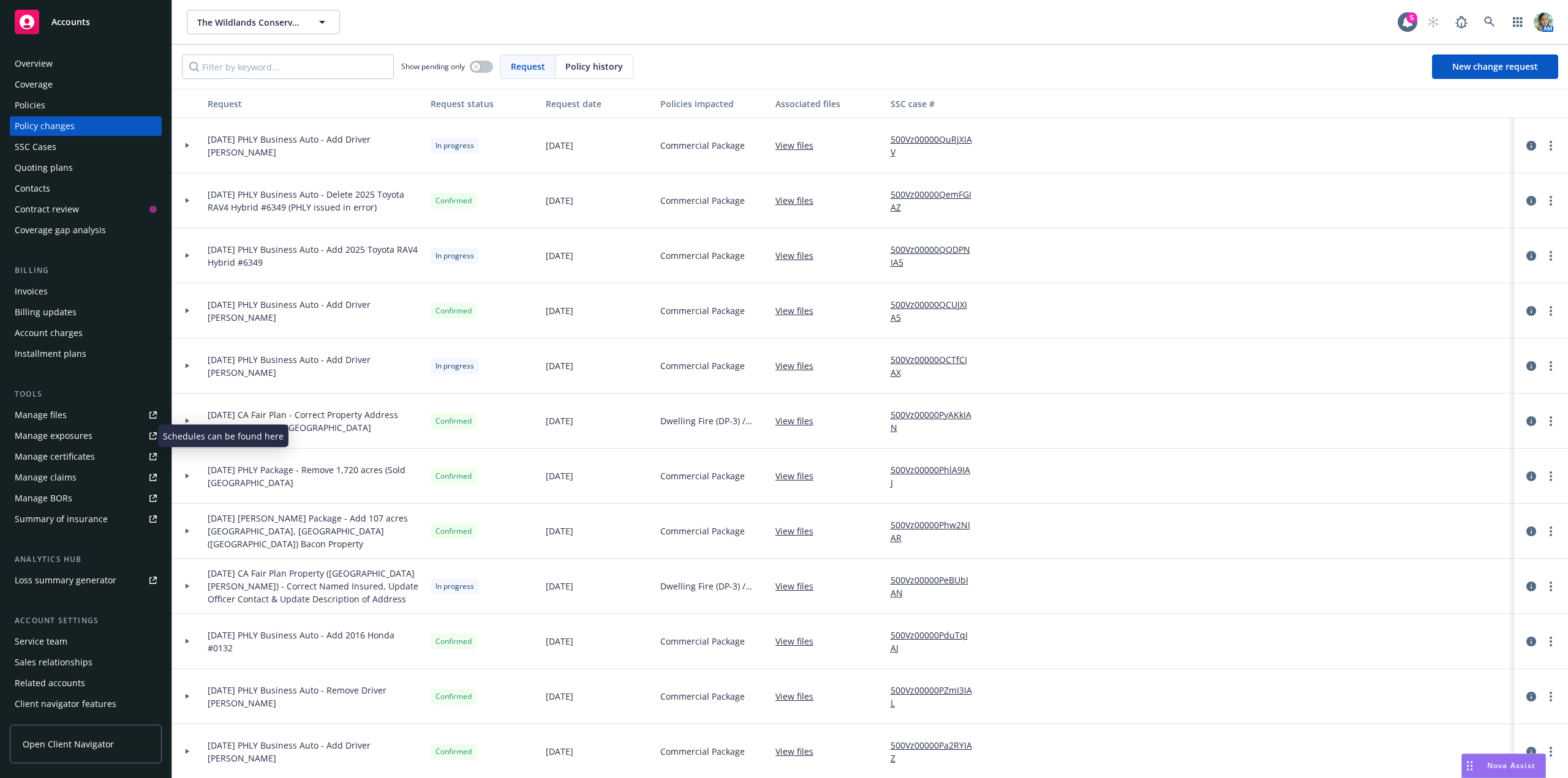
click at [67, 439] on div "Manage exposures" at bounding box center [53, 436] width 78 height 19
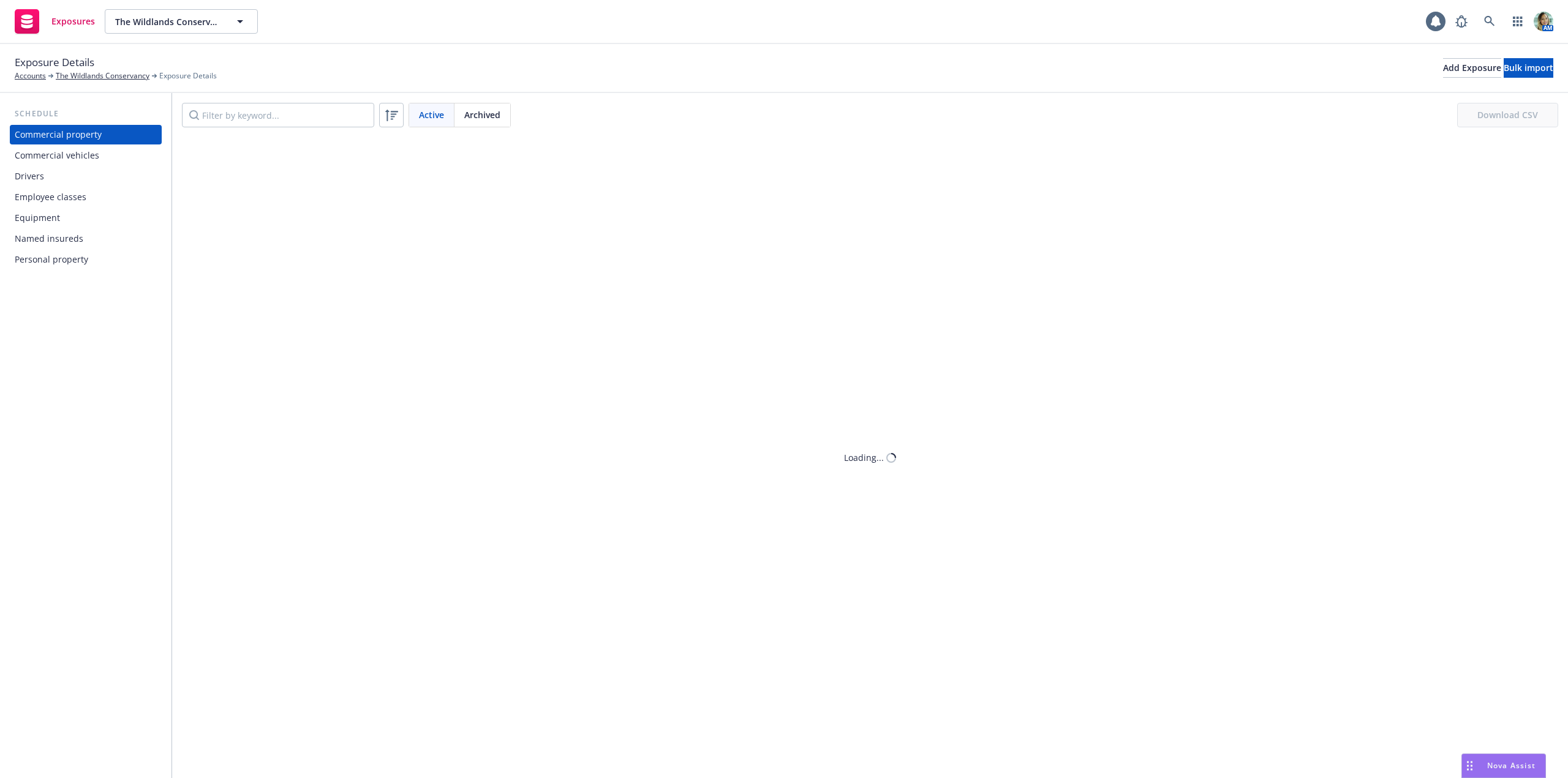
drag, startPoint x: 61, startPoint y: 176, endPoint x: 79, endPoint y: 178, distance: 18.1
click at [61, 176] on div "Drivers" at bounding box center [85, 176] width 142 height 19
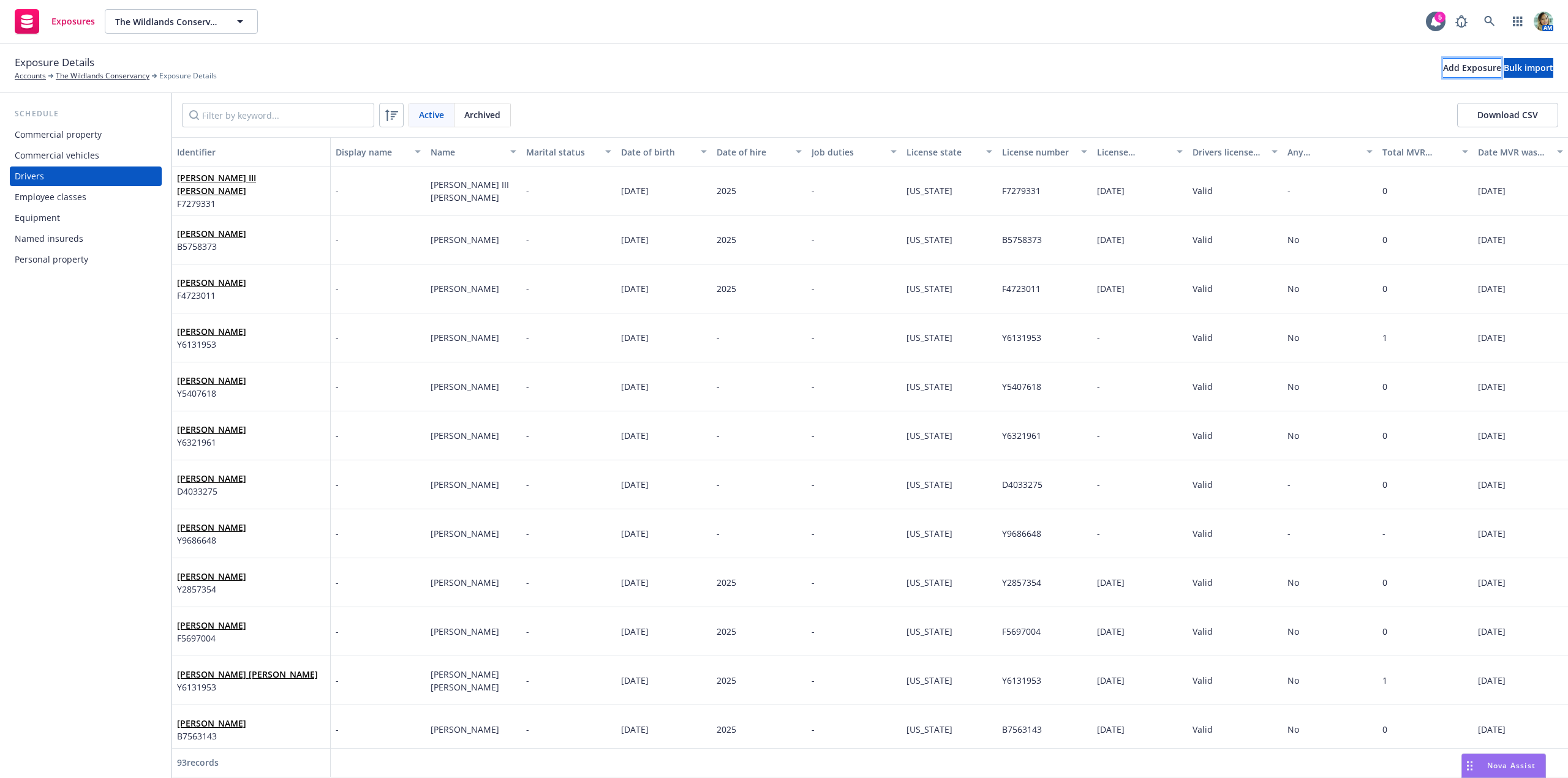
click at [1443, 70] on div "Add Exposure" at bounding box center [1472, 67] width 58 height 19
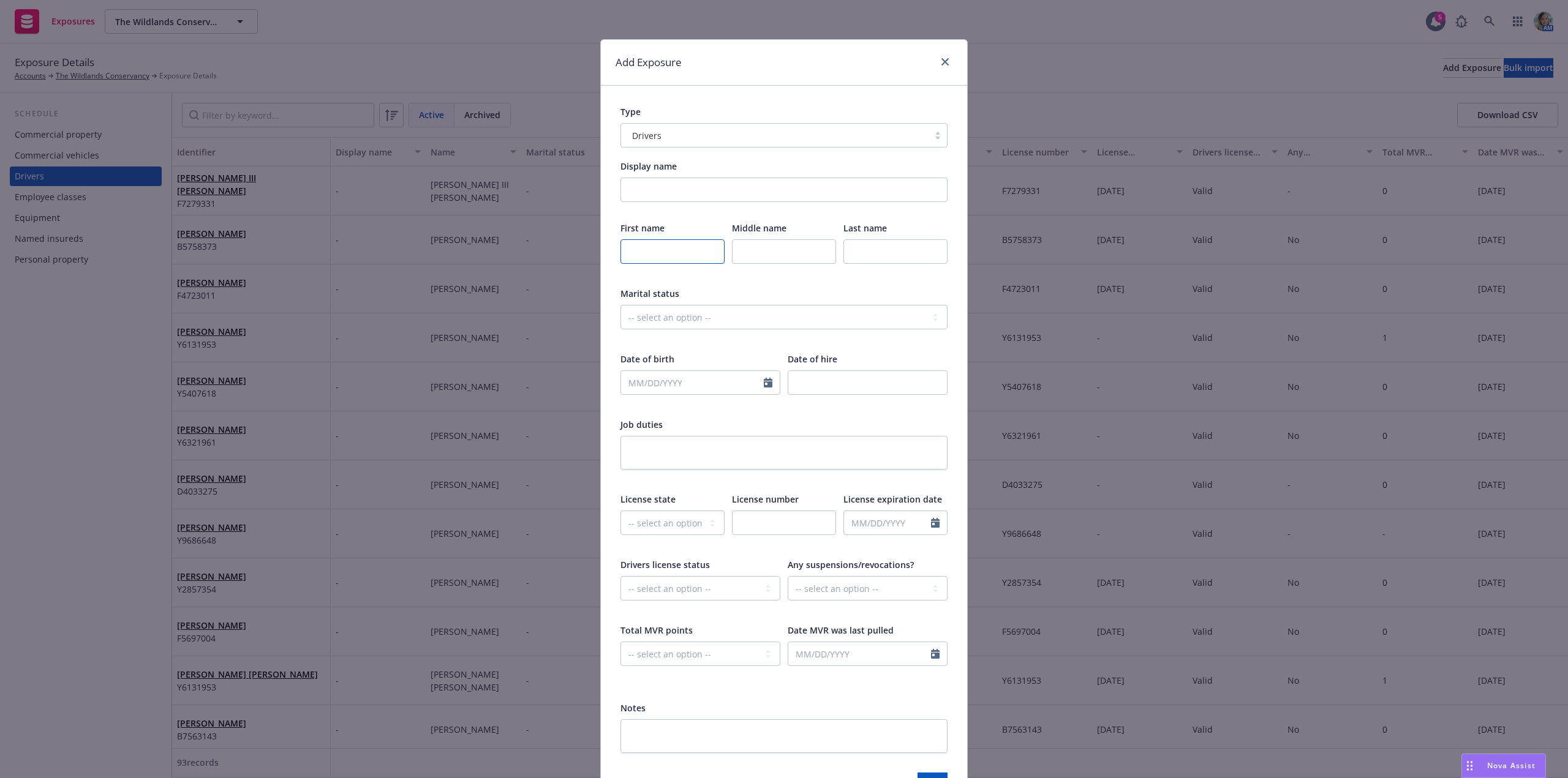
click at [652, 254] on input "text" at bounding box center [672, 252] width 104 height 25
type input "Michael"
type input "Avila"
select select "8"
type input "08291991"
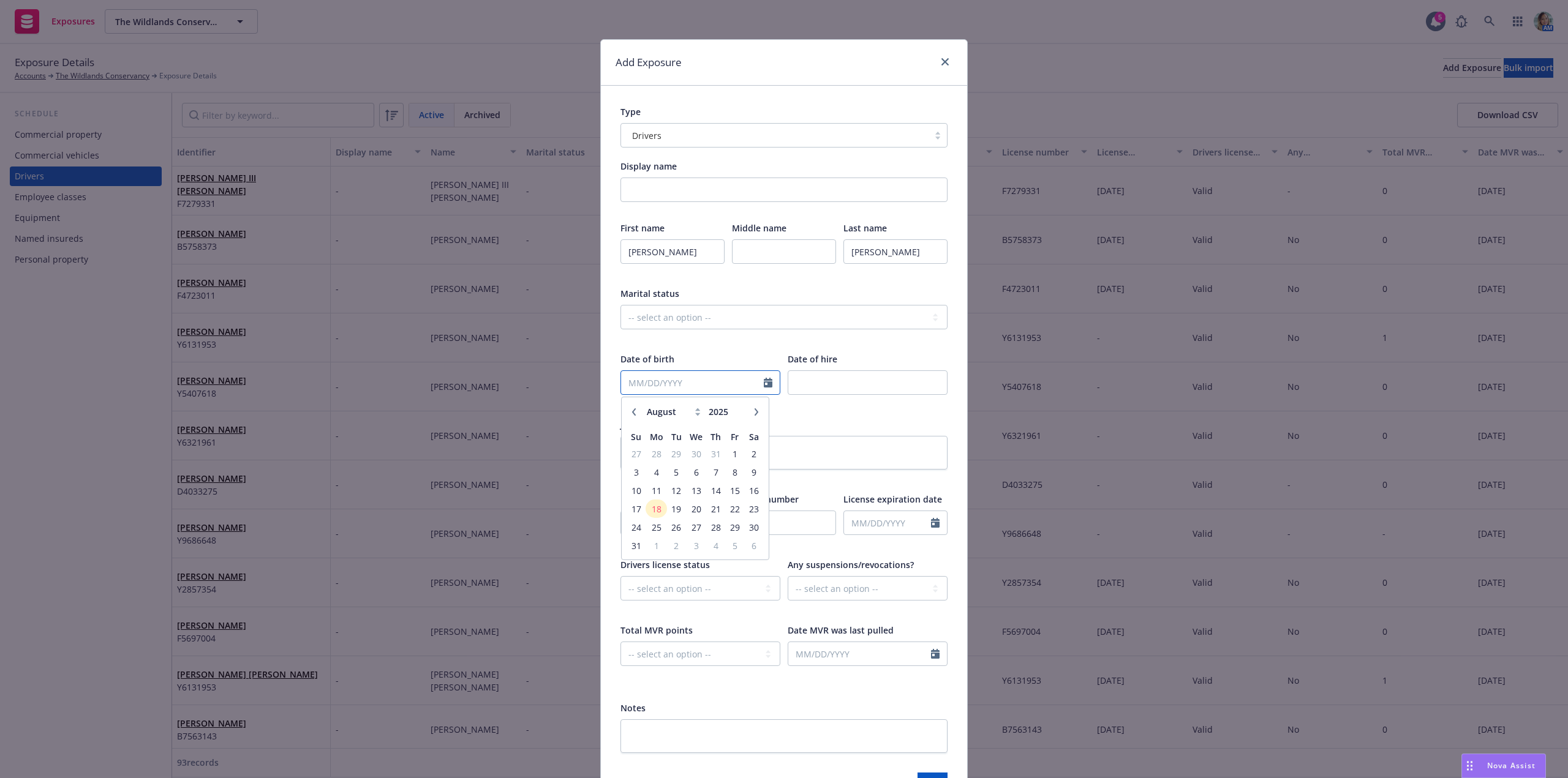
click at [692, 384] on input "text" at bounding box center [692, 383] width 143 height 23
type input "08/29/1991"
click at [1082, 401] on div "Add Exposure Type Drivers Display name First name Michael Middle name Last name…" at bounding box center [784, 389] width 1568 height 778
click at [664, 525] on select "-- select an option -- Alaska Alabama Arkansas American Samoa Arizona Californi…" at bounding box center [672, 523] width 104 height 25
click at [688, 529] on select "-- select an option -- Alaska Alabama Arkansas American Samoa Arizona Californi…" at bounding box center [672, 523] width 104 height 25
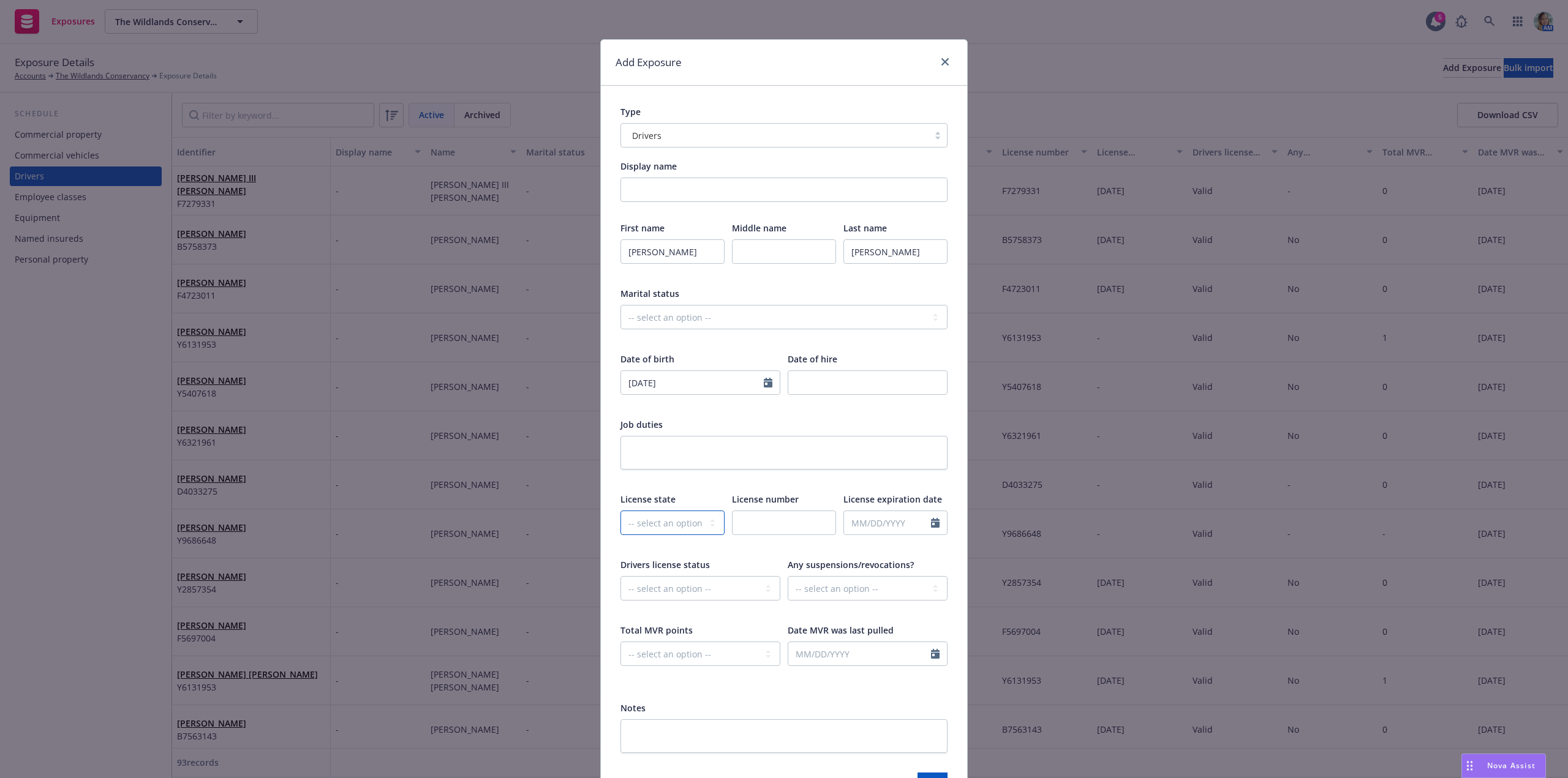
select select "CA"
click at [621, 510] on select "-- select an option -- Alaska Alabama Arkansas American Samoa Arizona Californi…" at bounding box center [672, 523] width 104 height 25
click at [760, 526] on input "text" at bounding box center [783, 523] width 104 height 25
type input "E2570454"
click at [708, 483] on div "First name Michael Middle name Last name Avila Marital status -- select an opti…" at bounding box center [784, 452] width 327 height 461
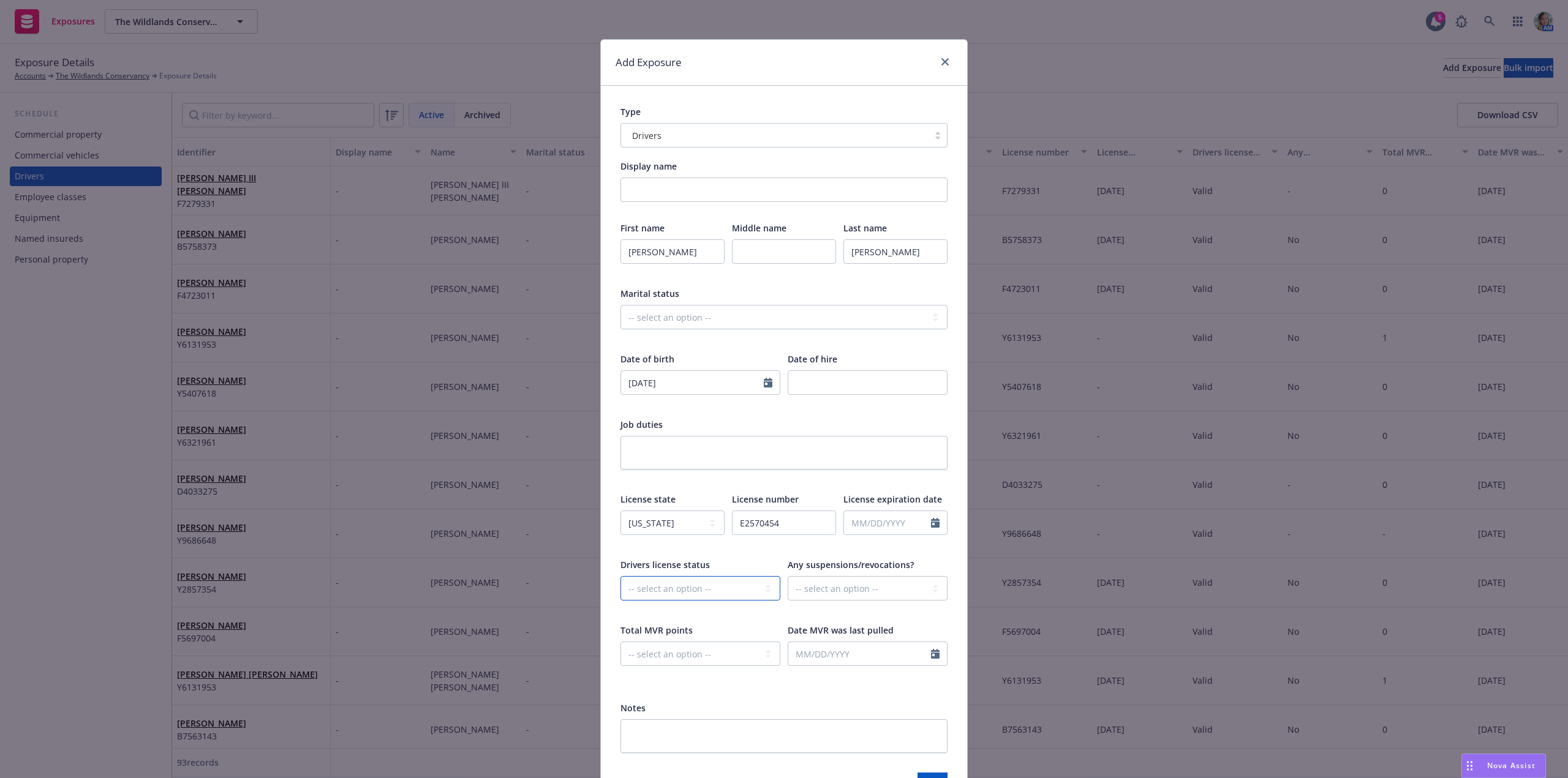
click at [690, 589] on select "-- select an option -- Cancelled Denied Disqualified Expired Invalid Limited No…" at bounding box center [701, 589] width 160 height 25
select select "VALID"
click at [621, 576] on select "-- select an option -- Cancelled Denied Disqualified Expired Invalid Limited No…" at bounding box center [701, 589] width 160 height 25
click at [819, 651] on input "text" at bounding box center [859, 654] width 143 height 23
select select "8"
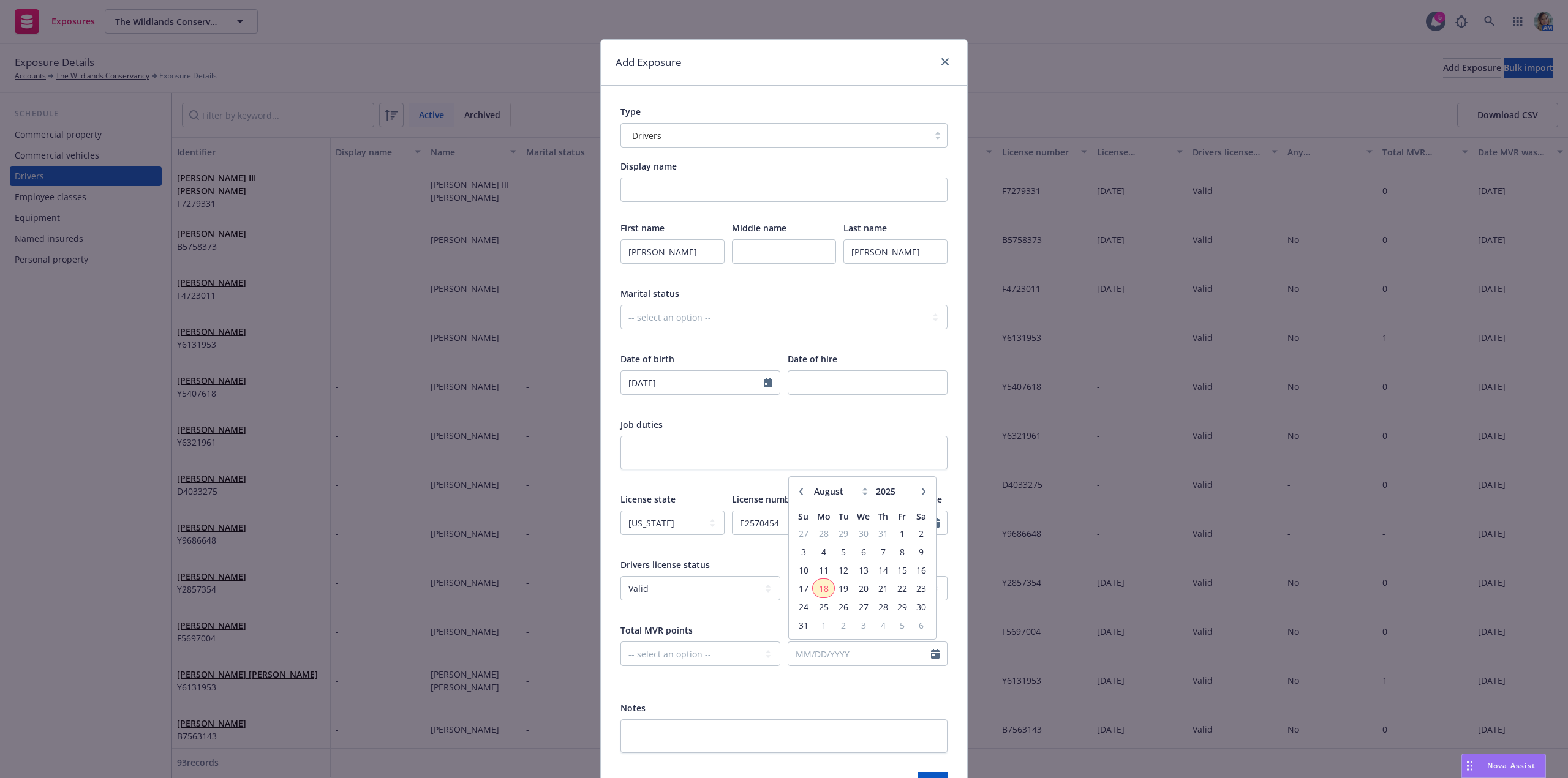
click at [823, 589] on span "18" at bounding box center [823, 589] width 19 height 15
type input "08/18/2025"
click at [847, 706] on div "Notes" at bounding box center [784, 708] width 327 height 13
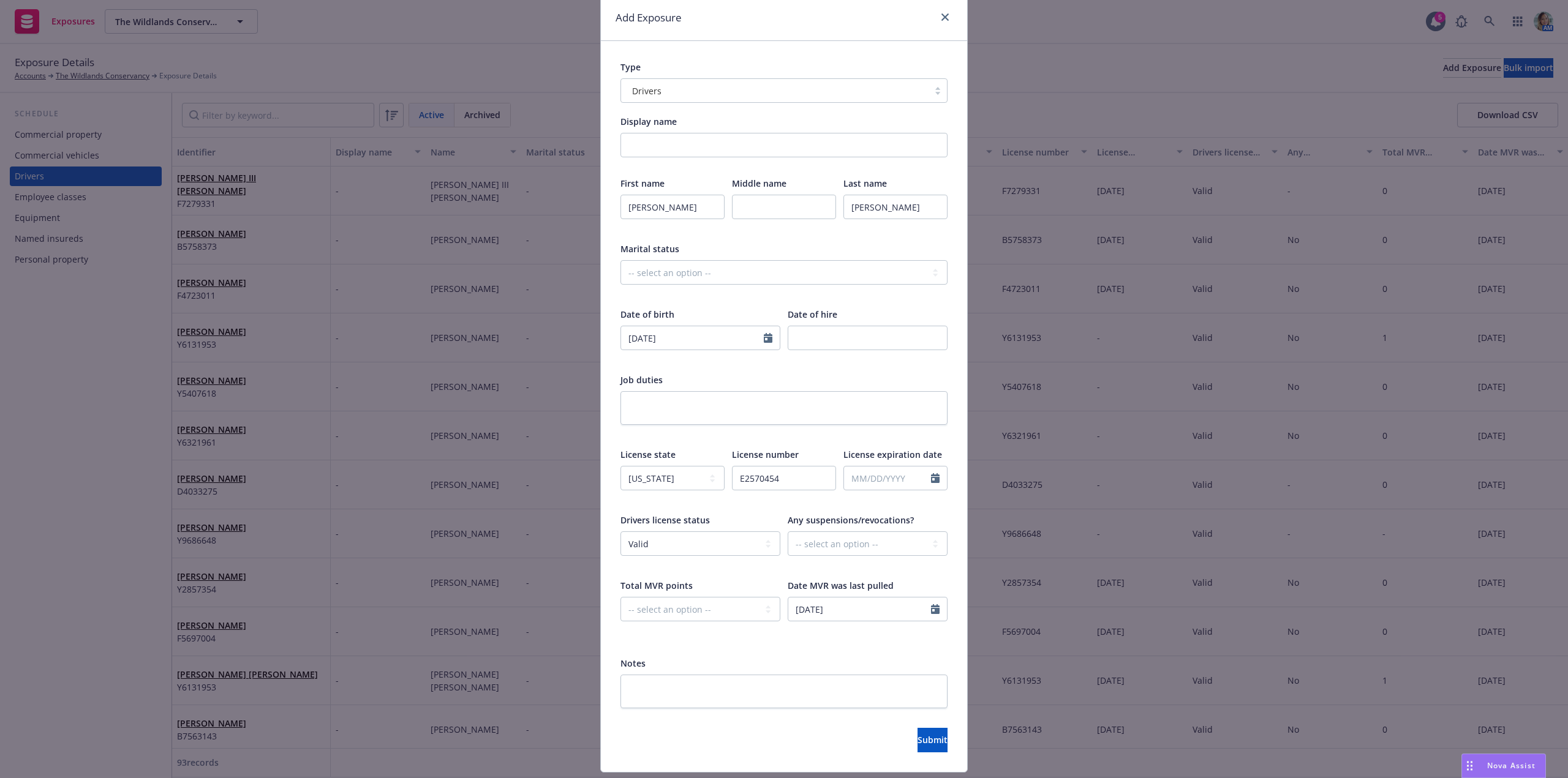
scroll to position [78, 0]
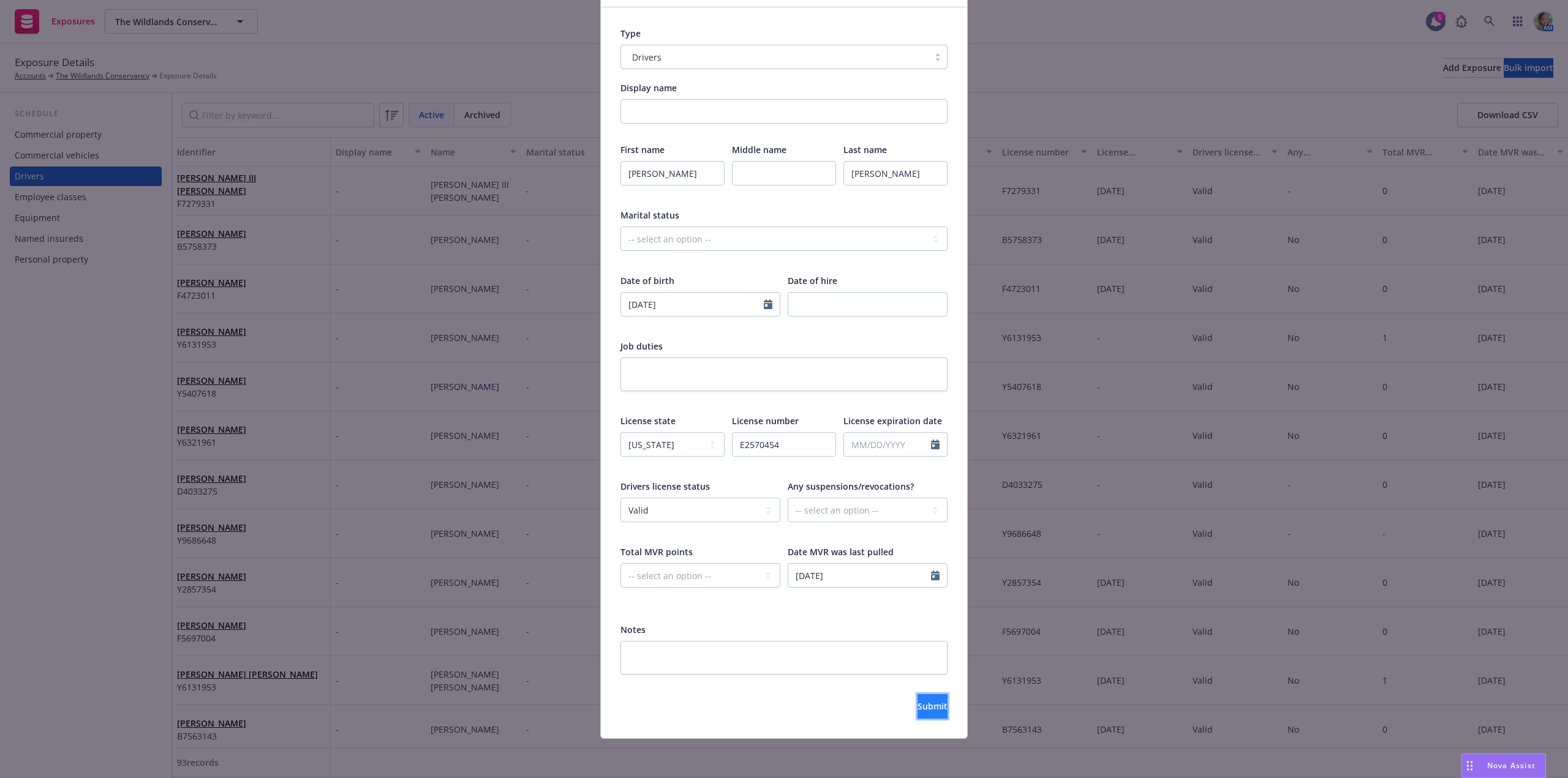
click at [918, 706] on span "Submit" at bounding box center [933, 706] width 30 height 12
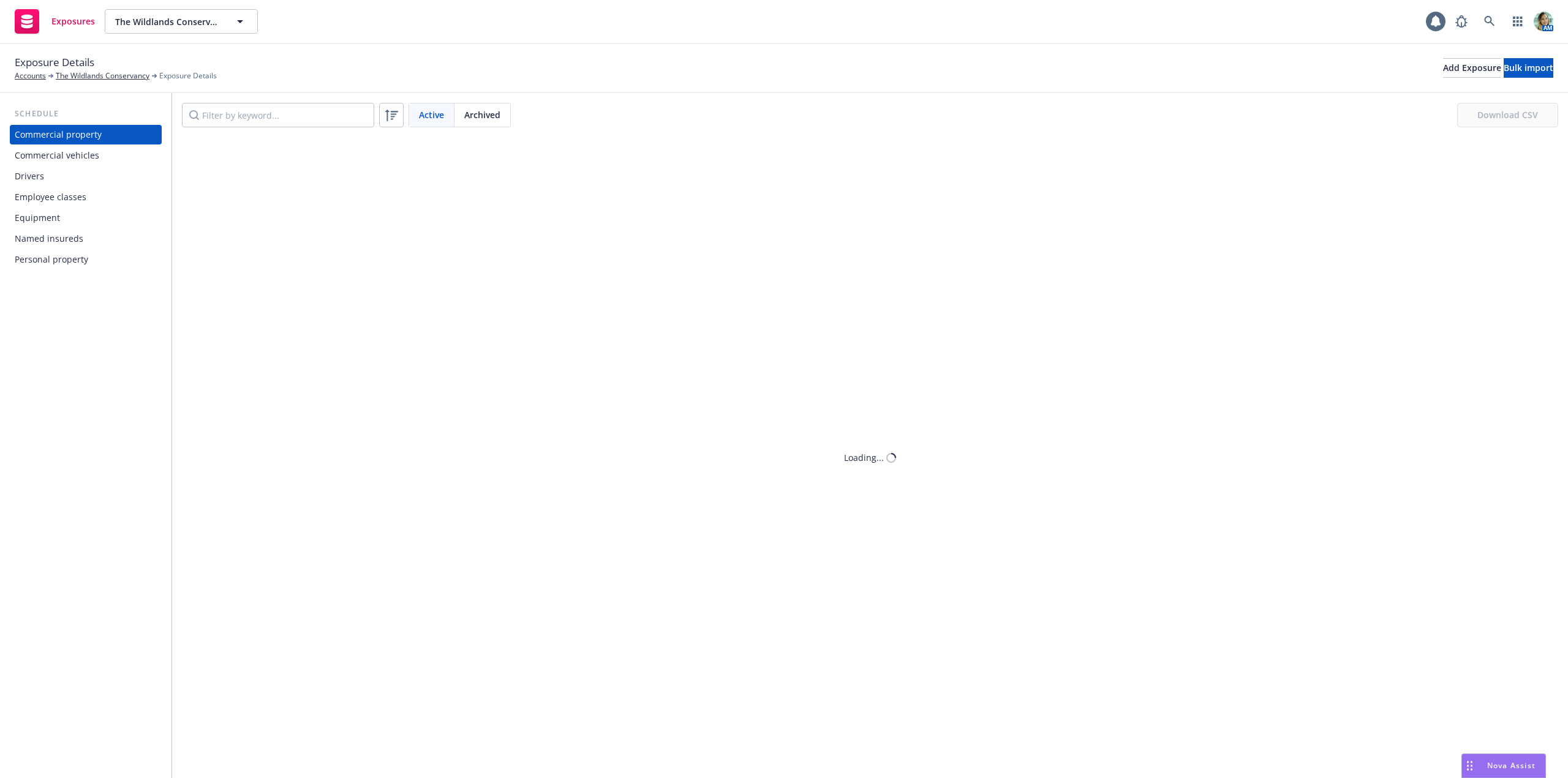
click at [67, 174] on div "Drivers" at bounding box center [85, 176] width 142 height 19
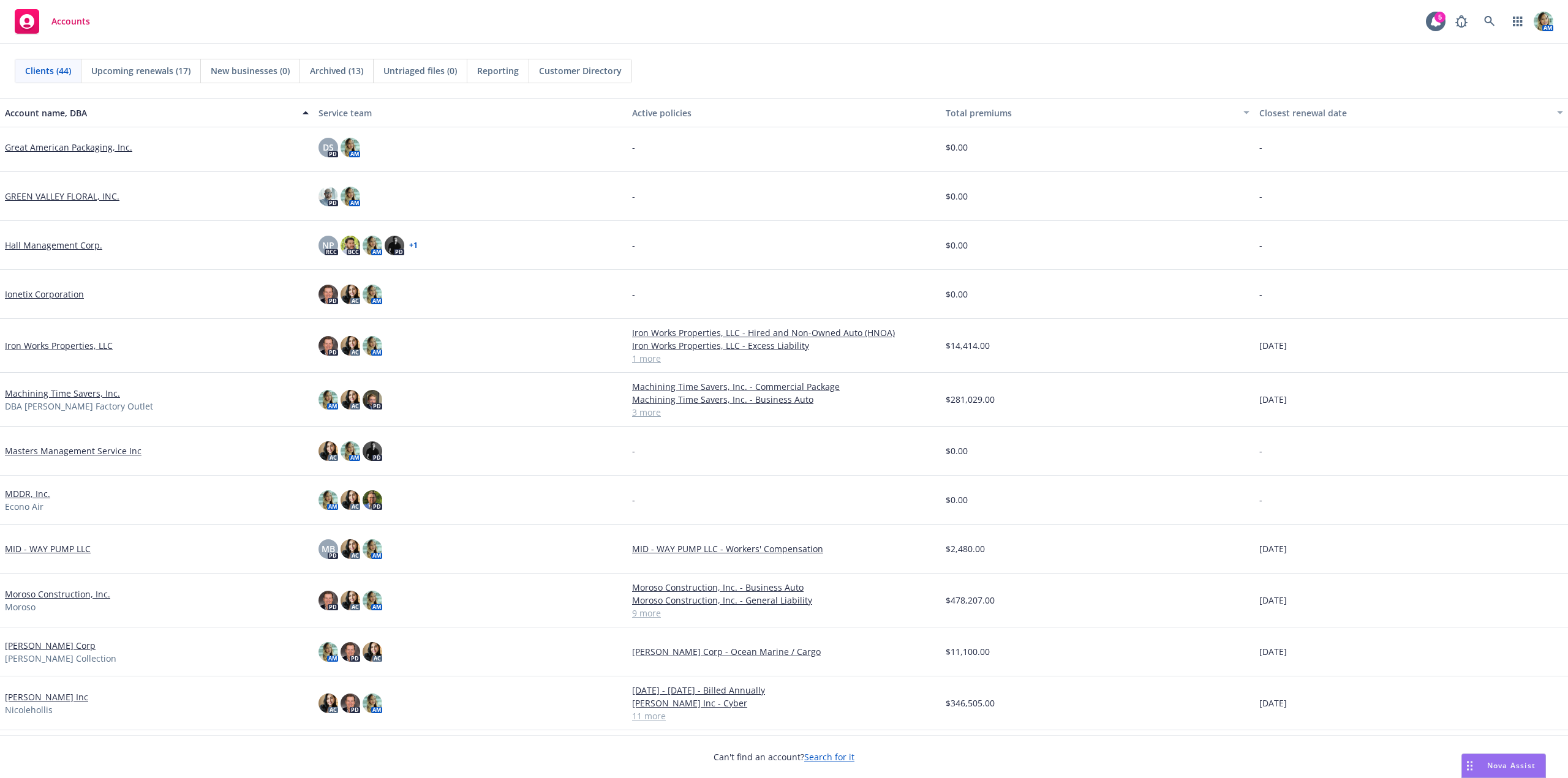
scroll to position [540, 0]
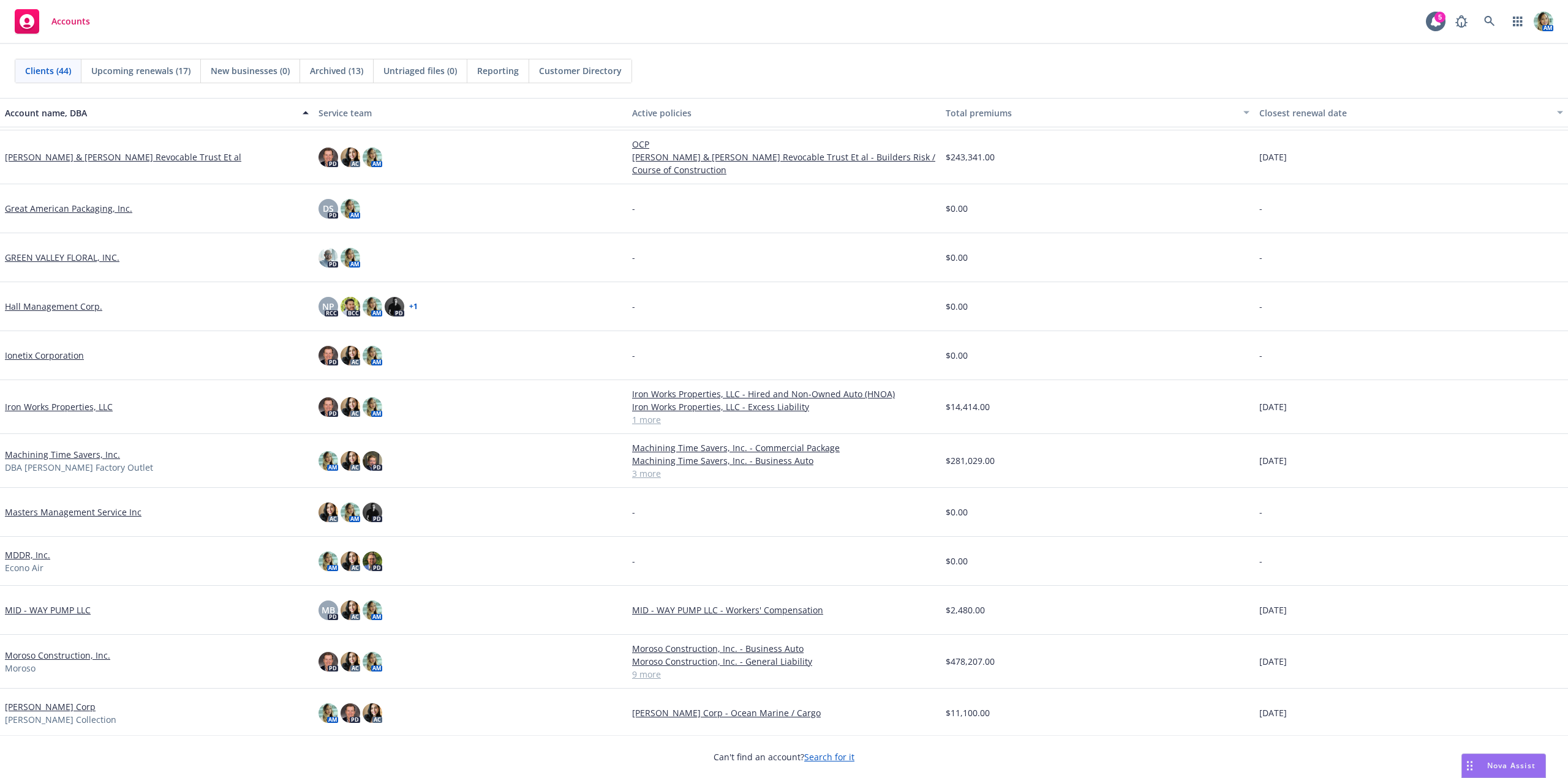
click at [87, 406] on link "Iron Works Properties, LLC" at bounding box center [59, 406] width 107 height 13
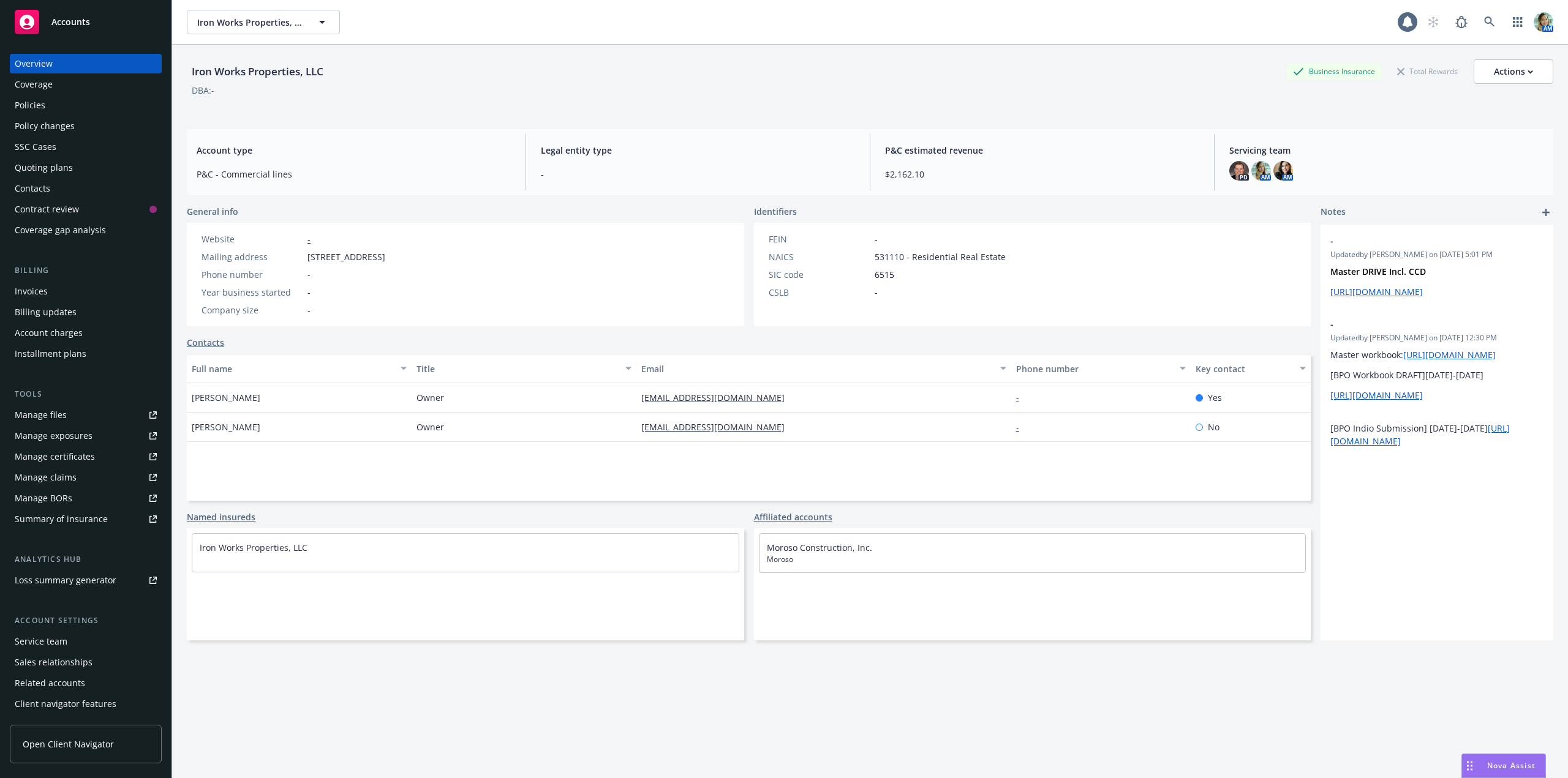
click at [31, 107] on div "Policies" at bounding box center [30, 105] width 30 height 19
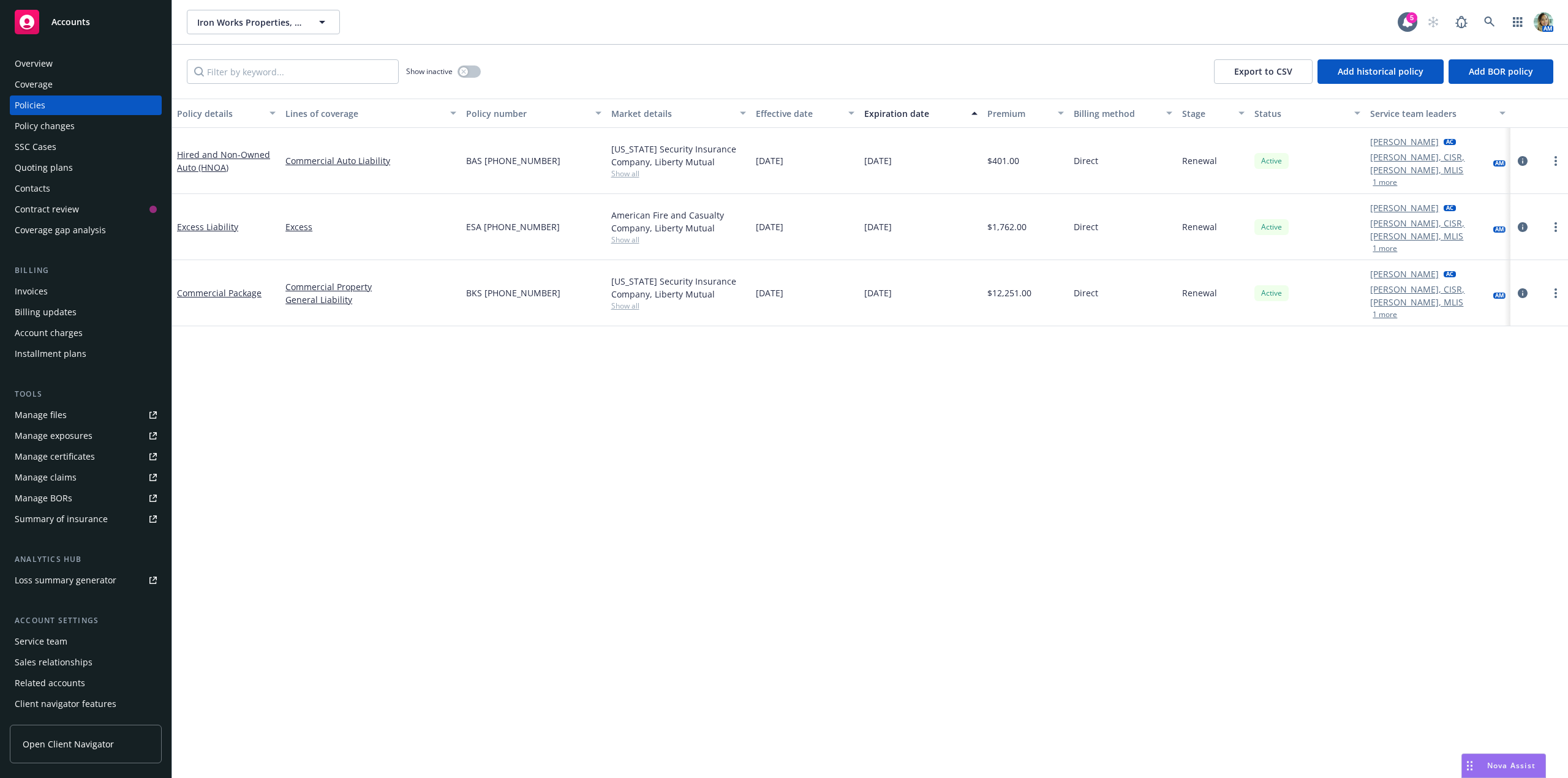
click at [52, 174] on div "Quoting plans" at bounding box center [43, 167] width 58 height 19
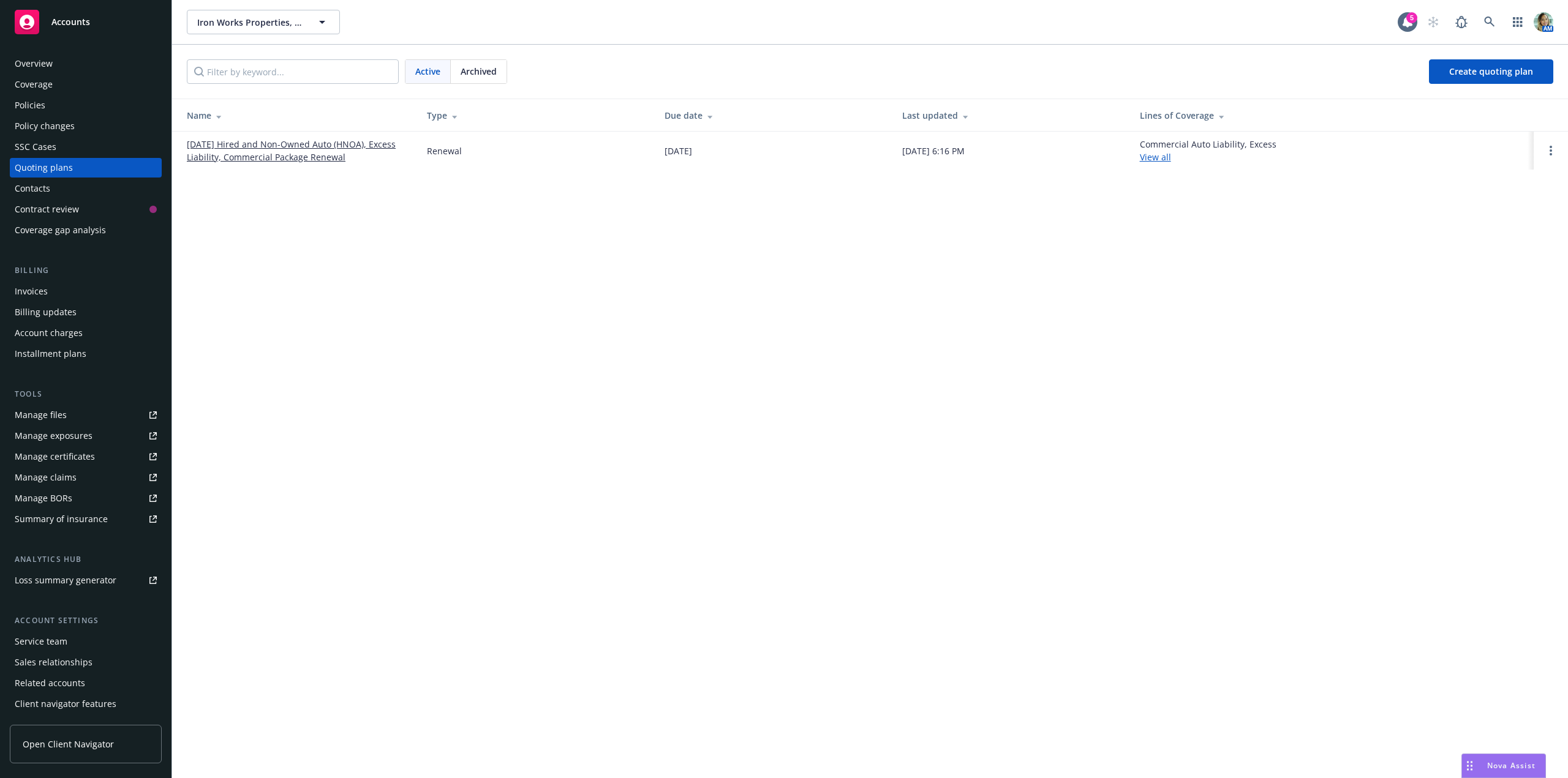
click at [240, 146] on link "[DATE] Hired and Non-Owned Auto (HNOA), Excess Liability, Commercial Package Re…" at bounding box center [297, 150] width 220 height 25
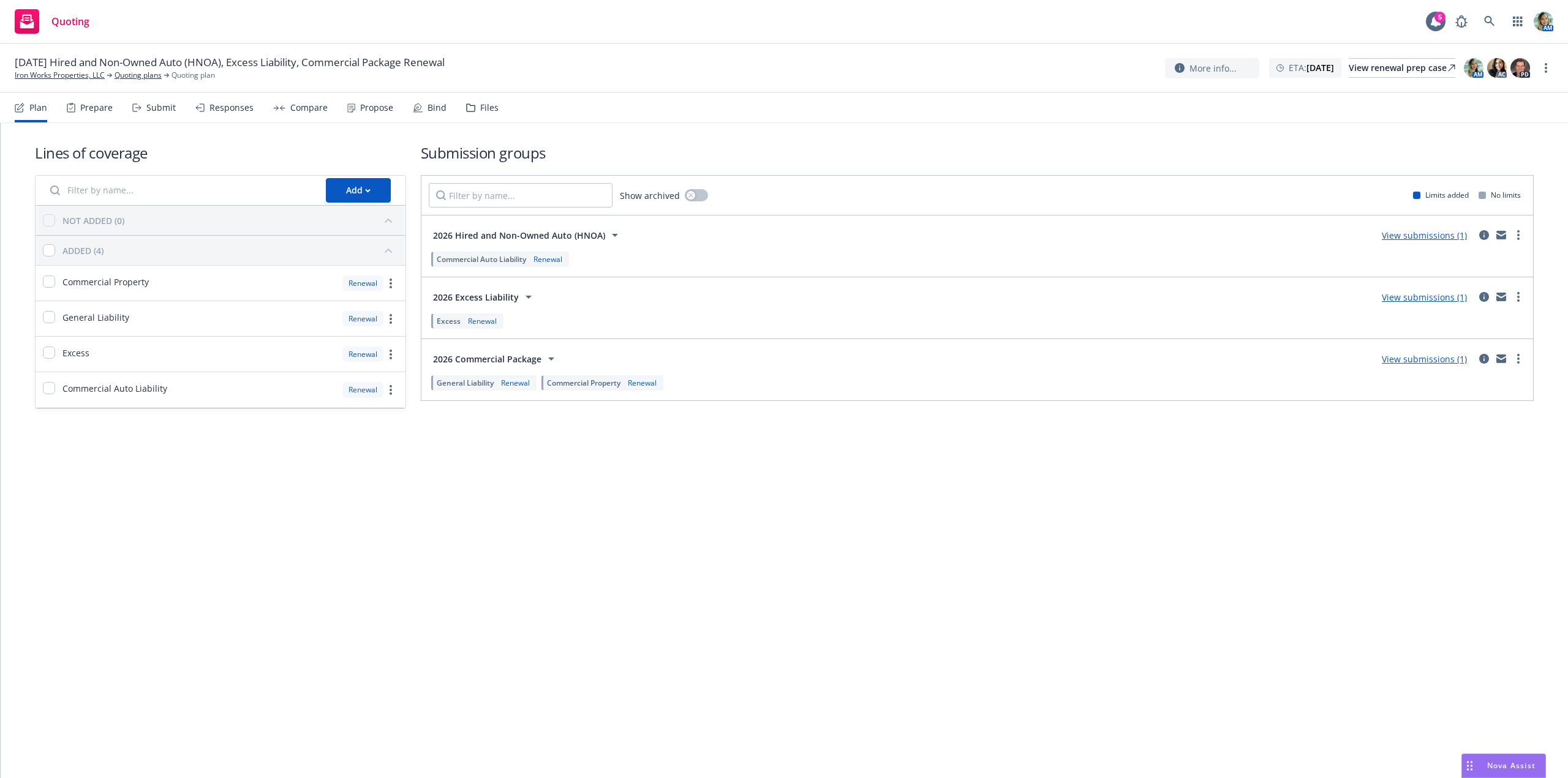
click at [1399, 237] on link "View submissions (1)" at bounding box center [1425, 235] width 85 height 12
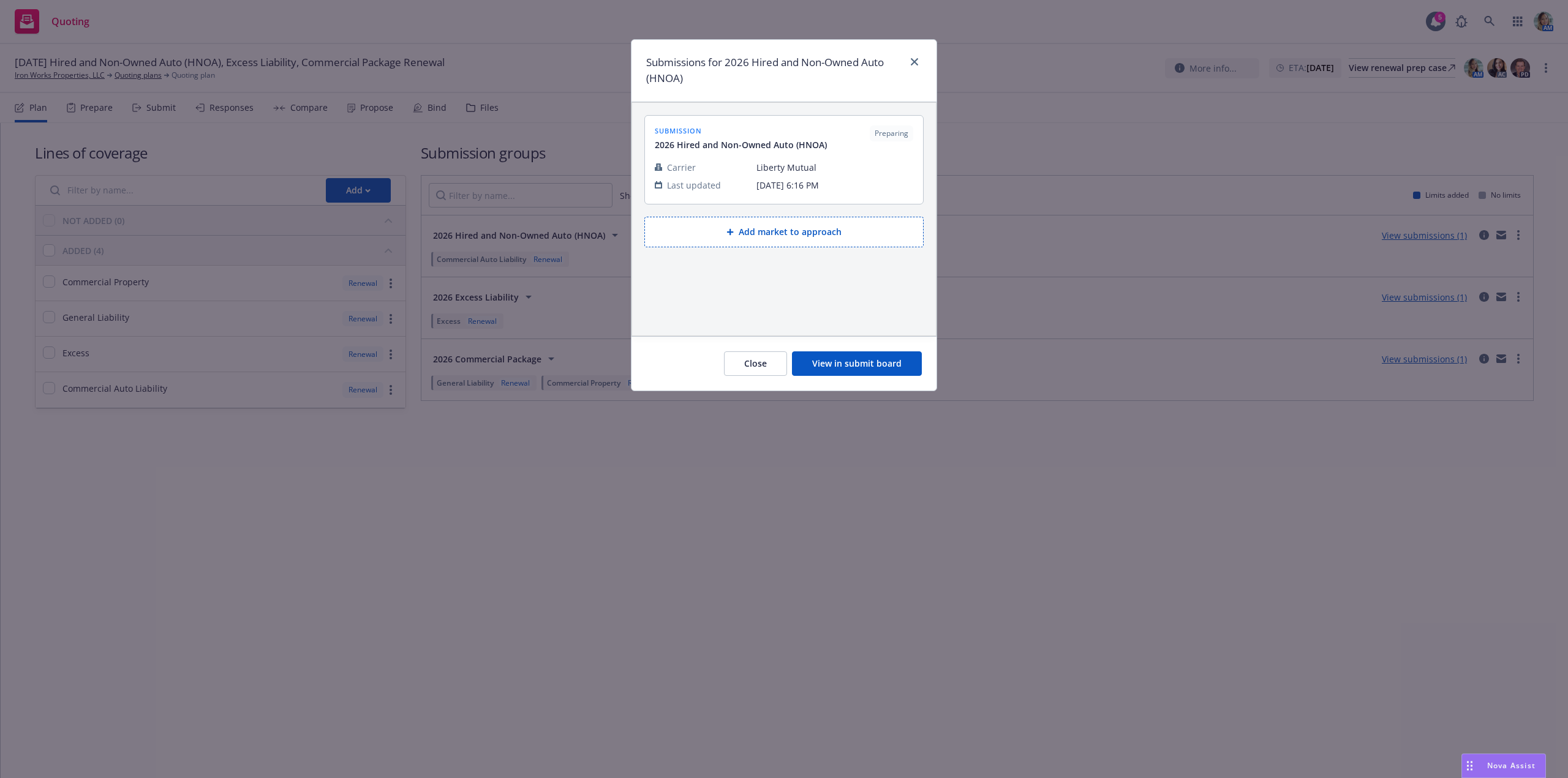
click at [829, 355] on button "View in submit board" at bounding box center [857, 364] width 130 height 25
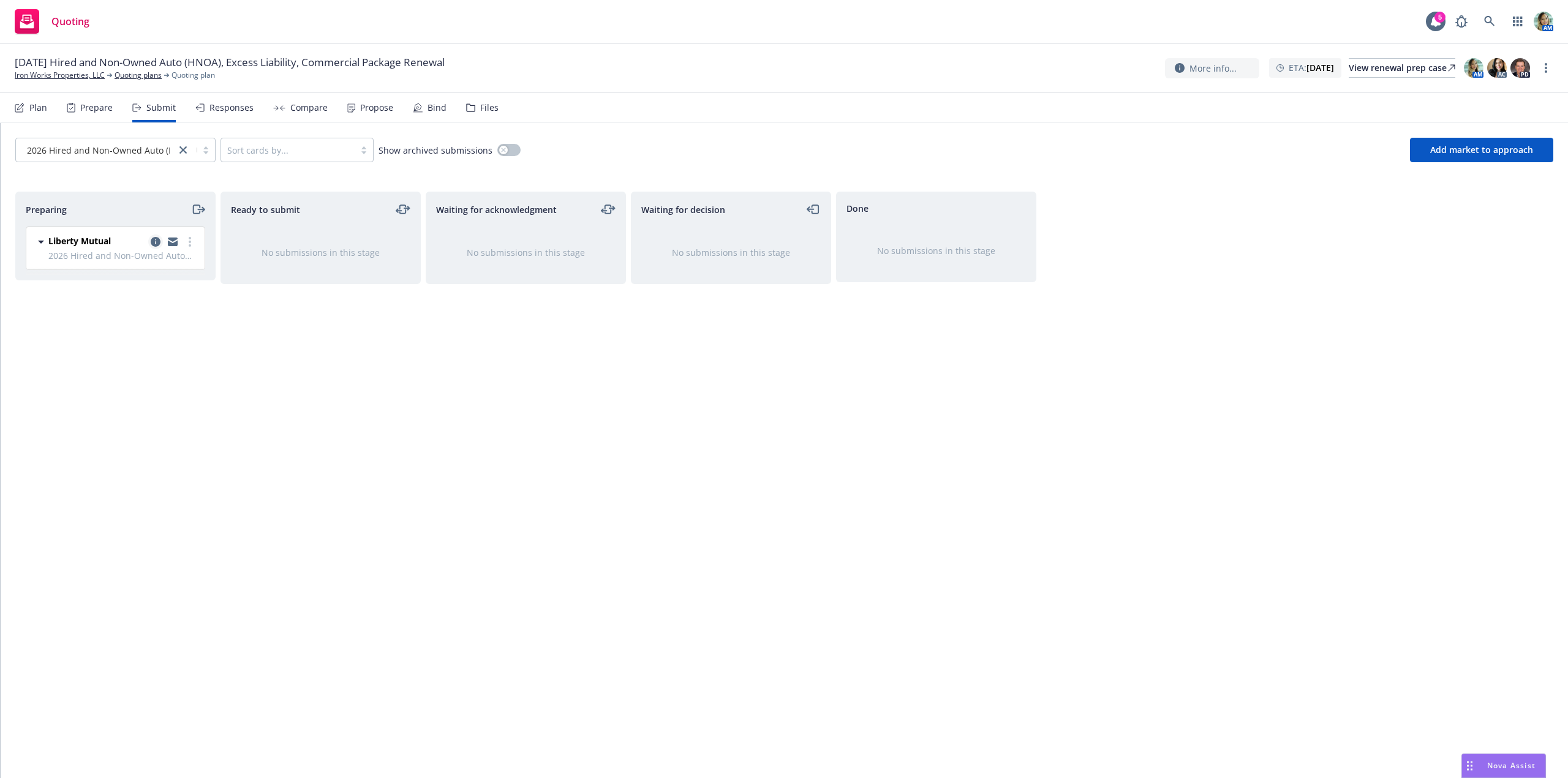
click at [152, 245] on icon "copy logging email" at bounding box center [156, 242] width 10 height 10
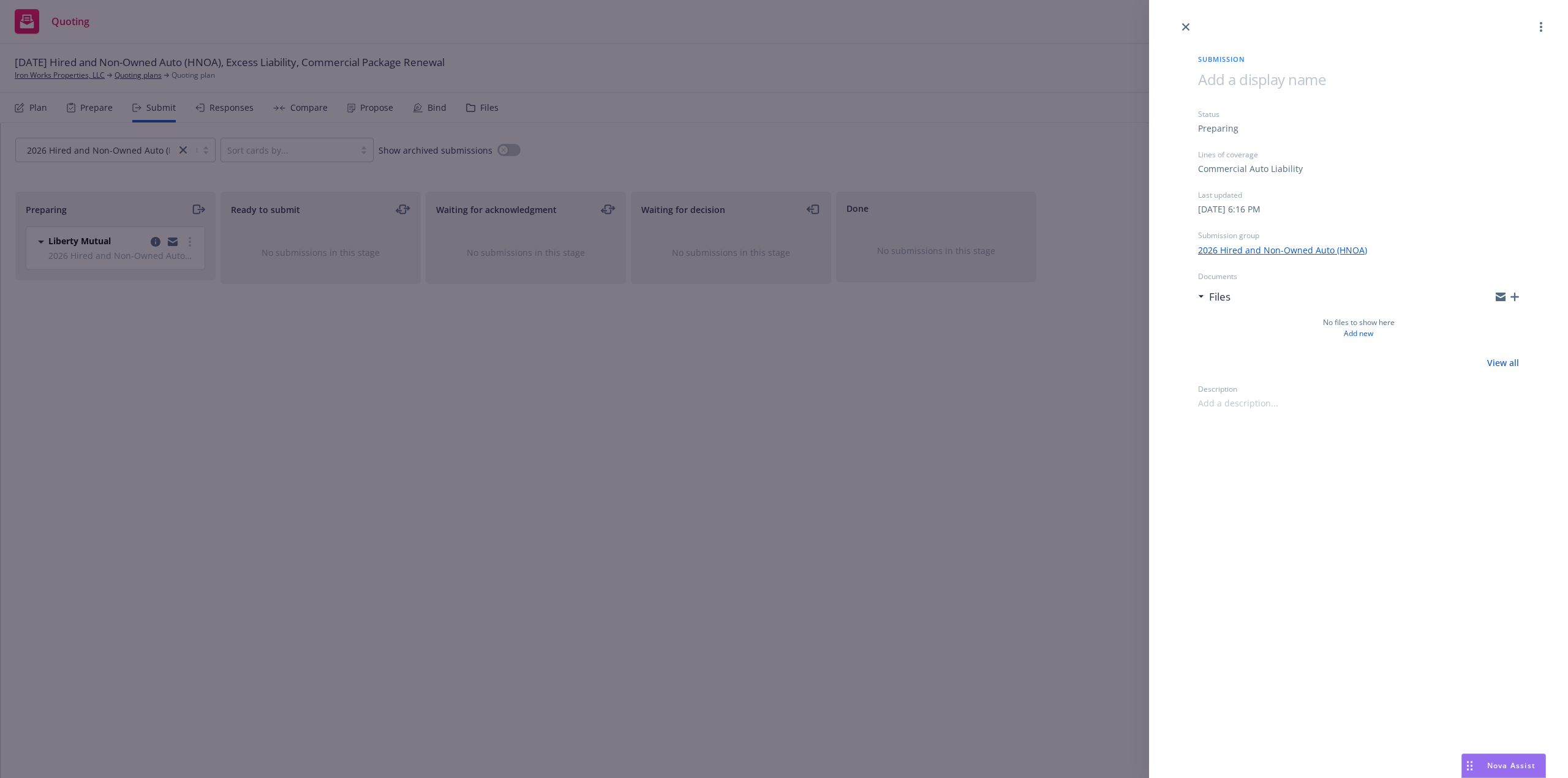
click at [1221, 85] on span at bounding box center [1261, 78] width 127 height 20
drag, startPoint x: 1352, startPoint y: 575, endPoint x: 1210, endPoint y: 585, distance: 142.4
click at [1350, 576] on div "Submission 1/15/26 Hired and Non-Owned Auto Status Preparing Lines of coverage …" at bounding box center [1359, 389] width 419 height 778
drag, startPoint x: 998, startPoint y: 597, endPoint x: 964, endPoint y: 595, distance: 34.1
click at [992, 598] on div "Submission 1/15/26 Hired and Non-Owned Auto Status Preparing Lines of coverage …" at bounding box center [784, 389] width 1568 height 778
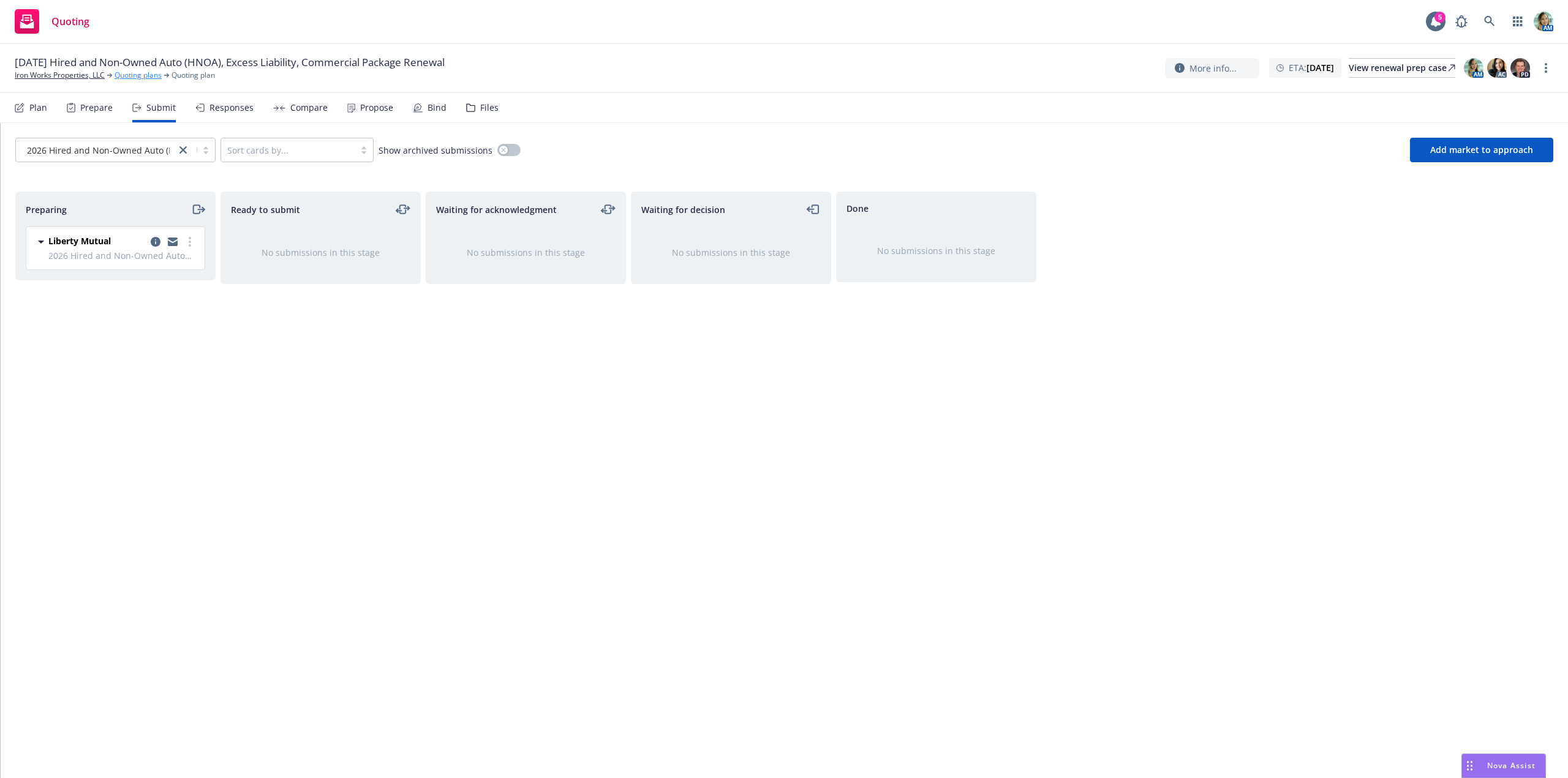
click at [152, 77] on link "Quoting plans" at bounding box center [138, 75] width 47 height 11
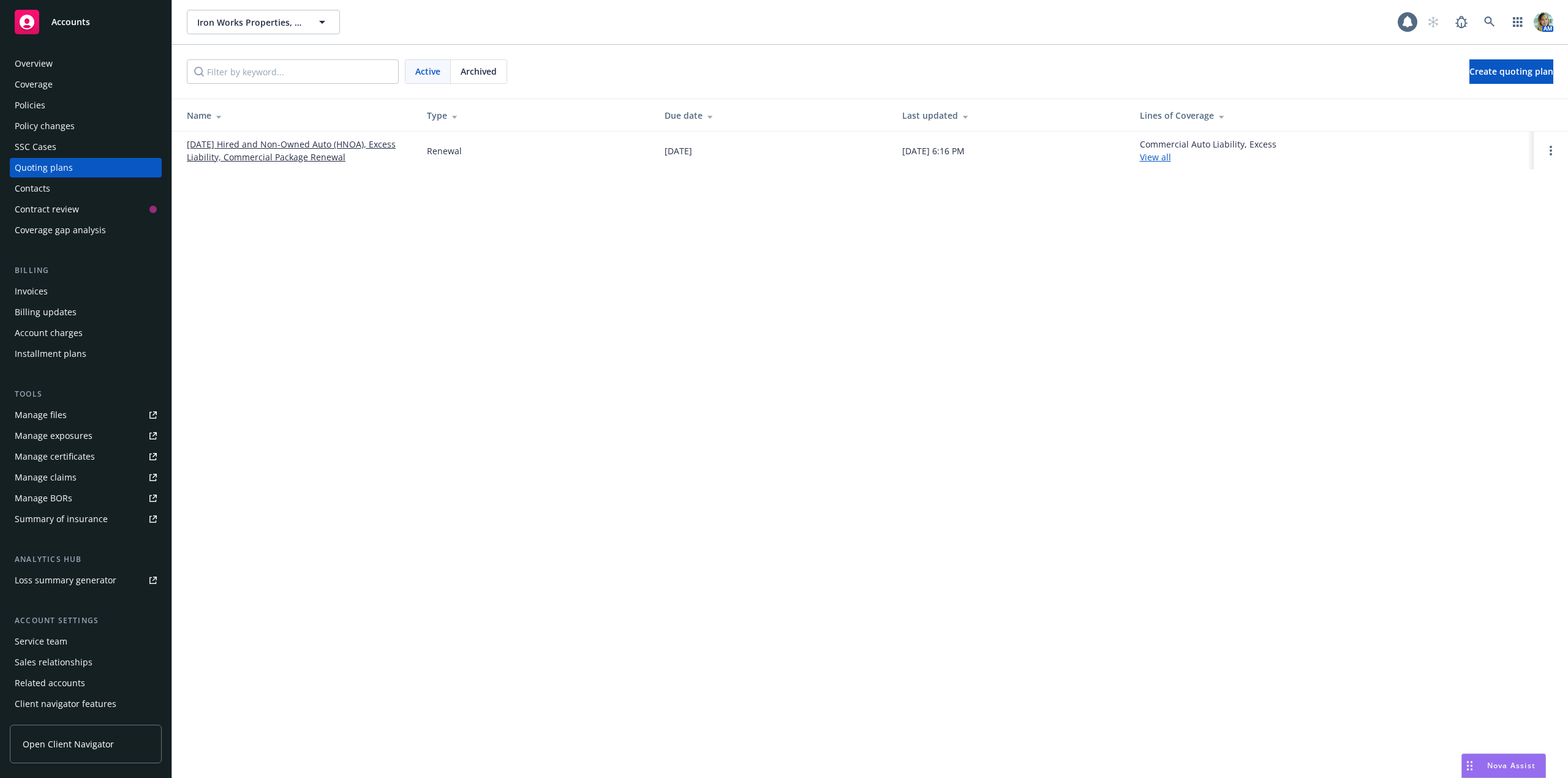
click at [301, 143] on link "[DATE] Hired and Non-Owned Auto (HNOA), Excess Liability, Commercial Package Re…" at bounding box center [297, 150] width 220 height 25
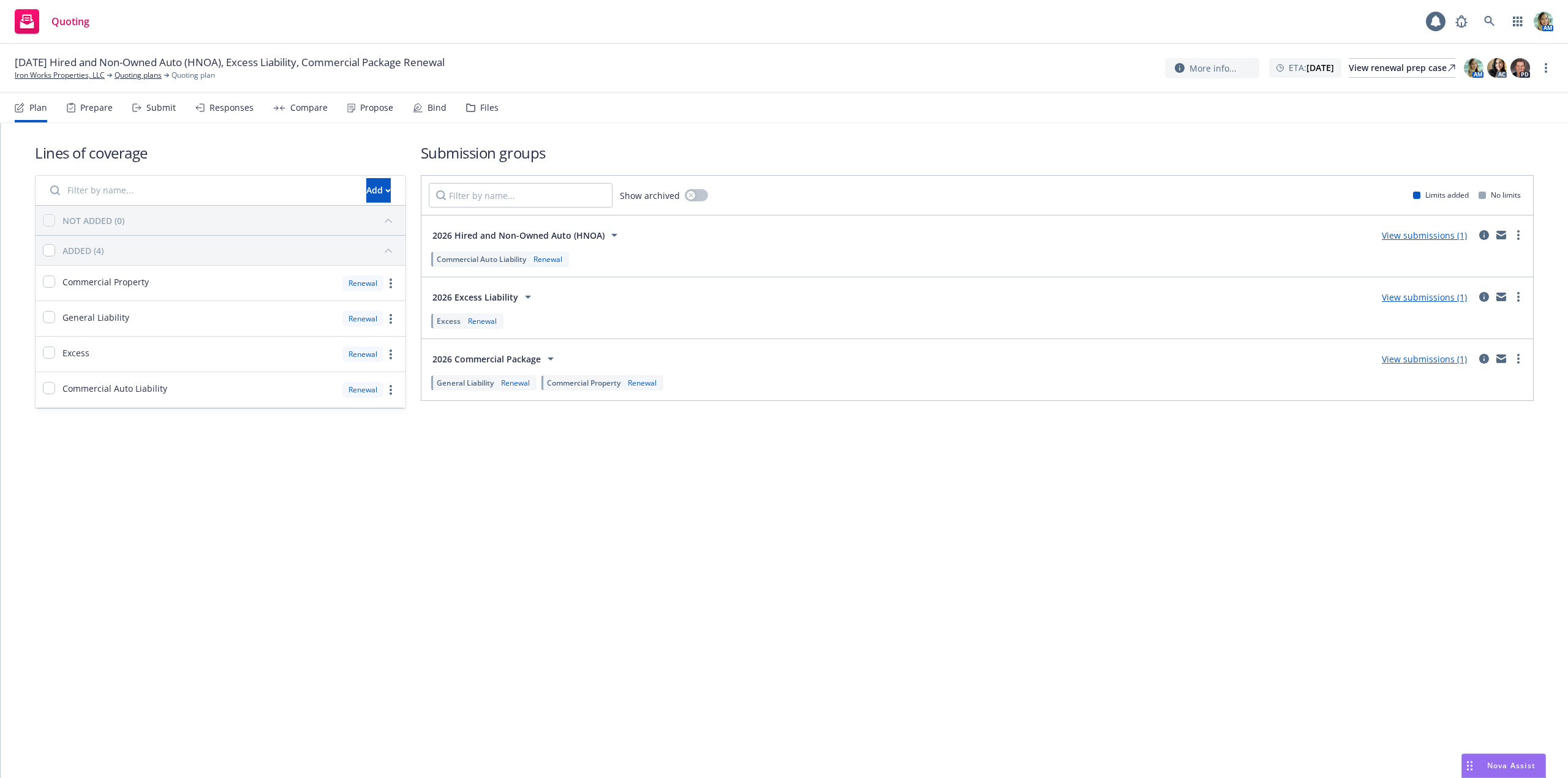
click at [1386, 302] on link "View submissions (1)" at bounding box center [1425, 297] width 85 height 12
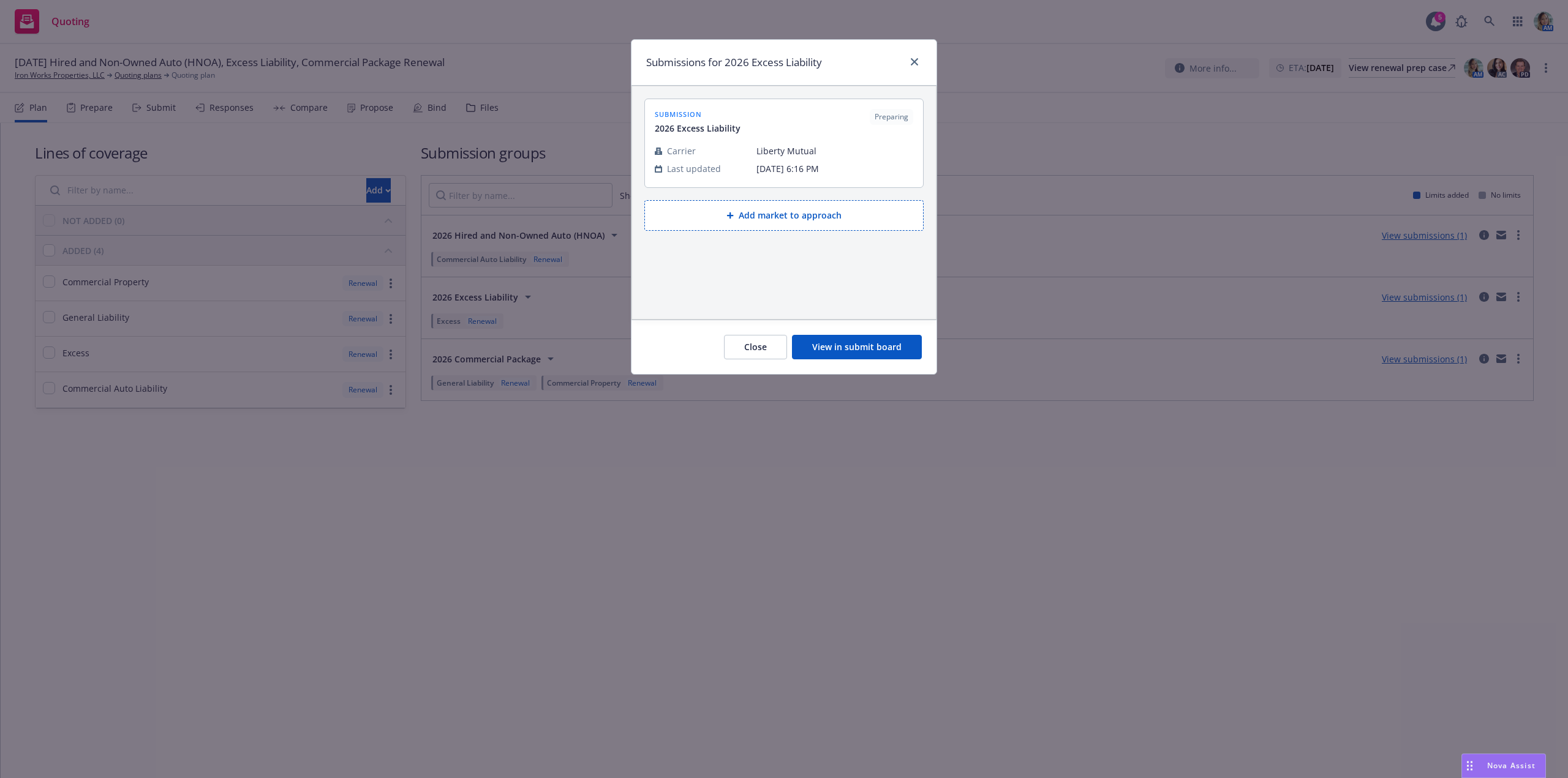
click at [882, 348] on button "View in submit board" at bounding box center [857, 347] width 130 height 25
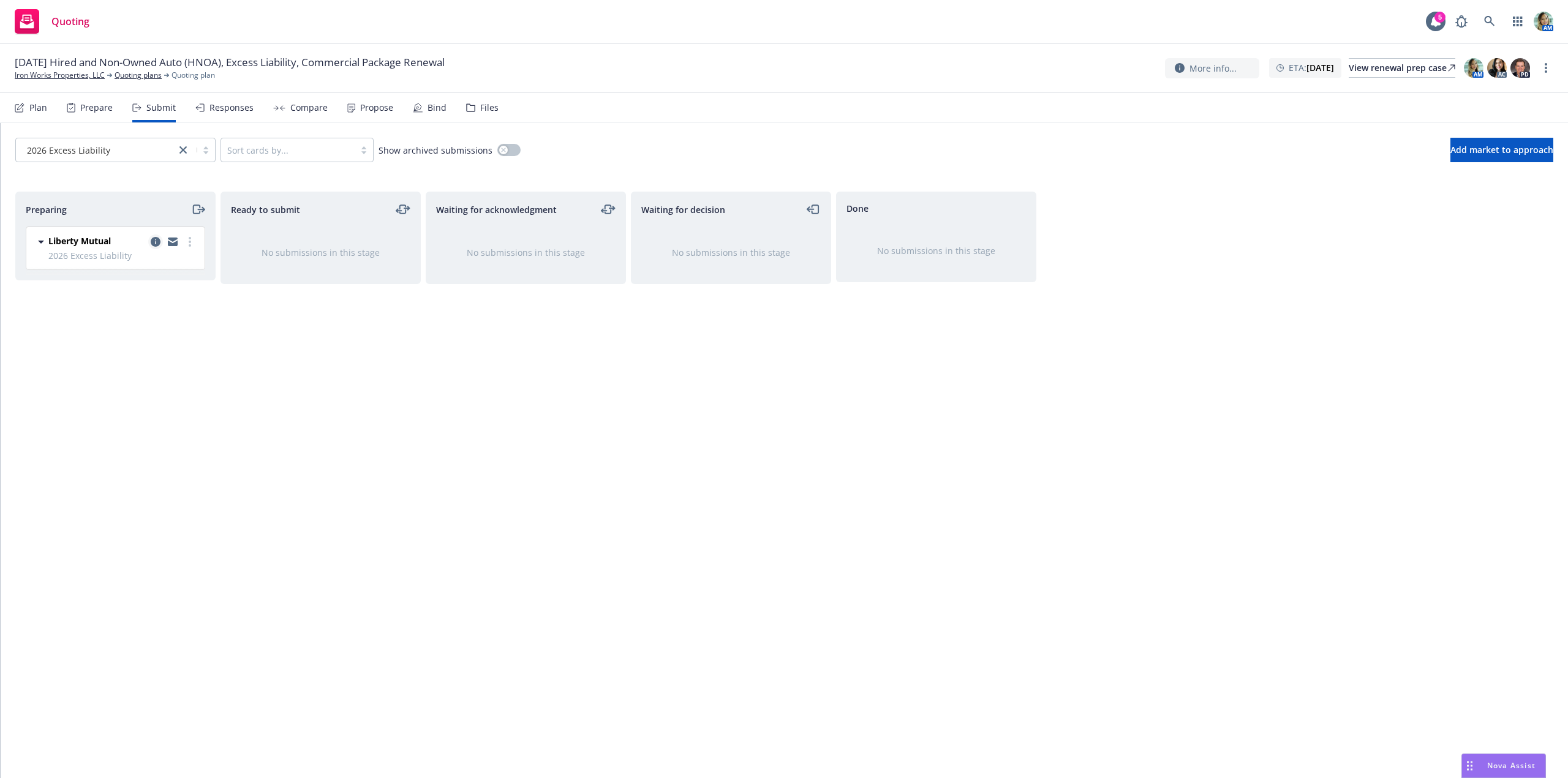
click at [156, 240] on icon "copy logging email" at bounding box center [156, 242] width 10 height 10
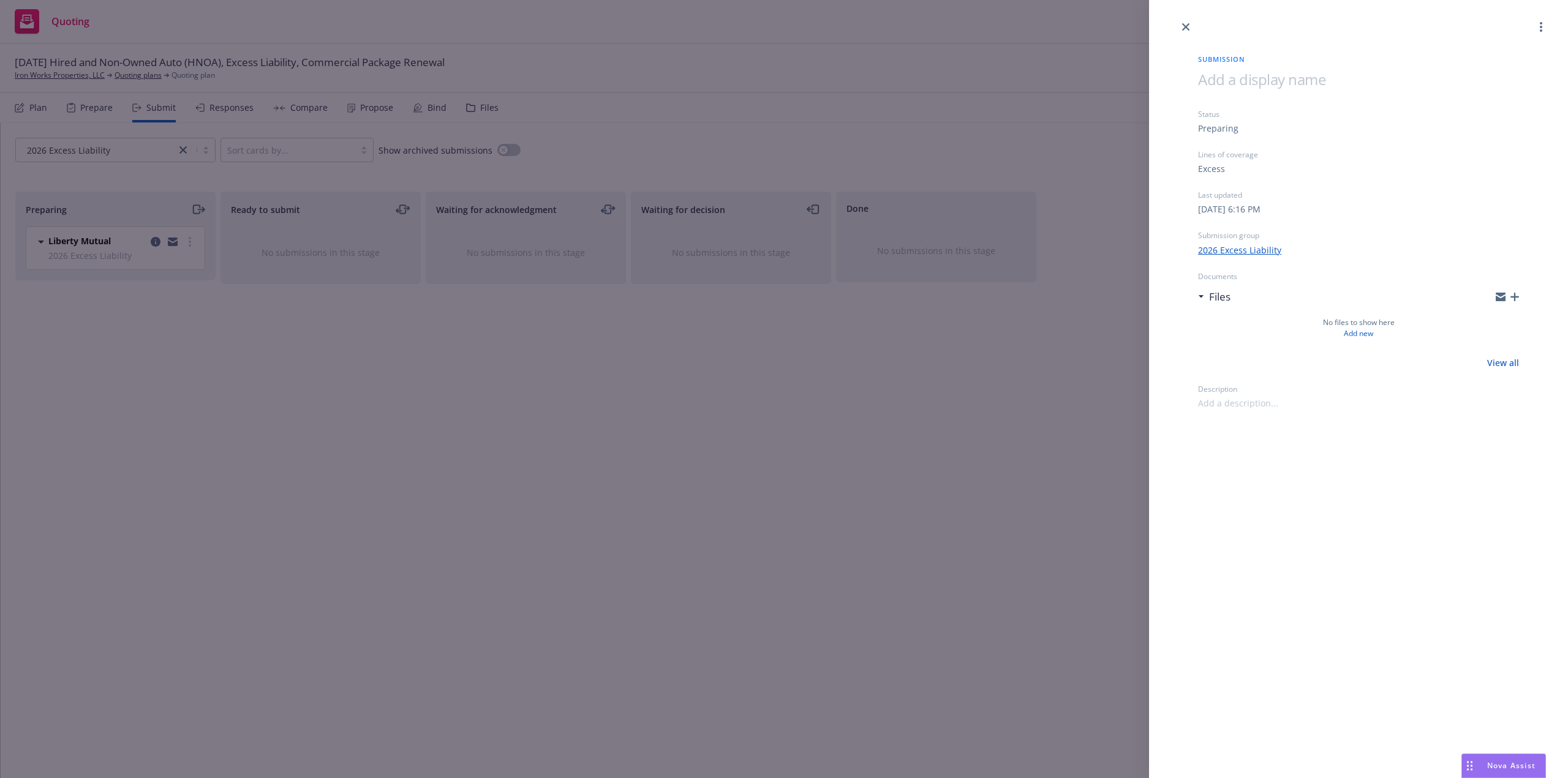
click at [1237, 86] on span at bounding box center [1261, 78] width 127 height 20
click at [1319, 646] on div "Submission 1/15/26 Excess Liability Status Preparing Lines of coverage Excess L…" at bounding box center [1359, 389] width 419 height 778
click at [927, 517] on div "Submission 1/15/26 Excess Liability Status Preparing Lines of coverage Excess L…" at bounding box center [784, 389] width 1568 height 778
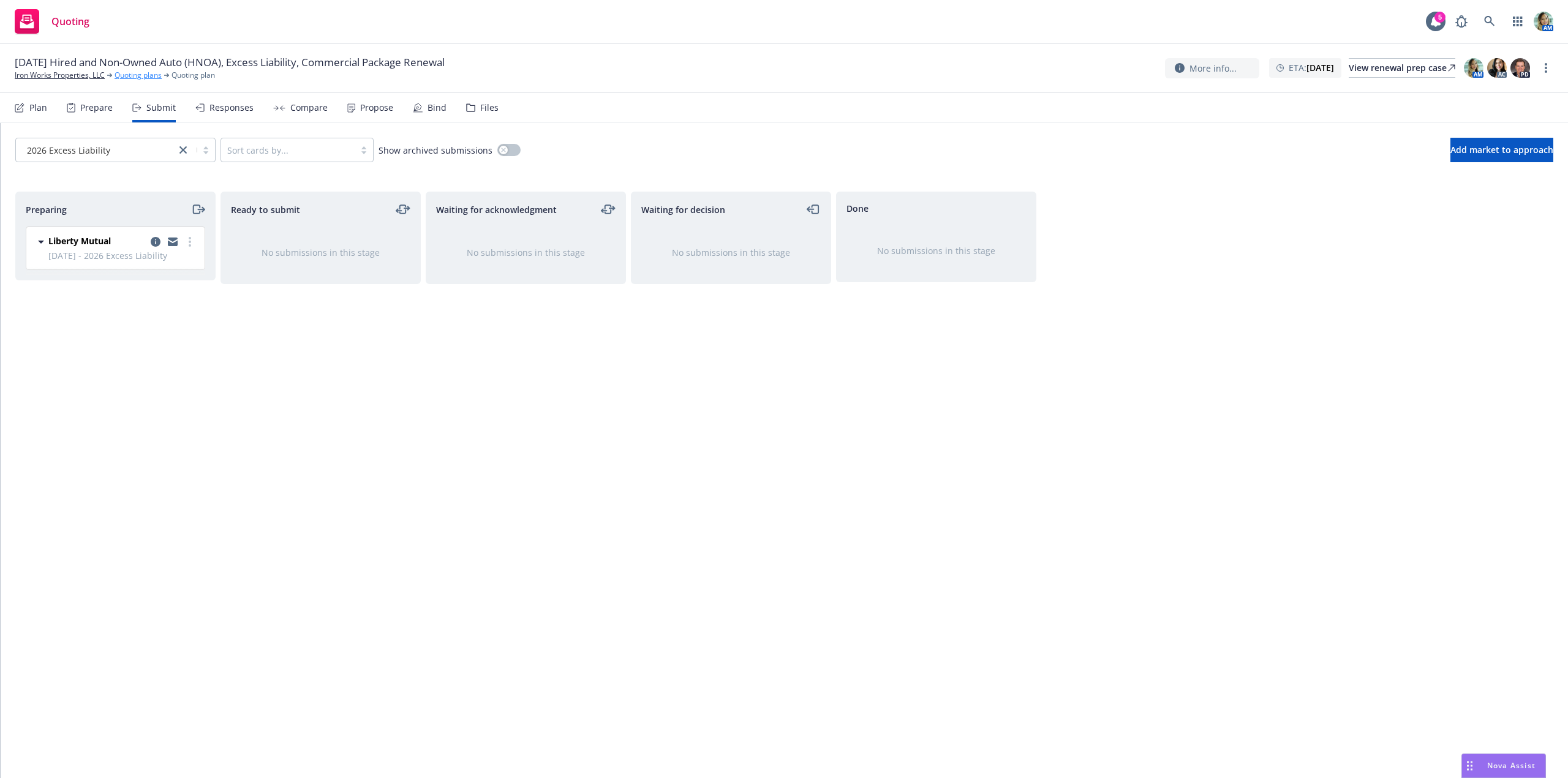
click at [142, 76] on link "Quoting plans" at bounding box center [138, 75] width 47 height 11
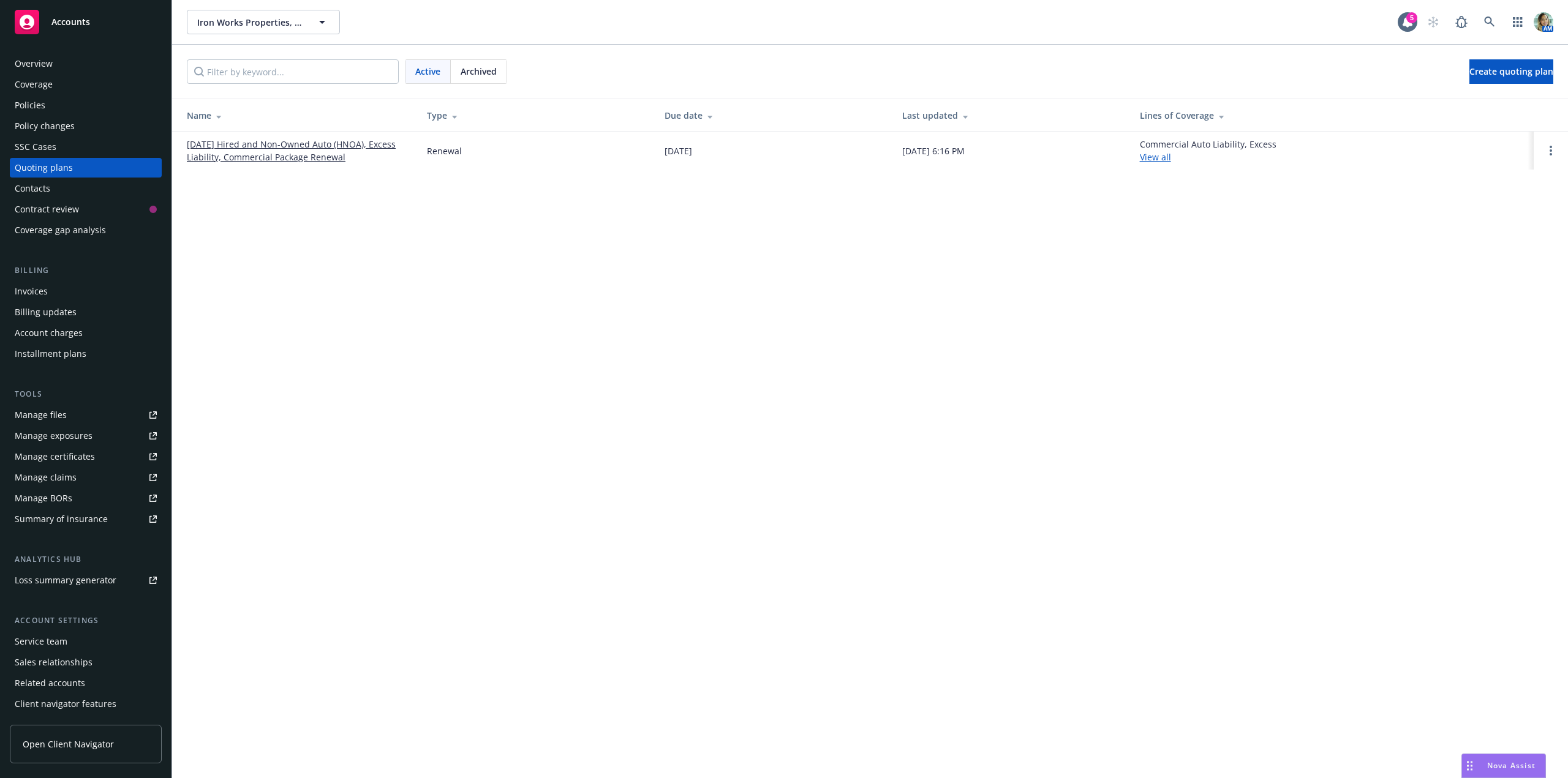
click at [373, 143] on link "[DATE] Hired and Non-Owned Auto (HNOA), Excess Liability, Commercial Package Re…" at bounding box center [297, 150] width 220 height 25
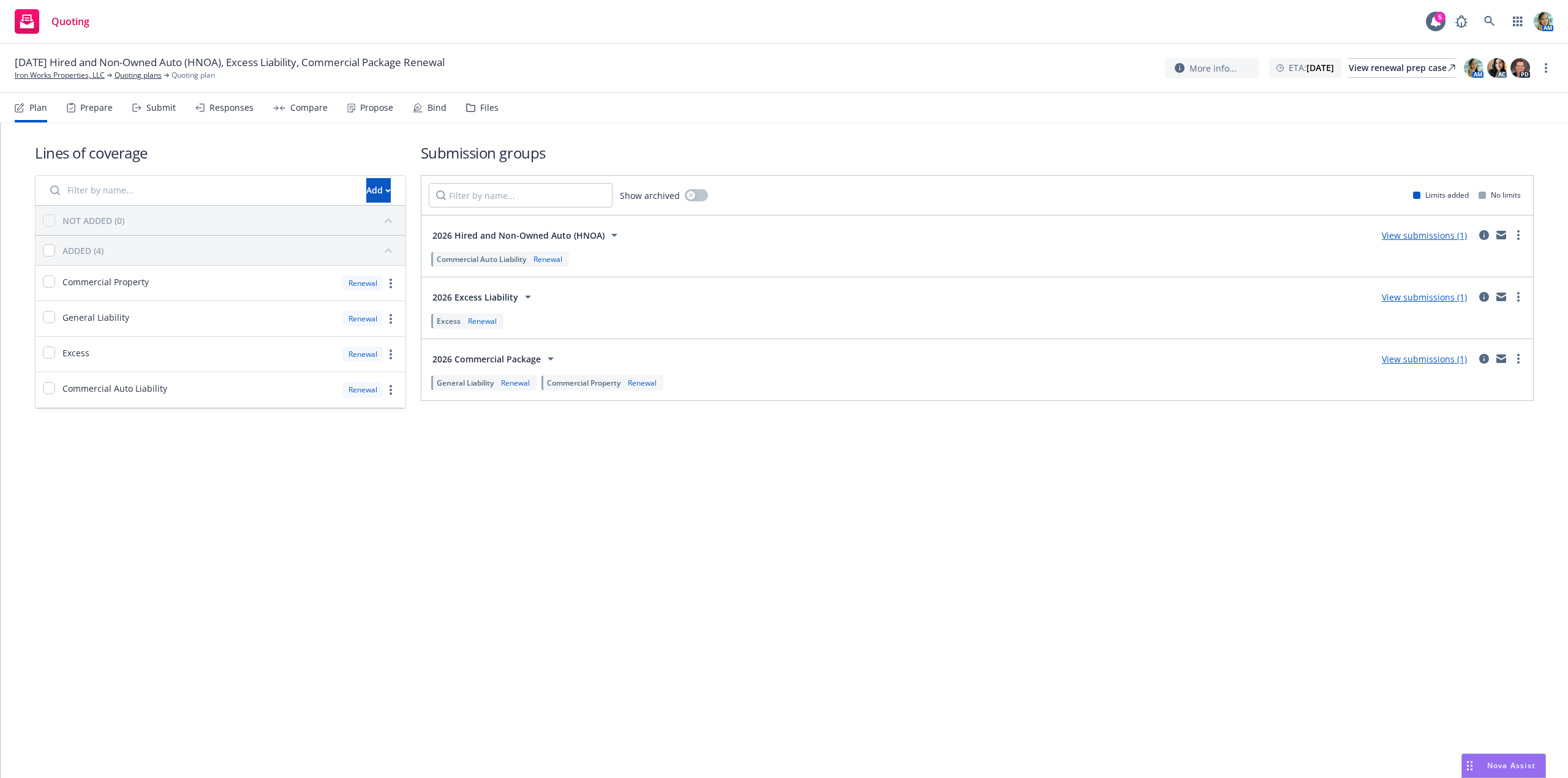
click at [1421, 359] on link "View submissions (1)" at bounding box center [1425, 359] width 85 height 12
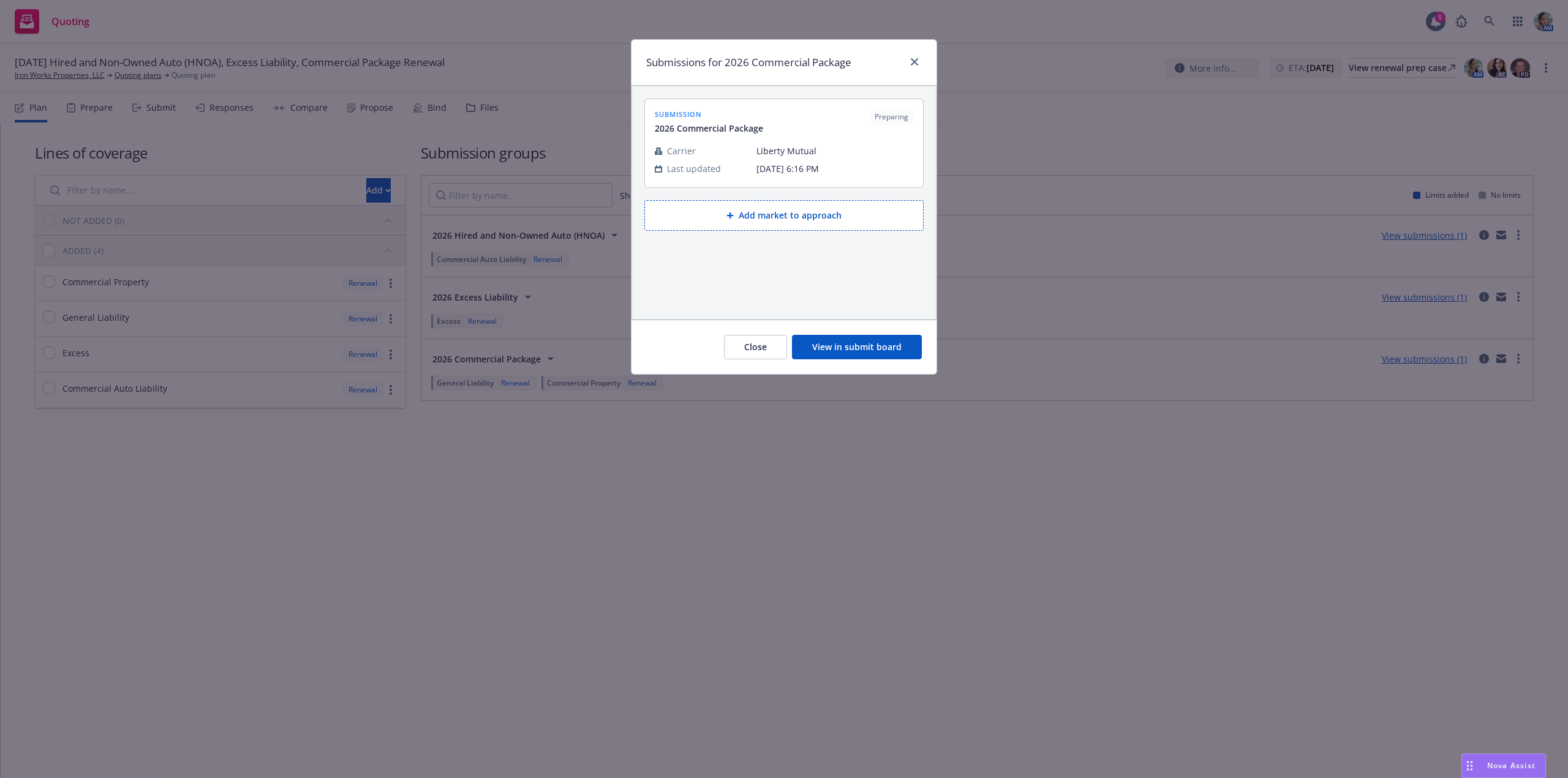
click at [832, 224] on button "Add market to approach" at bounding box center [783, 215] width 279 height 30
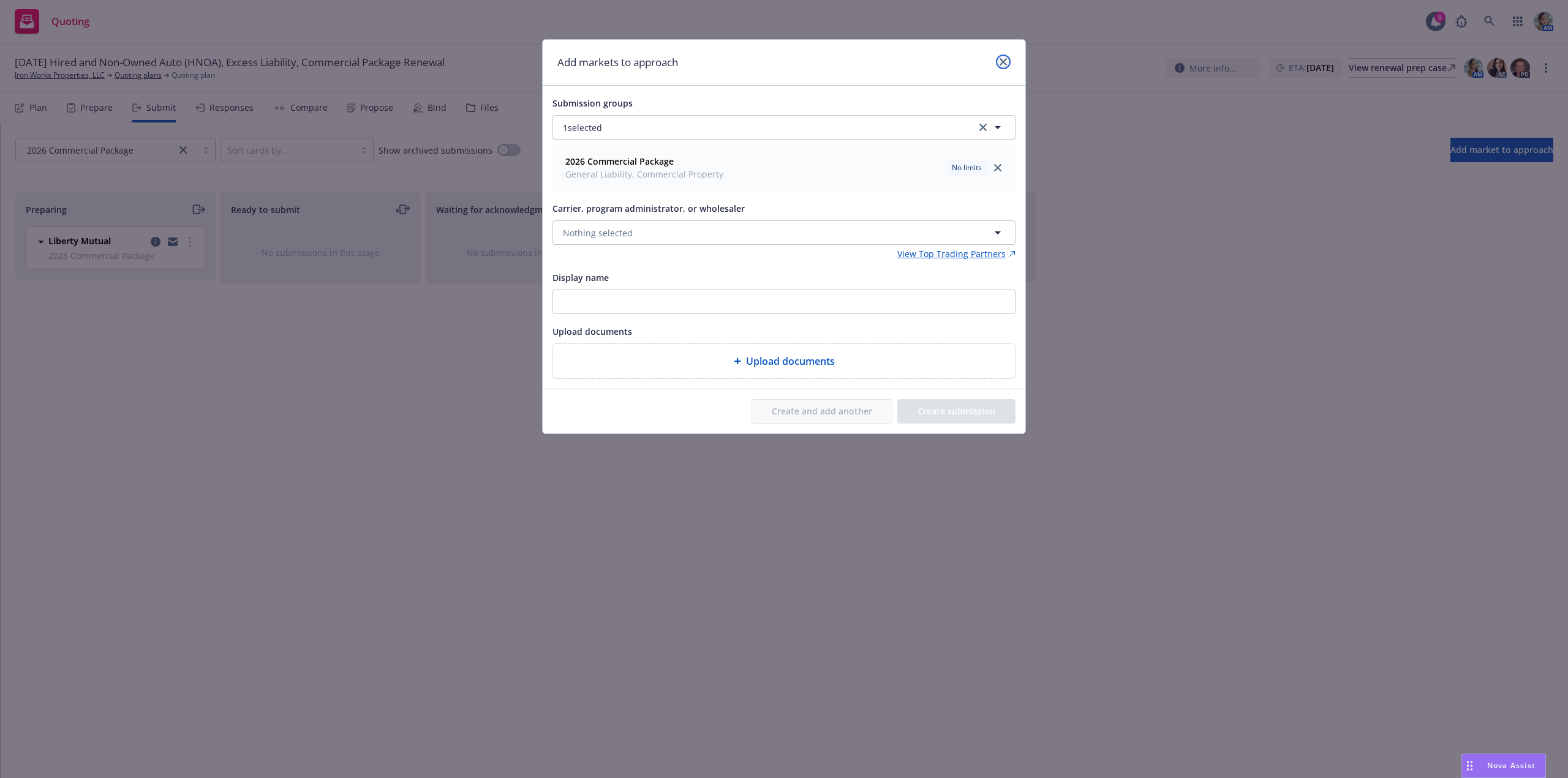
click at [1007, 59] on icon "close" at bounding box center [1003, 61] width 8 height 8
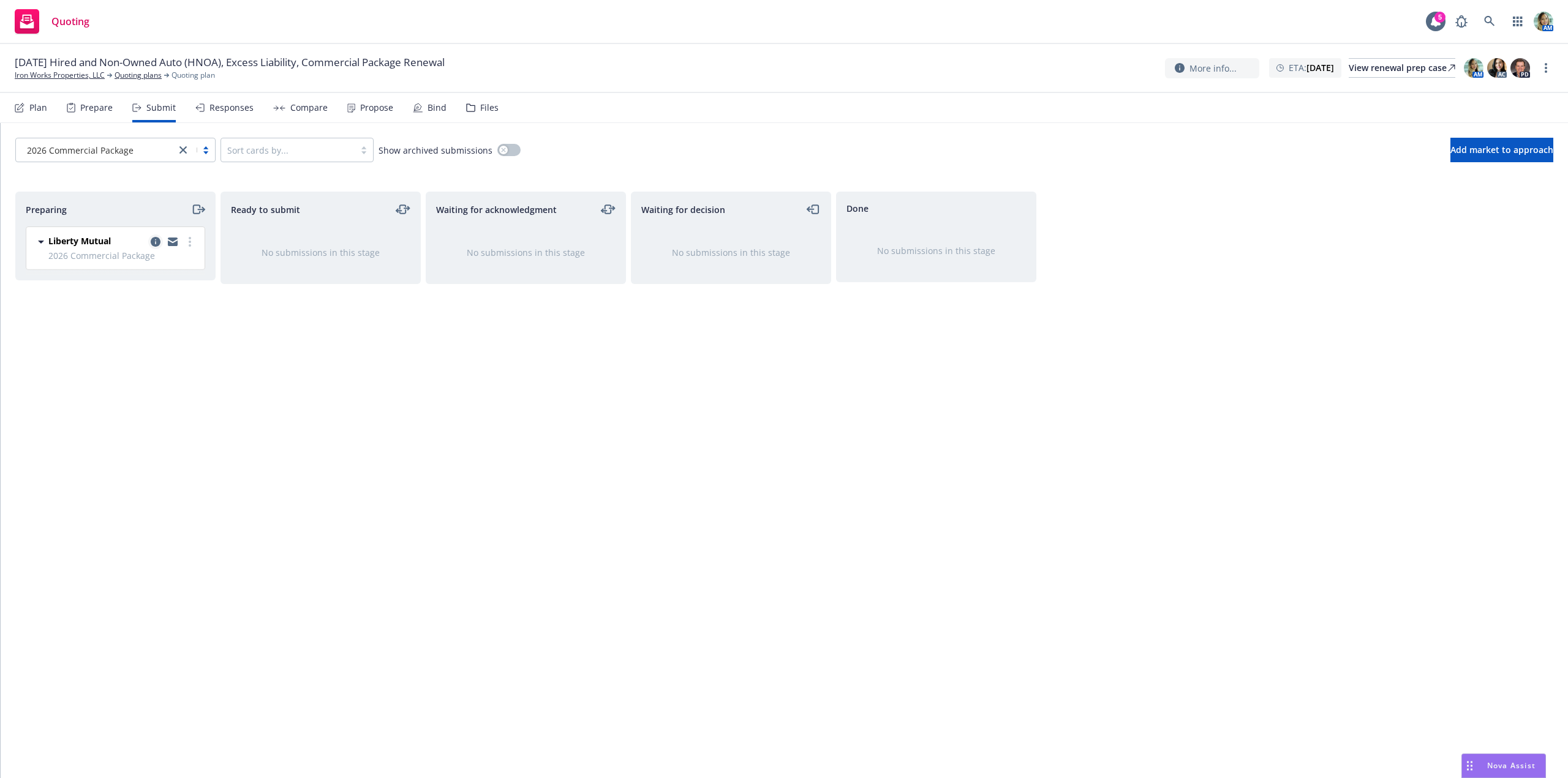
click at [159, 240] on icon "copy logging email" at bounding box center [156, 242] width 10 height 10
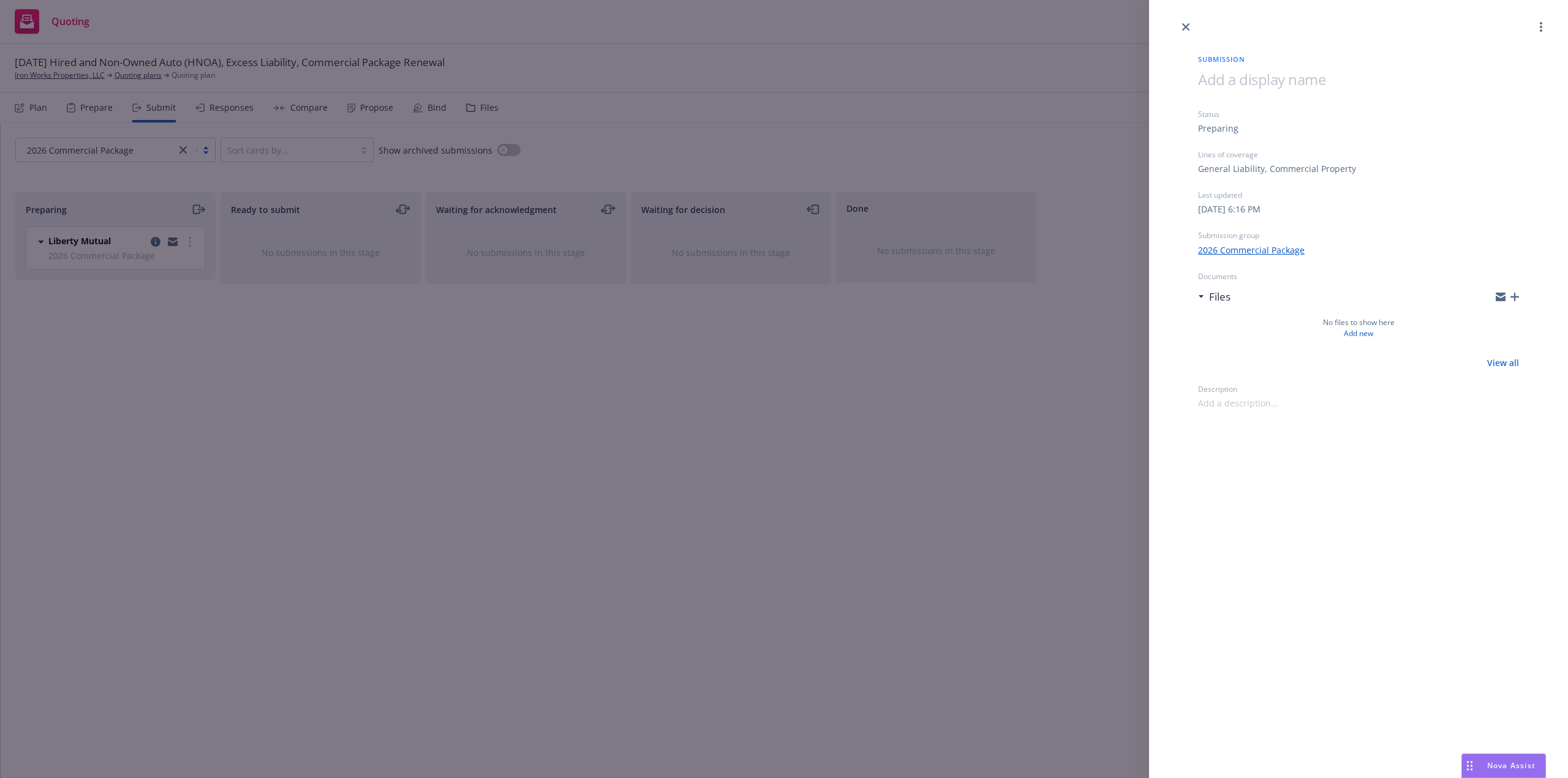
click at [1224, 75] on span at bounding box center [1261, 78] width 127 height 20
click at [1322, 539] on div "Submission 1/15/26 Package Status Preparing Lines of coverage General Liability…" at bounding box center [1359, 389] width 419 height 778
click at [974, 538] on div "Submission 1/15/26 Package Status Preparing Lines of coverage General Liability…" at bounding box center [784, 389] width 1568 height 778
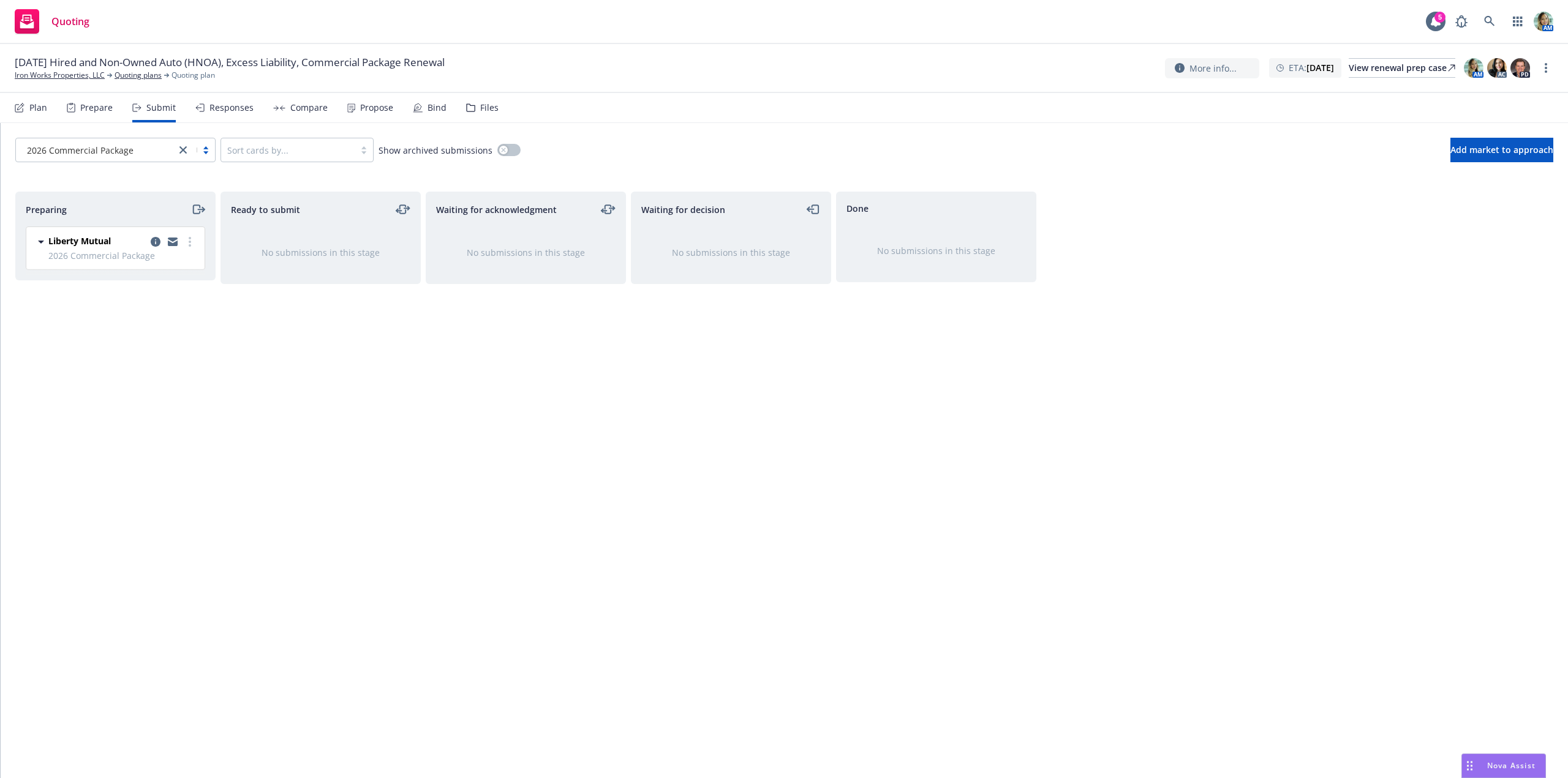
drag, startPoint x: 763, startPoint y: 514, endPoint x: 406, endPoint y: 359, distance: 389.2
click at [725, 495] on div "Waiting for decision No submissions in this stage" at bounding box center [731, 472] width 200 height 560
click at [411, 378] on div "Ready to submit No submissions in this stage" at bounding box center [320, 472] width 200 height 560
click at [73, 75] on link "Iron Works Properties, LLC" at bounding box center [59, 75] width 90 height 11
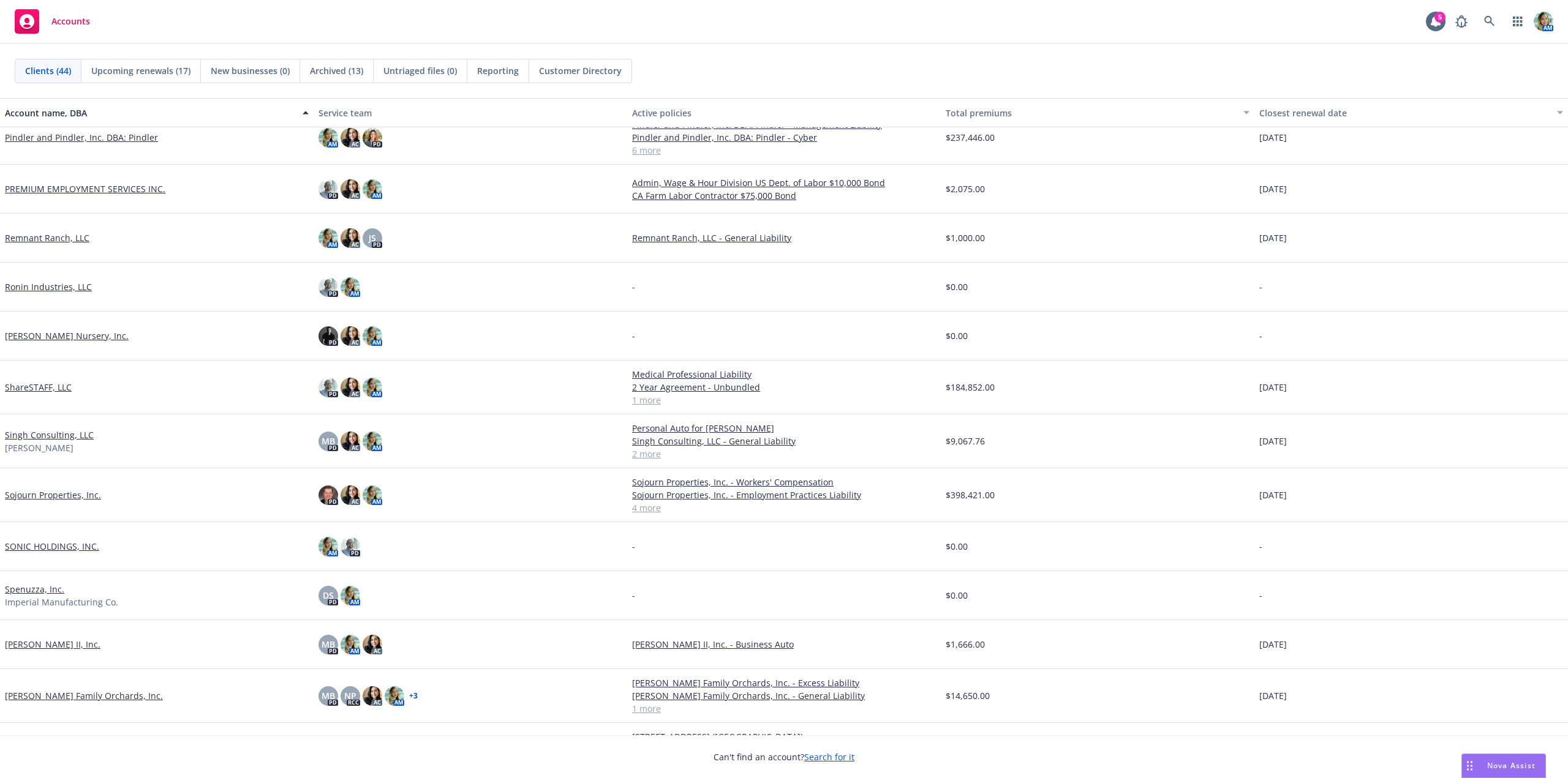
scroll to position [1347, 0]
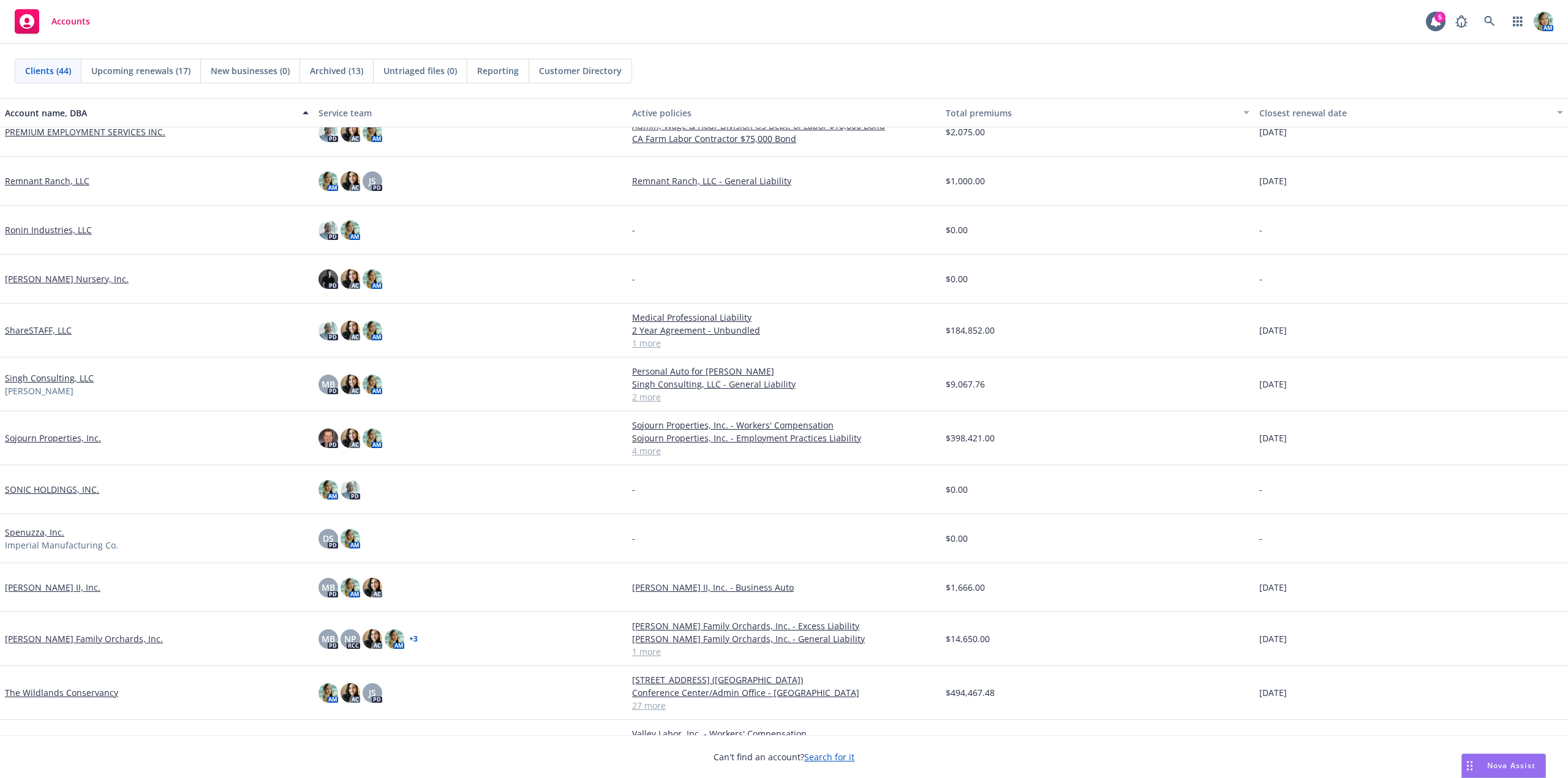
click at [94, 439] on link "Sojourn Properties, Inc." at bounding box center [53, 438] width 96 height 13
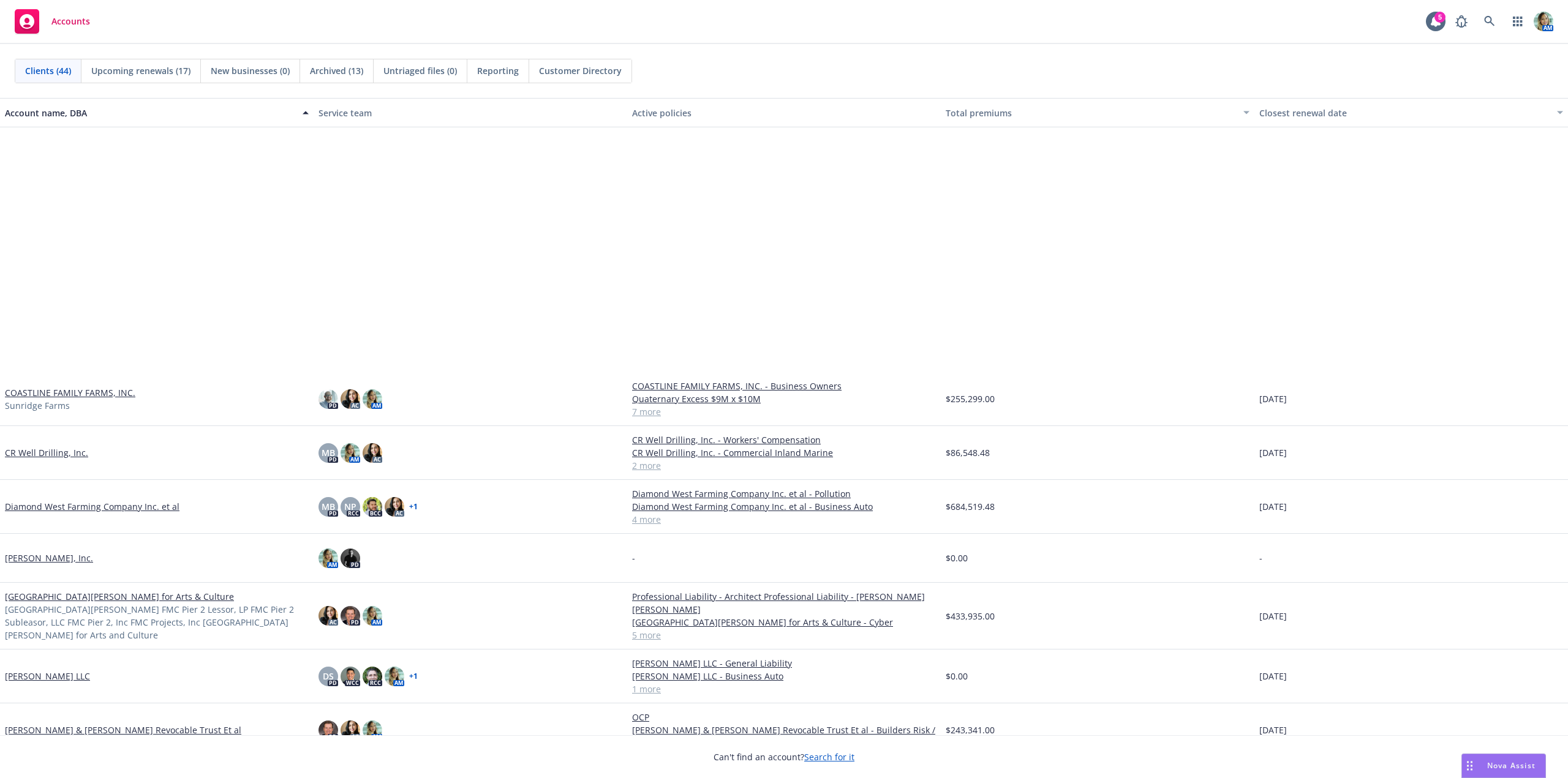
scroll to position [306, 0]
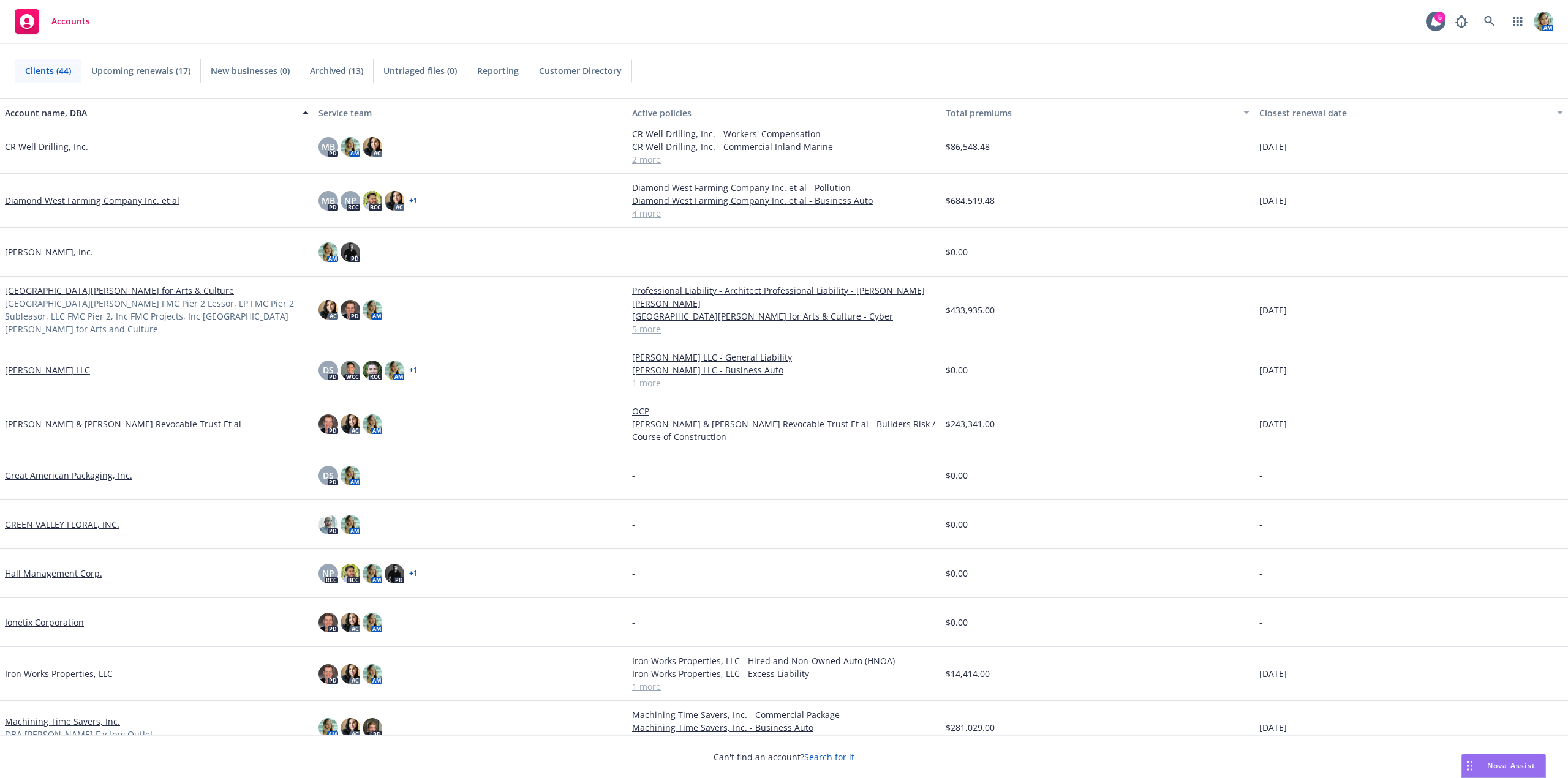
click at [145, 418] on link "[PERSON_NAME] & [PERSON_NAME] Revocable Trust Et al" at bounding box center [123, 423] width 236 height 13
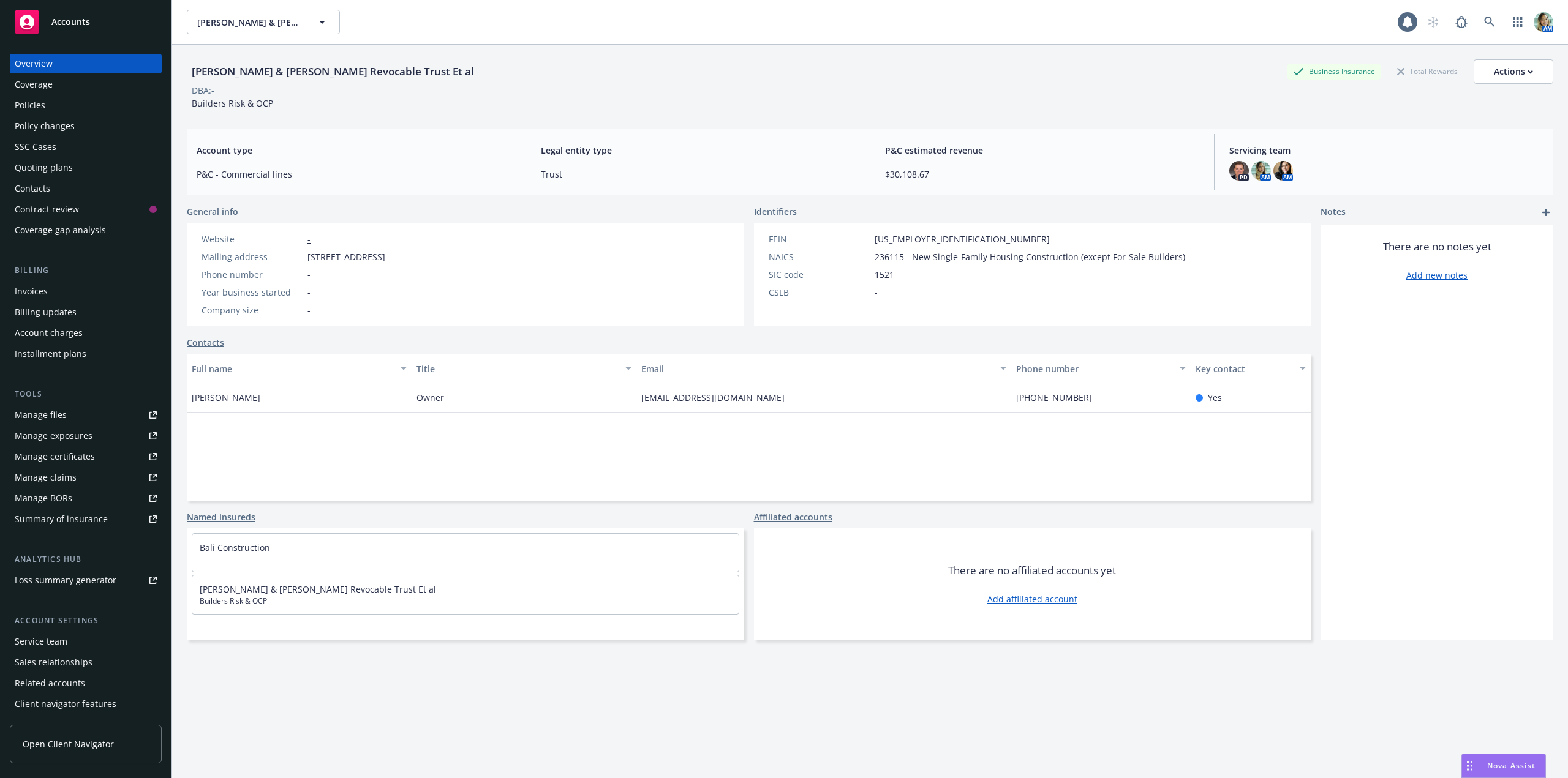
click at [70, 129] on div "Policy changes" at bounding box center [44, 126] width 60 height 19
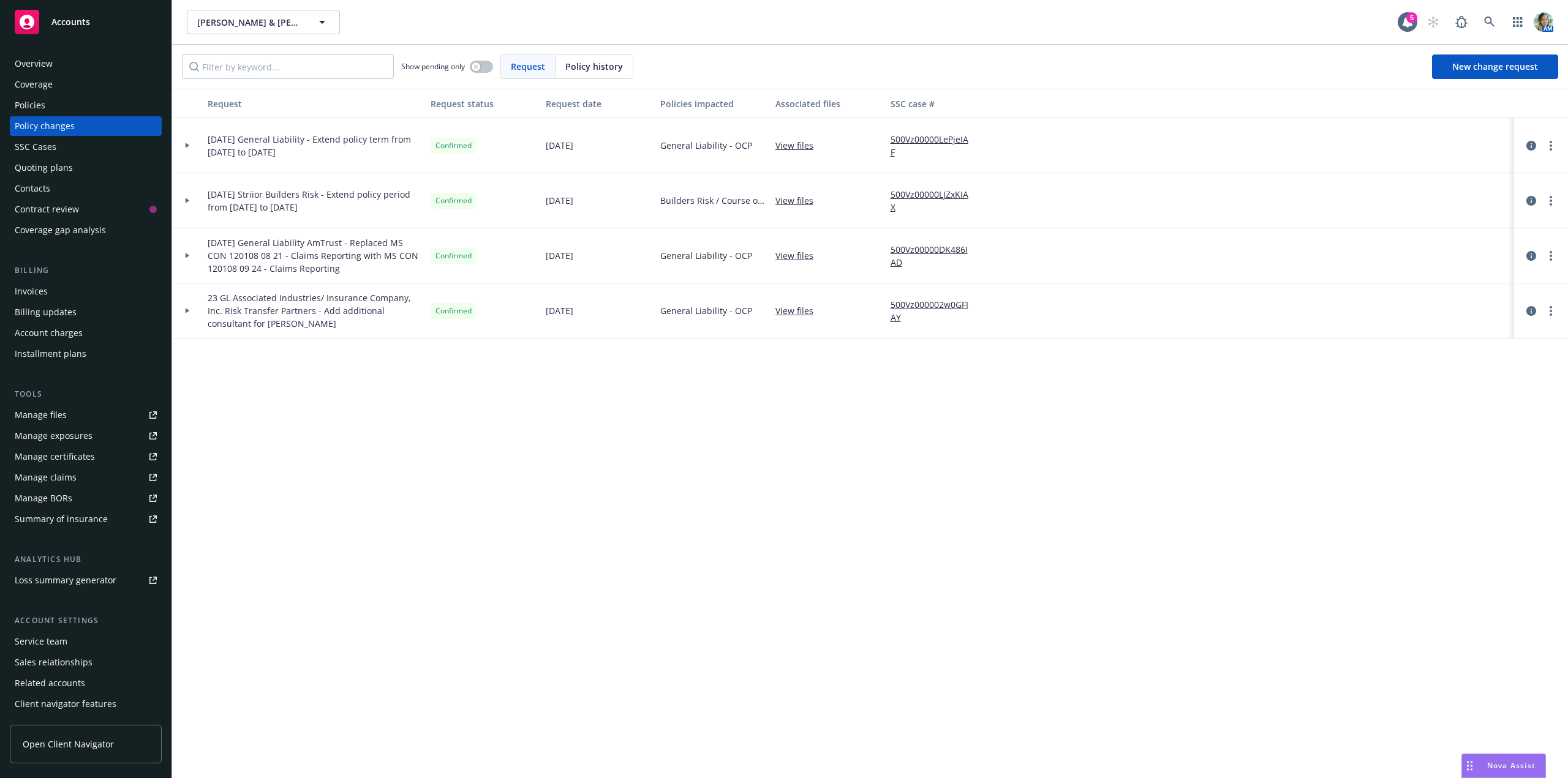
click at [55, 167] on div "Quoting plans" at bounding box center [43, 167] width 58 height 19
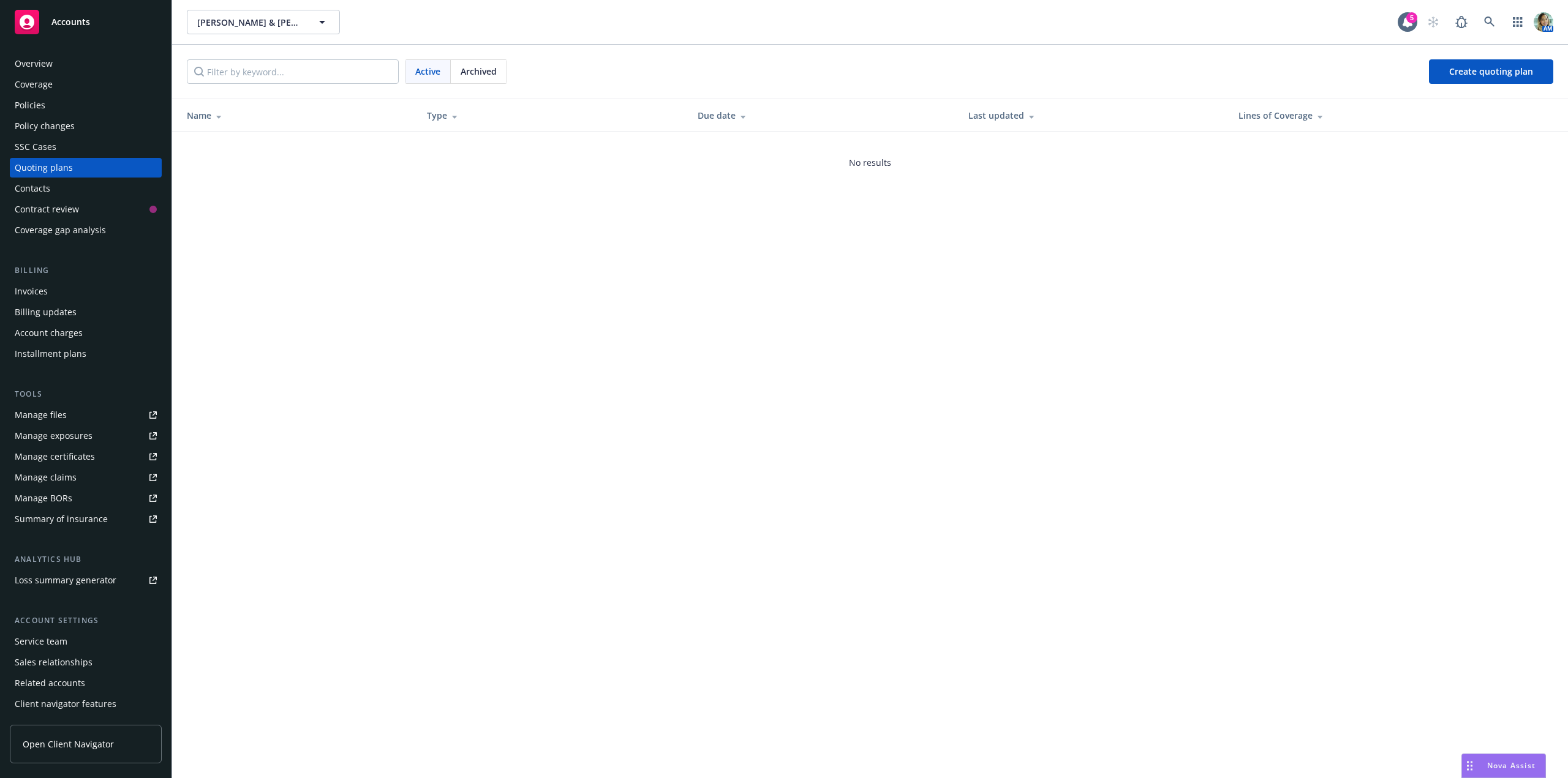
click at [45, 106] on div "Policies" at bounding box center [85, 105] width 142 height 19
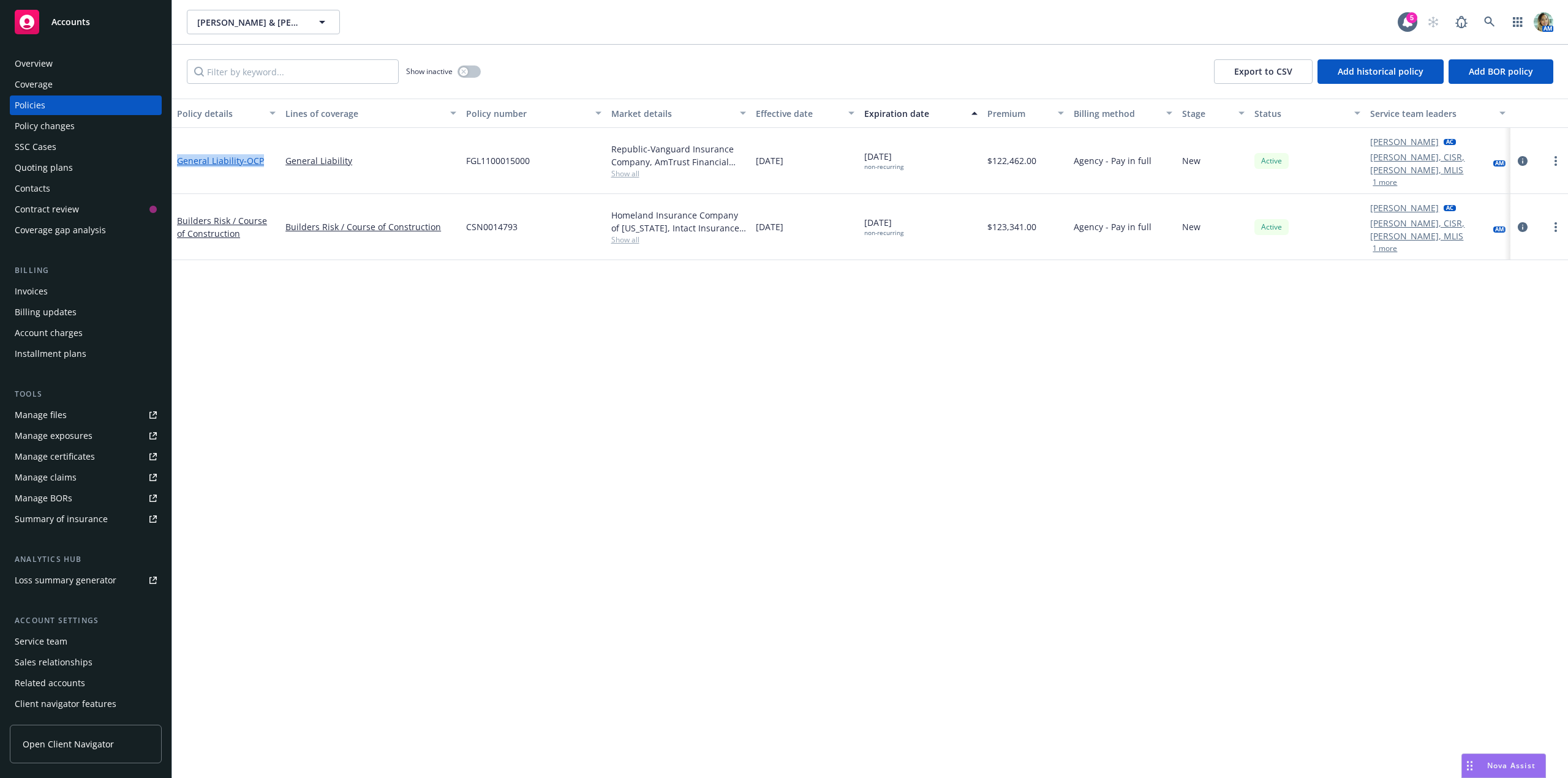
drag, startPoint x: 243, startPoint y: 152, endPoint x: 177, endPoint y: 153, distance: 66.0
click at [177, 154] on div "General Liability - OCP" at bounding box center [226, 160] width 99 height 13
copy link "General Liability - OCP"
click at [623, 170] on span "Show all" at bounding box center [679, 173] width 135 height 10
click at [338, 332] on div "Policy details Lines of coverage Policy number Market details Effective date Ex…" at bounding box center [870, 438] width 1396 height 680
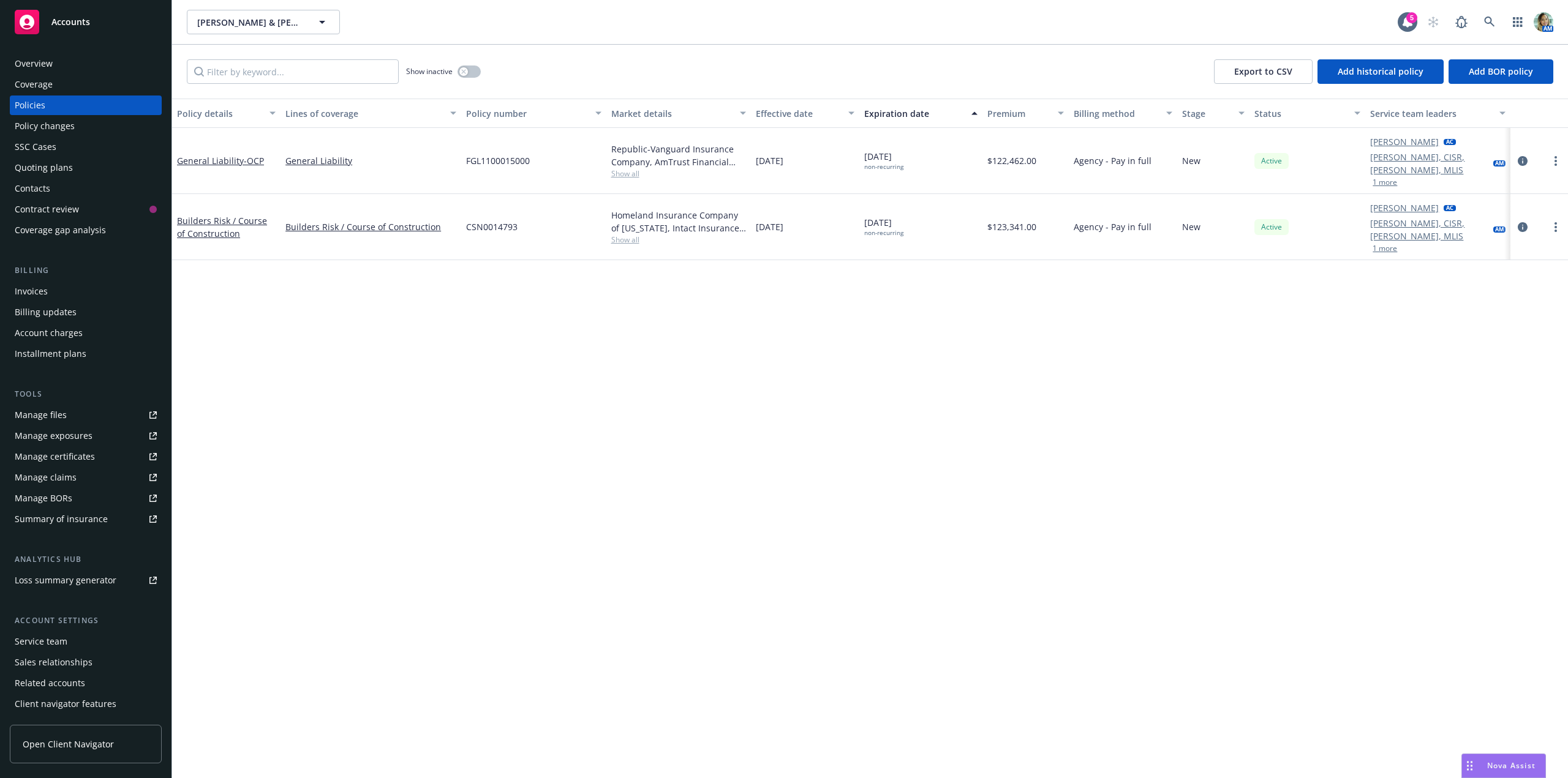
click at [628, 170] on span "Show all" at bounding box center [679, 173] width 135 height 10
click at [936, 370] on div "Policy details Lines of coverage Policy number Market details Effective date Ex…" at bounding box center [870, 438] width 1396 height 680
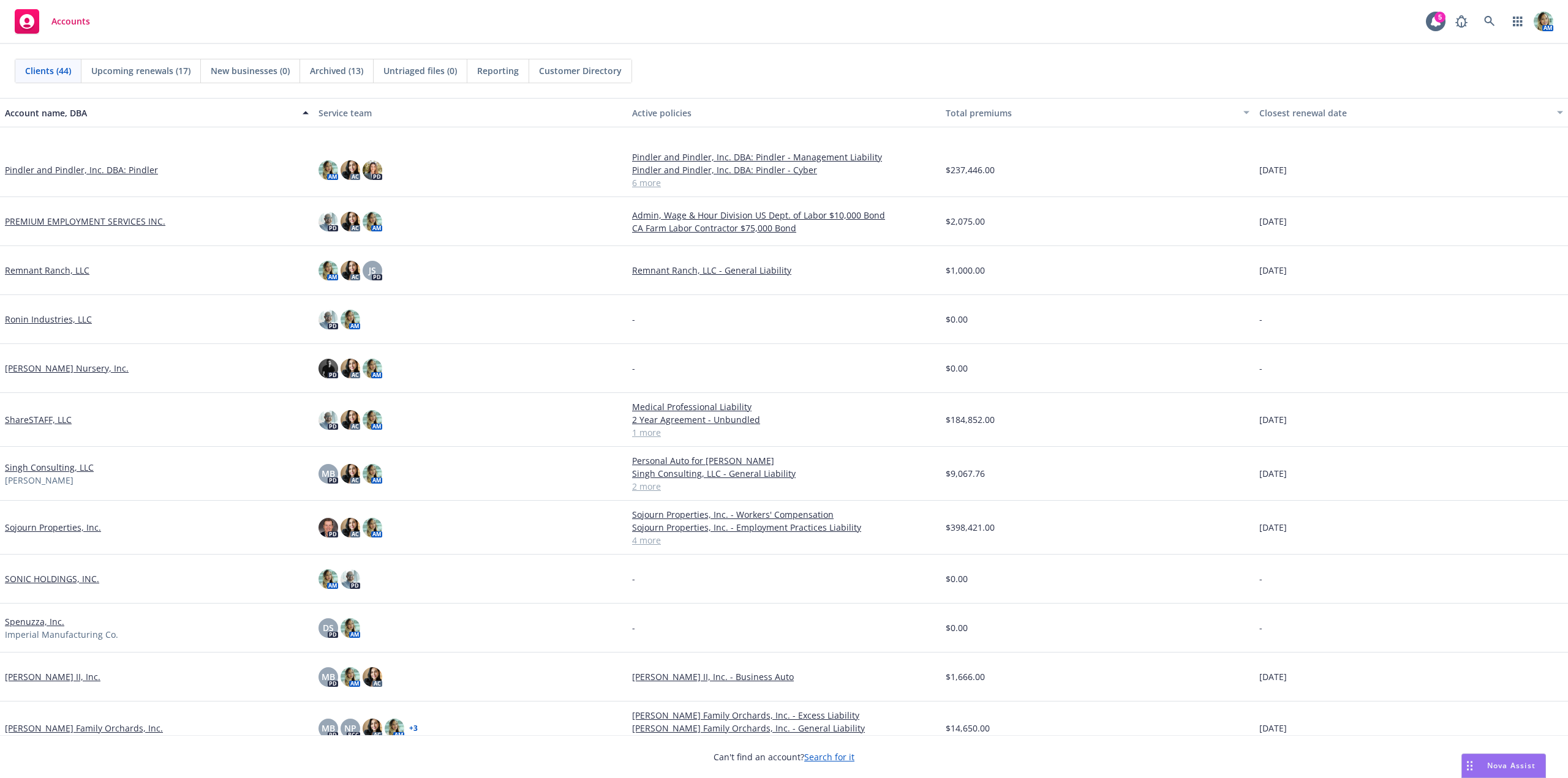
scroll to position [1347, 0]
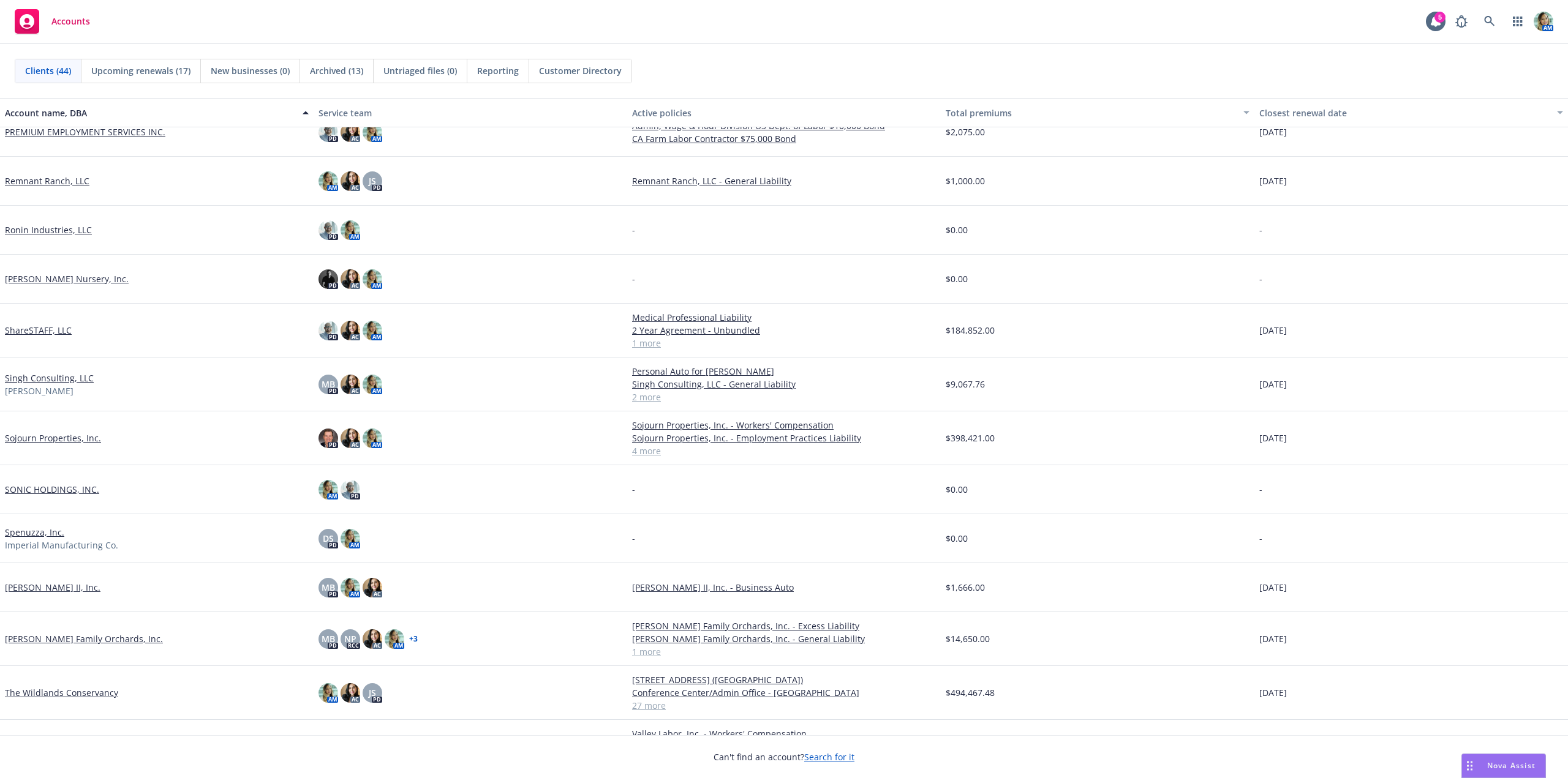
click at [81, 439] on link "Sojourn Properties, Inc." at bounding box center [53, 438] width 96 height 13
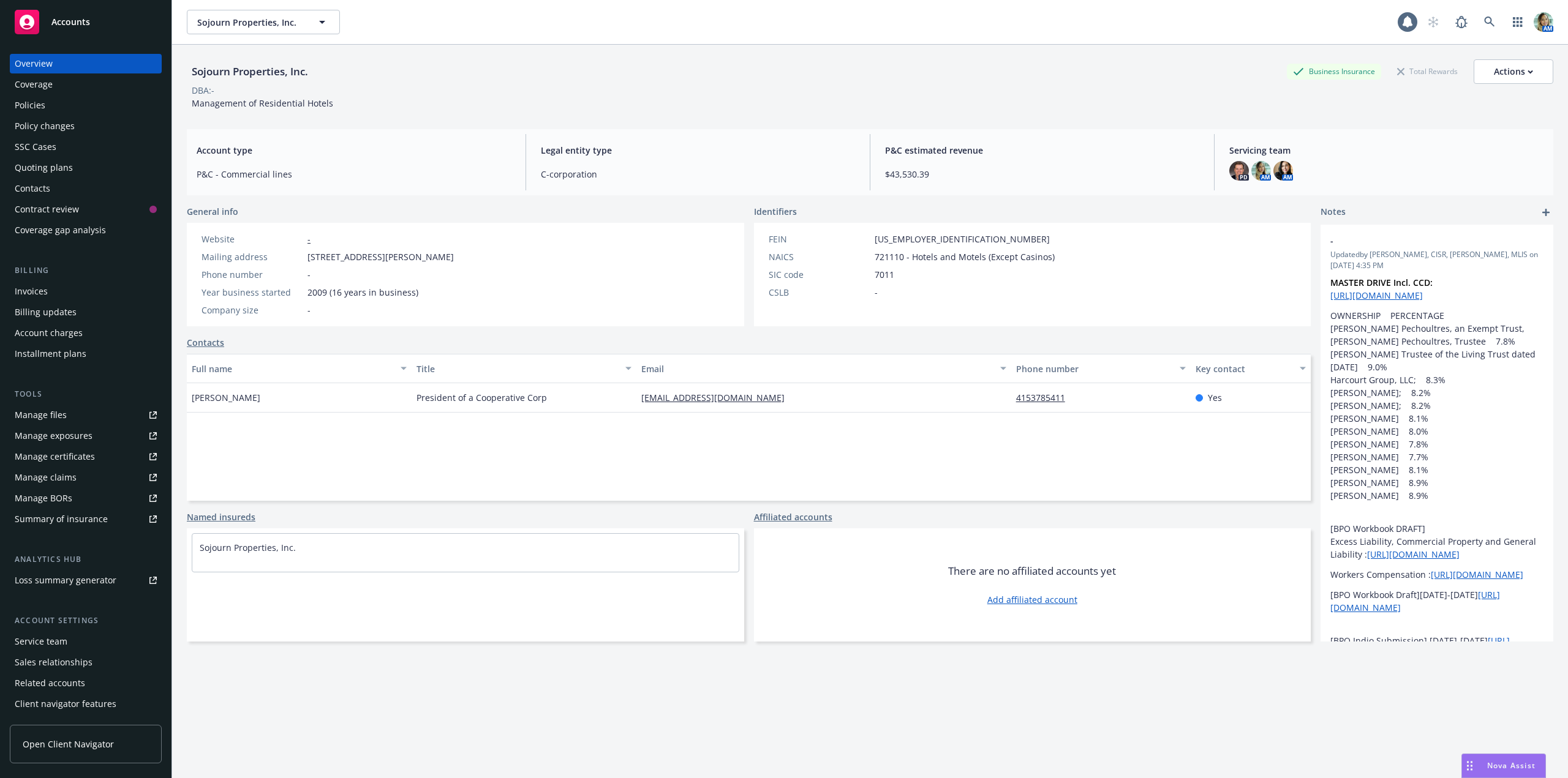
click at [56, 163] on div "Quoting plans" at bounding box center [43, 167] width 58 height 19
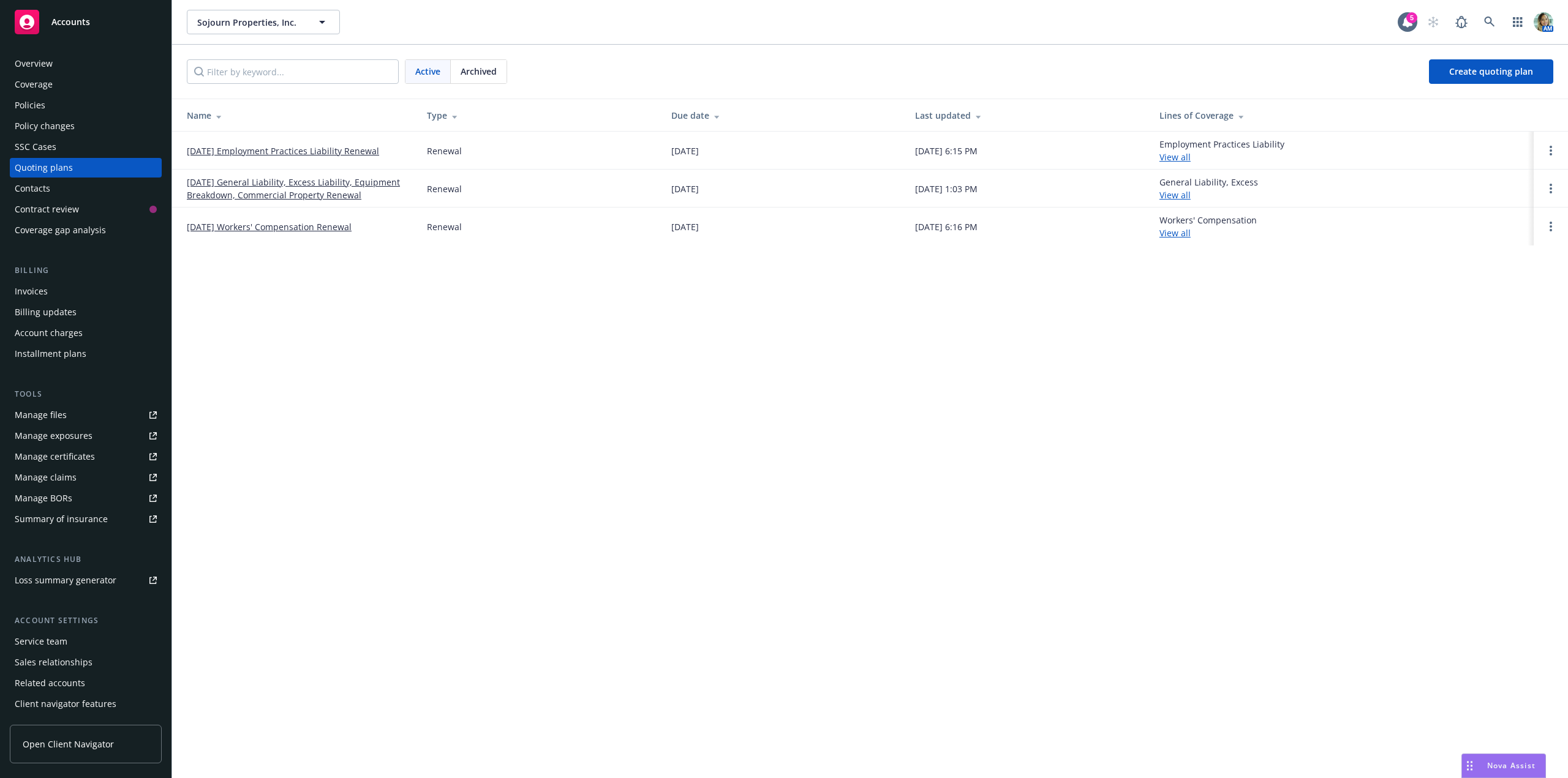
click at [247, 185] on link "[DATE] General Liability, Excess Liability, Equipment Breakdown, Commercial Pro…" at bounding box center [297, 188] width 220 height 25
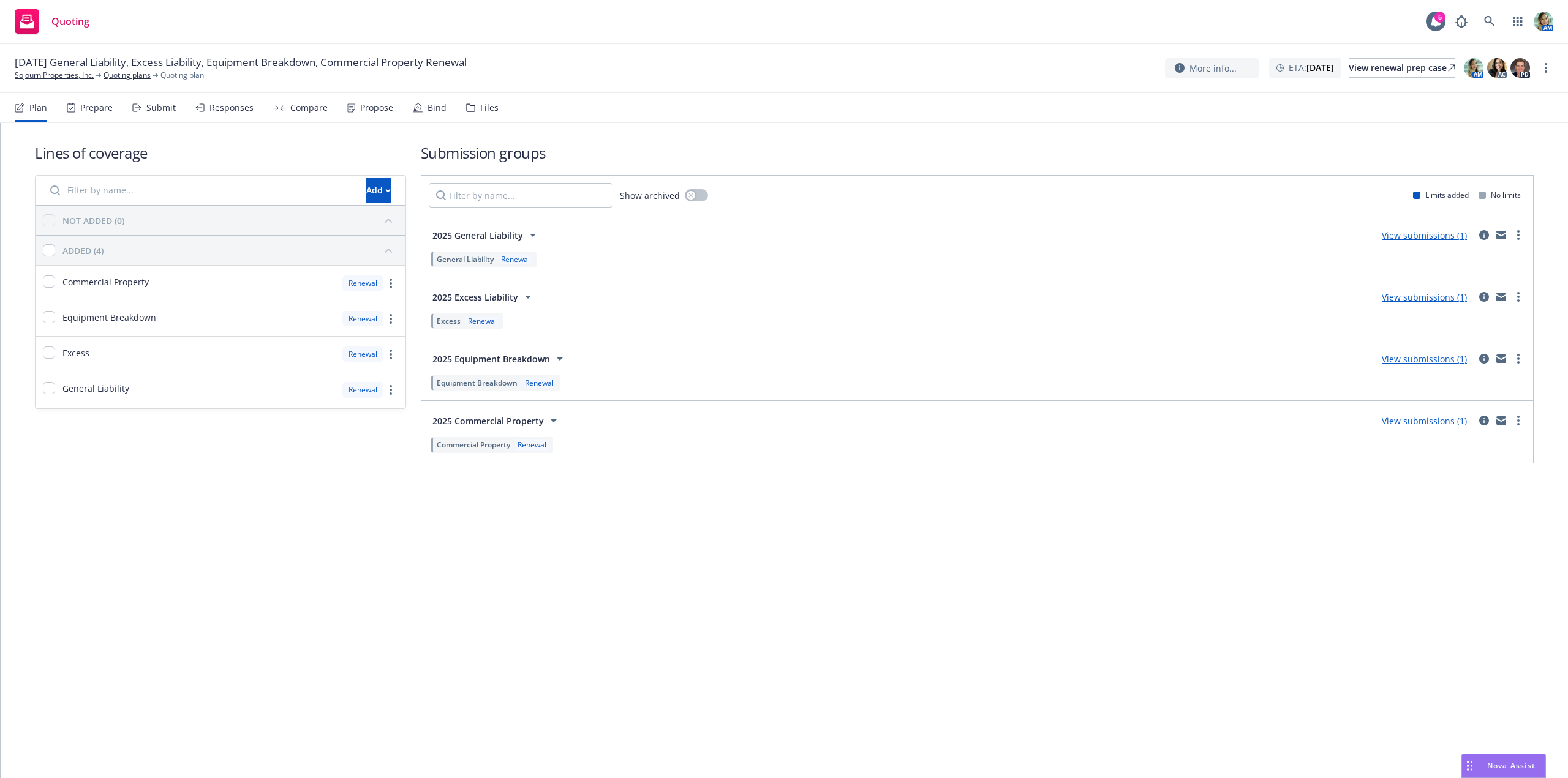
click at [300, 492] on div "Lines of coverage Add NOT ADDED (0) ADDED (4) Commercial Property Renewal Equip…" at bounding box center [784, 320] width 1567 height 395
click at [1401, 356] on link "View submissions (1)" at bounding box center [1425, 359] width 85 height 12
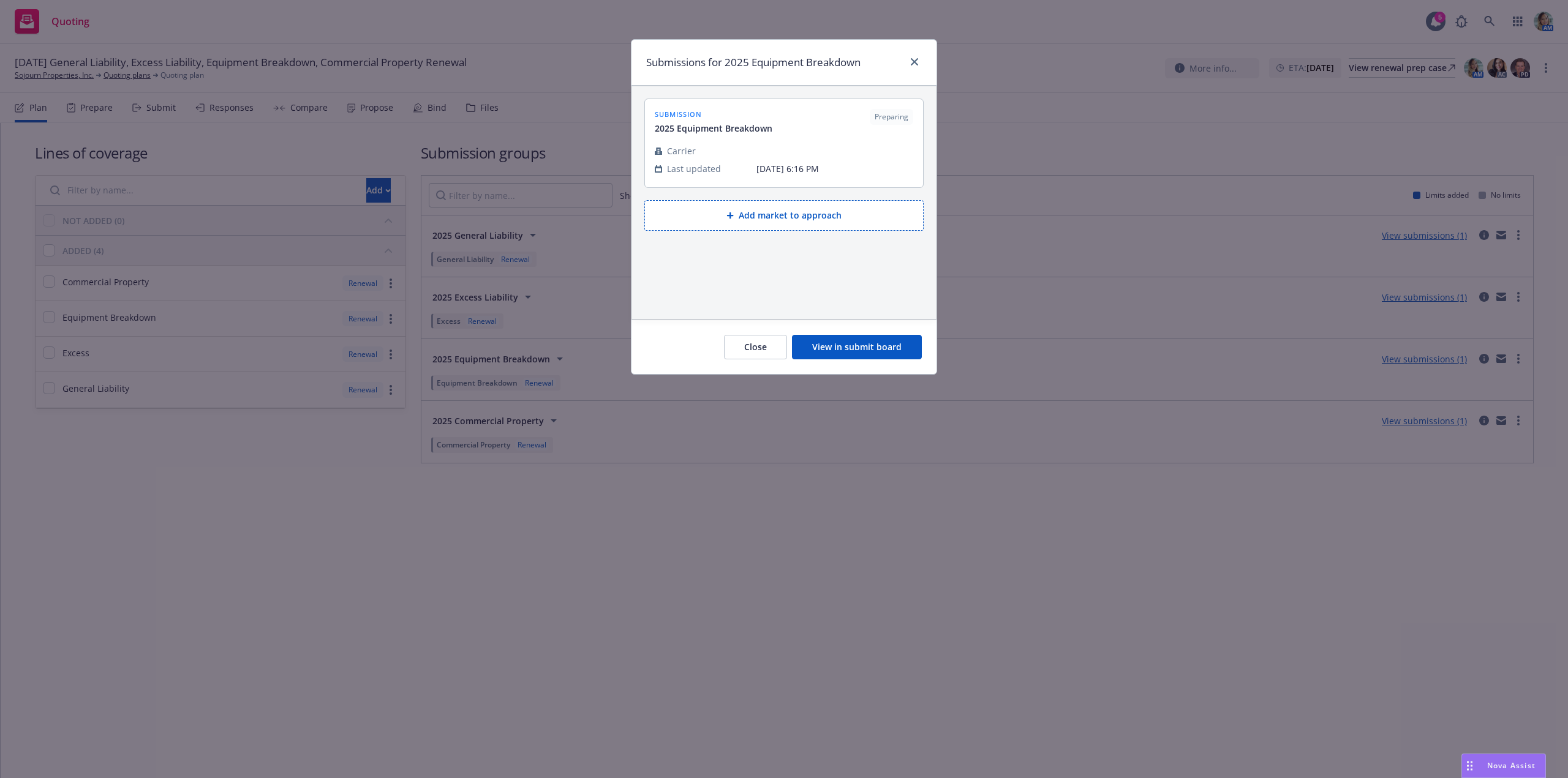
click at [822, 344] on button "View in submit board" at bounding box center [857, 347] width 130 height 25
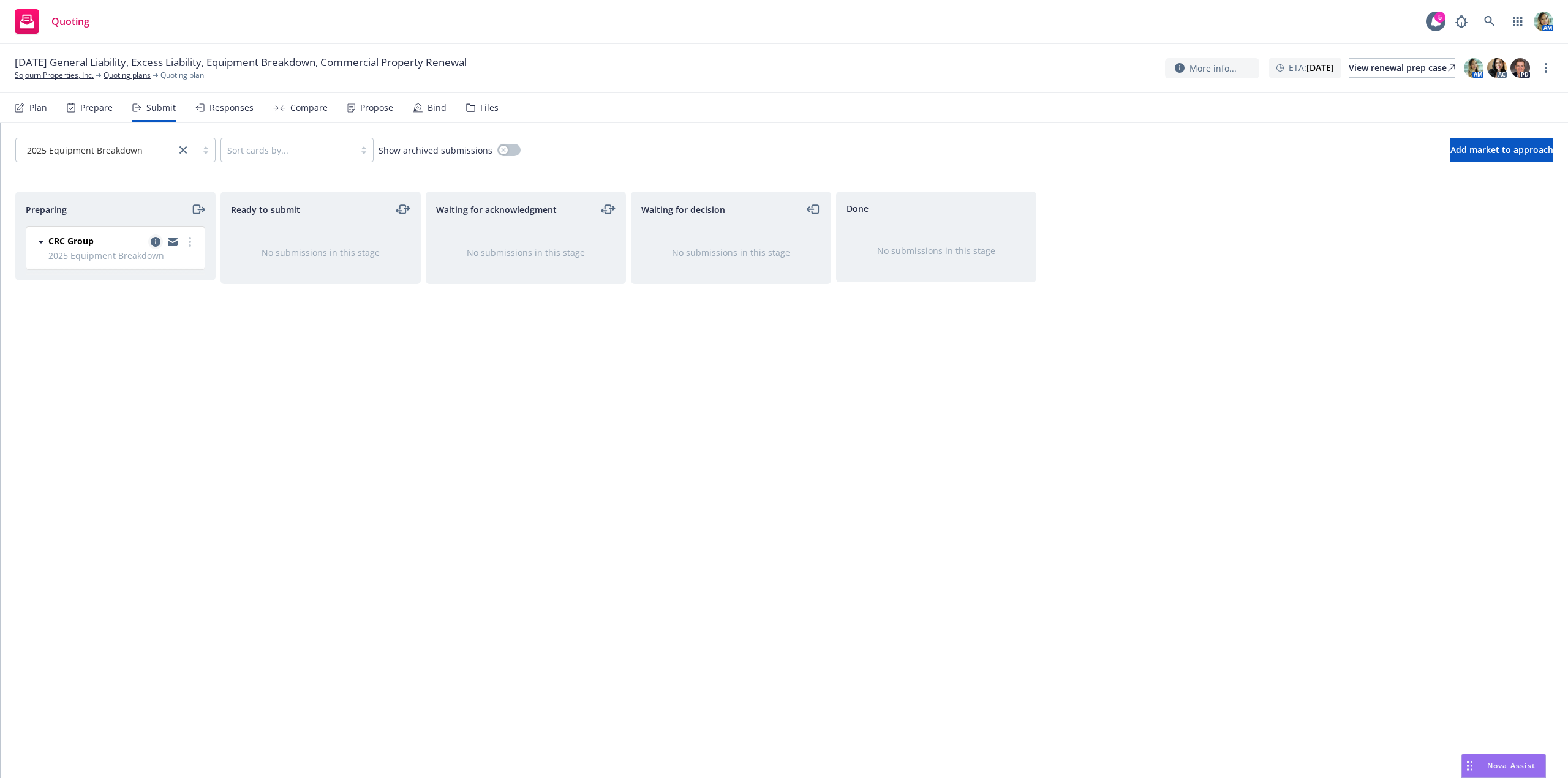
click at [155, 242] on icon "copy logging email" at bounding box center [156, 242] width 10 height 10
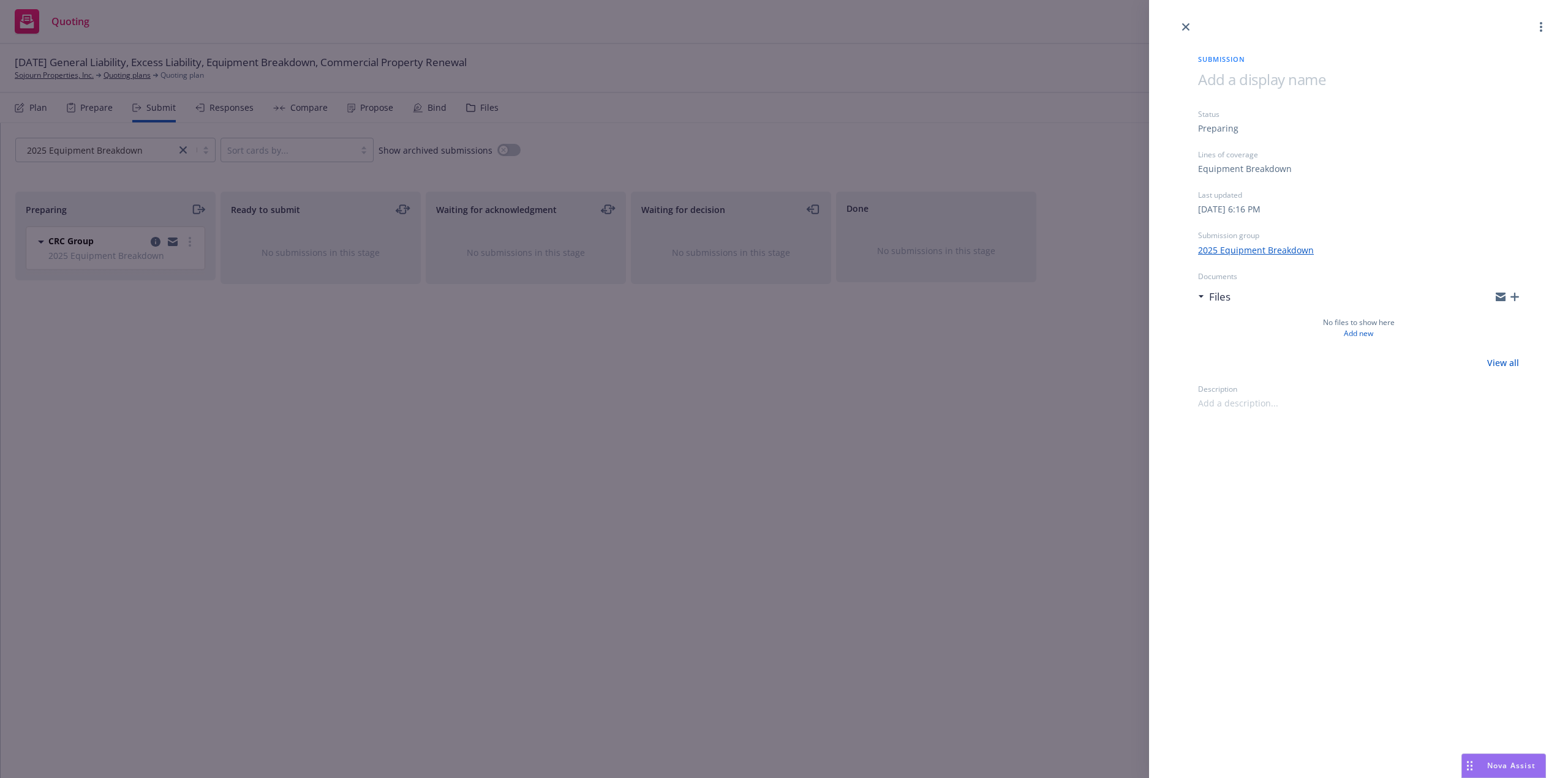
click at [1223, 80] on span at bounding box center [1261, 78] width 127 height 20
click at [1340, 567] on div "Submission 12/1/25 Equipment Breakdown Status Preparing Lines of coverage Equip…" at bounding box center [1359, 389] width 419 height 778
click at [951, 533] on div "Submission 12/1/25 Equipment Breakdown Status Preparing Lines of coverage Equip…" at bounding box center [784, 389] width 1568 height 778
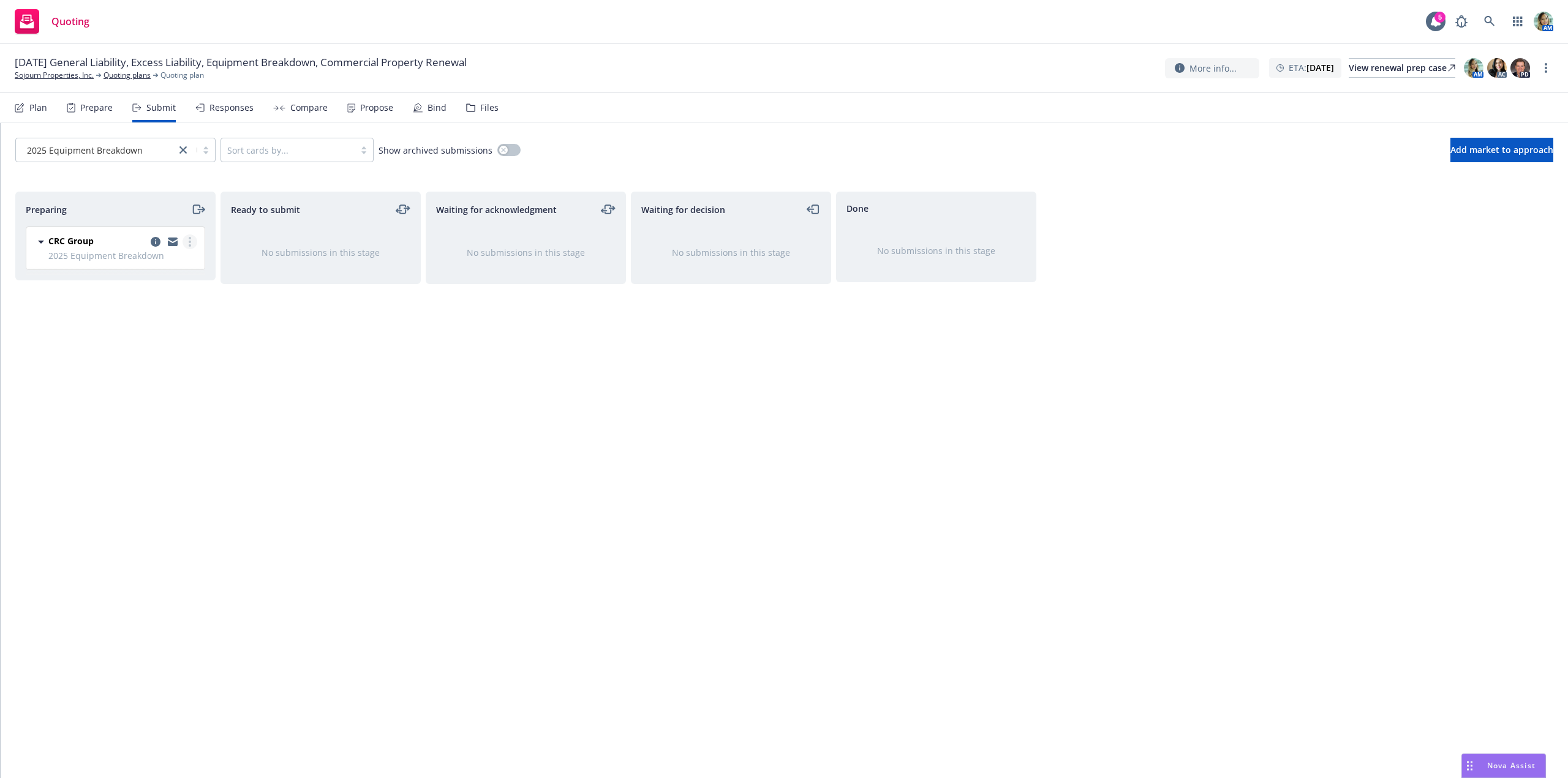
click at [192, 242] on link "more" at bounding box center [189, 242] width 14 height 14
click at [155, 288] on span "Log acknowledgement" at bounding box center [134, 291] width 121 height 12
click at [131, 78] on link "Quoting plans" at bounding box center [127, 75] width 47 height 11
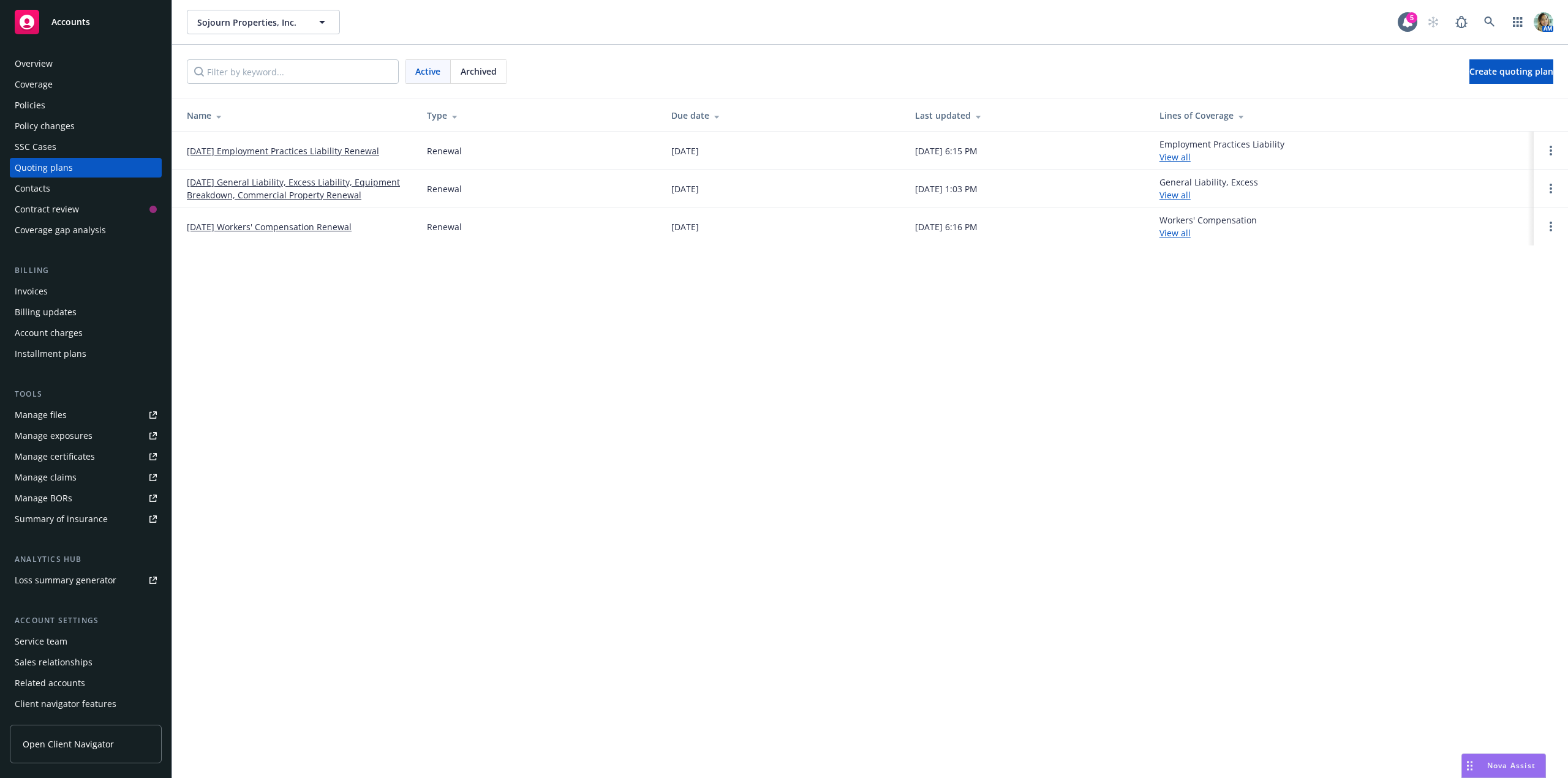
click at [286, 189] on link "[DATE] General Liability, Excess Liability, Equipment Breakdown, Commercial Pro…" at bounding box center [297, 188] width 220 height 25
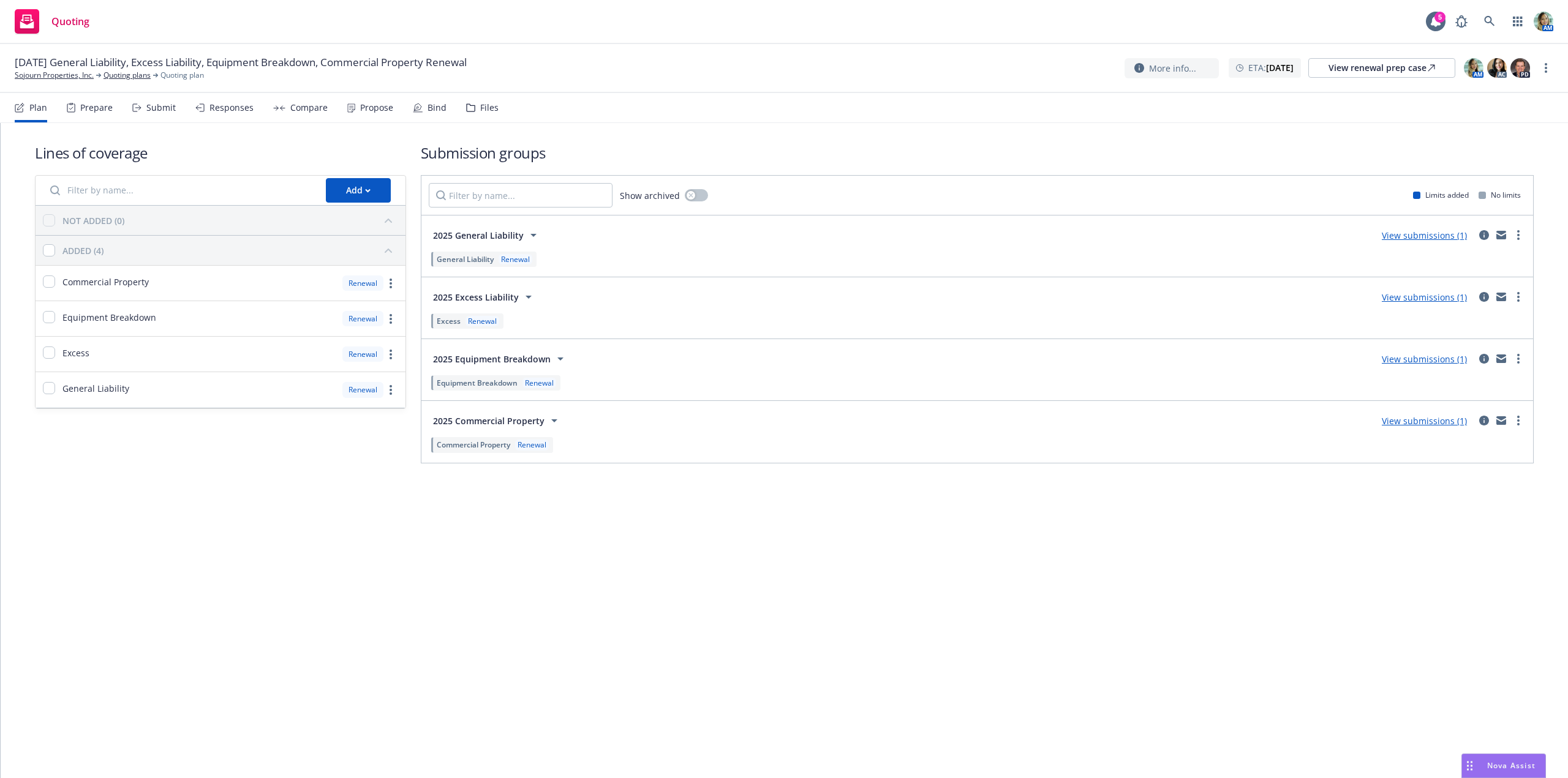
click at [1403, 421] on link "View submissions (1)" at bounding box center [1425, 421] width 85 height 12
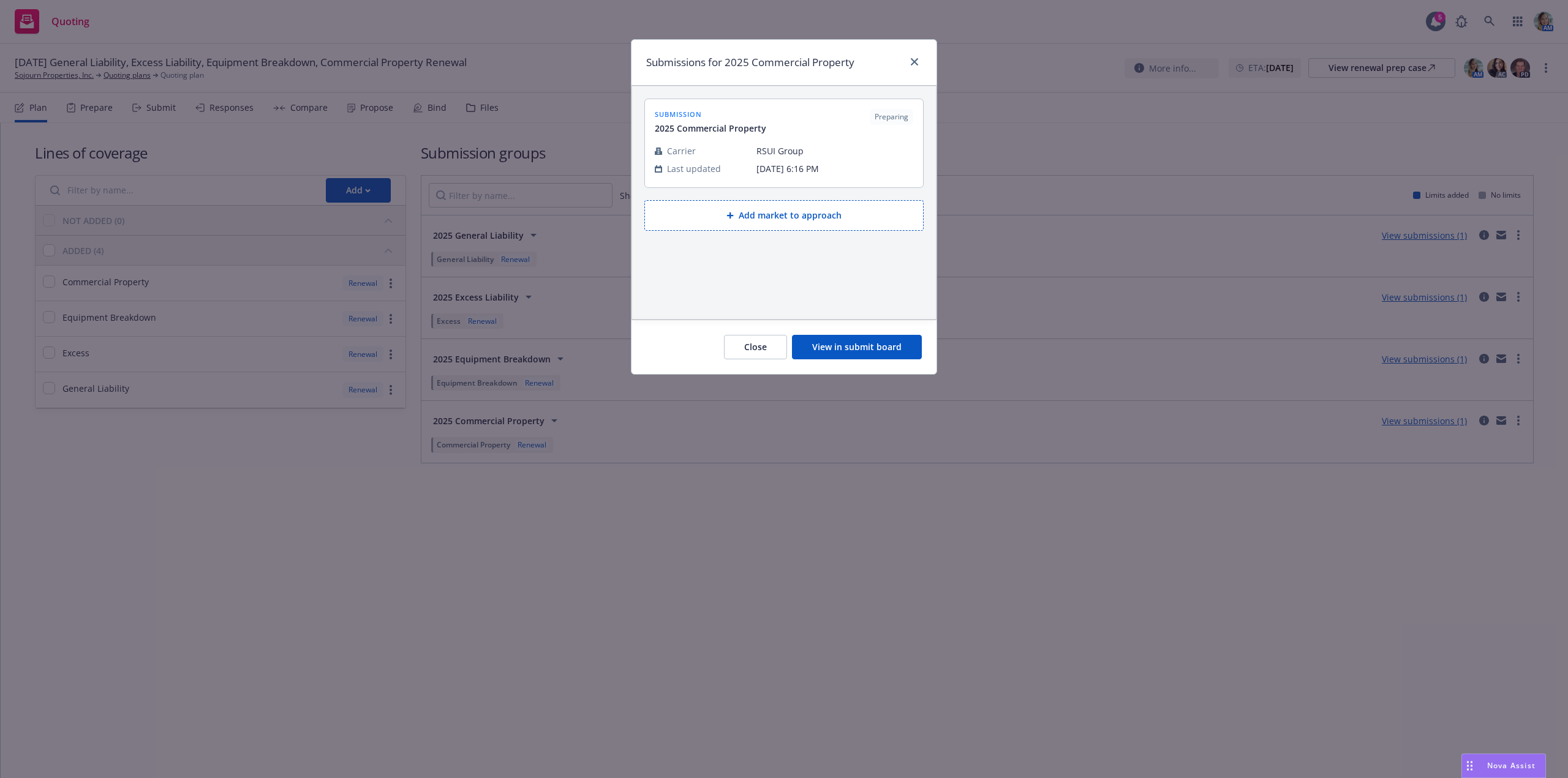
click at [847, 352] on button "View in submit board" at bounding box center [857, 347] width 130 height 25
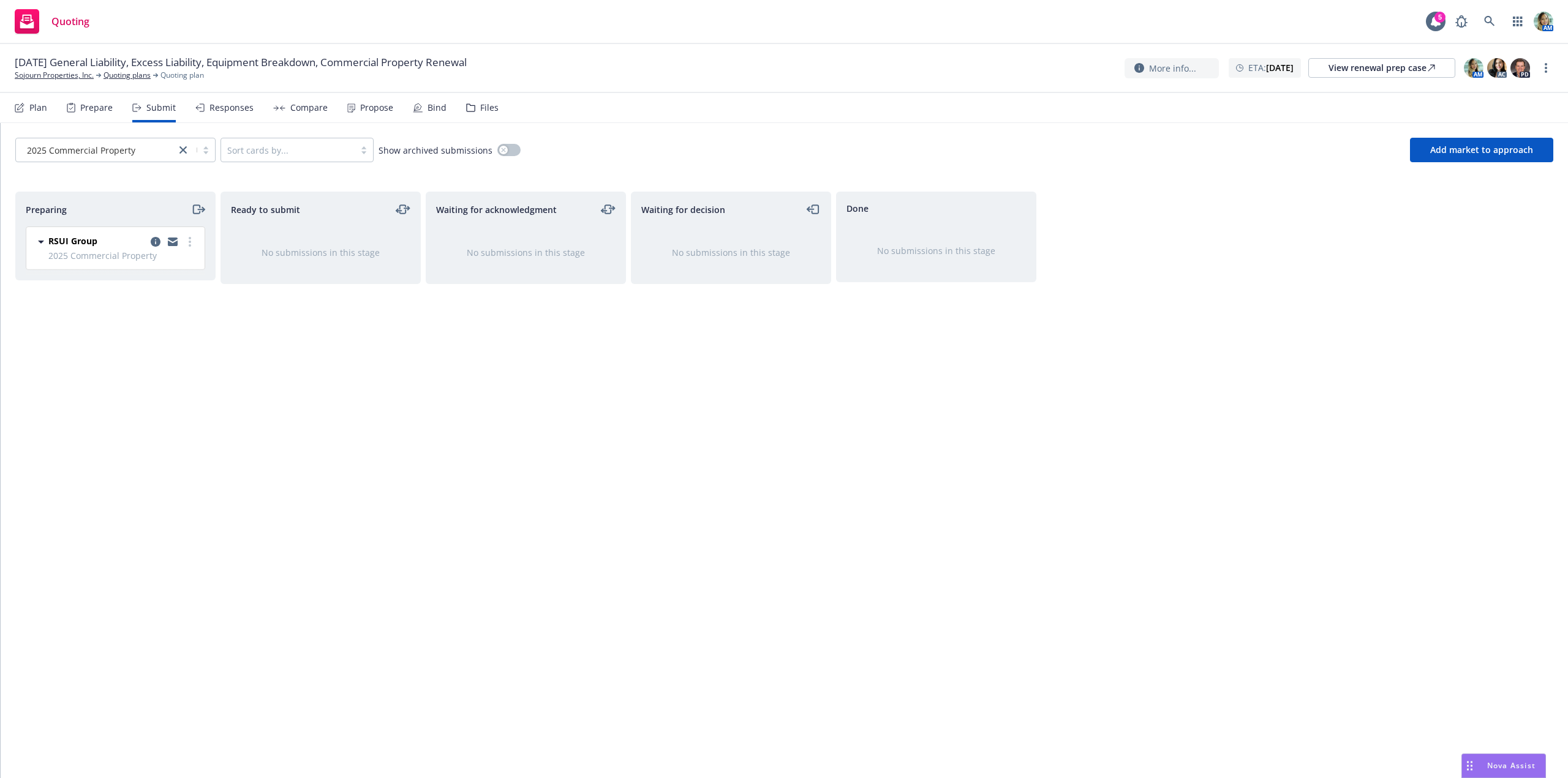
click at [146, 242] on div "RSUI Group" at bounding box center [123, 242] width 149 height 14
click at [156, 243] on icon "copy logging email" at bounding box center [156, 242] width 10 height 10
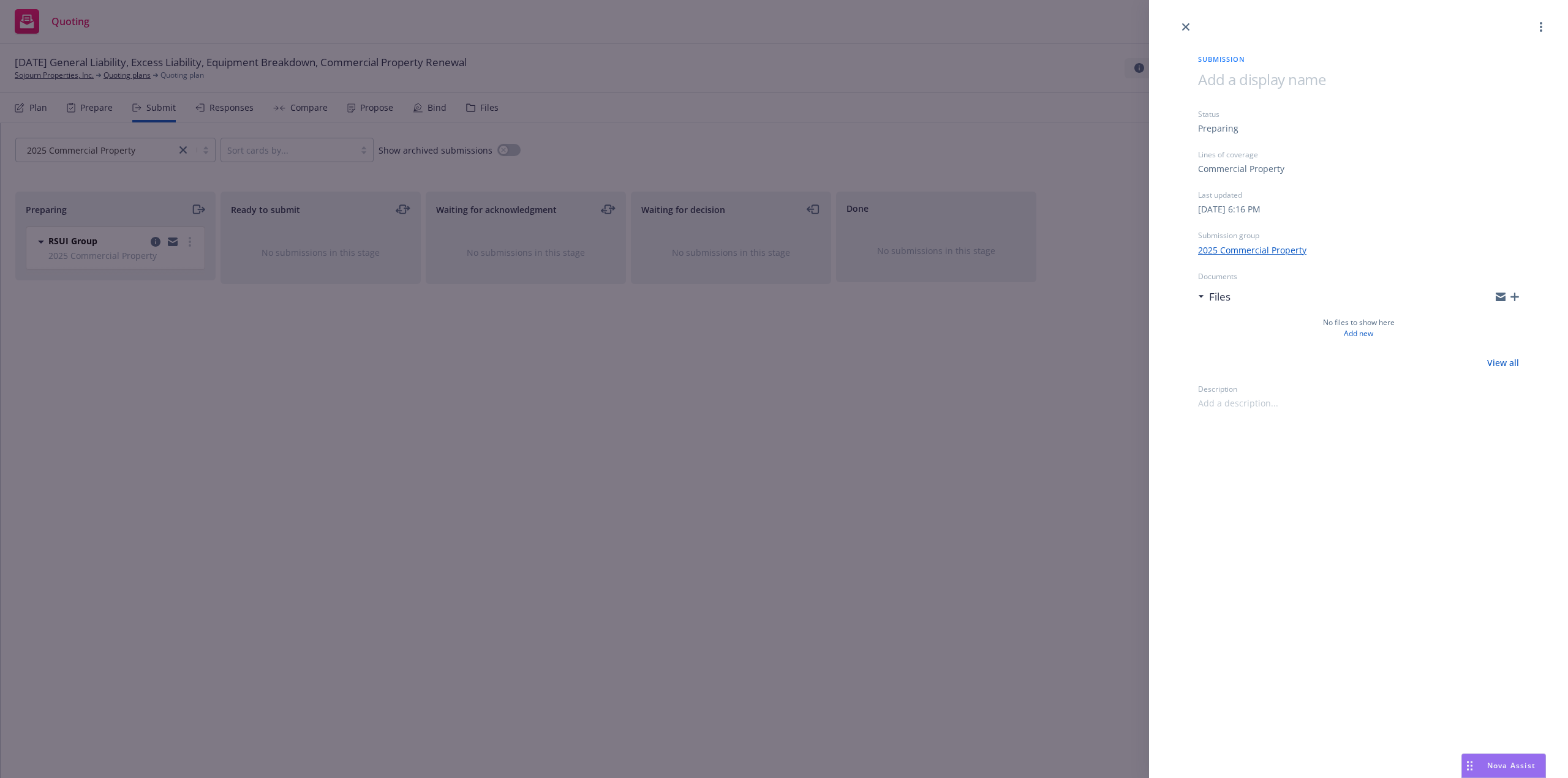
click at [1250, 80] on span at bounding box center [1261, 78] width 127 height 20
click at [1325, 479] on div "Submission 12/1/25 Property Status Preparing Lines of coverage Commercial Prope…" at bounding box center [1359, 389] width 419 height 778
click at [1183, 32] on link "close" at bounding box center [1186, 26] width 14 height 14
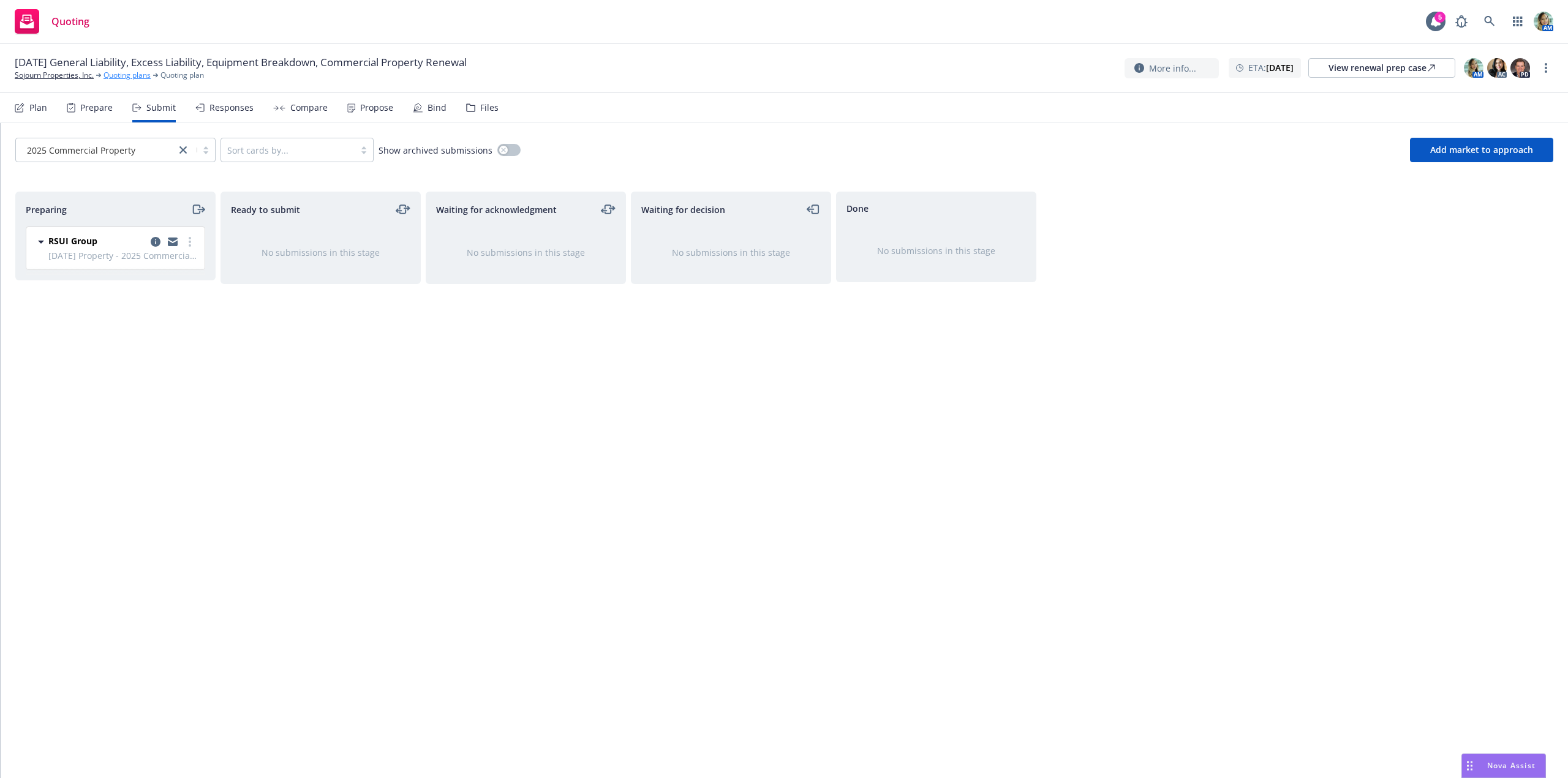
click at [122, 71] on link "Quoting plans" at bounding box center [127, 75] width 47 height 11
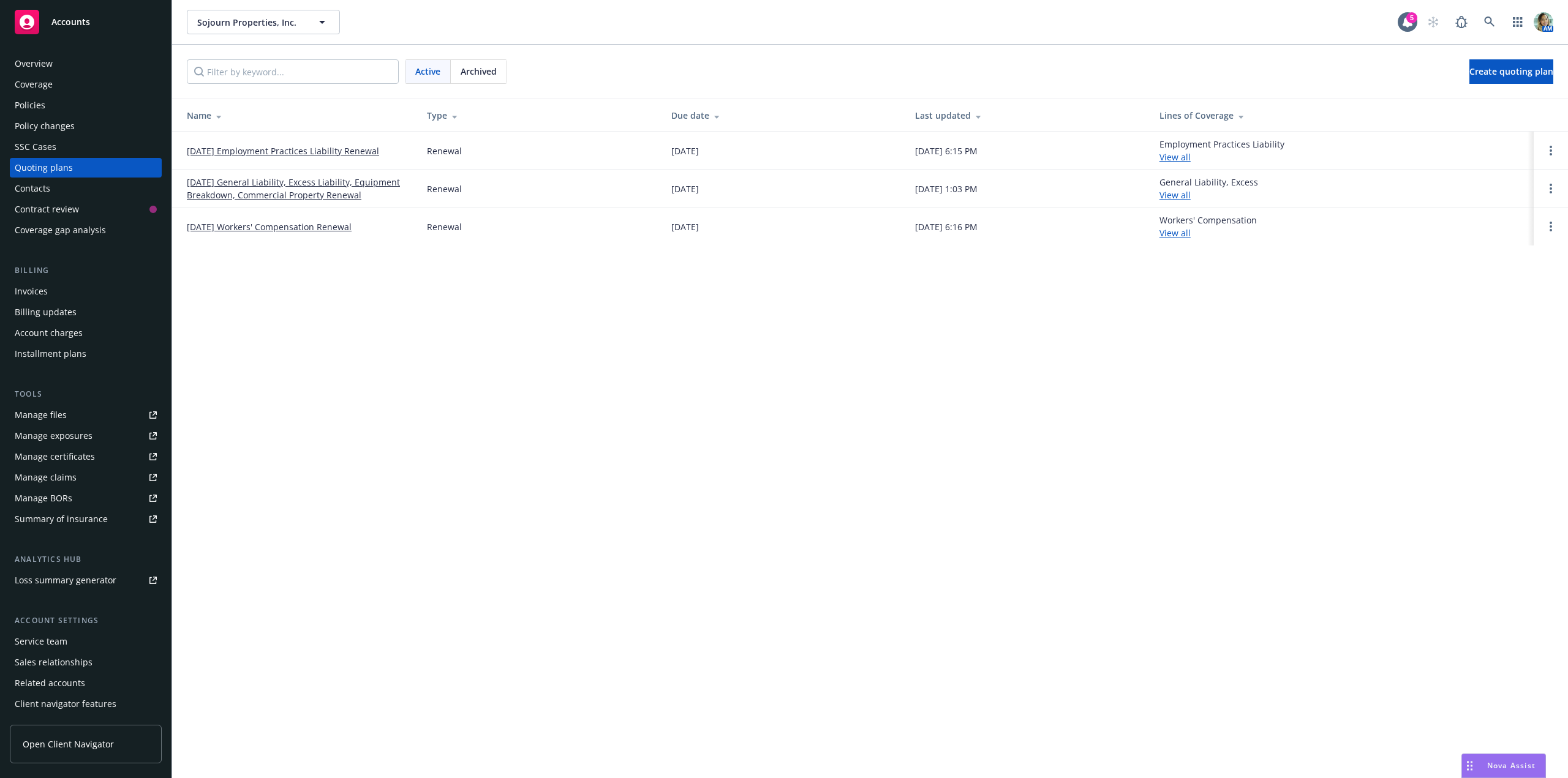
click at [307, 189] on link "[DATE] General Liability, Excess Liability, Equipment Breakdown, Commercial Pro…" at bounding box center [297, 188] width 220 height 25
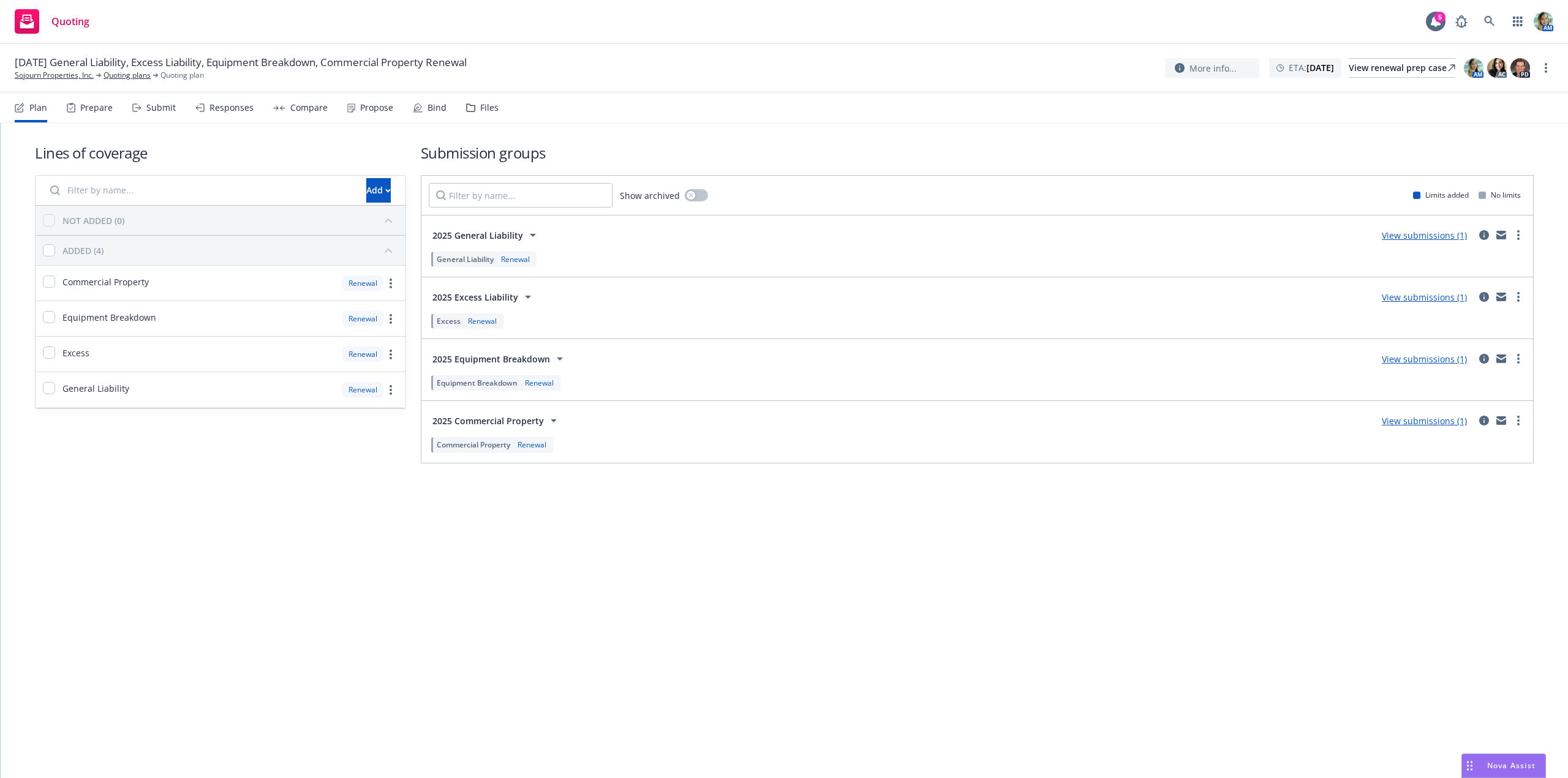
click at [1404, 295] on link "View submissions (1)" at bounding box center [1425, 297] width 85 height 12
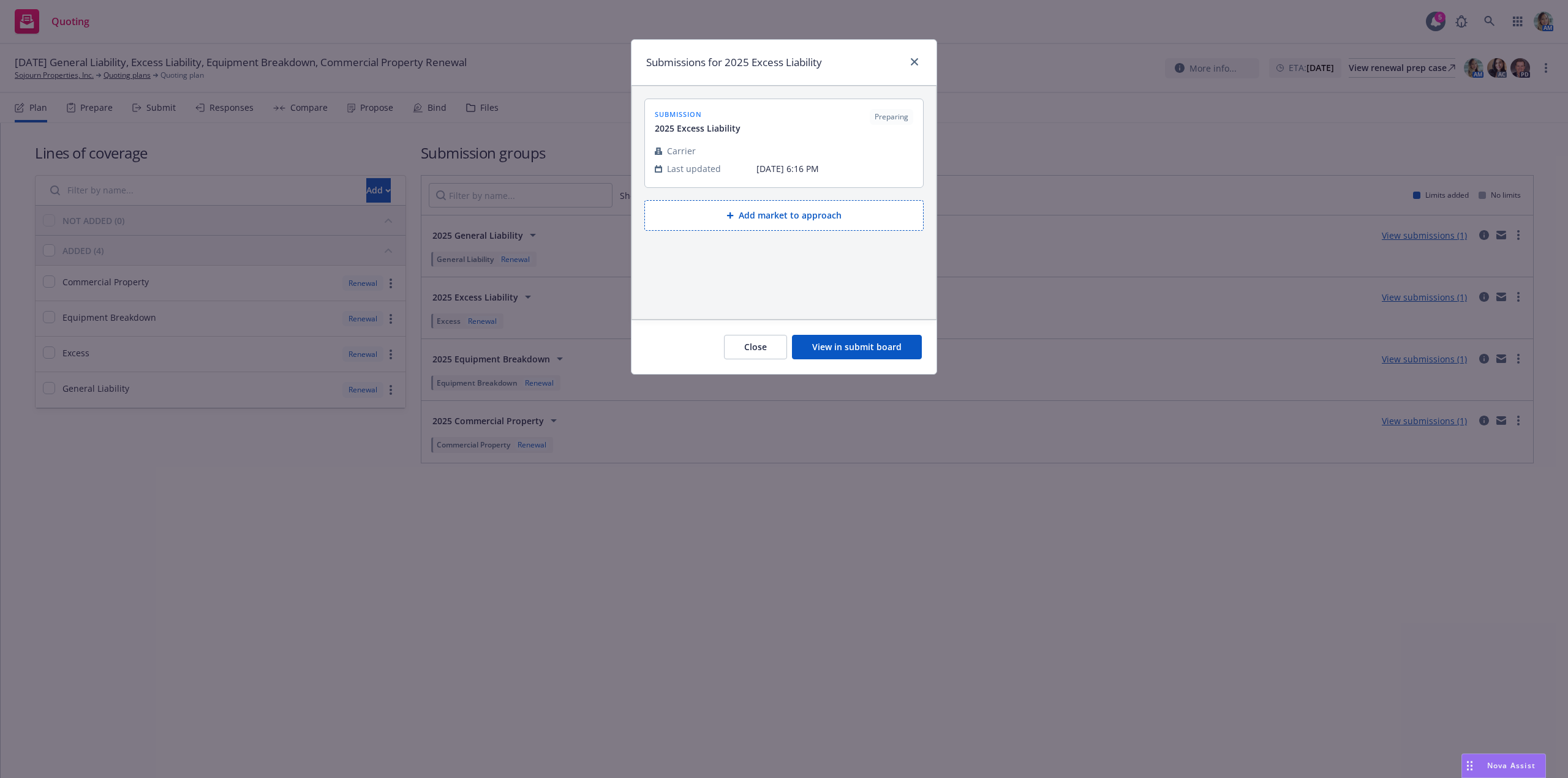
click at [918, 347] on button "View in submit board" at bounding box center [857, 347] width 130 height 25
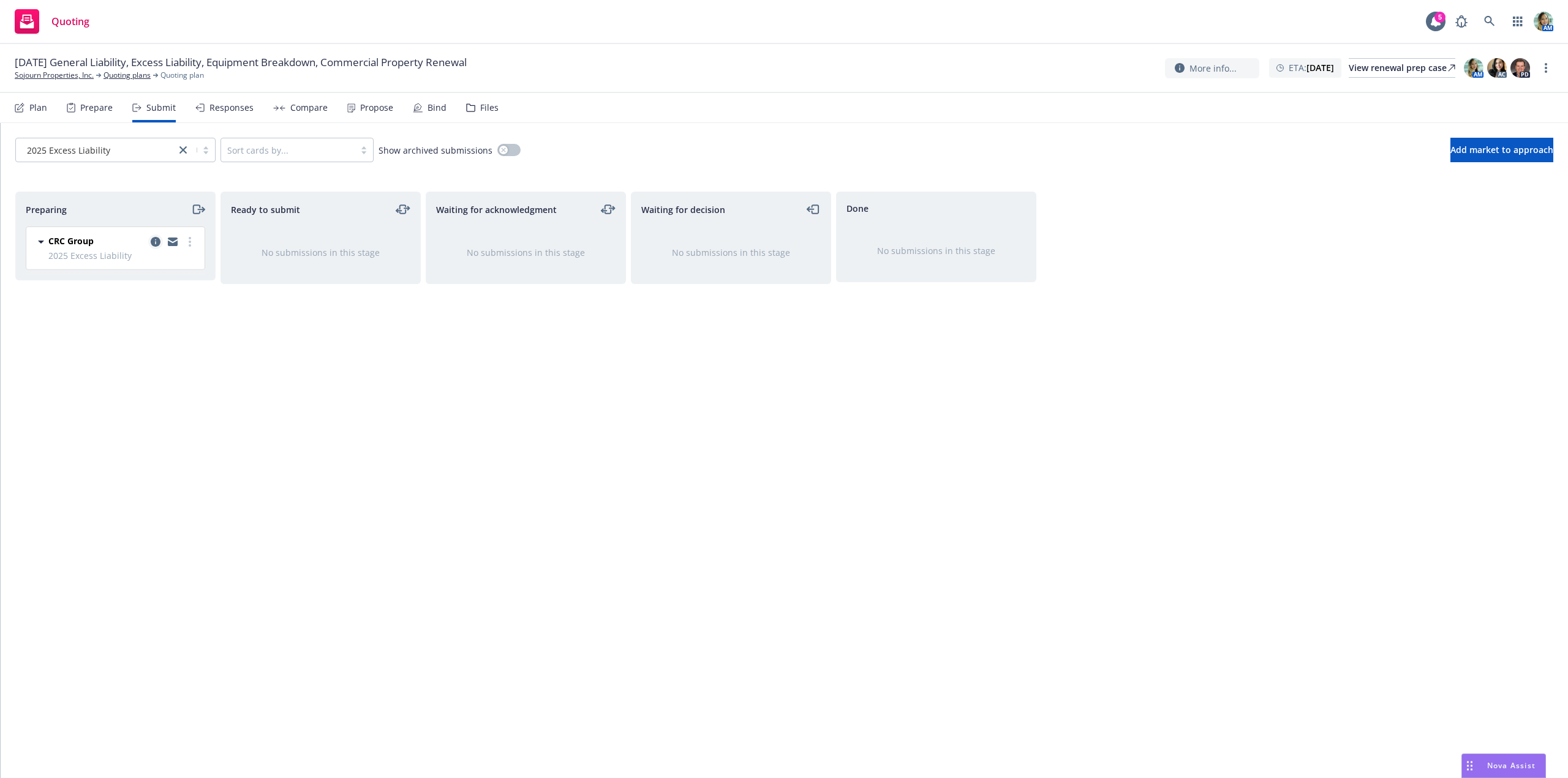
click at [155, 240] on icon "copy logging email" at bounding box center [156, 242] width 10 height 10
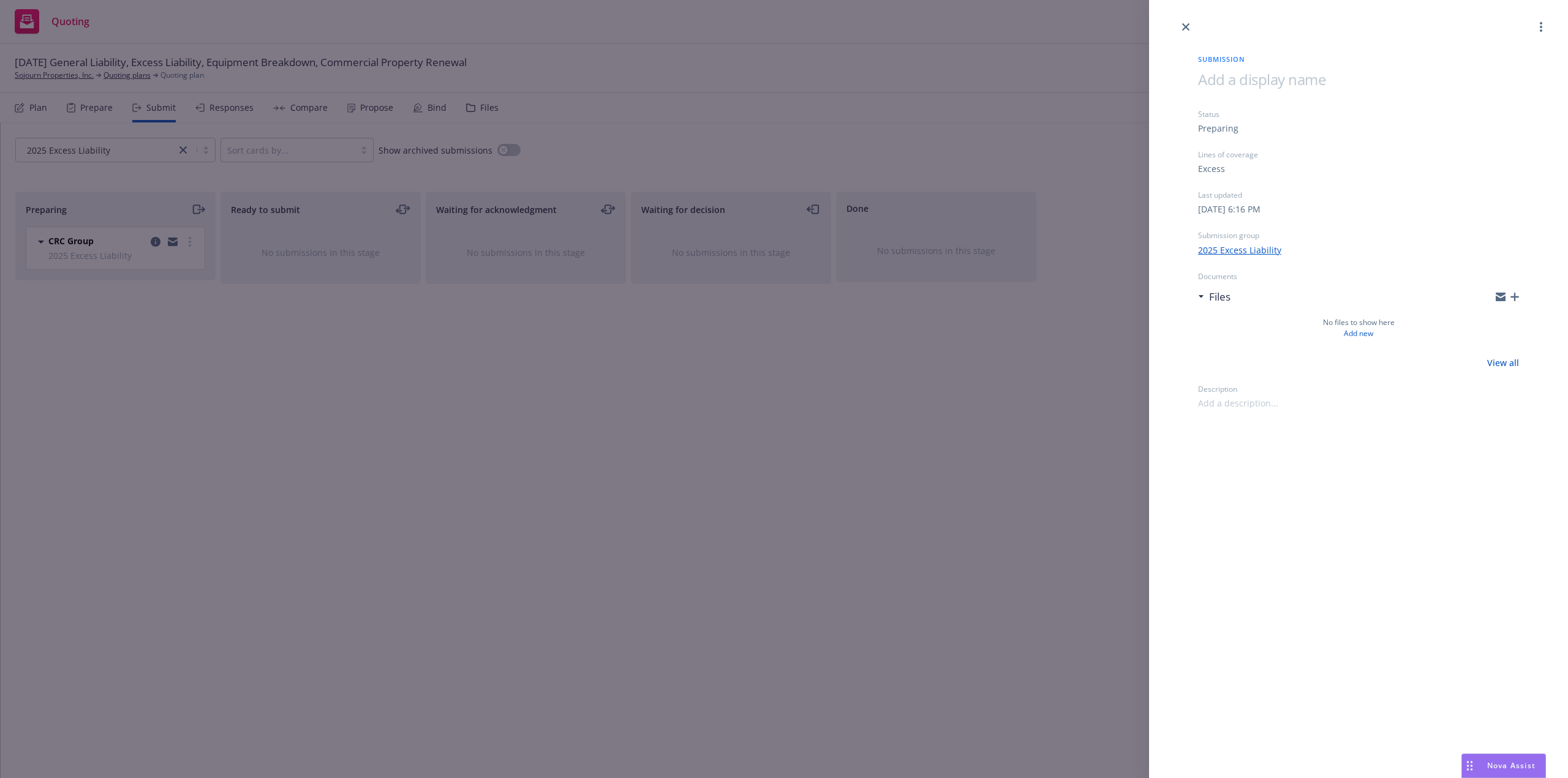
click at [1232, 76] on span at bounding box center [1261, 78] width 127 height 20
click at [1417, 608] on div "Submission [DATE] Excess Liability Status Preparing Lines of coverage Excess La…" at bounding box center [1359, 389] width 419 height 778
click at [1189, 28] on icon "close" at bounding box center [1186, 27] width 8 height 8
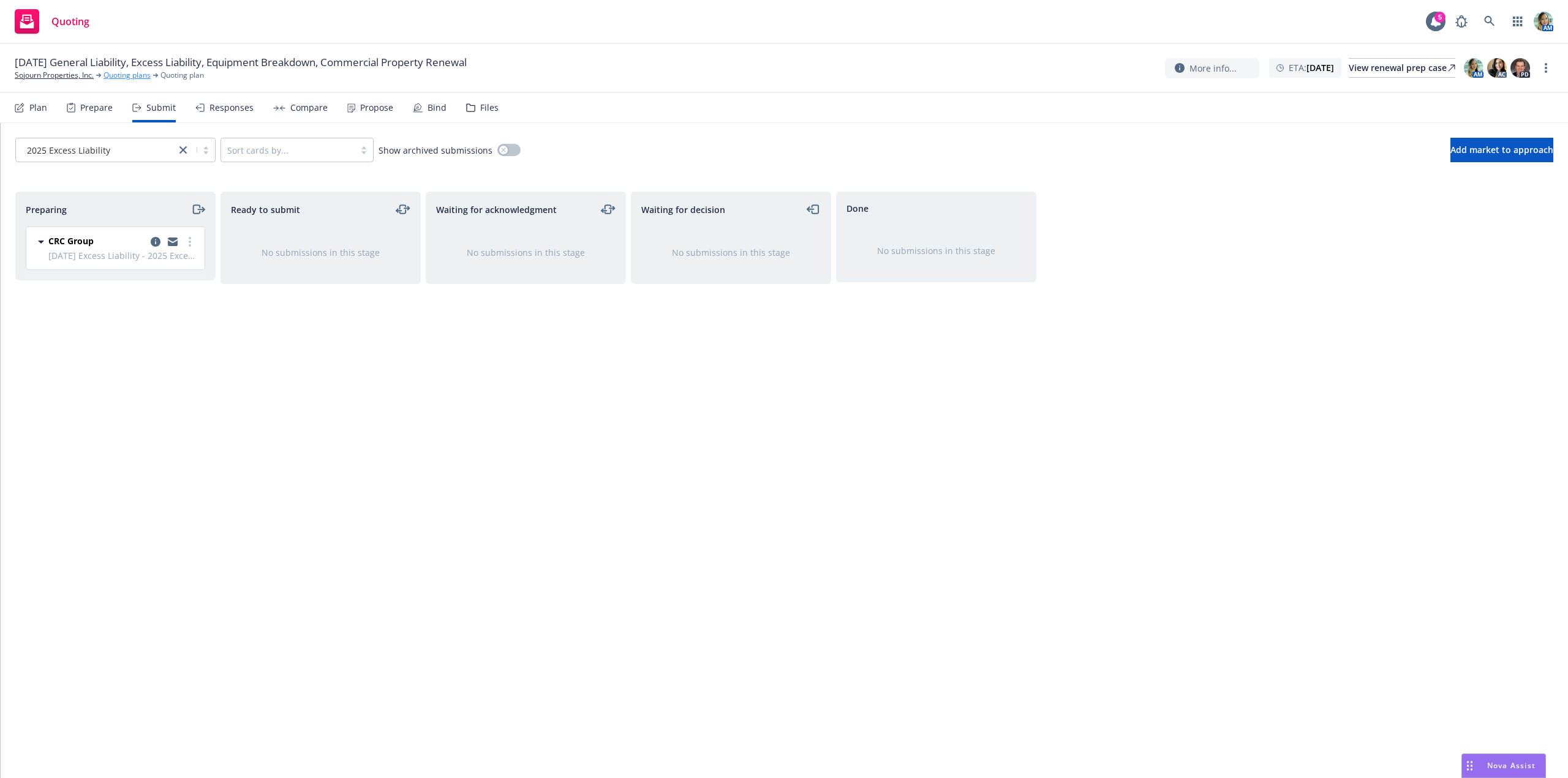
click at [131, 74] on link "Quoting plans" at bounding box center [127, 75] width 47 height 11
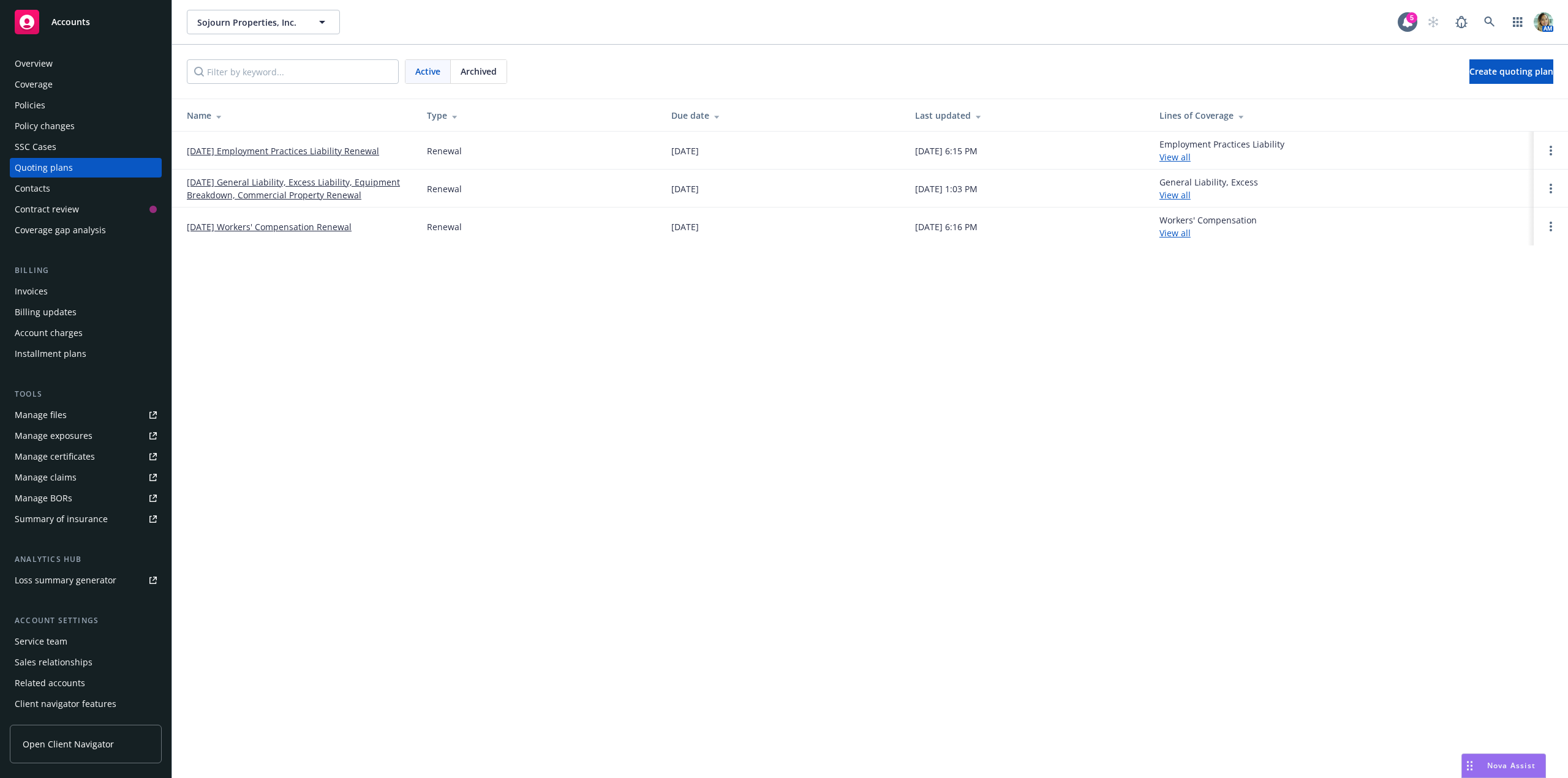
click at [332, 183] on link "[DATE] General Liability, Excess Liability, Equipment Breakdown, Commercial Pro…" at bounding box center [297, 188] width 220 height 25
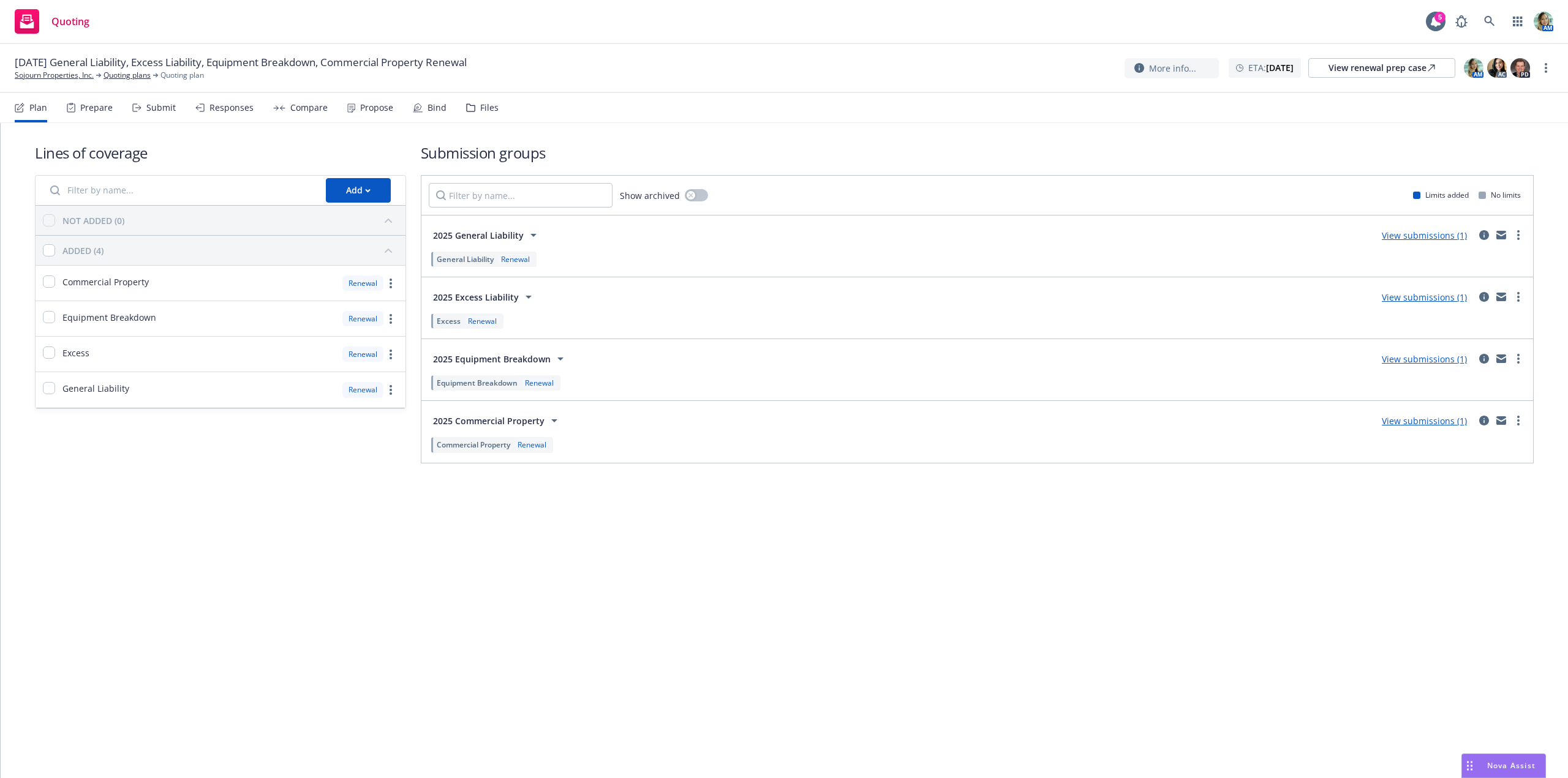
click at [1391, 235] on link "View submissions (1)" at bounding box center [1425, 235] width 85 height 12
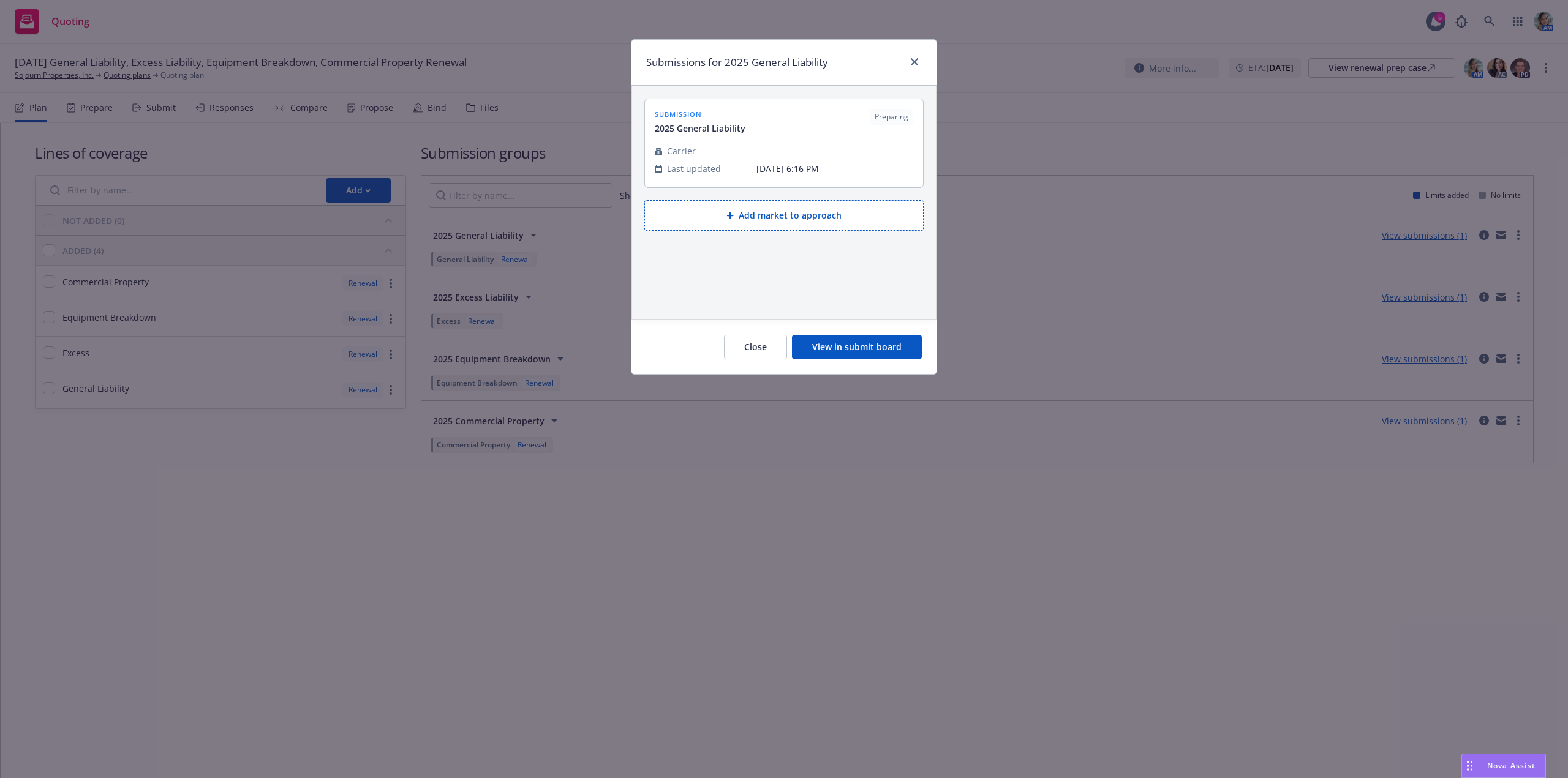
click at [812, 345] on button "View in submit board" at bounding box center [857, 347] width 130 height 25
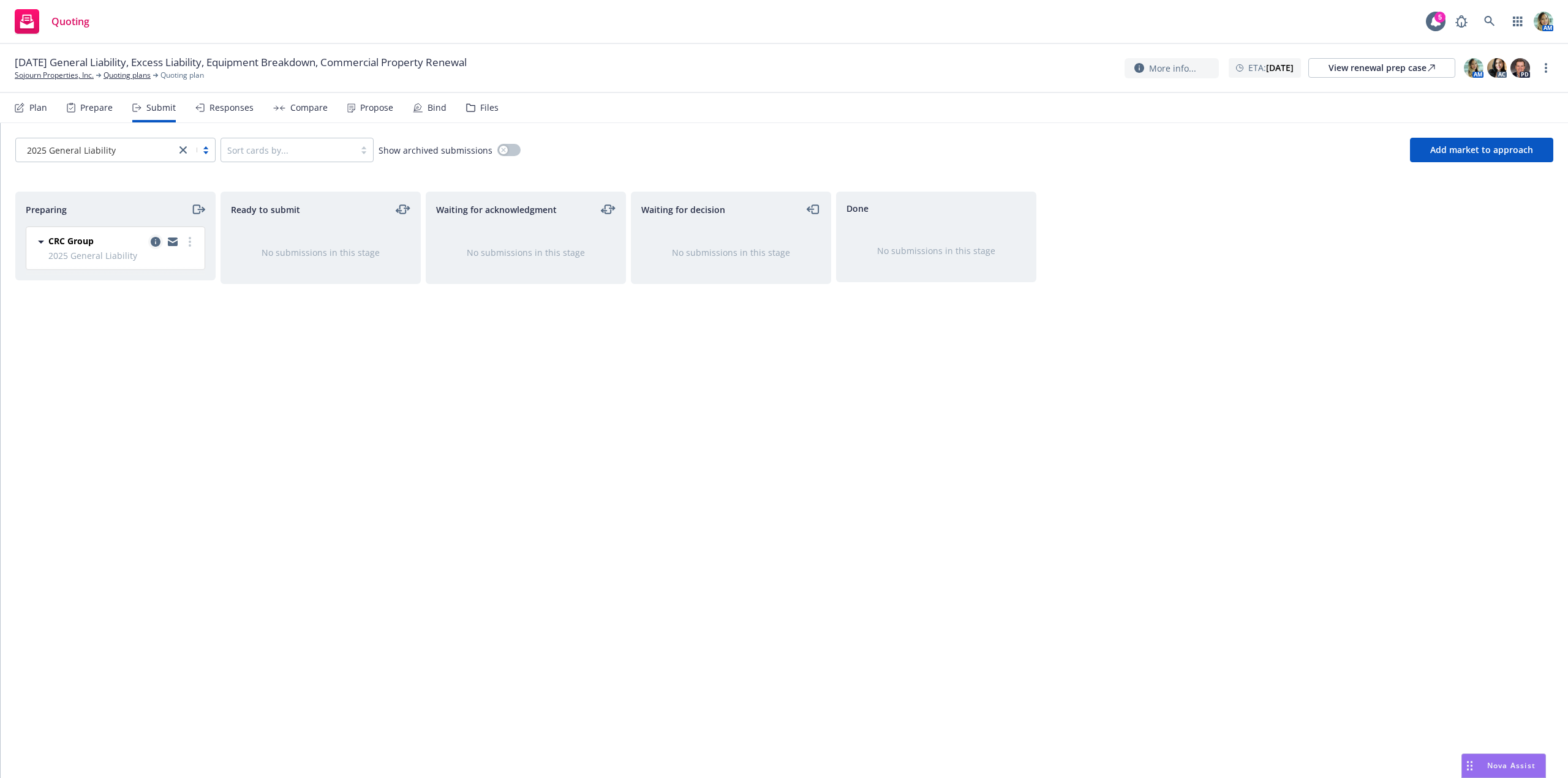
click at [155, 245] on icon "copy logging email" at bounding box center [156, 242] width 10 height 10
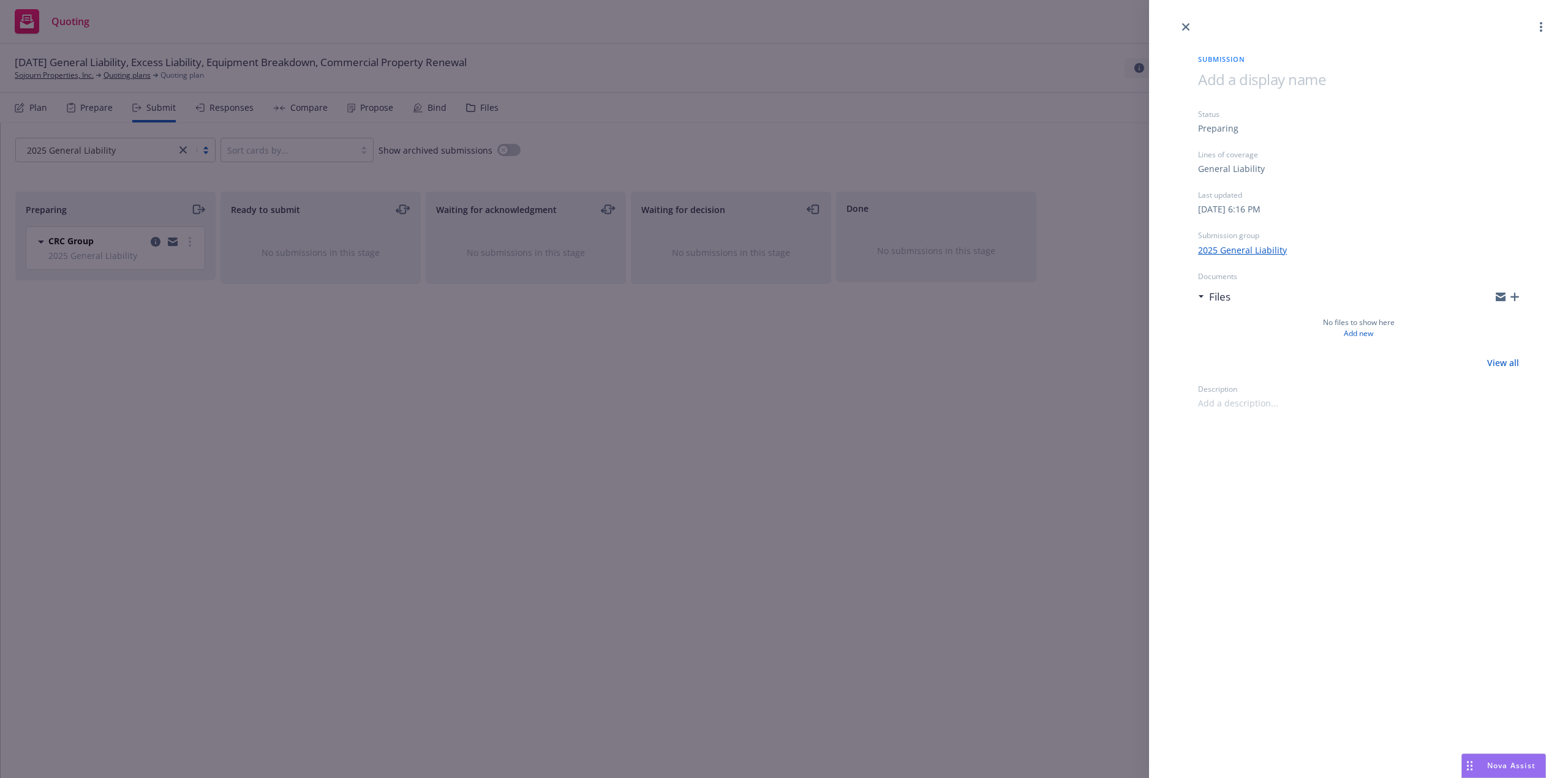
click at [1267, 88] on span at bounding box center [1261, 78] width 127 height 20
click at [1309, 622] on div "Submission [DATE] General Liability Status Preparing Lines of coverage General …" at bounding box center [1359, 389] width 419 height 778
click at [1193, 25] on div at bounding box center [1359, 17] width 419 height 34
click at [1190, 26] on link "close" at bounding box center [1186, 26] width 14 height 14
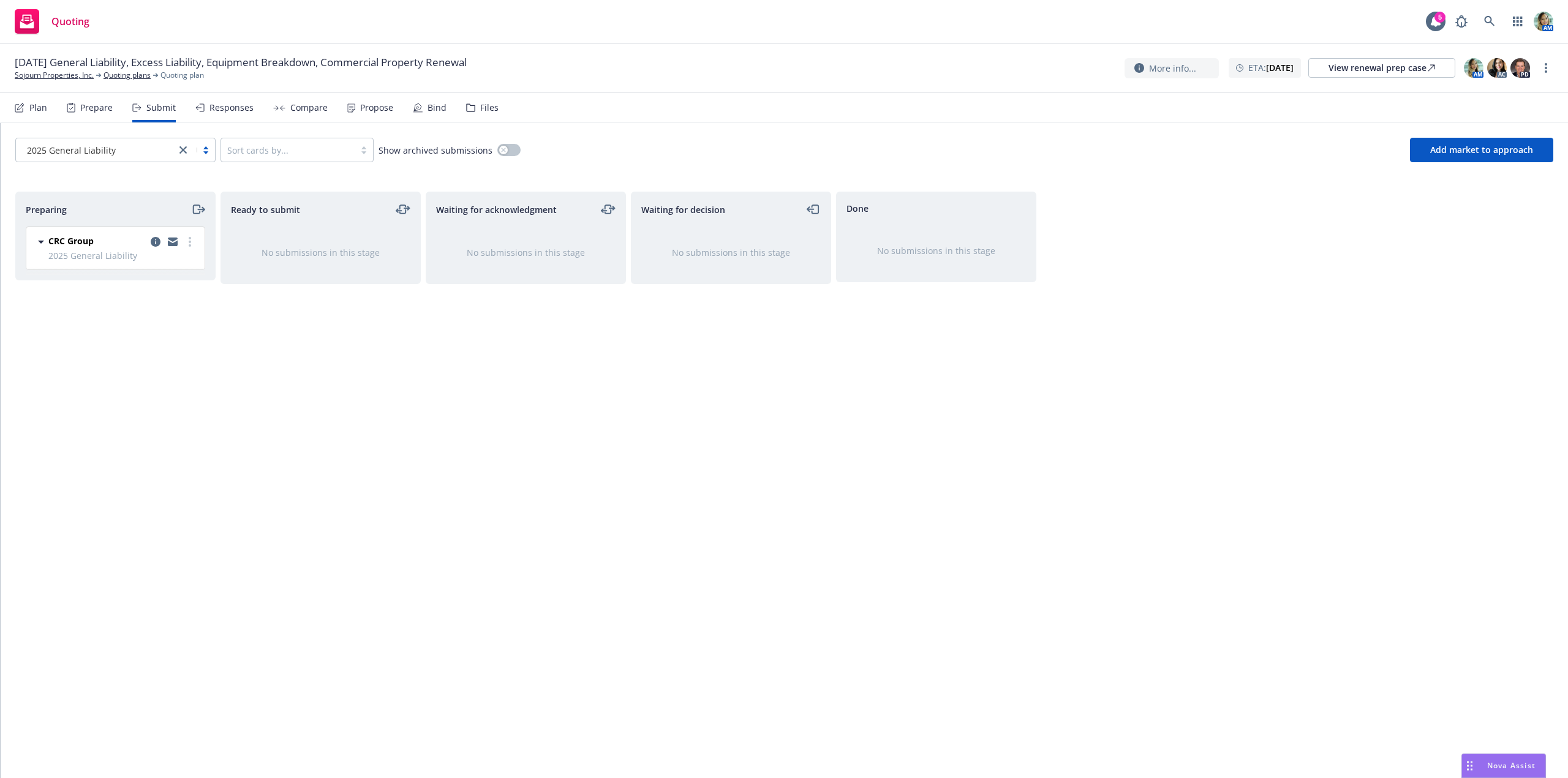
drag, startPoint x: 715, startPoint y: 488, endPoint x: 660, endPoint y: 477, distance: 56.1
click at [714, 488] on div "Waiting for decision No submissions in this stage" at bounding box center [731, 472] width 200 height 560
click at [73, 76] on link "Sojourn Properties, Inc." at bounding box center [54, 75] width 79 height 11
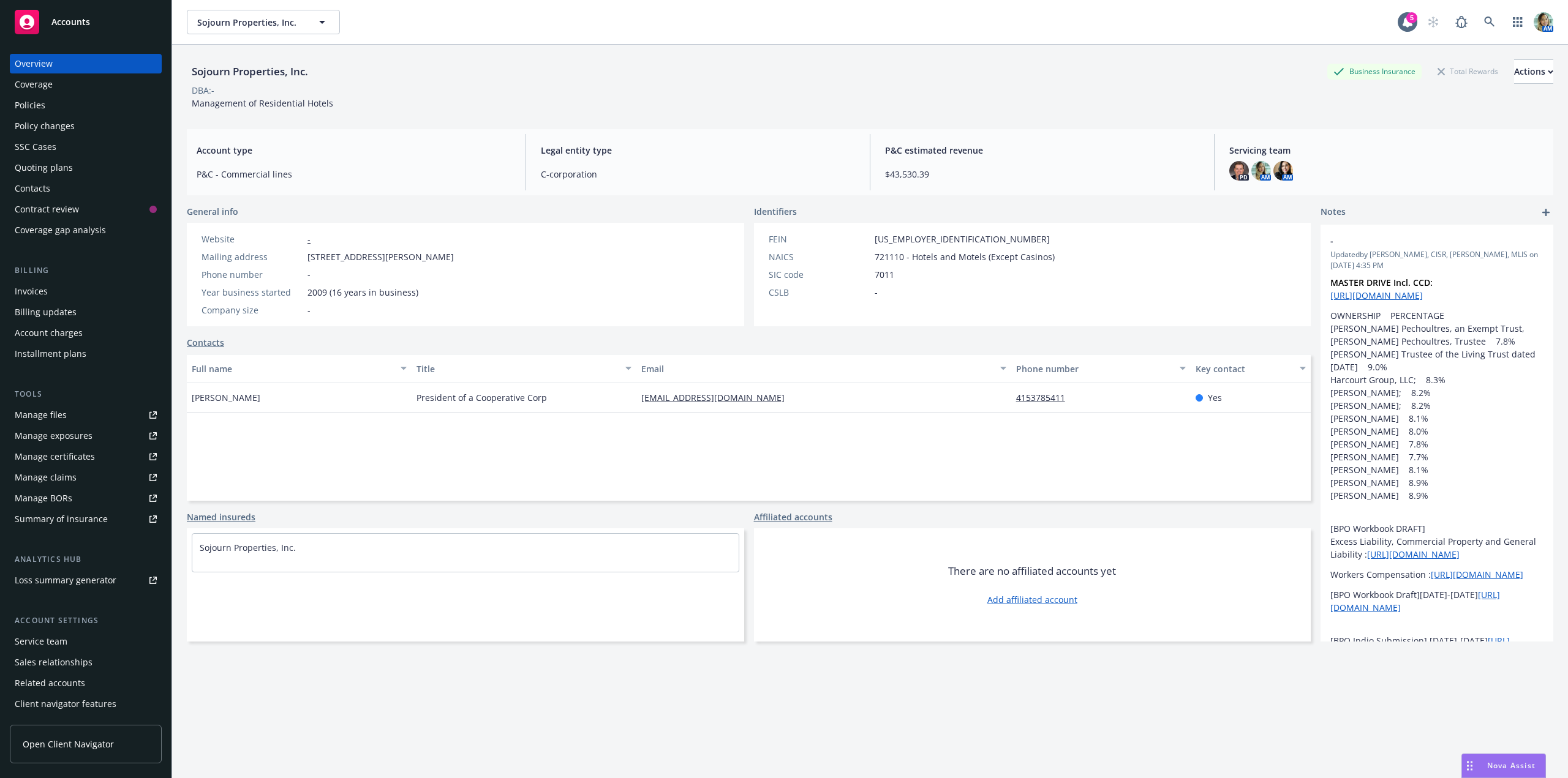
click at [48, 103] on div "Policies" at bounding box center [85, 105] width 142 height 19
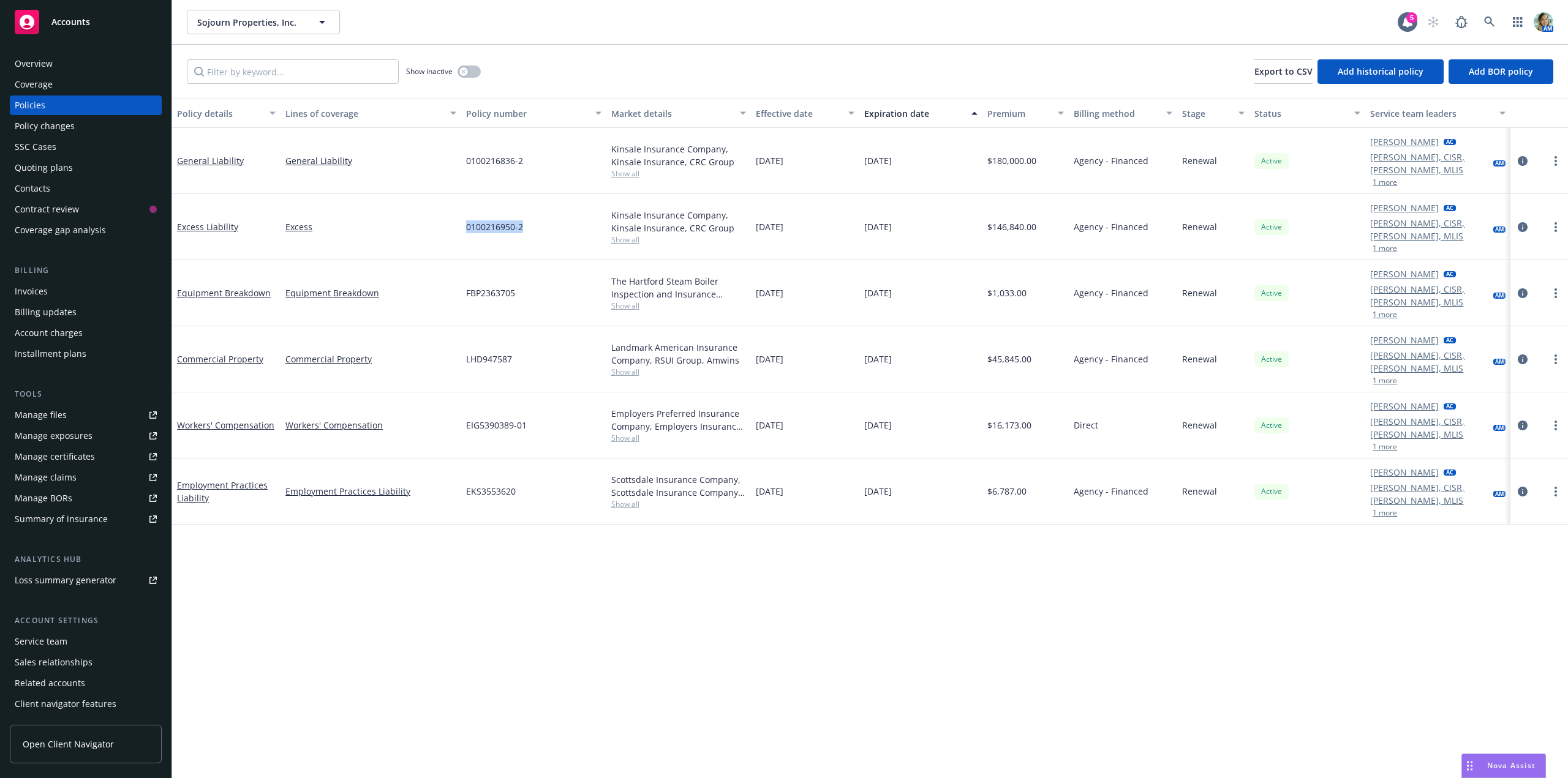
drag, startPoint x: 528, startPoint y: 211, endPoint x: 464, endPoint y: 211, distance: 64.0
click at [464, 211] on div "0100216950-2" at bounding box center [533, 227] width 145 height 66
drag, startPoint x: 518, startPoint y: 316, endPoint x: 466, endPoint y: 324, distance: 52.6
click at [466, 326] on div "LHD947587" at bounding box center [533, 359] width 145 height 66
copy span "LHD947587"
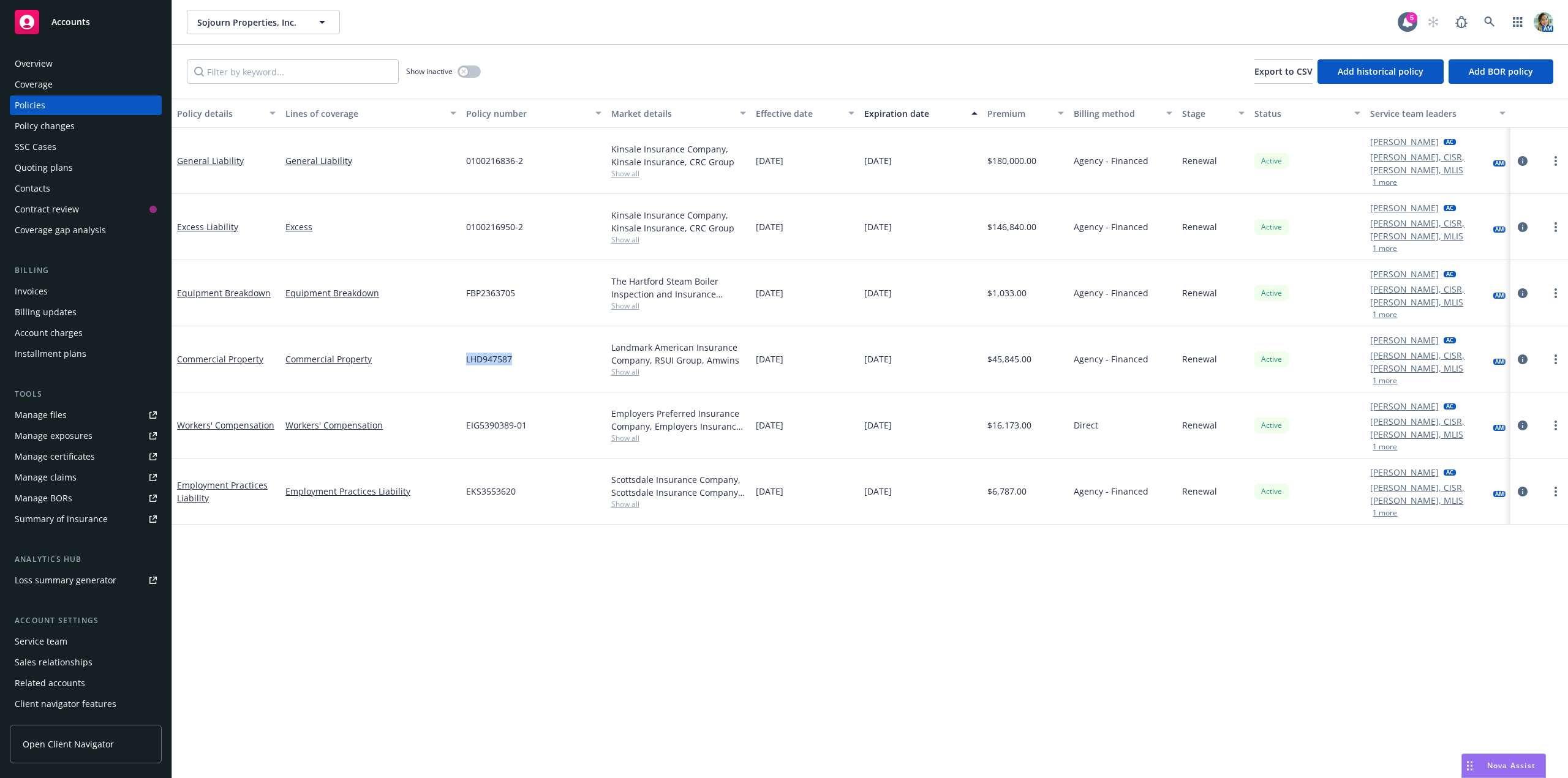
click at [64, 419] on div "Manage files" at bounding box center [41, 415] width 52 height 19
click at [54, 439] on div "Manage exposures" at bounding box center [53, 436] width 78 height 19
click at [37, 417] on div "Manage files" at bounding box center [41, 415] width 52 height 19
drag, startPoint x: 468, startPoint y: 372, endPoint x: 530, endPoint y: 373, distance: 62.0
click at [530, 392] on div "EIG5390389-01" at bounding box center [533, 425] width 145 height 66
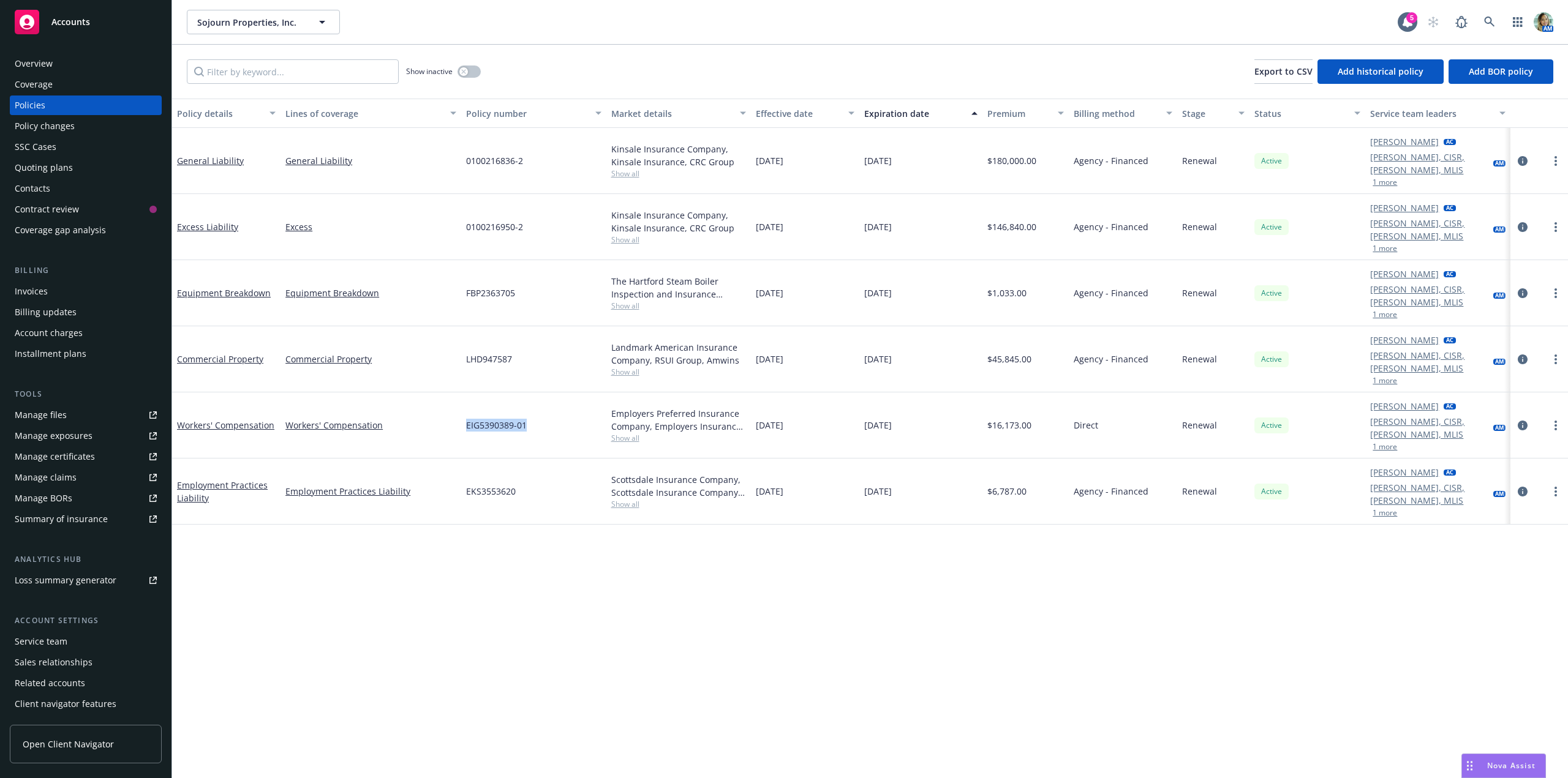
copy span "EIG5390389-01"
drag, startPoint x: 607, startPoint y: 353, endPoint x: 632, endPoint y: 378, distance: 35.4
click at [646, 392] on div "Employers Preferred Insurance Company, Employers Insurance Group Show all" at bounding box center [679, 425] width 145 height 66
copy div "Employers Preferred Insurance Compan"
click at [502, 593] on div "Policy details Lines of coverage Policy number Market details Effective date Ex…" at bounding box center [870, 438] width 1396 height 680
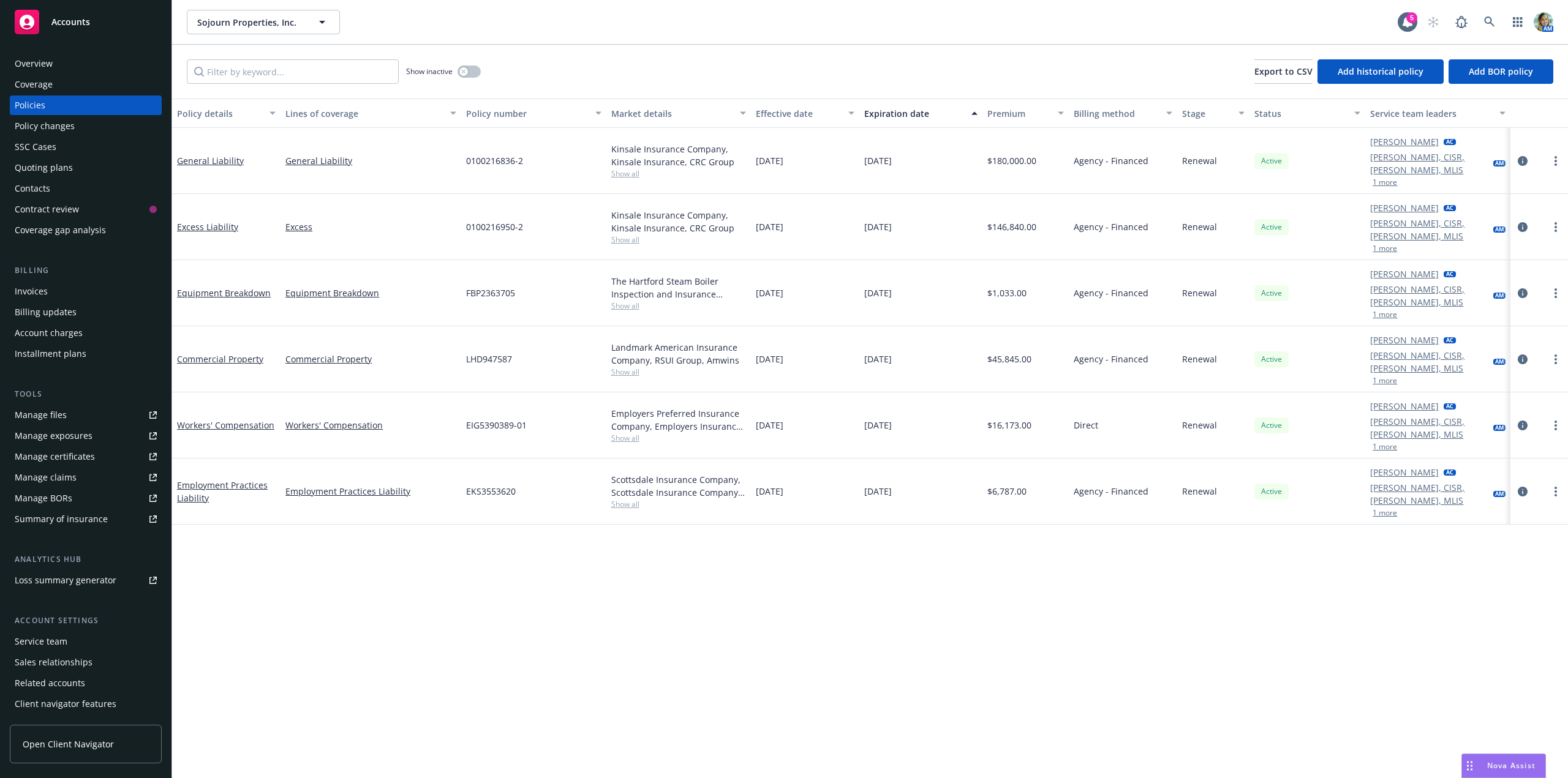
click at [466, 578] on div "Policy details Lines of coverage Policy number Market details Effective date Ex…" at bounding box center [870, 438] width 1396 height 680
click at [466, 578] on div "Policy details Lines of coverage Policy number Market details Effective date Ex…" at bounding box center [870, 438] width 1396 height 680
click at [220, 158] on link "General Liability" at bounding box center [210, 160] width 67 height 12
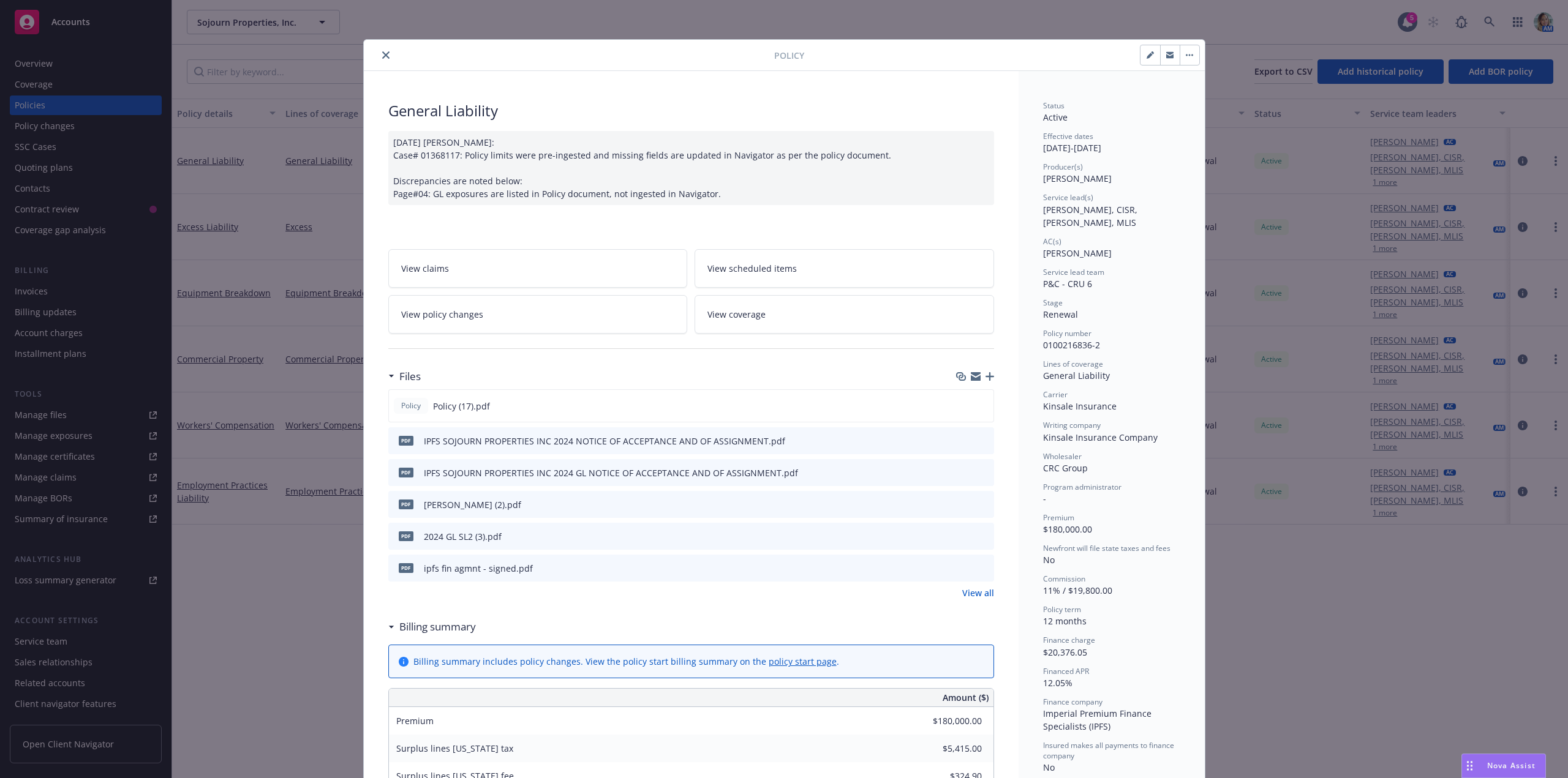
click at [977, 505] on icon "preview file" at bounding box center [982, 503] width 11 height 8
click at [382, 56] on icon "close" at bounding box center [386, 55] width 8 height 8
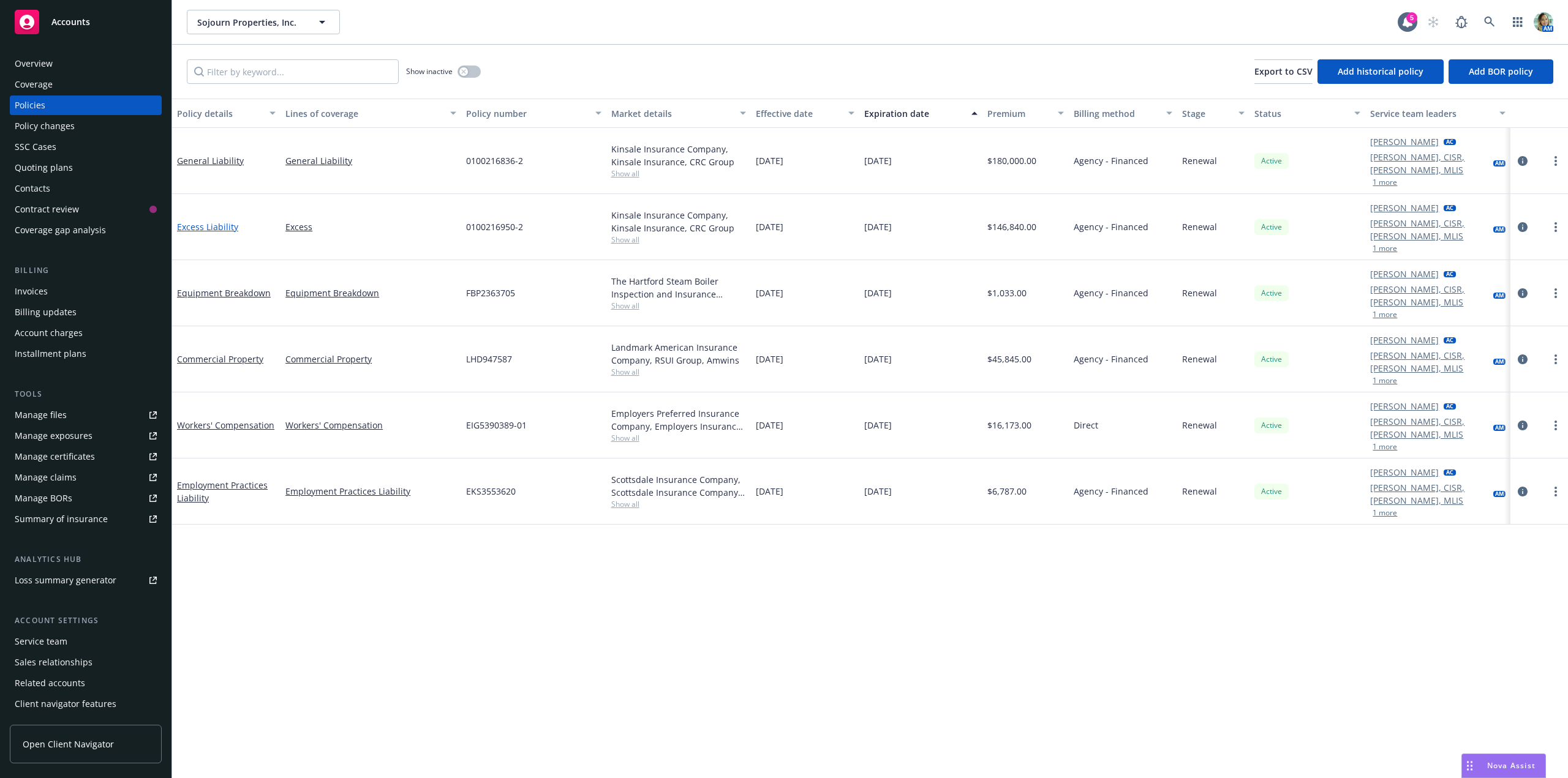
click at [219, 221] on link "Excess Liability" at bounding box center [207, 227] width 61 height 12
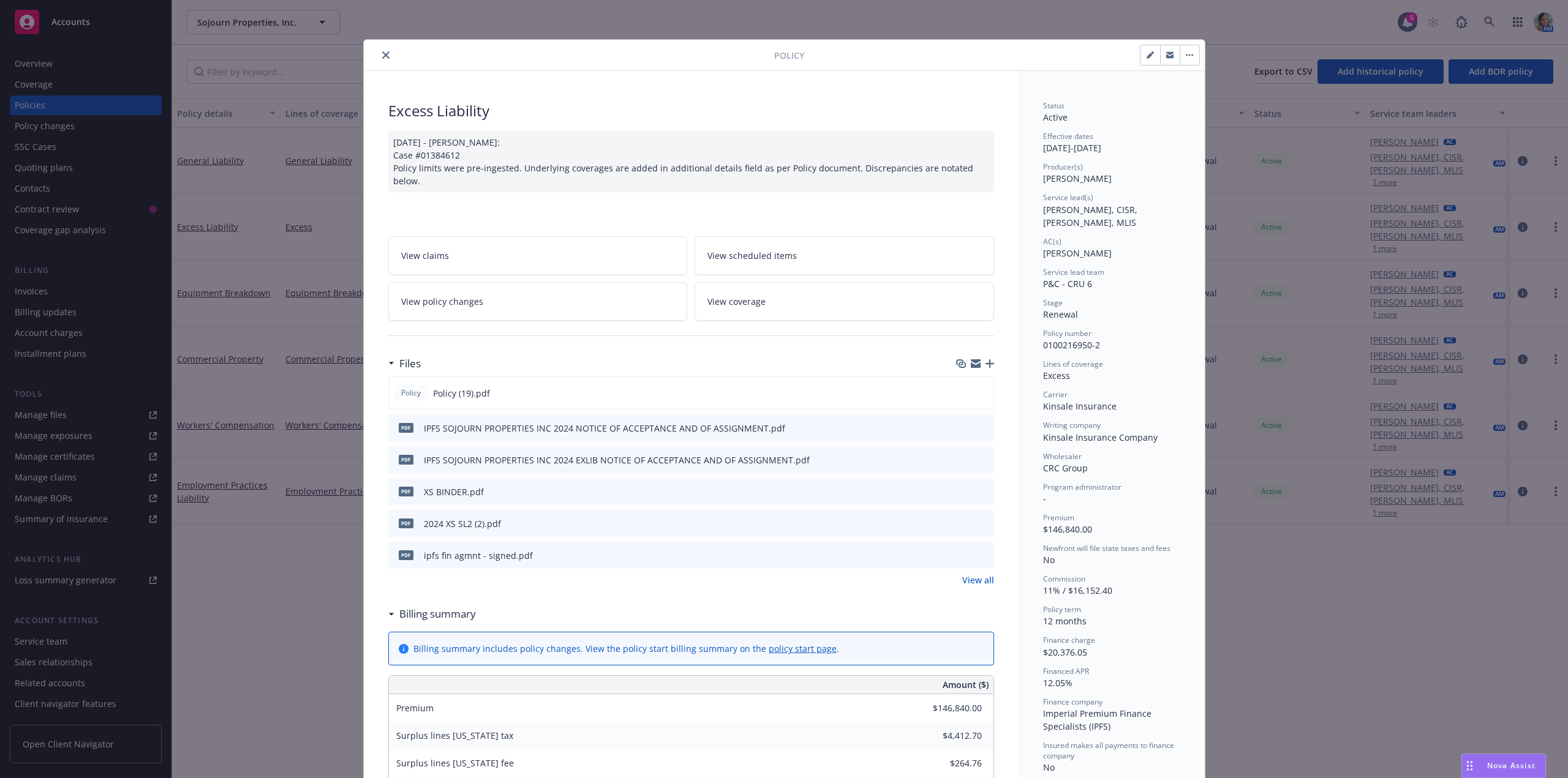
click at [977, 487] on icon "preview file" at bounding box center [982, 491] width 11 height 8
click at [384, 52] on icon "close" at bounding box center [386, 55] width 8 height 8
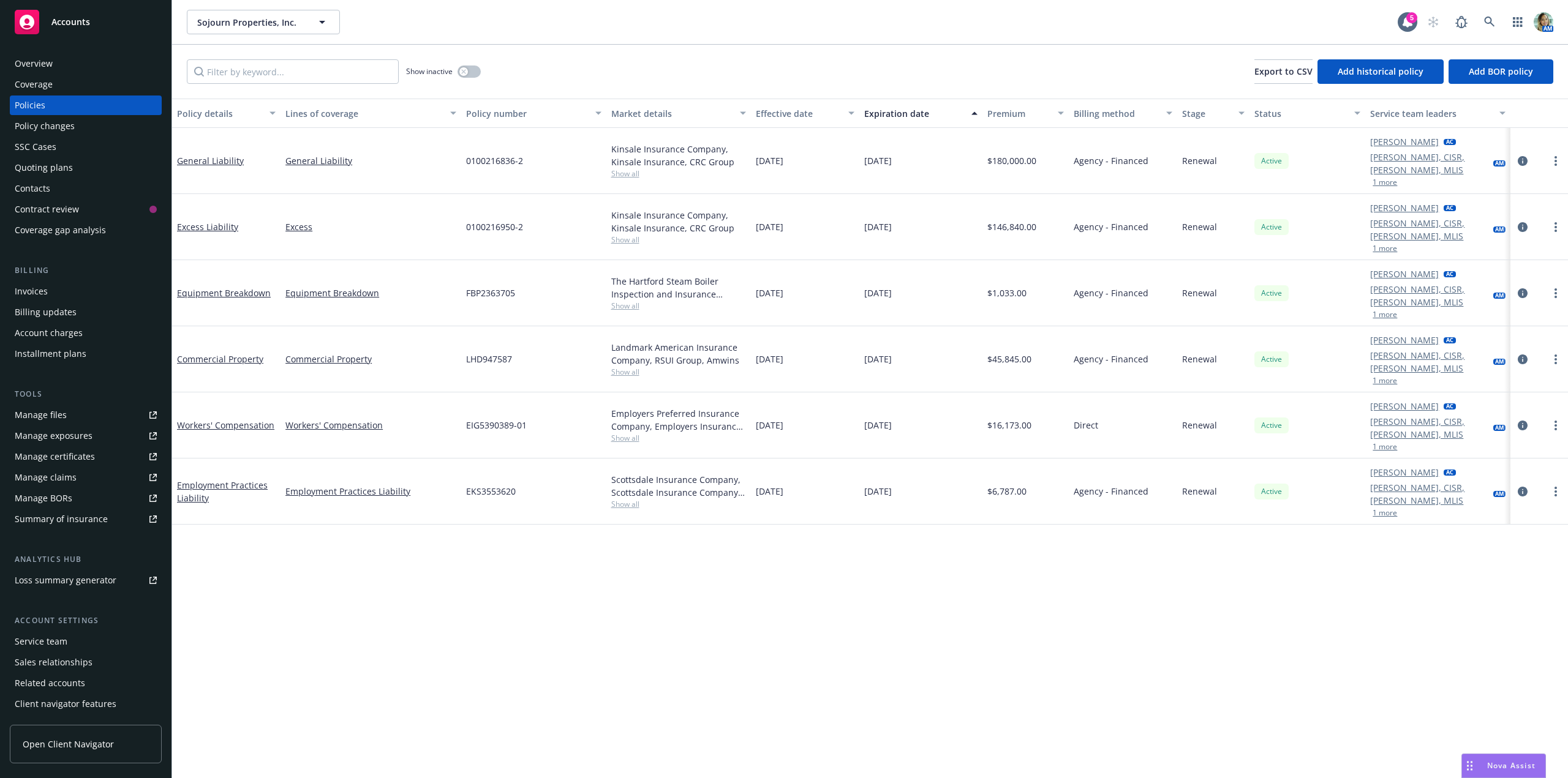
click at [51, 63] on div "Overview" at bounding box center [33, 63] width 38 height 19
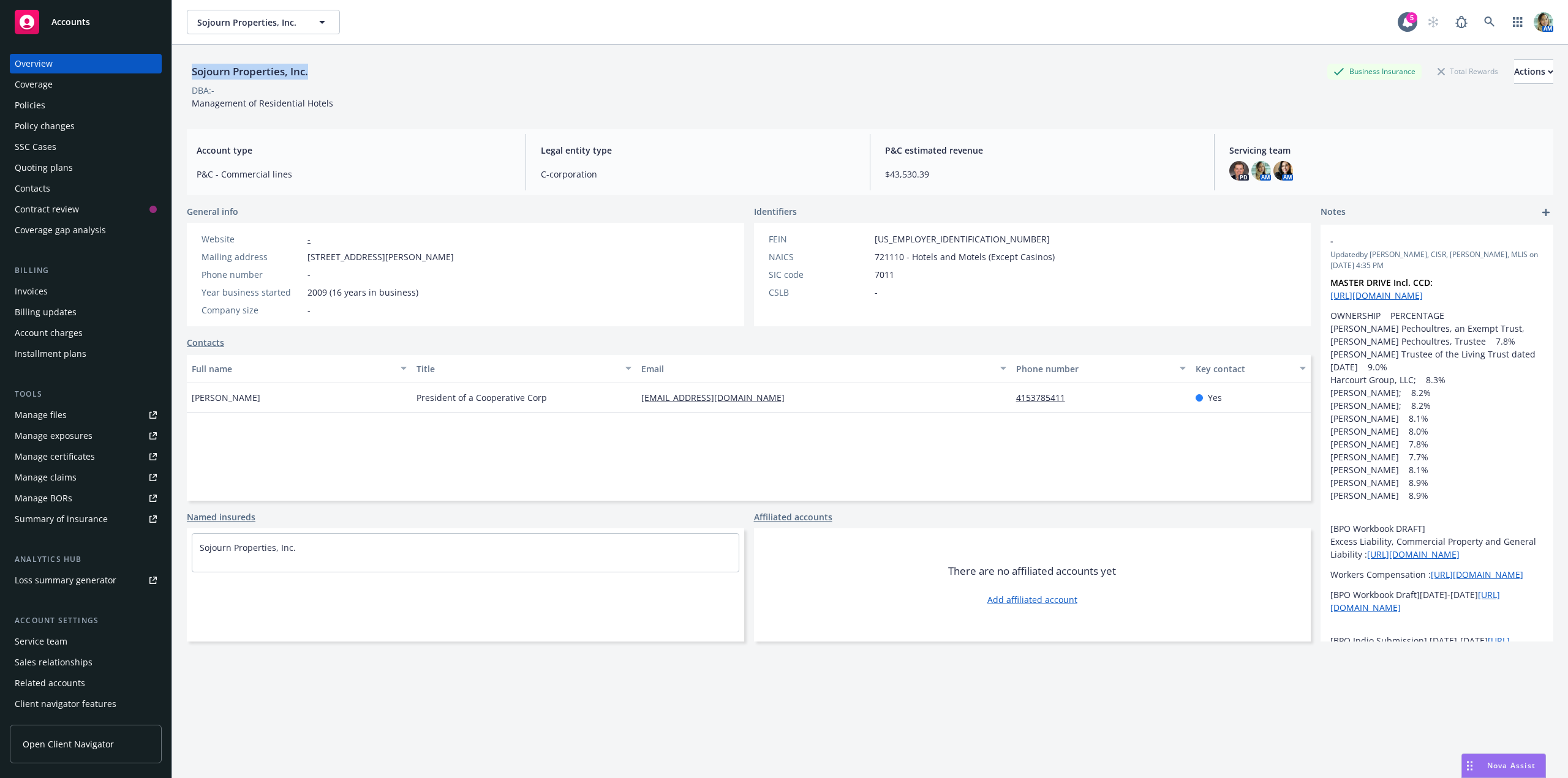
drag, startPoint x: 316, startPoint y: 76, endPoint x: 188, endPoint y: 74, distance: 128.0
click at [190, 73] on div "Sojourn Properties, Inc. Business Insurance Total Rewards Actions" at bounding box center [869, 72] width 1366 height 25
copy div "Sojourn Properties, Inc."
drag, startPoint x: 61, startPoint y: 111, endPoint x: 35, endPoint y: 123, distance: 28.6
click at [61, 111] on div "Policies" at bounding box center [85, 105] width 142 height 19
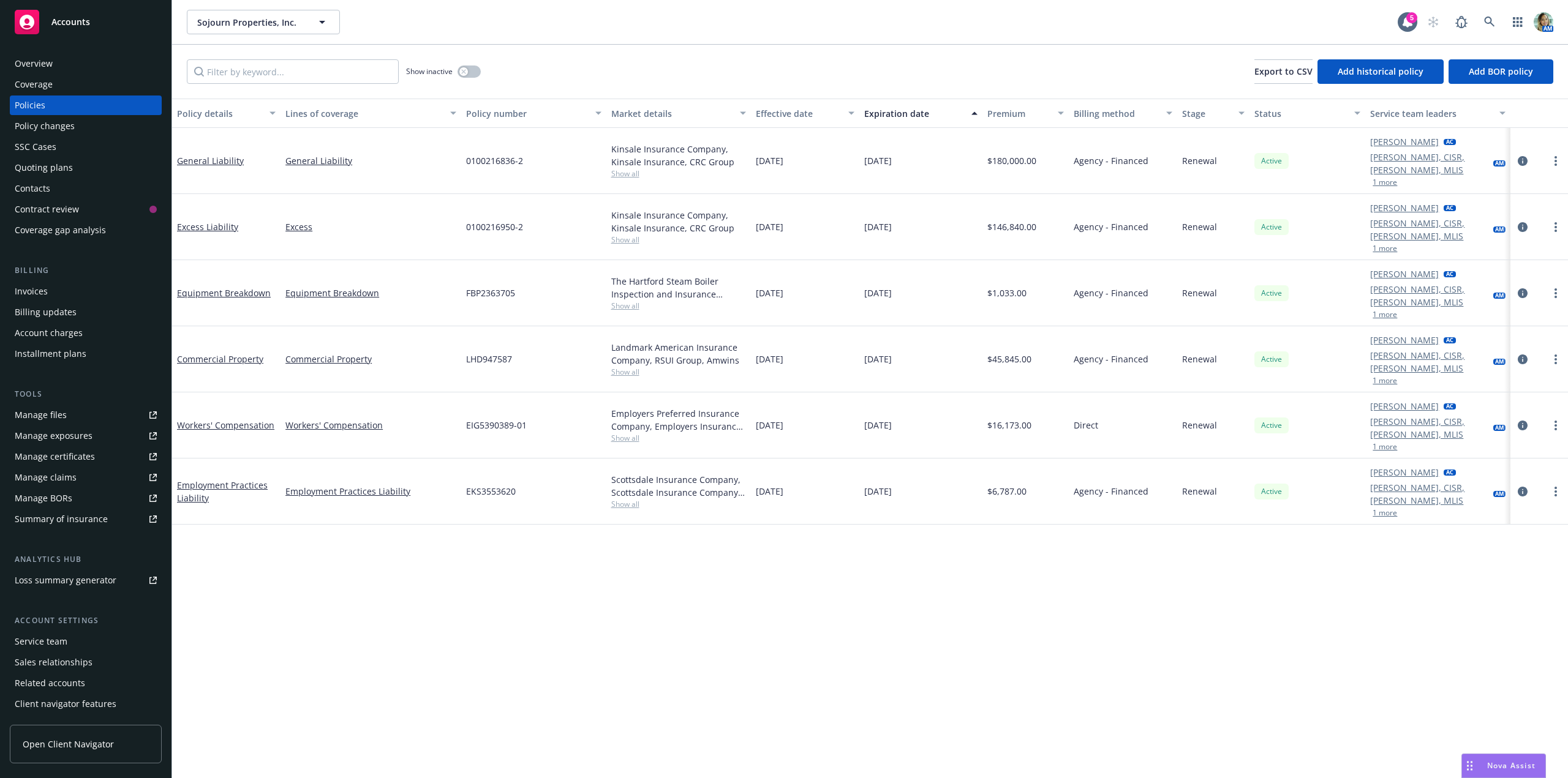
click at [34, 189] on div "Contacts" at bounding box center [32, 189] width 36 height 19
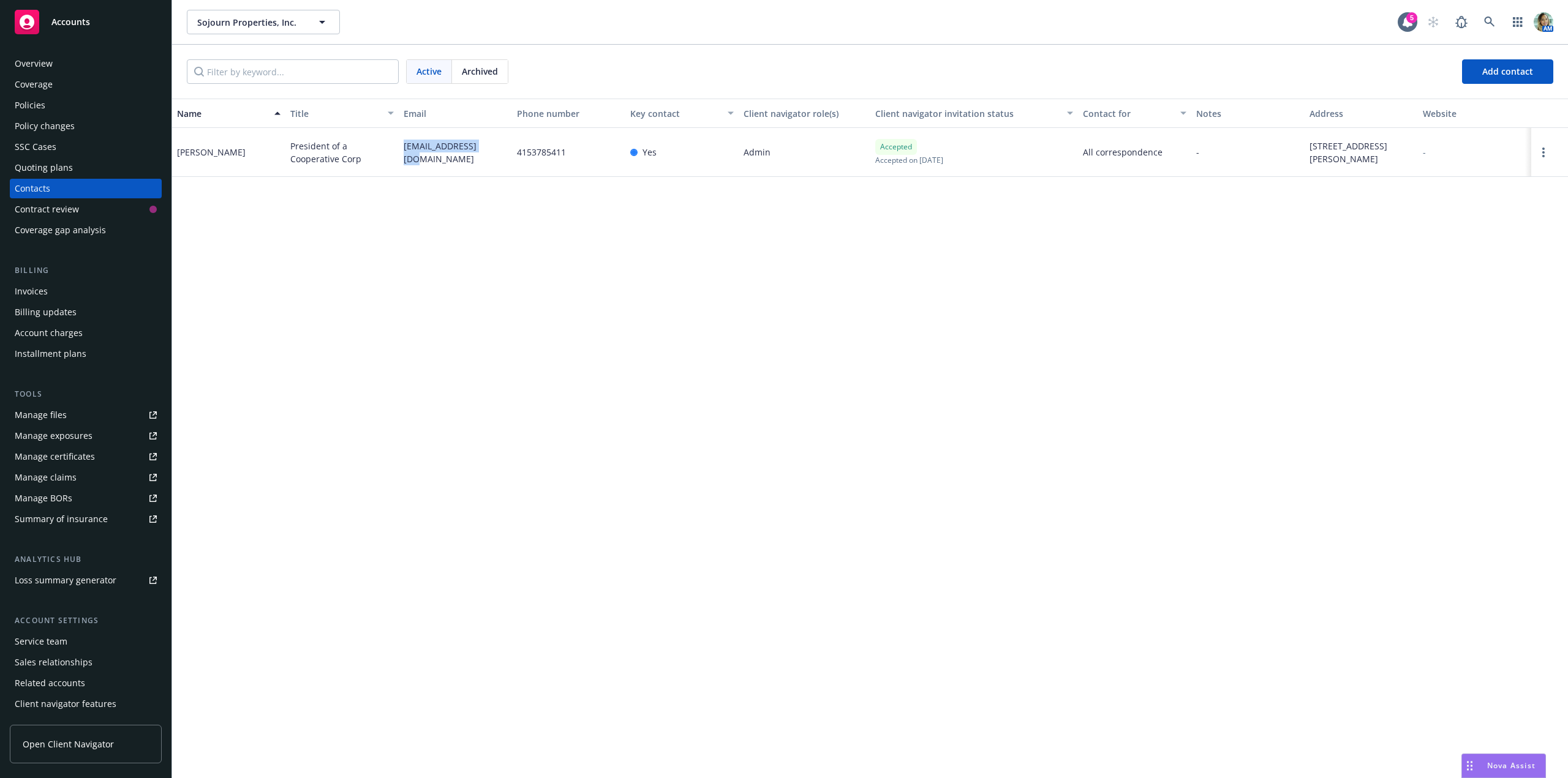
drag, startPoint x: 402, startPoint y: 153, endPoint x: 488, endPoint y: 174, distance: 88.5
click at [488, 169] on div "[EMAIL_ADDRESS][DOMAIN_NAME]" at bounding box center [455, 152] width 113 height 49
copy span "sking@mandelking.c"
click at [70, 107] on div "Policies" at bounding box center [85, 105] width 142 height 19
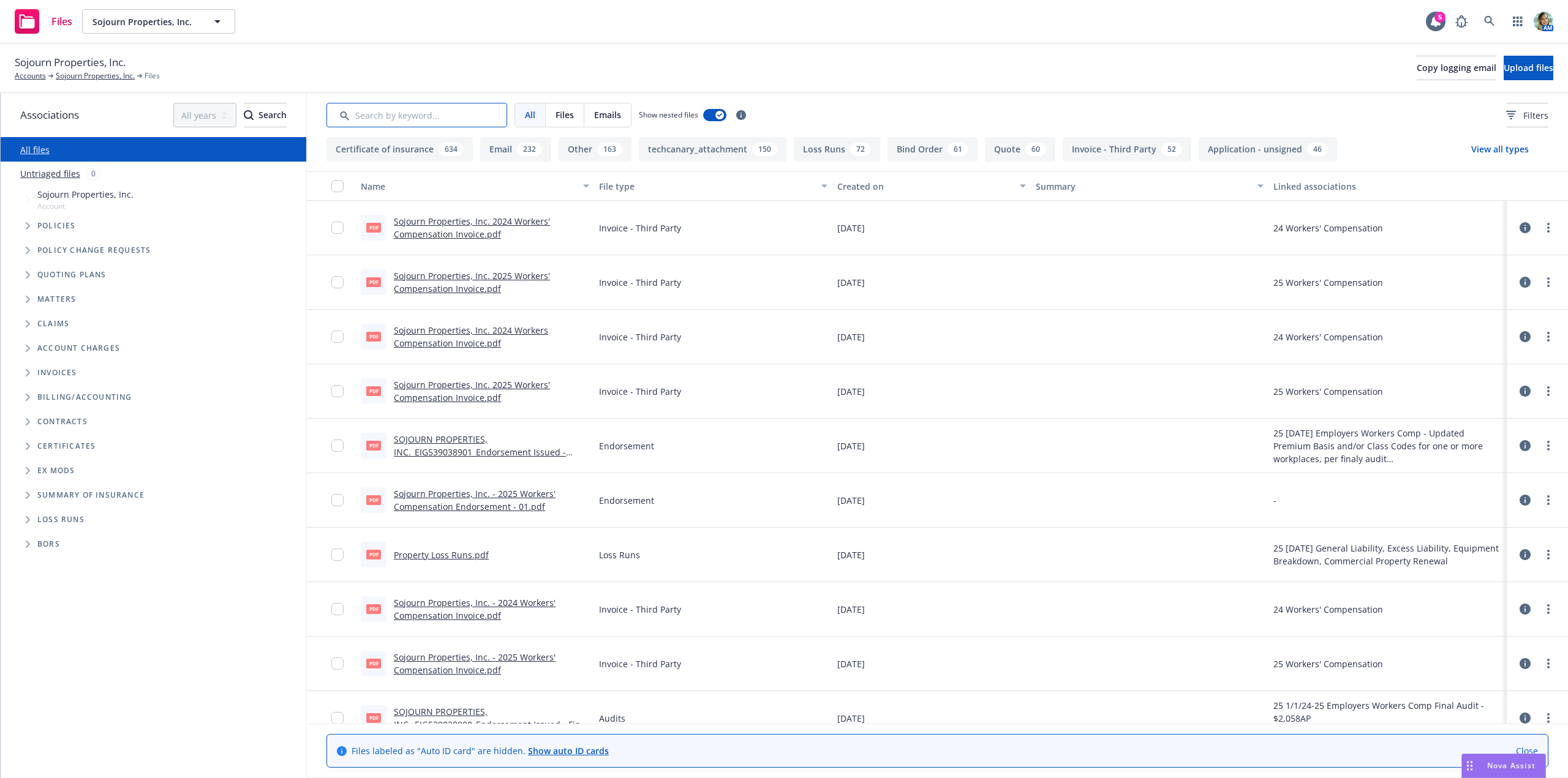
click at [385, 116] on input "Search by keyword..." at bounding box center [417, 115] width 180 height 25
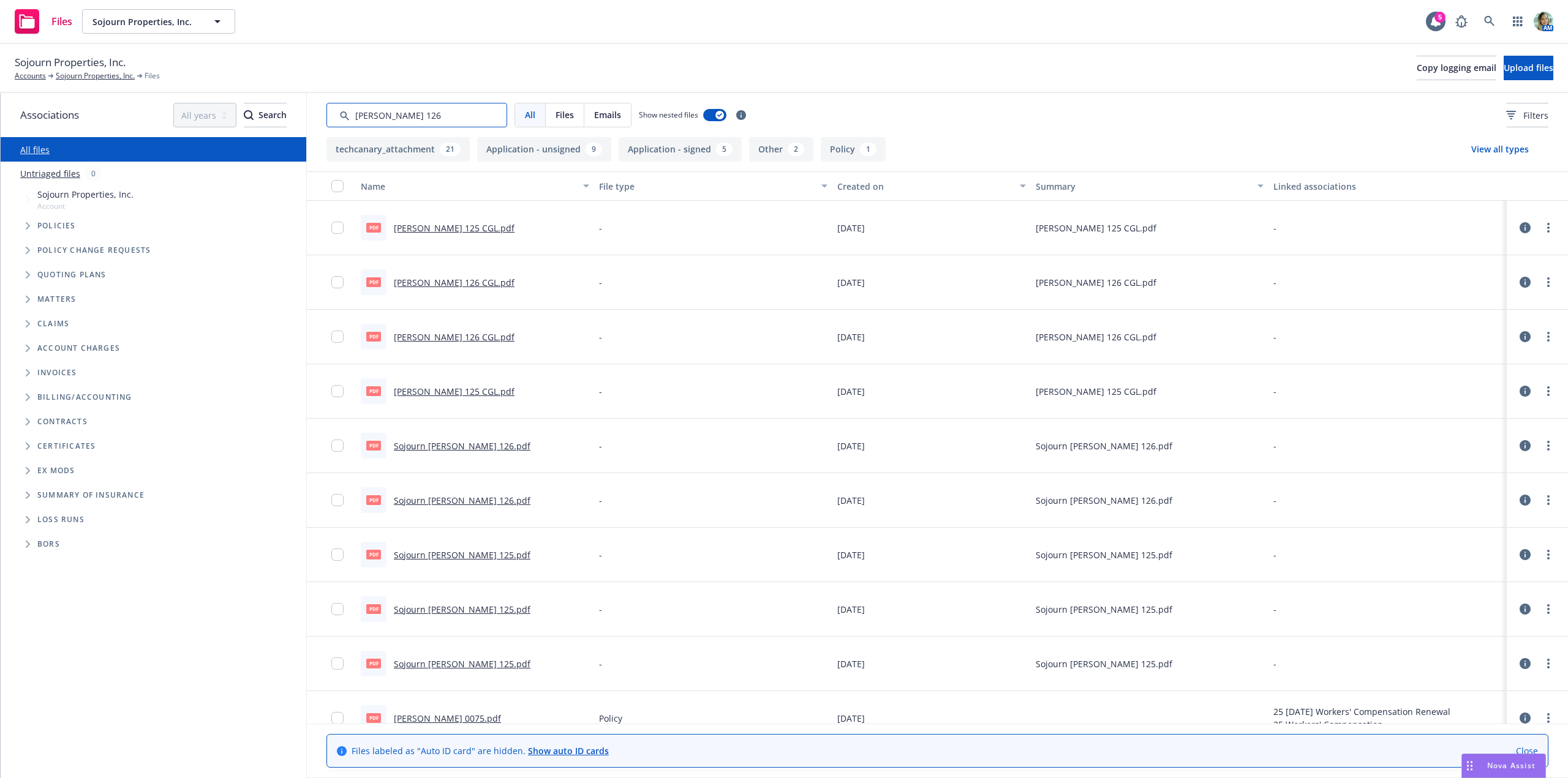
type input "[PERSON_NAME] 126"
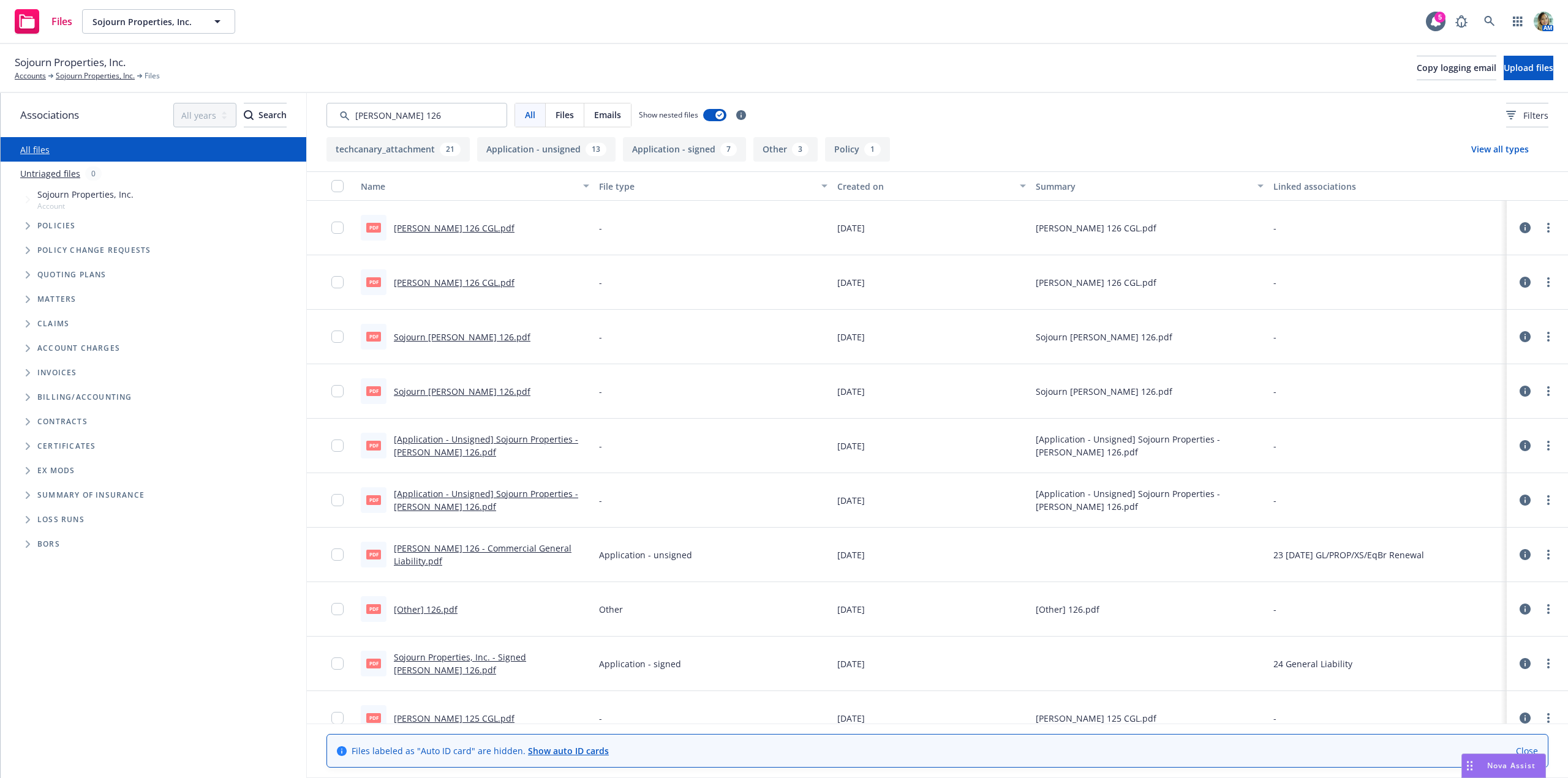
click at [841, 185] on div "Created on" at bounding box center [925, 186] width 175 height 13
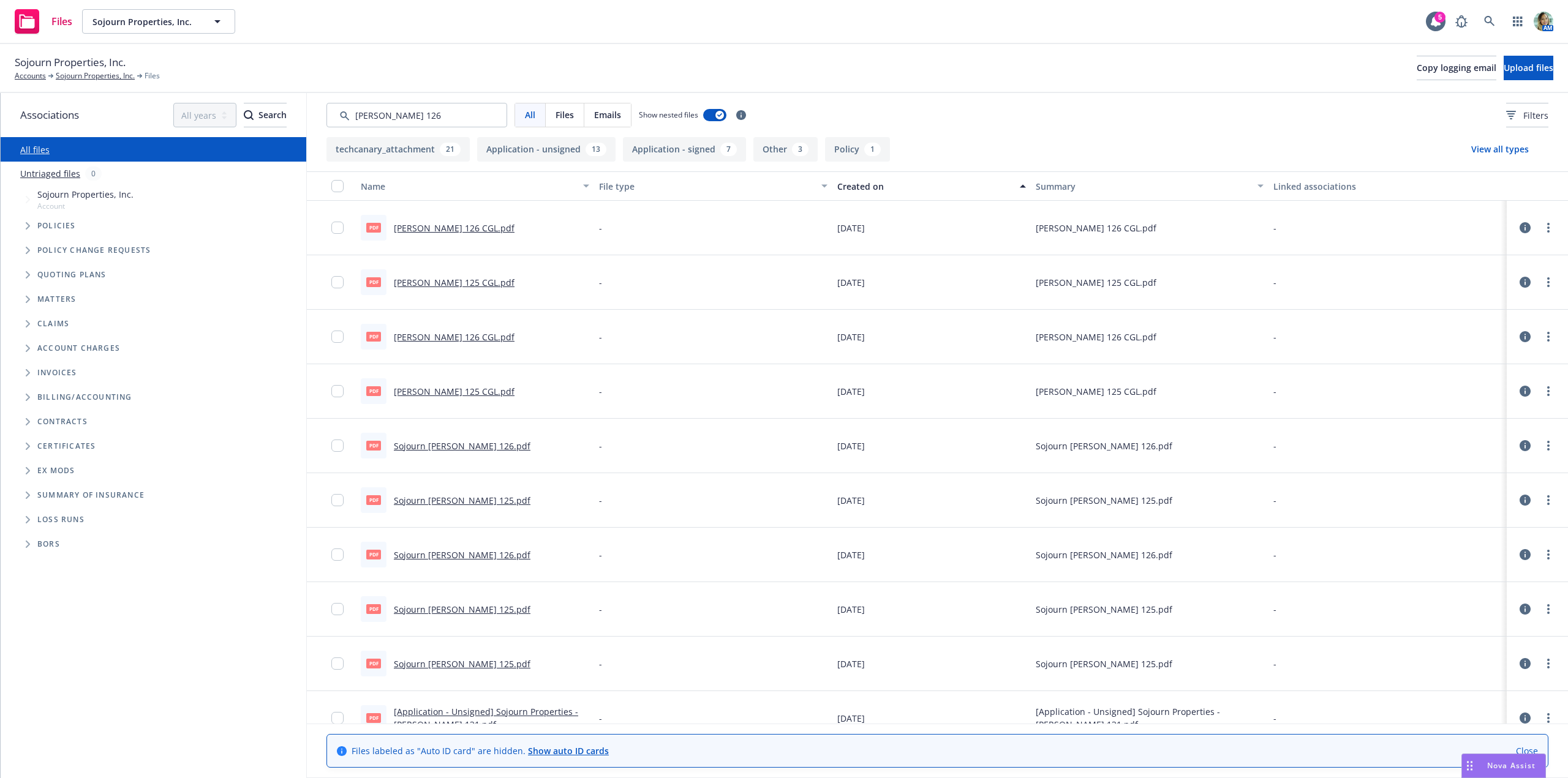
click at [847, 187] on div "Created on" at bounding box center [925, 186] width 175 height 13
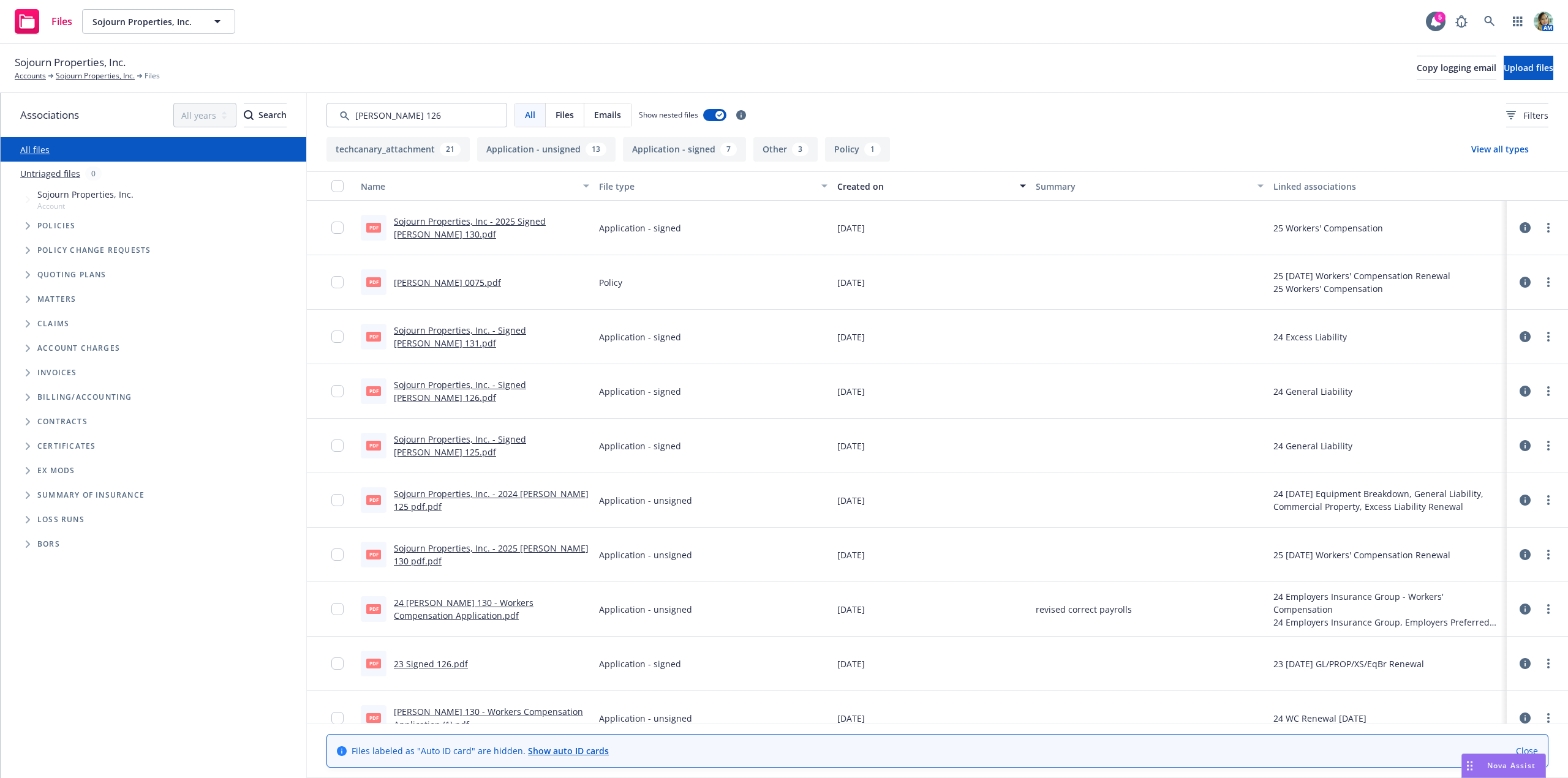
click at [526, 394] on link "Sojourn Properties, Inc. - Signed [PERSON_NAME] 126.pdf" at bounding box center [460, 391] width 132 height 25
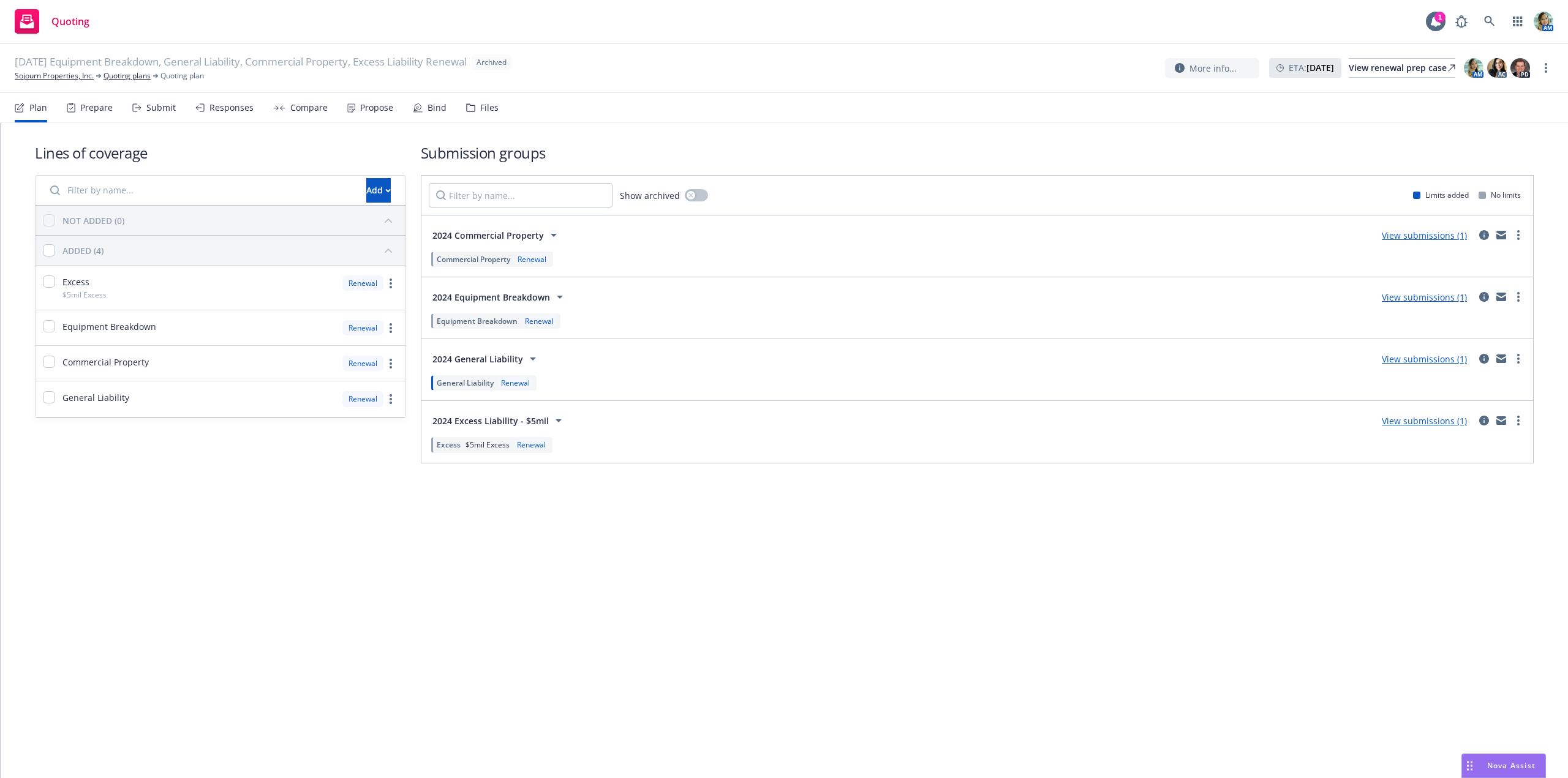
click at [480, 107] on div "Files" at bounding box center [489, 107] width 19 height 10
